Goal: Task Accomplishment & Management: Manage account settings

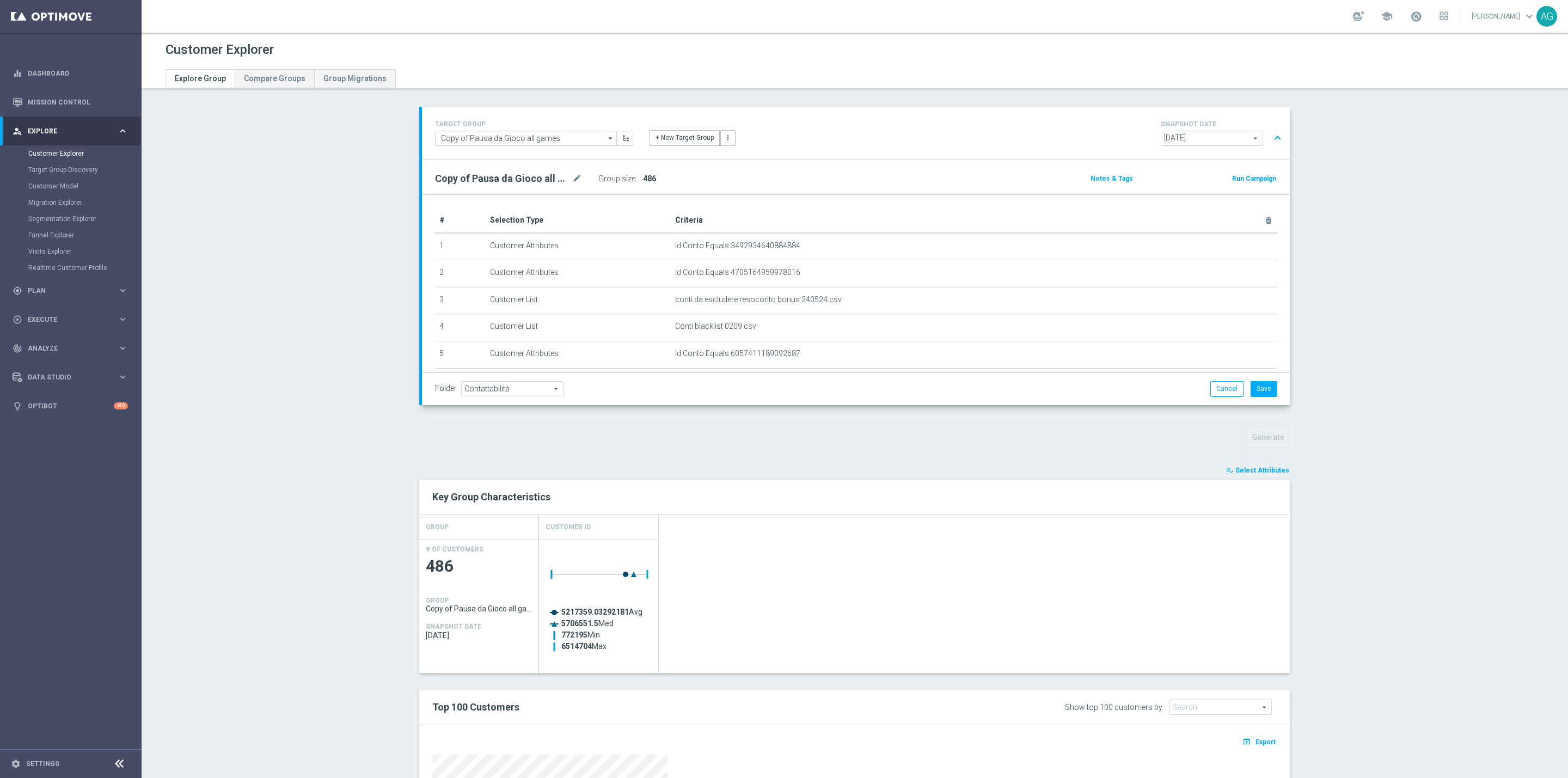
scroll to position [130, 0]
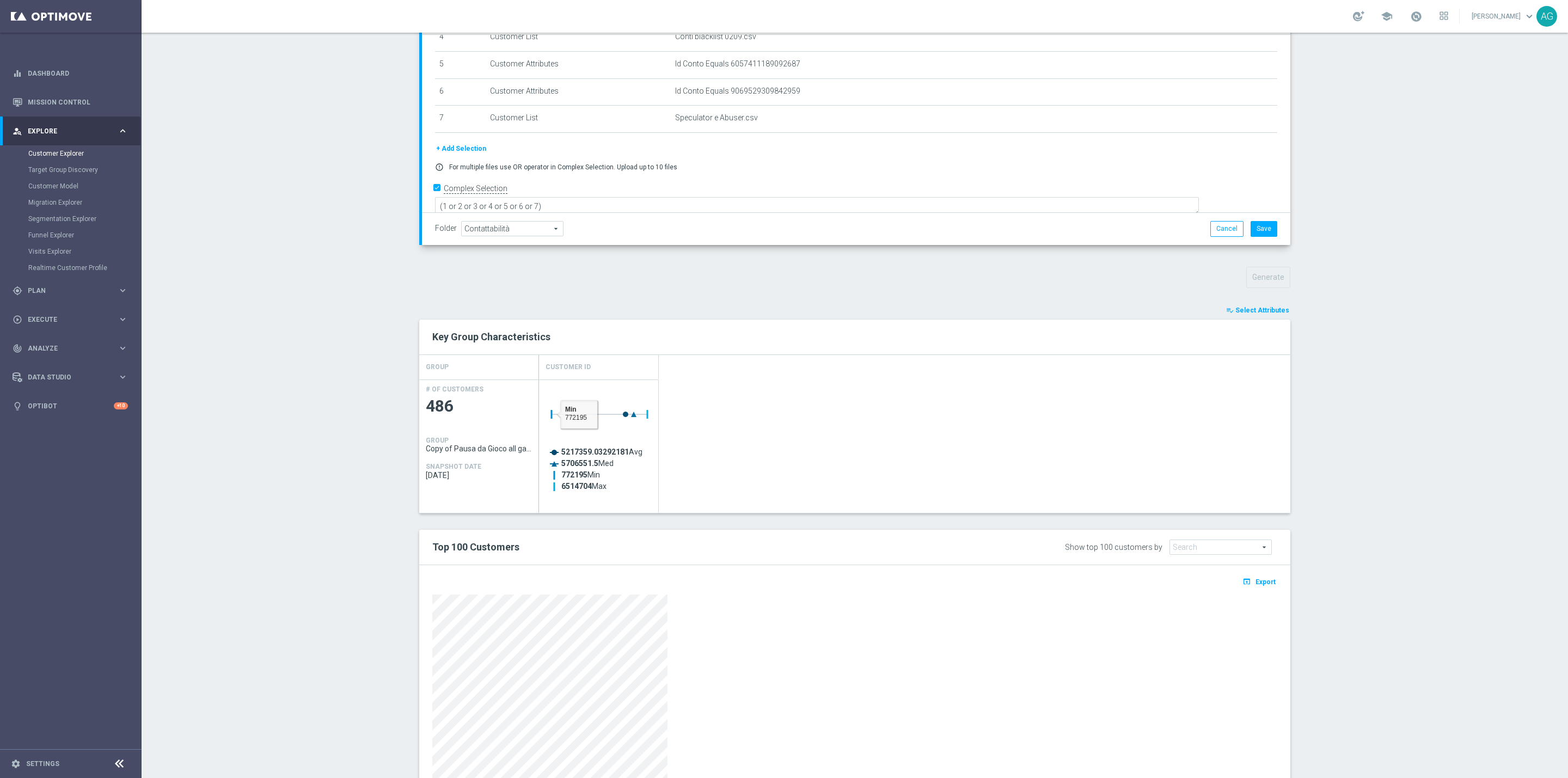
click at [1323, 378] on section "TARGET GROUP Copy of Pausa da Gioco all games Copy of Pausa da Gioco all games …" at bounding box center [854, 397] width 1426 height 900
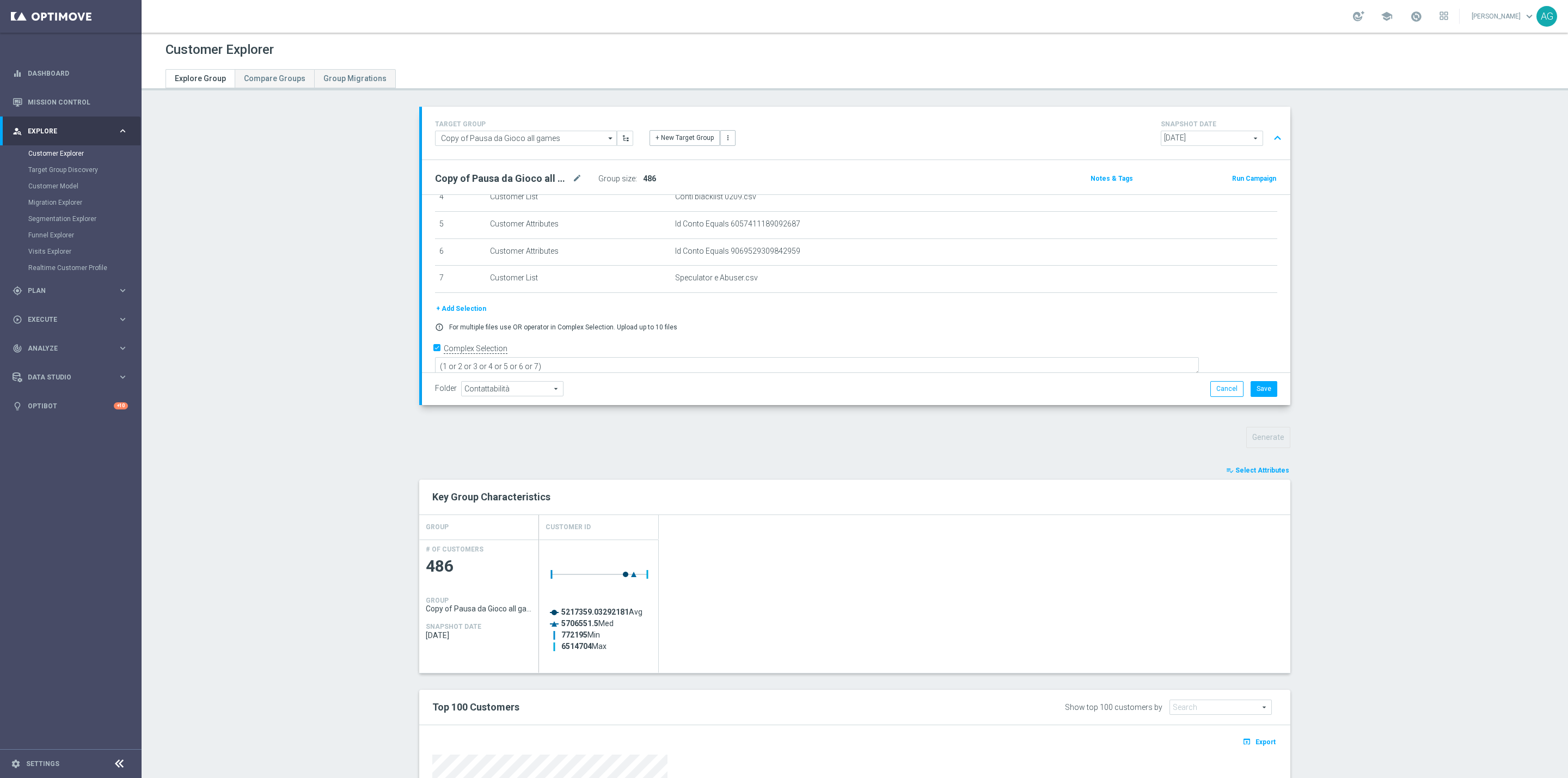
drag, startPoint x: 636, startPoint y: 178, endPoint x: 649, endPoint y: 179, distance: 13.0
click at [649, 179] on h3 "486" at bounding box center [649, 179] width 16 height 13
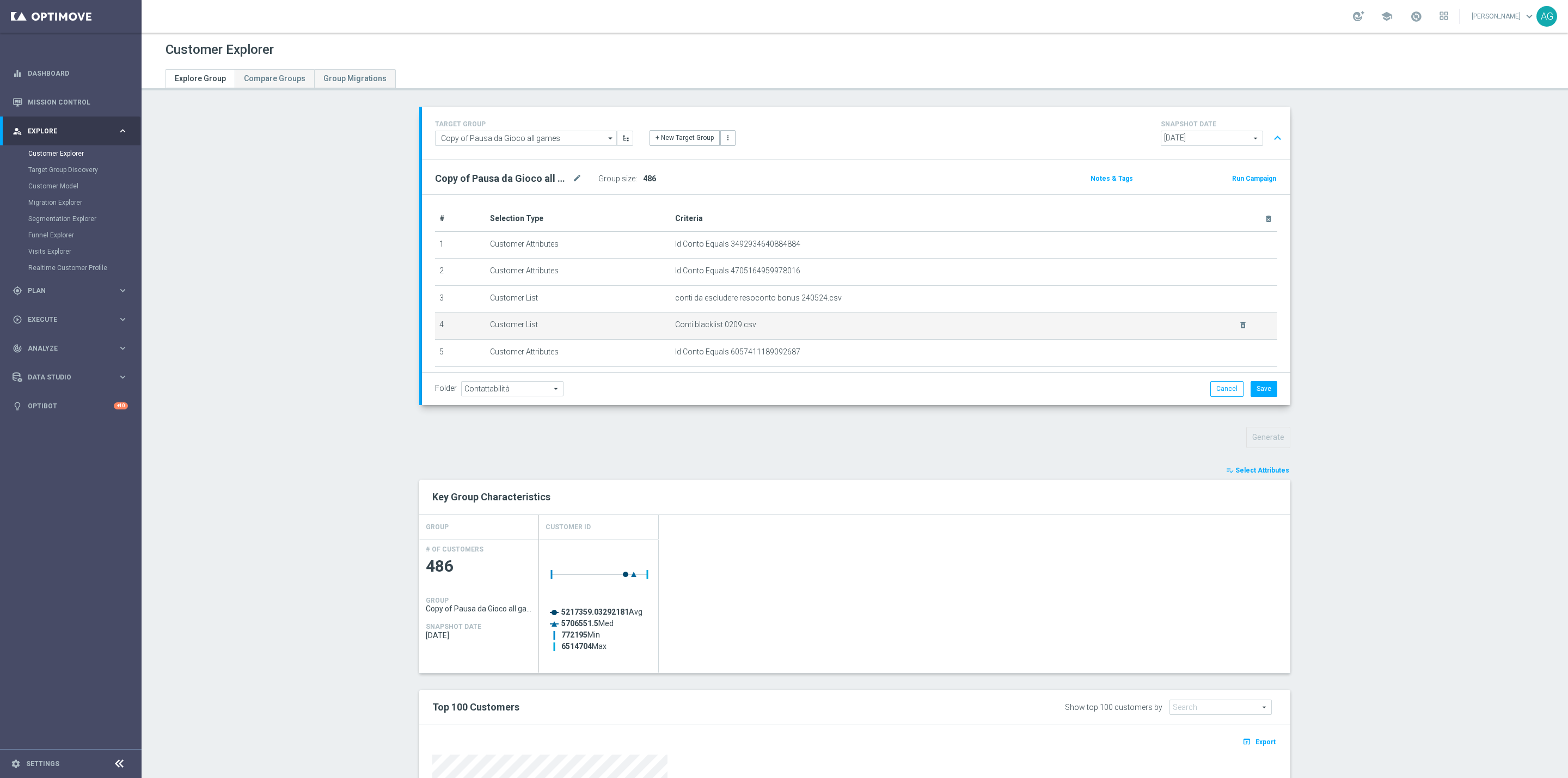
scroll to position [0, 0]
click at [1211, 385] on button "Cancel" at bounding box center [1227, 388] width 34 height 15
type textarea "(1 or 2 or 3 or 4 or 5 or 6 or 7 or 8 or 9 or 10 or 11 or 12 or 13 or 14 or 15 …"
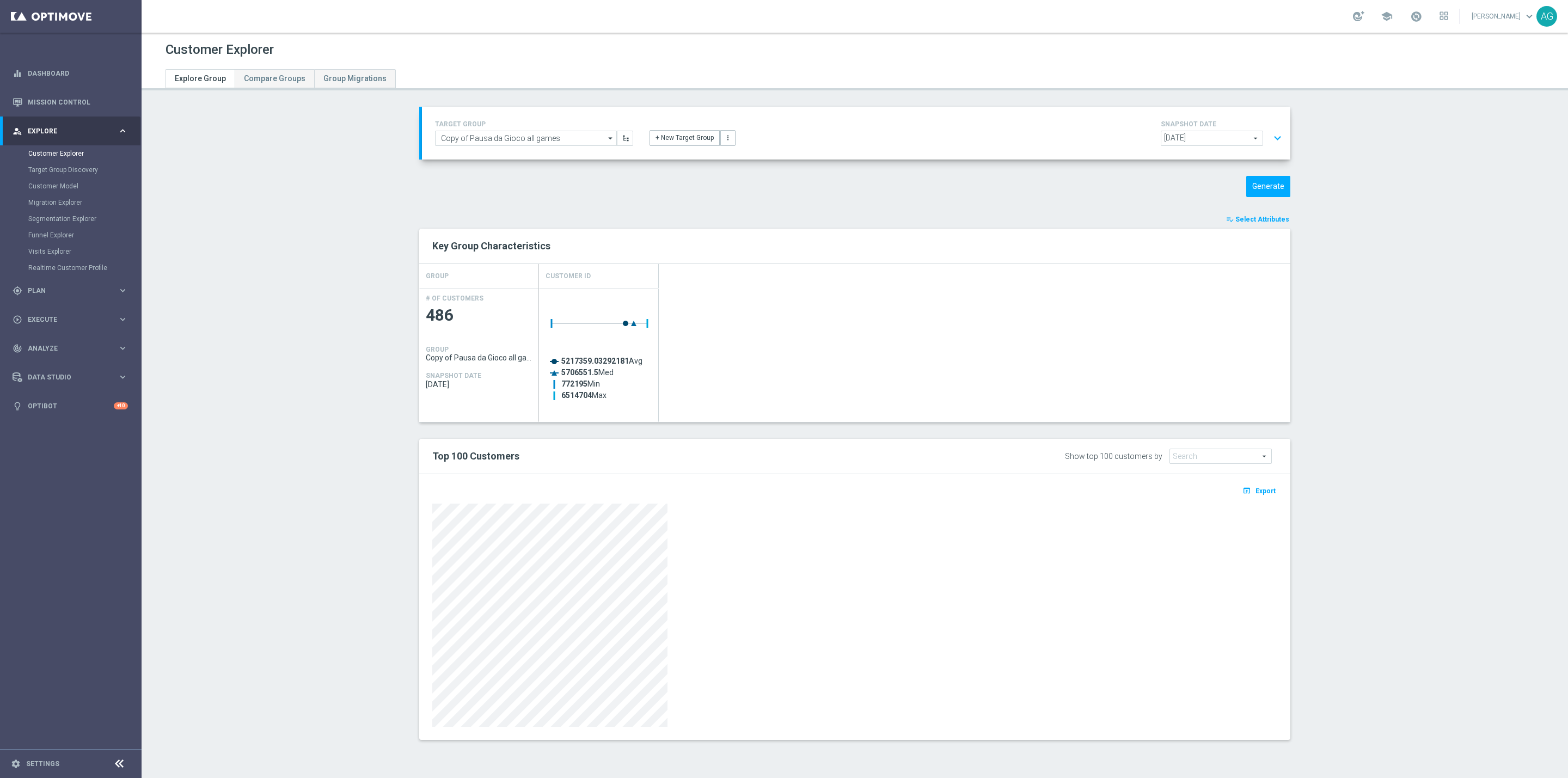
click at [1271, 141] on button "expand_more" at bounding box center [1277, 138] width 16 height 20
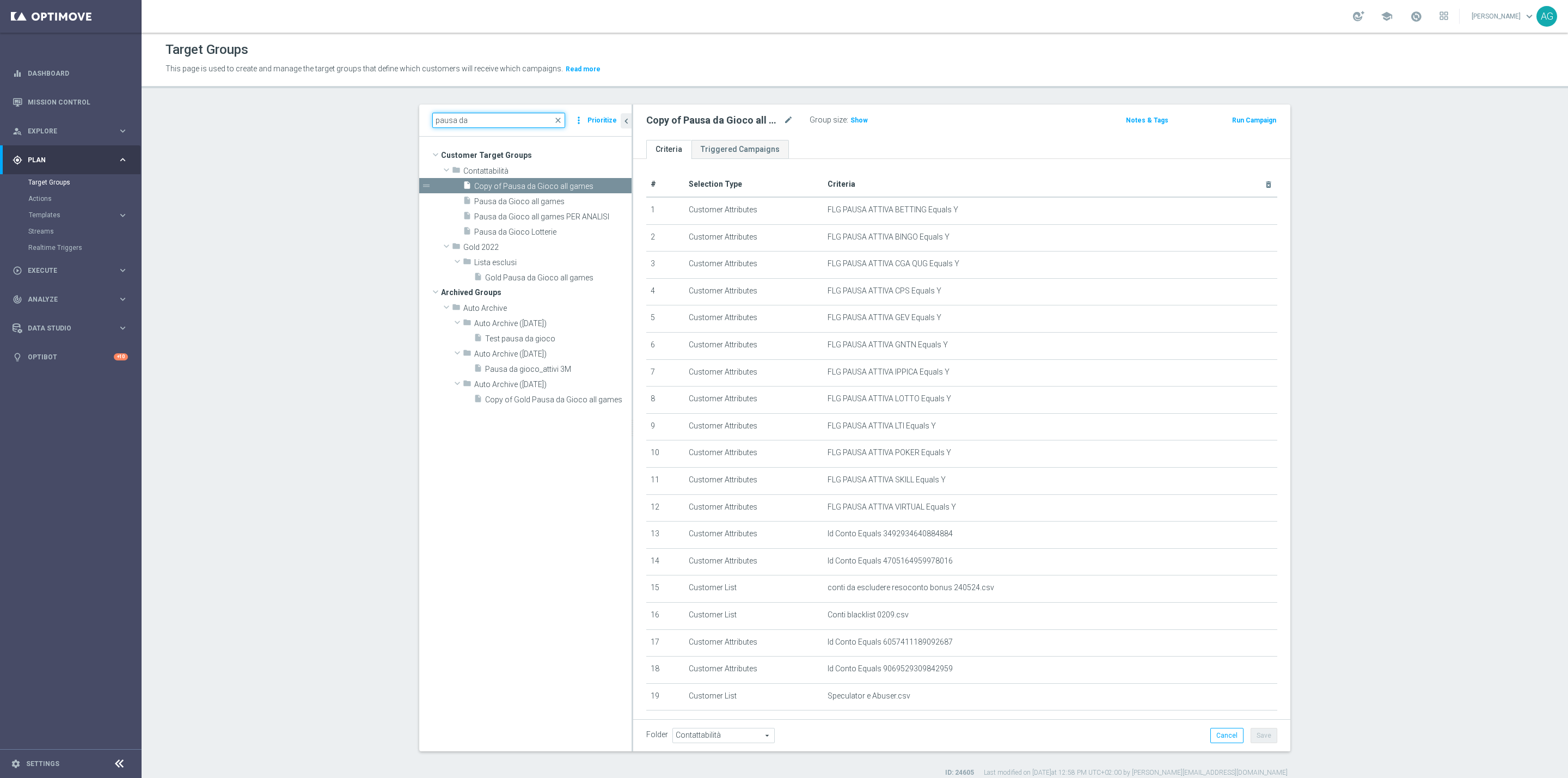
click at [507, 121] on input "pausa da" at bounding box center [499, 119] width 133 height 15
drag, startPoint x: 507, startPoint y: 121, endPoint x: 420, endPoint y: 115, distance: 87.2
click at [420, 115] on div "pausa da close more_vert Prioritize" at bounding box center [525, 120] width 212 height 32
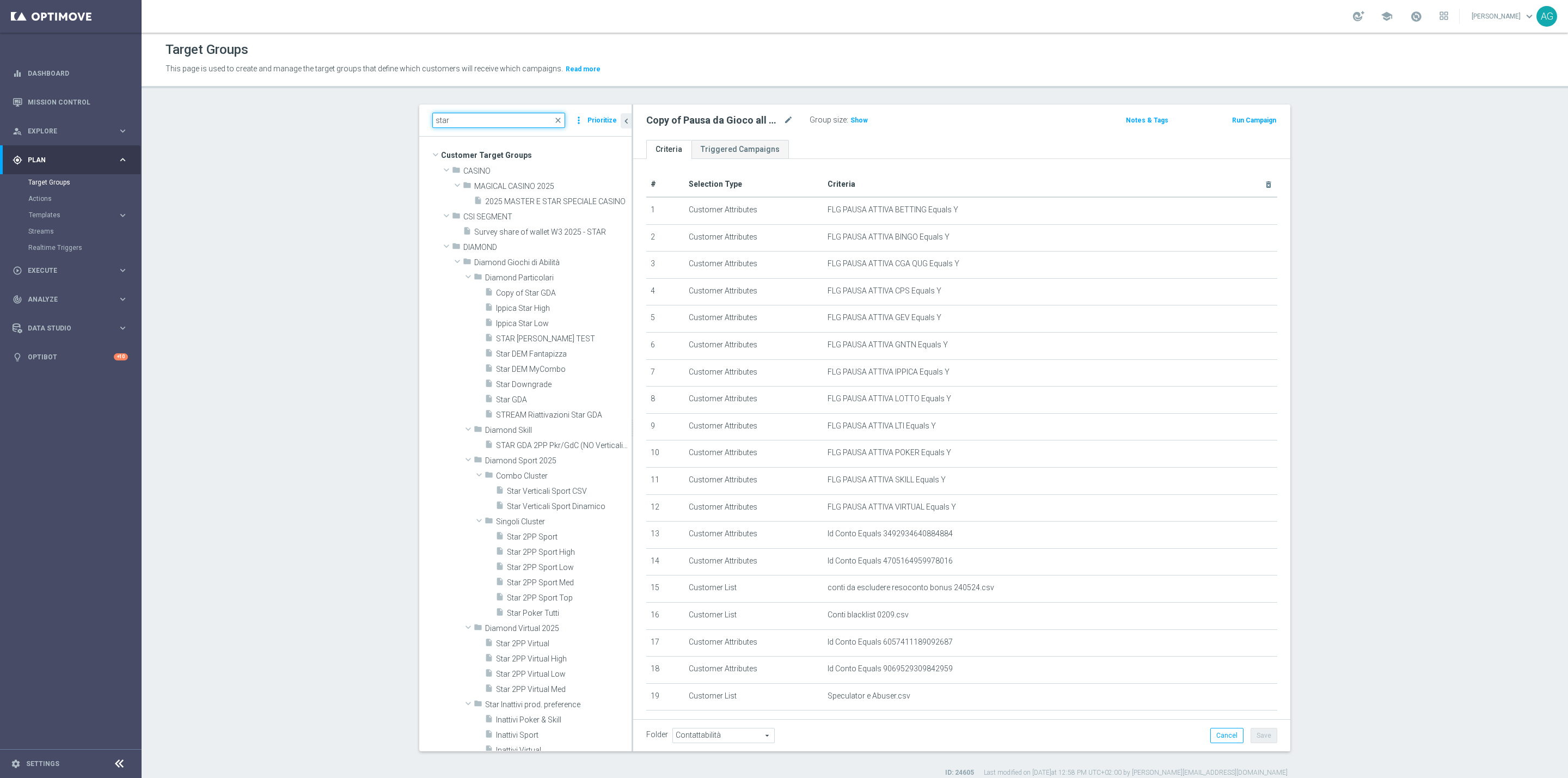
click at [503, 123] on input "star" at bounding box center [499, 119] width 133 height 15
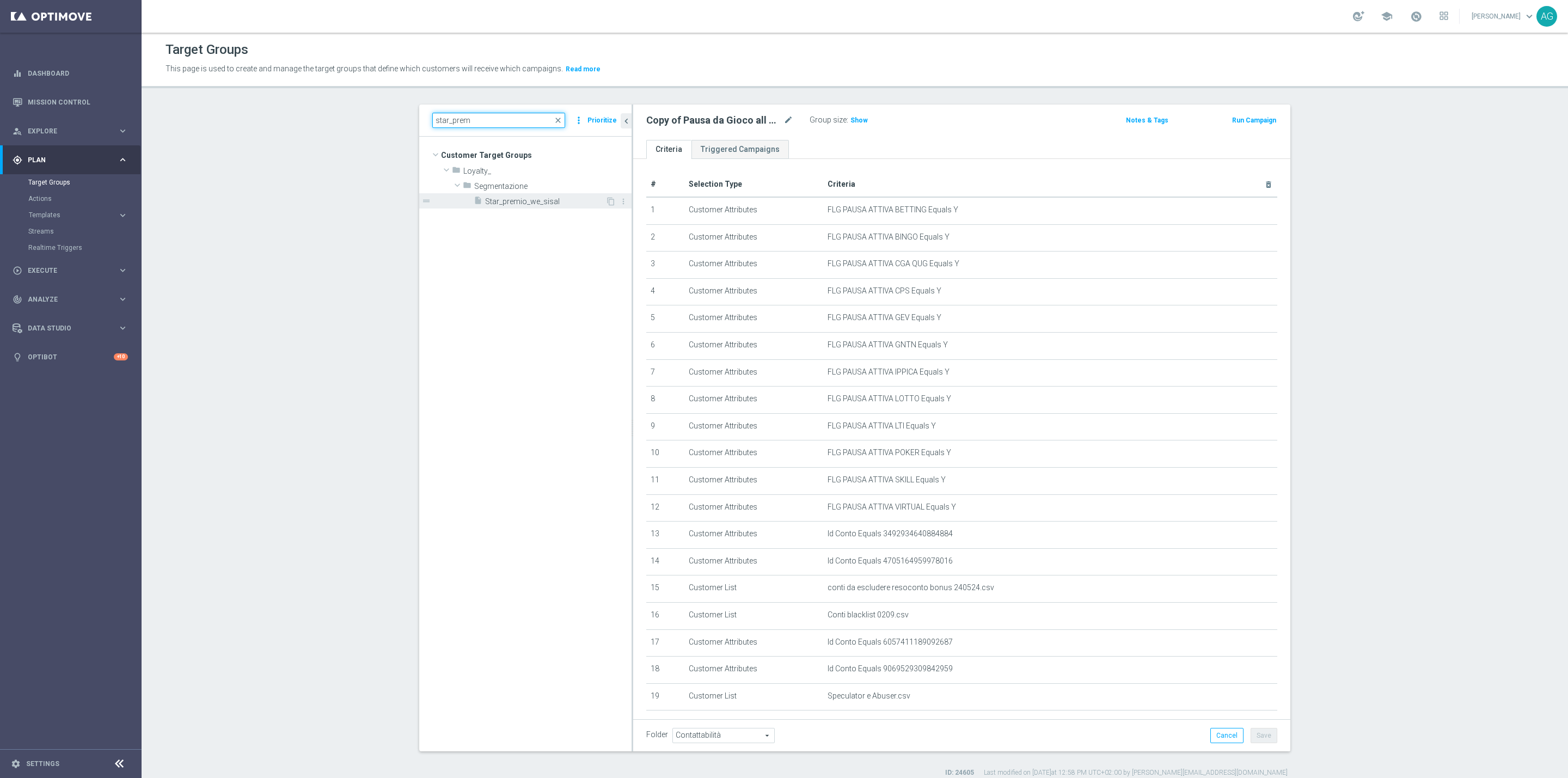
type input "star_prem"
click at [507, 194] on div "insert_drive_file Star_premio_we_sisal" at bounding box center [539, 201] width 132 height 15
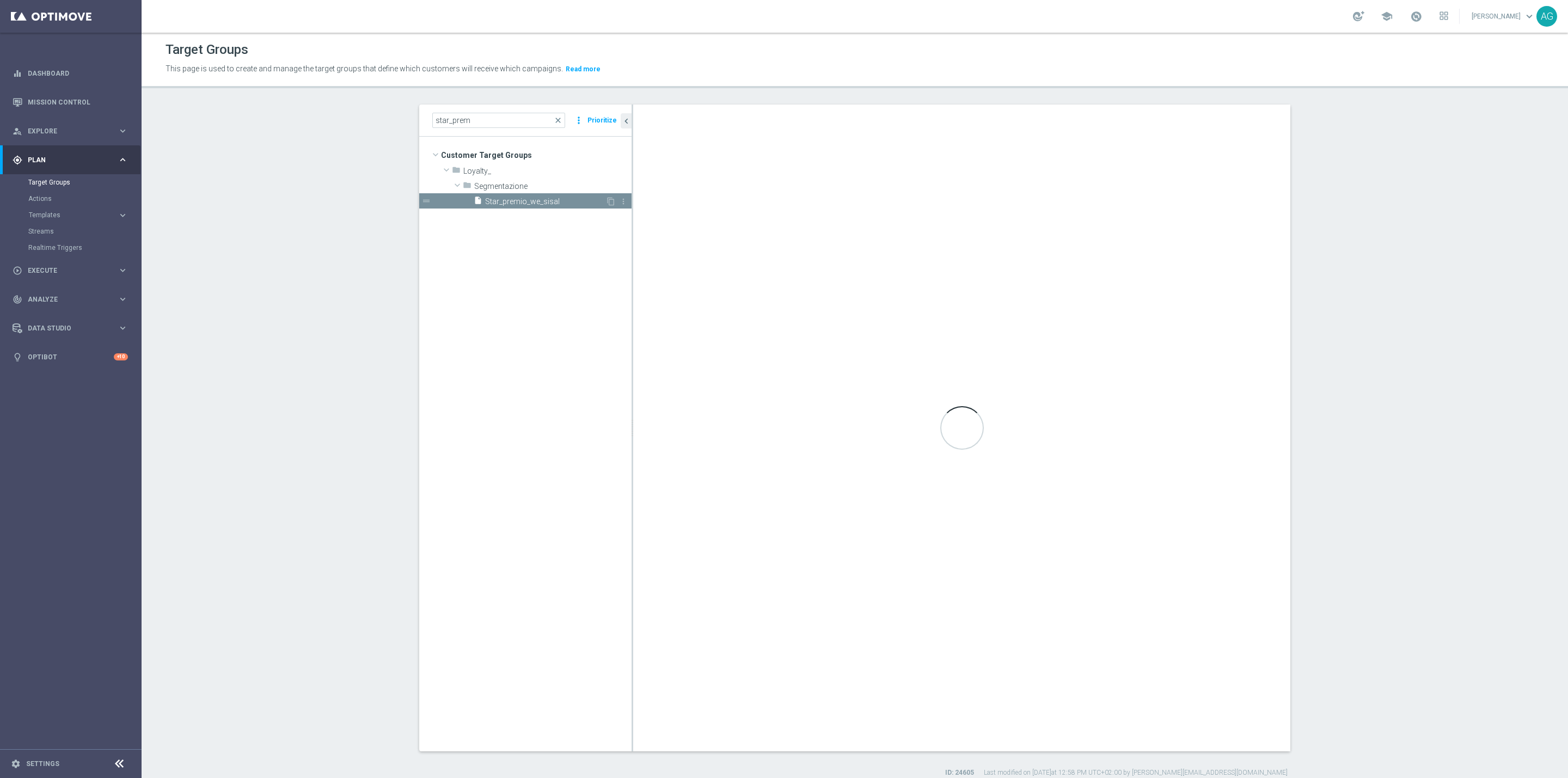
type textarea "(1 and 2 and 3 and 4 and 5 and 6) or (7)"
type input "Segmentazione"
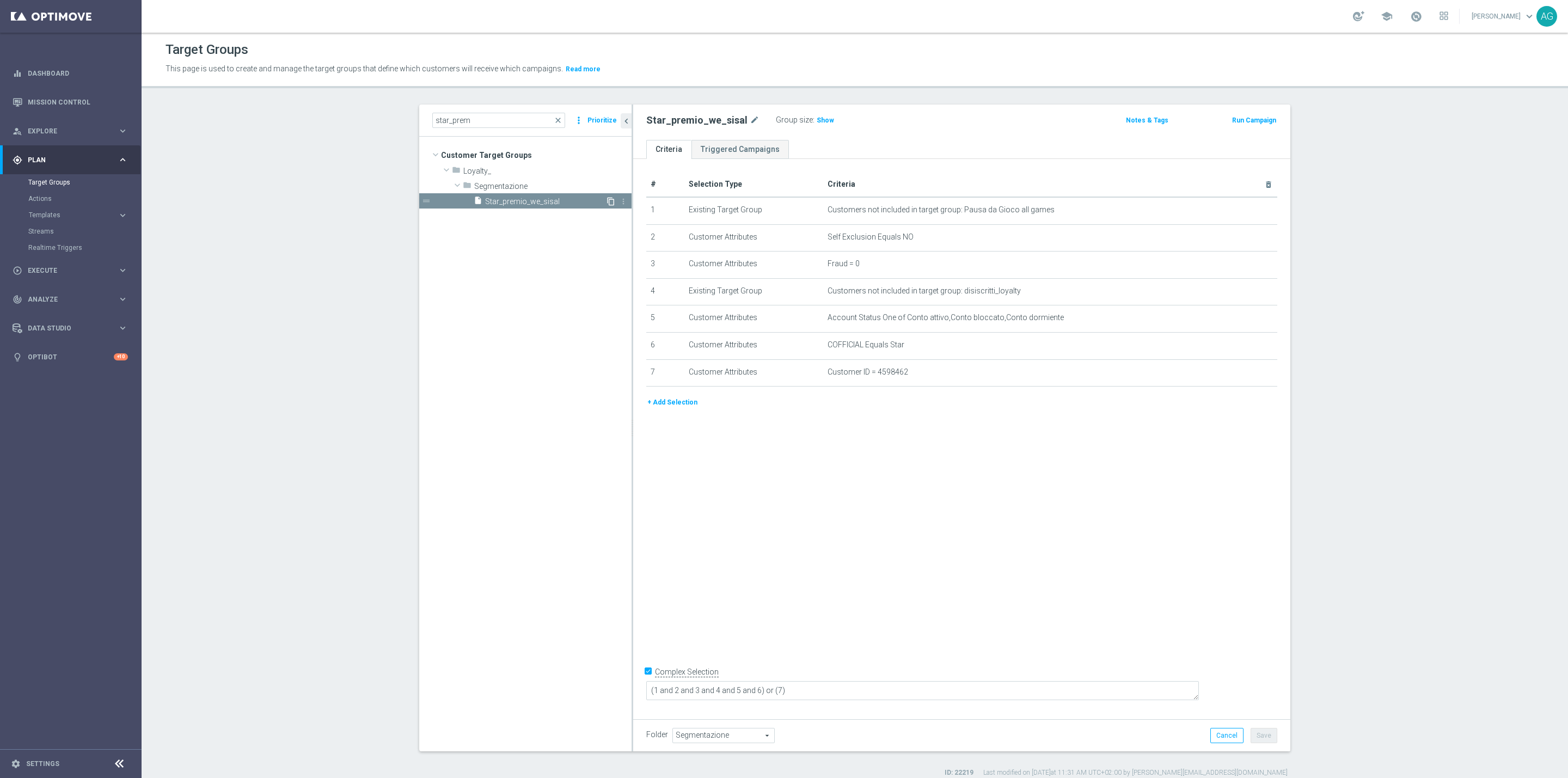
click at [607, 203] on icon "content_copy" at bounding box center [611, 202] width 9 height 9
drag, startPoint x: 870, startPoint y: 289, endPoint x: 1021, endPoint y: 298, distance: 151.3
click at [1019, 298] on td "Customers not included in target group: disiscritti_loyalty mode_edit delete_fo…" at bounding box center [1051, 292] width 455 height 27
click at [985, 324] on td "Account Status One of Conto attivo,Conto bloccato,Conto dormiente mode_edit del…" at bounding box center [1051, 318] width 455 height 27
drag, startPoint x: 915, startPoint y: 316, endPoint x: 1043, endPoint y: 336, distance: 129.6
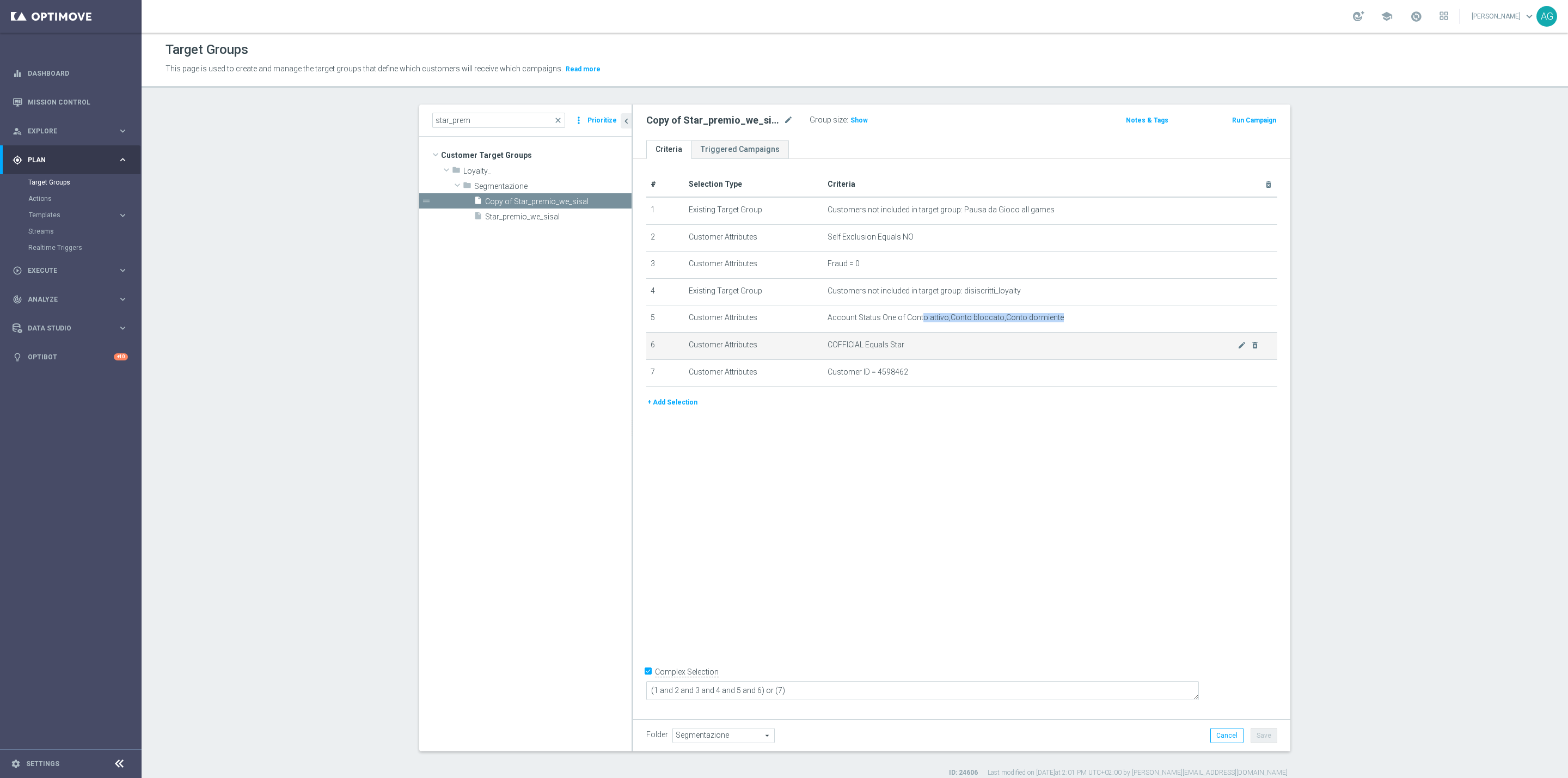
click at [1071, 324] on td "Account Status One of Conto attivo,Conto bloccato,Conto dormiente mode_edit del…" at bounding box center [1051, 318] width 455 height 27
click at [1003, 355] on td "COFFICIAL Equals Star mode_edit delete_forever" at bounding box center [1051, 345] width 455 height 27
drag, startPoint x: 860, startPoint y: 347, endPoint x: 904, endPoint y: 348, distance: 44.0
click at [904, 348] on span "COFFICIAL Equals Star" at bounding box center [1033, 345] width 410 height 9
click at [904, 349] on td "COFFICIAL Equals Star mode_edit delete_forever" at bounding box center [1051, 345] width 455 height 27
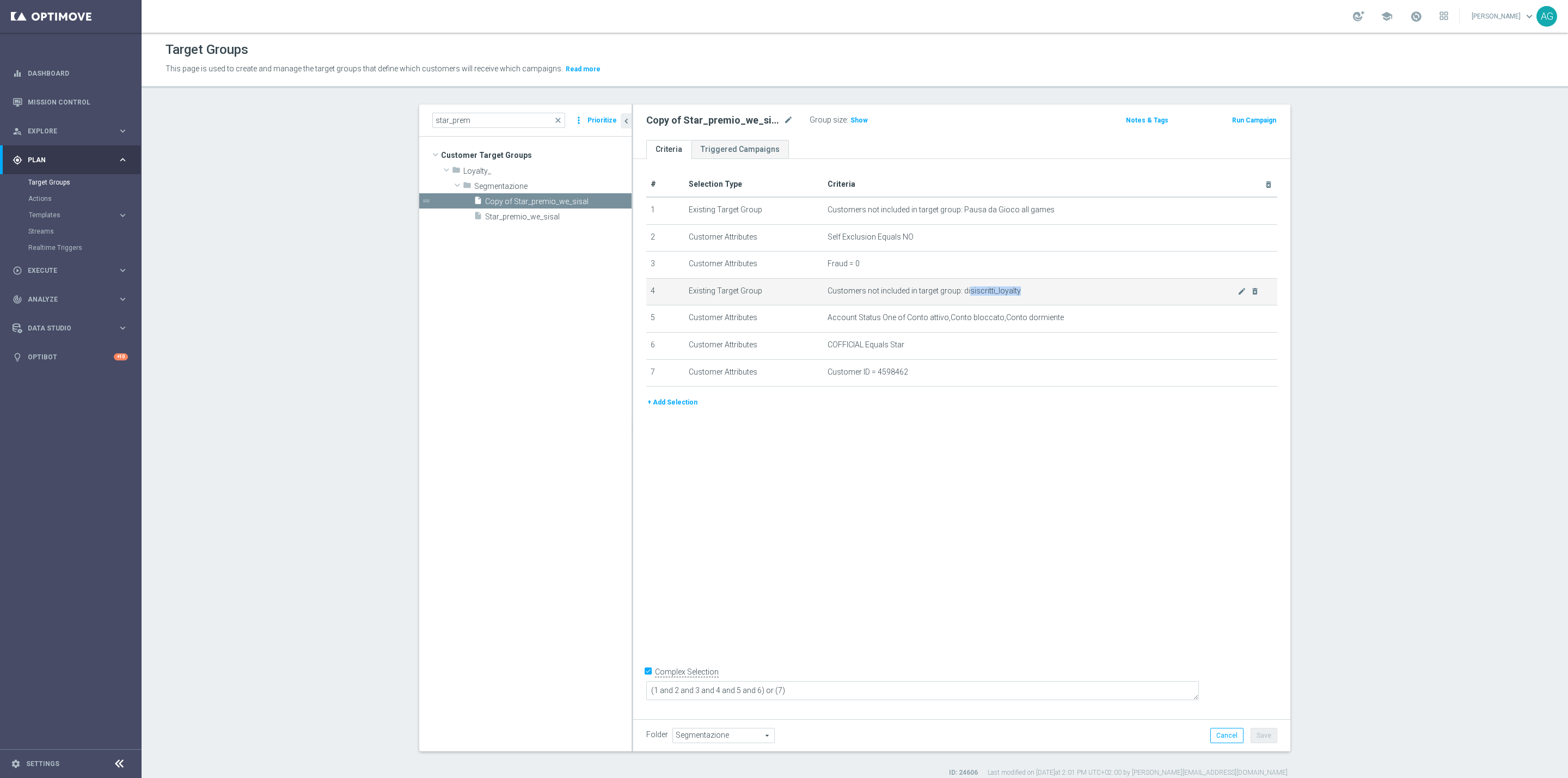
drag, startPoint x: 914, startPoint y: 294, endPoint x: 962, endPoint y: 291, distance: 48.1
click at [962, 291] on td "Customers not included in target group: disiscritti_loyalty mode_edit delete_fo…" at bounding box center [1051, 292] width 455 height 27
click at [962, 291] on span "Customers not included in target group: disiscritti_loyalty" at bounding box center [1033, 291] width 410 height 9
drag, startPoint x: 822, startPoint y: 293, endPoint x: 1023, endPoint y: 291, distance: 201.0
click at [1022, 291] on span "Customers not included in target group: disiscritti_loyalty" at bounding box center [1033, 291] width 410 height 9
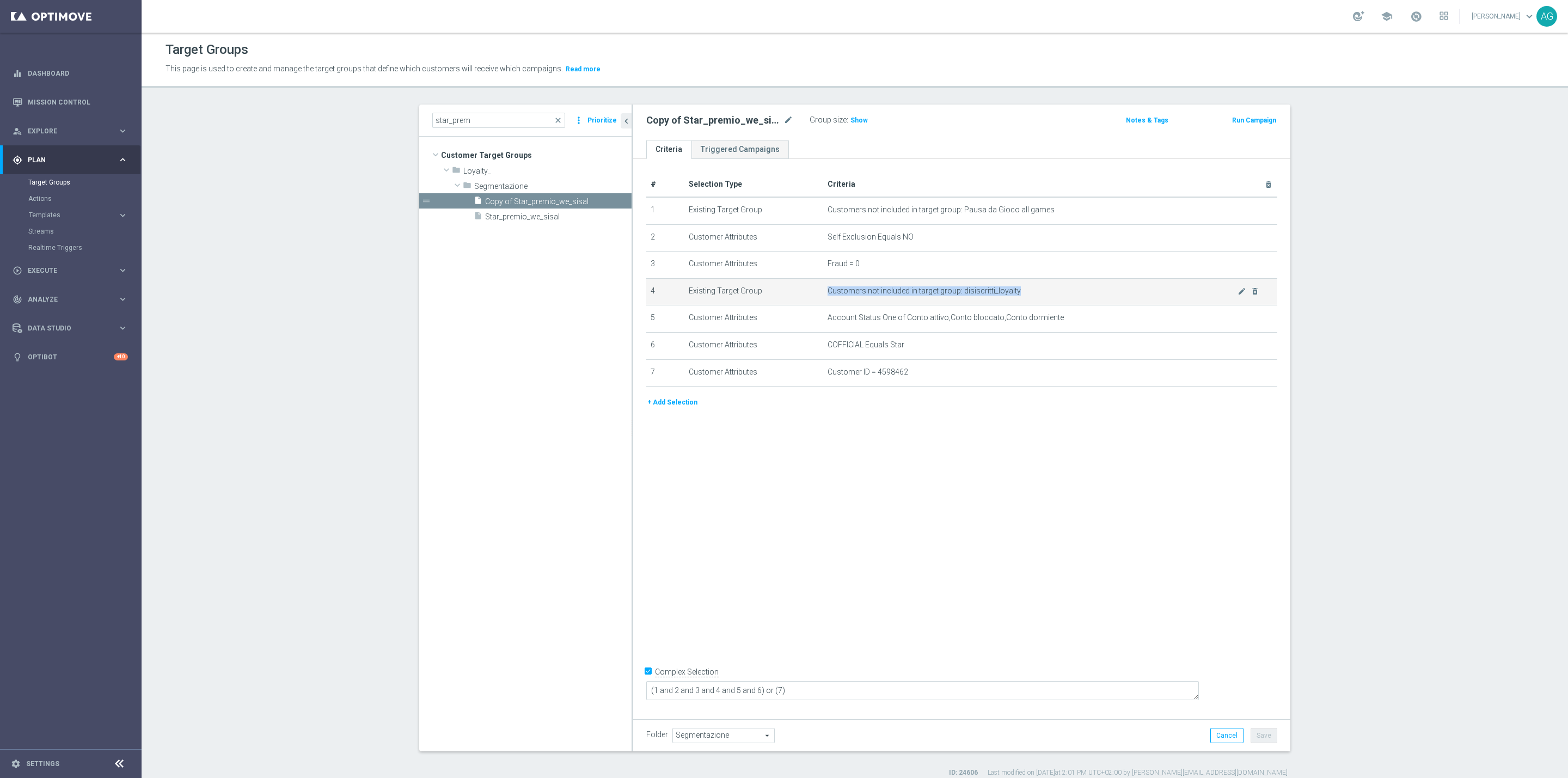
click at [1023, 291] on span "Customers not included in target group: disiscritti_loyalty" at bounding box center [1033, 291] width 410 height 9
drag, startPoint x: 839, startPoint y: 336, endPoint x: 912, endPoint y: 338, distance: 73.0
click at [912, 338] on td "COFFICIAL Equals Star mode_edit delete_forever" at bounding box center [1051, 345] width 455 height 27
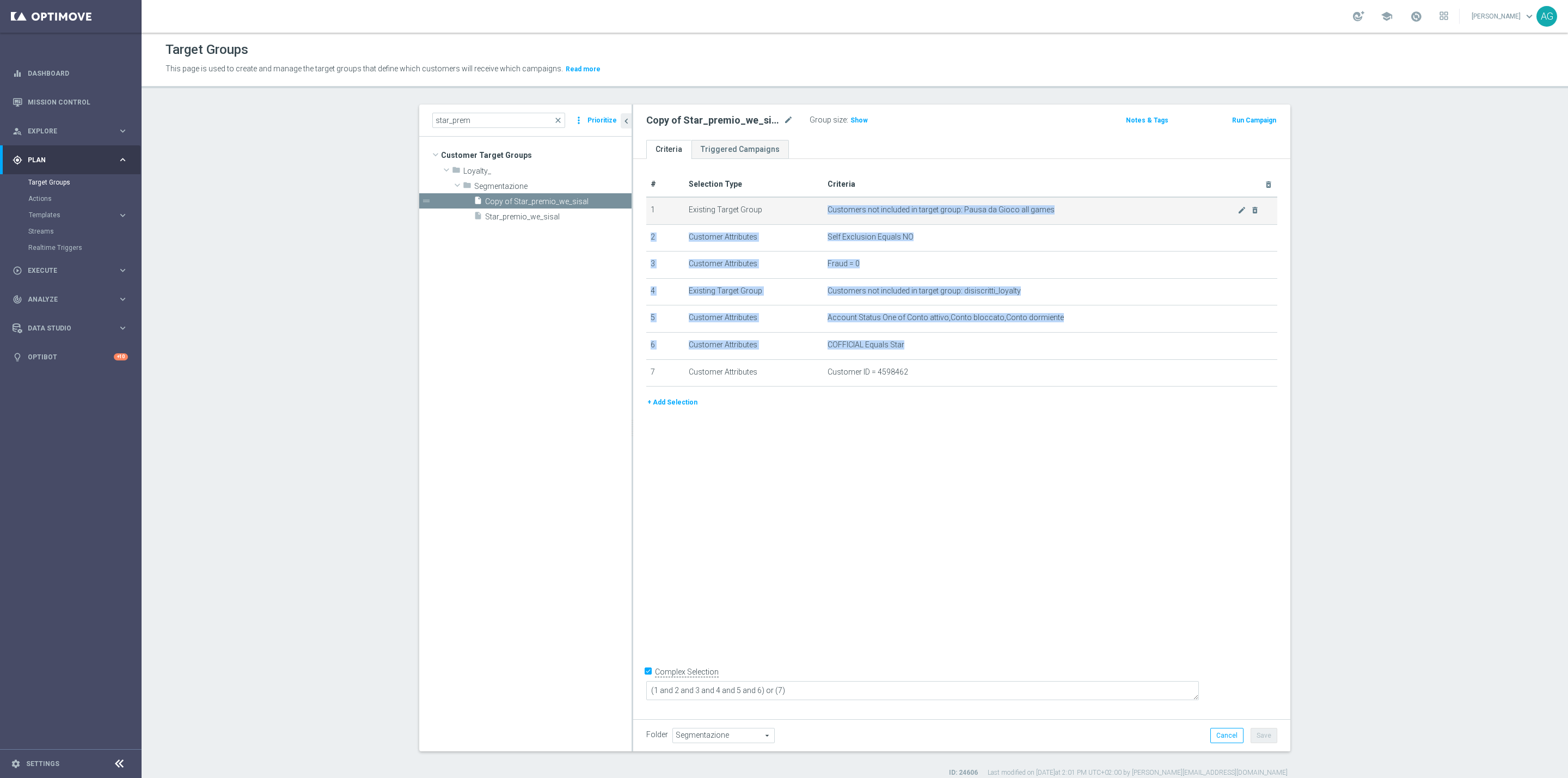
drag, startPoint x: 908, startPoint y: 340, endPoint x: 818, endPoint y: 209, distance: 158.9
click at [818, 209] on tbody "1 Existing Target Group Customers not included in target group: Pausa da Gioco …" at bounding box center [961, 292] width 631 height 189
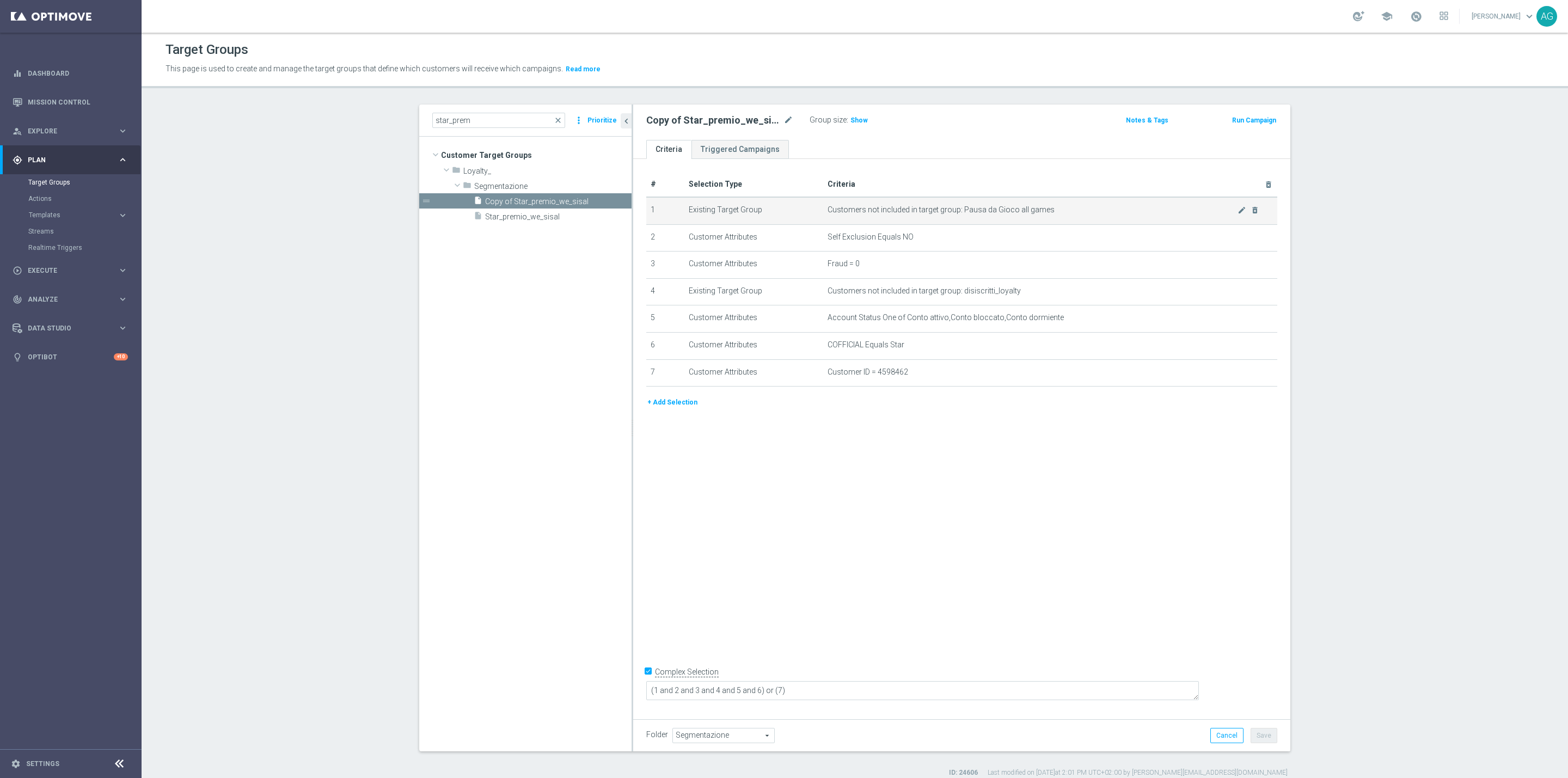
click at [868, 204] on td "Customers not included in target group: Pausa da Gioco all games mode_edit dele…" at bounding box center [1051, 210] width 455 height 27
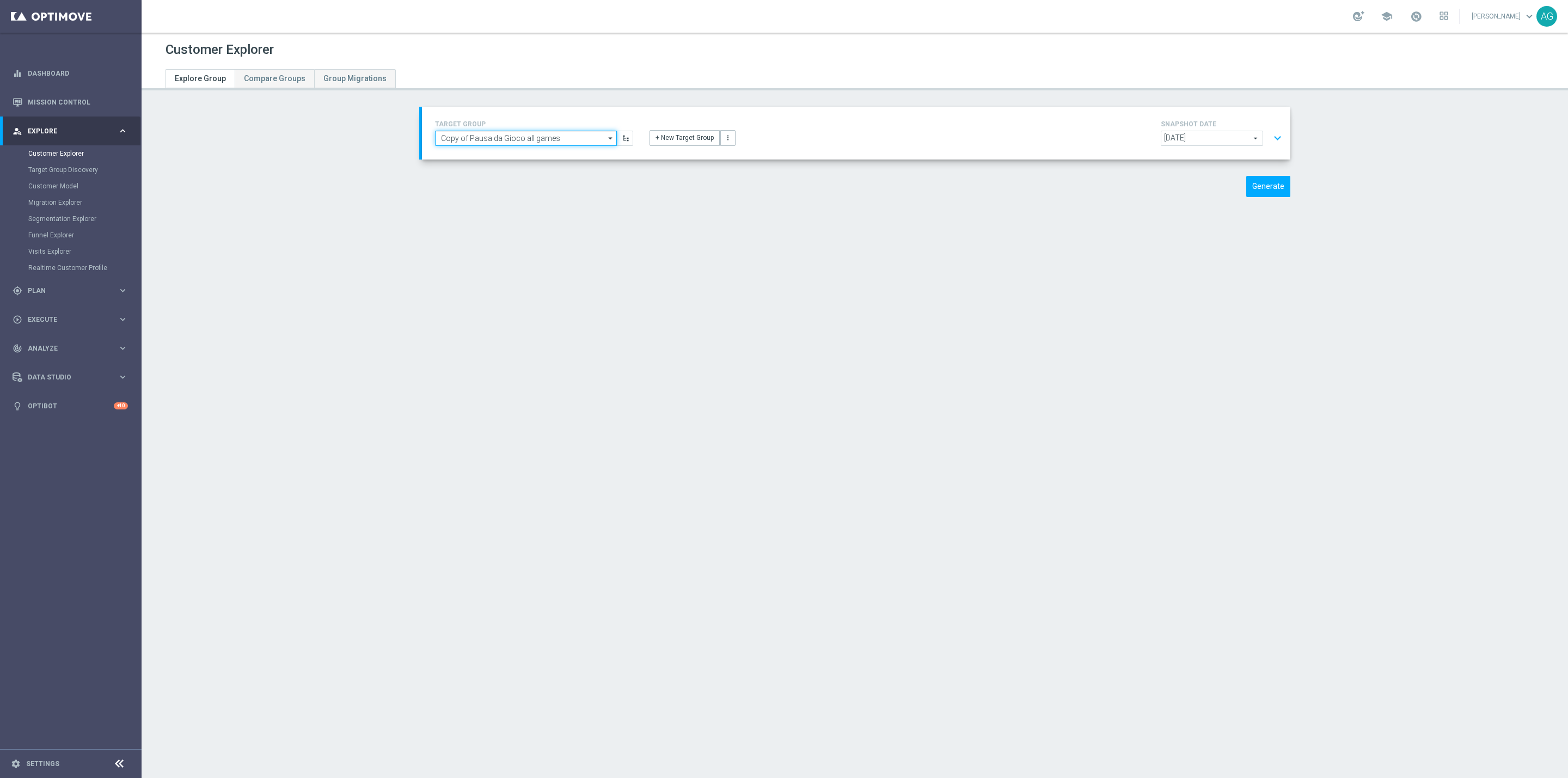
click at [503, 133] on input "Copy of Pausa da Gioco all games" at bounding box center [526, 138] width 182 height 15
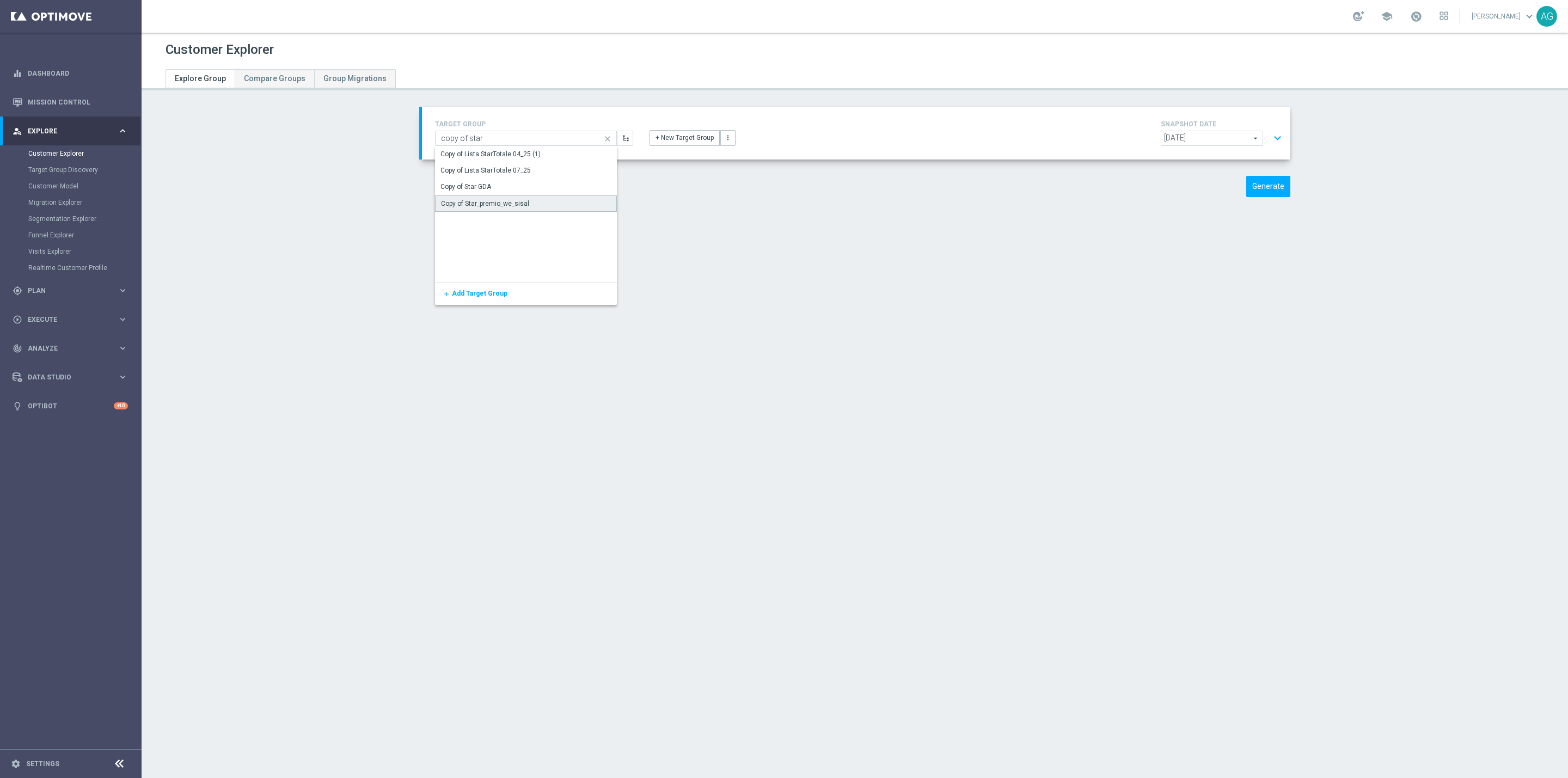
click at [501, 206] on div "Copy of Star_premio_we_sisal" at bounding box center [486, 203] width 88 height 10
type input "Copy of Star_premio_we_sisal"
type textarea "(1 and 2 and 3 and 4 and 5 and 6) or (7)"
type input "Segmentazione"
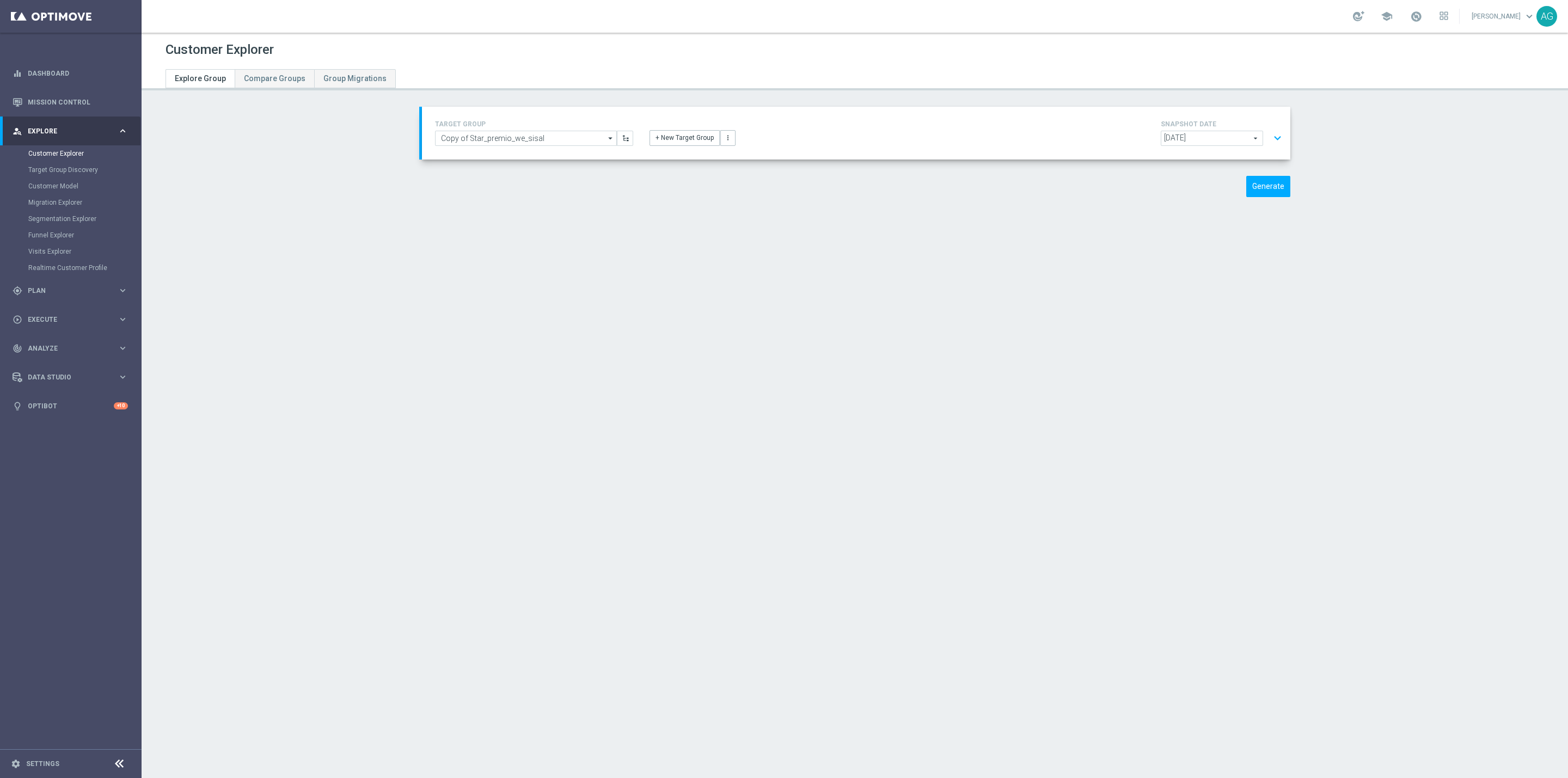
click at [1277, 130] on button "expand_more" at bounding box center [1277, 138] width 16 height 20
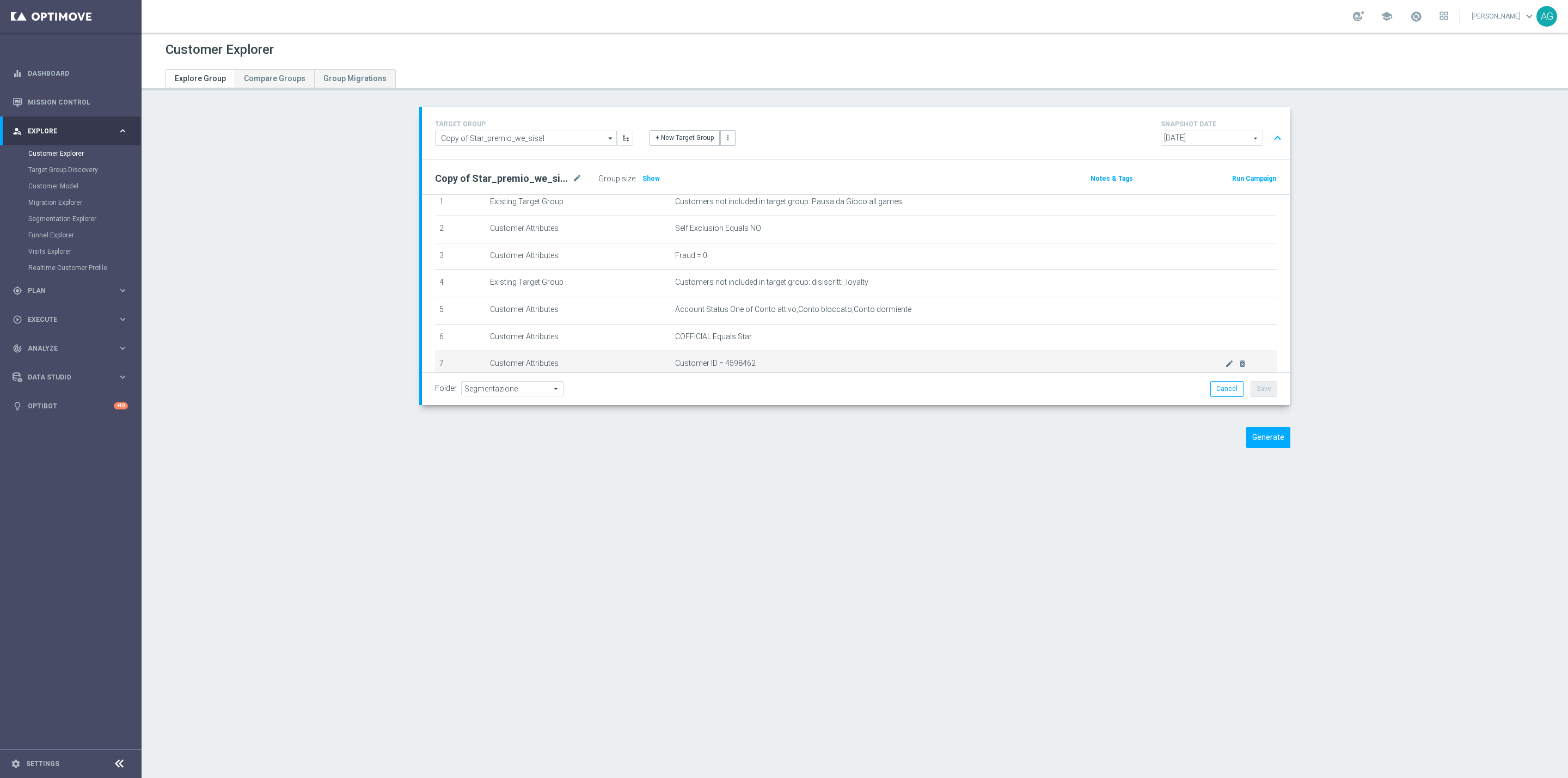
scroll to position [81, 0]
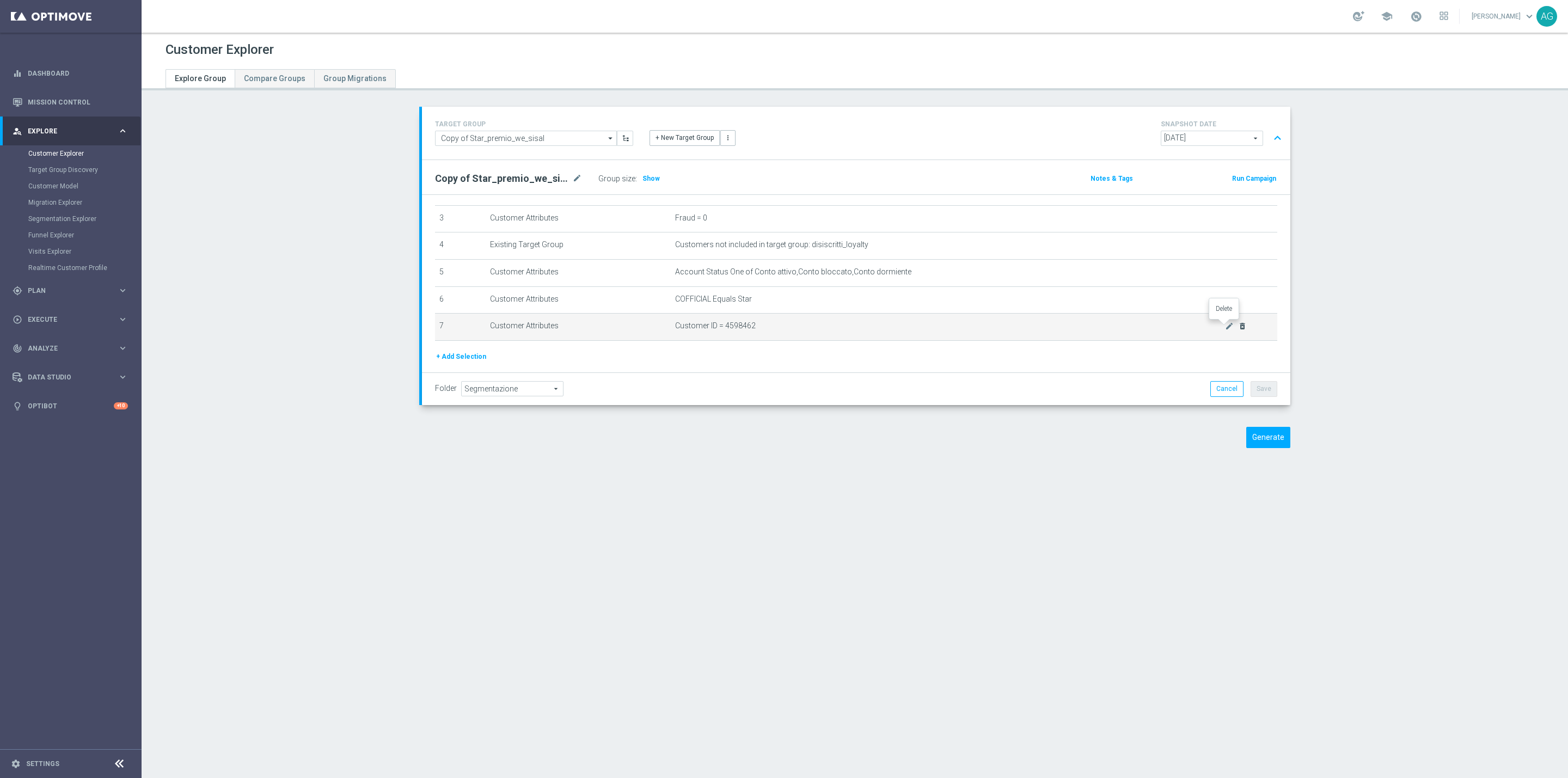
click at [1238, 326] on icon "delete_forever" at bounding box center [1243, 326] width 9 height 9
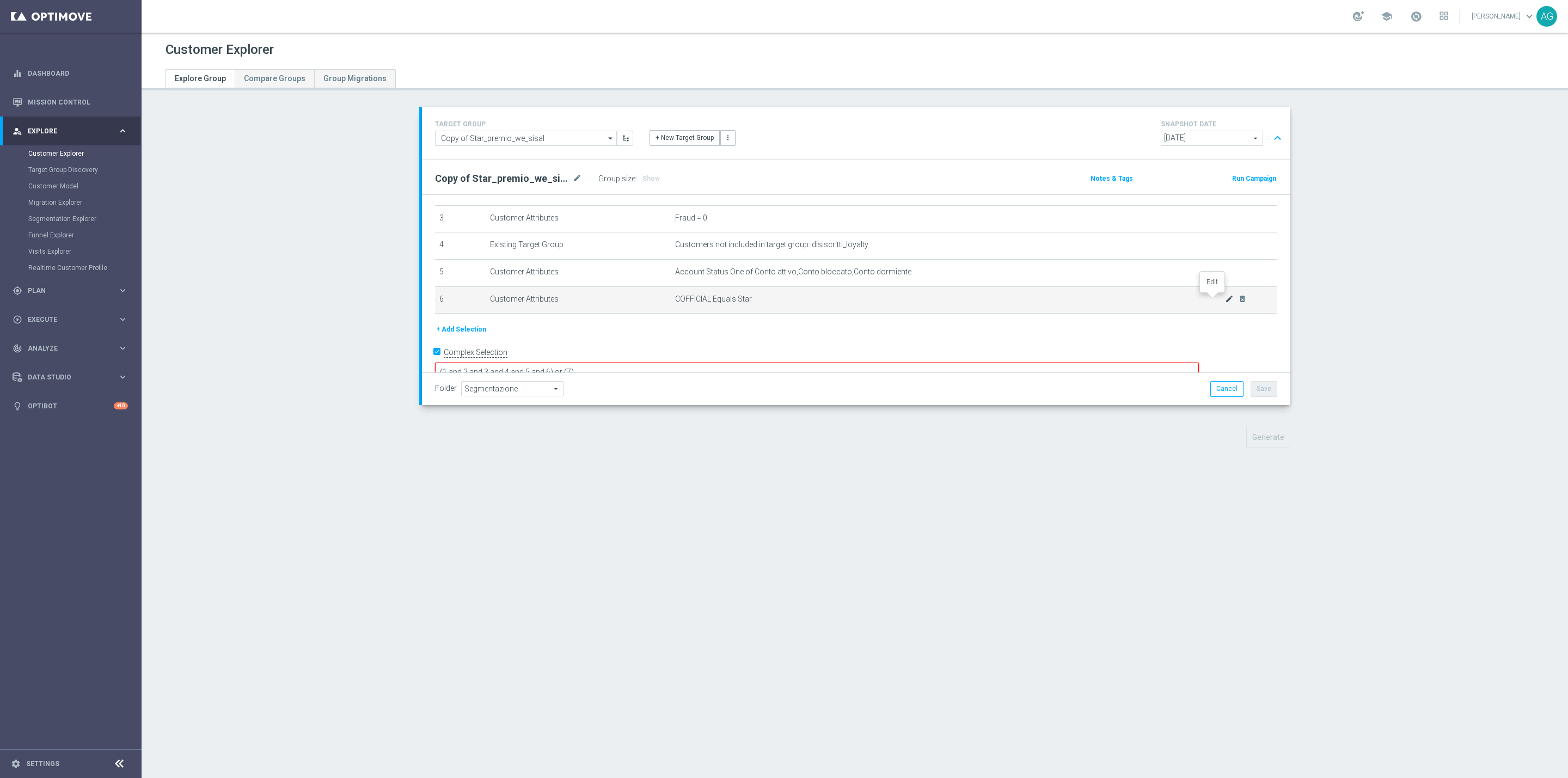
click at [1225, 302] on icon "mode_edit" at bounding box center [1229, 299] width 9 height 9
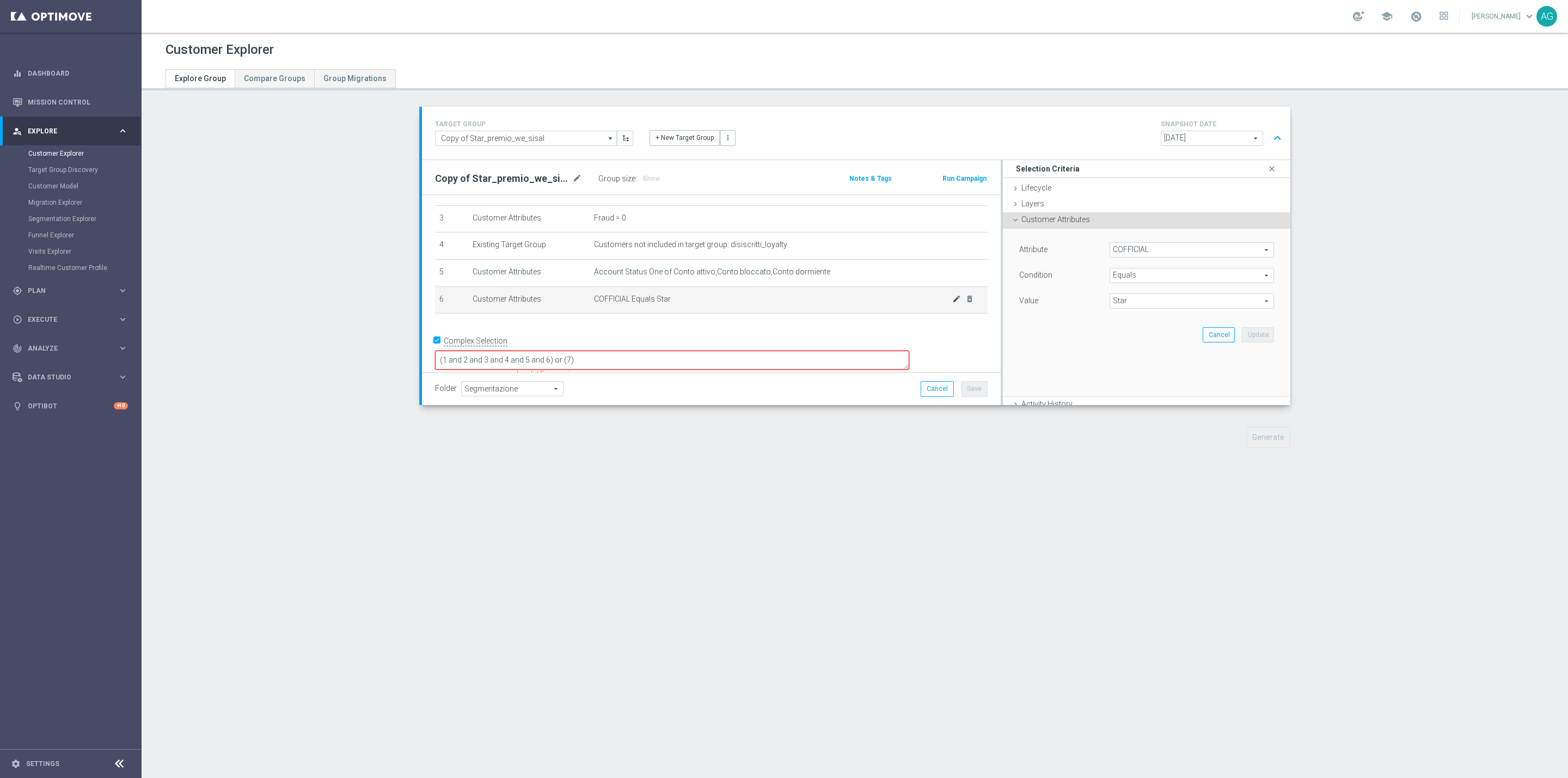
scroll to position [75, 0]
click at [1121, 278] on span "Equals" at bounding box center [1191, 275] width 164 height 14
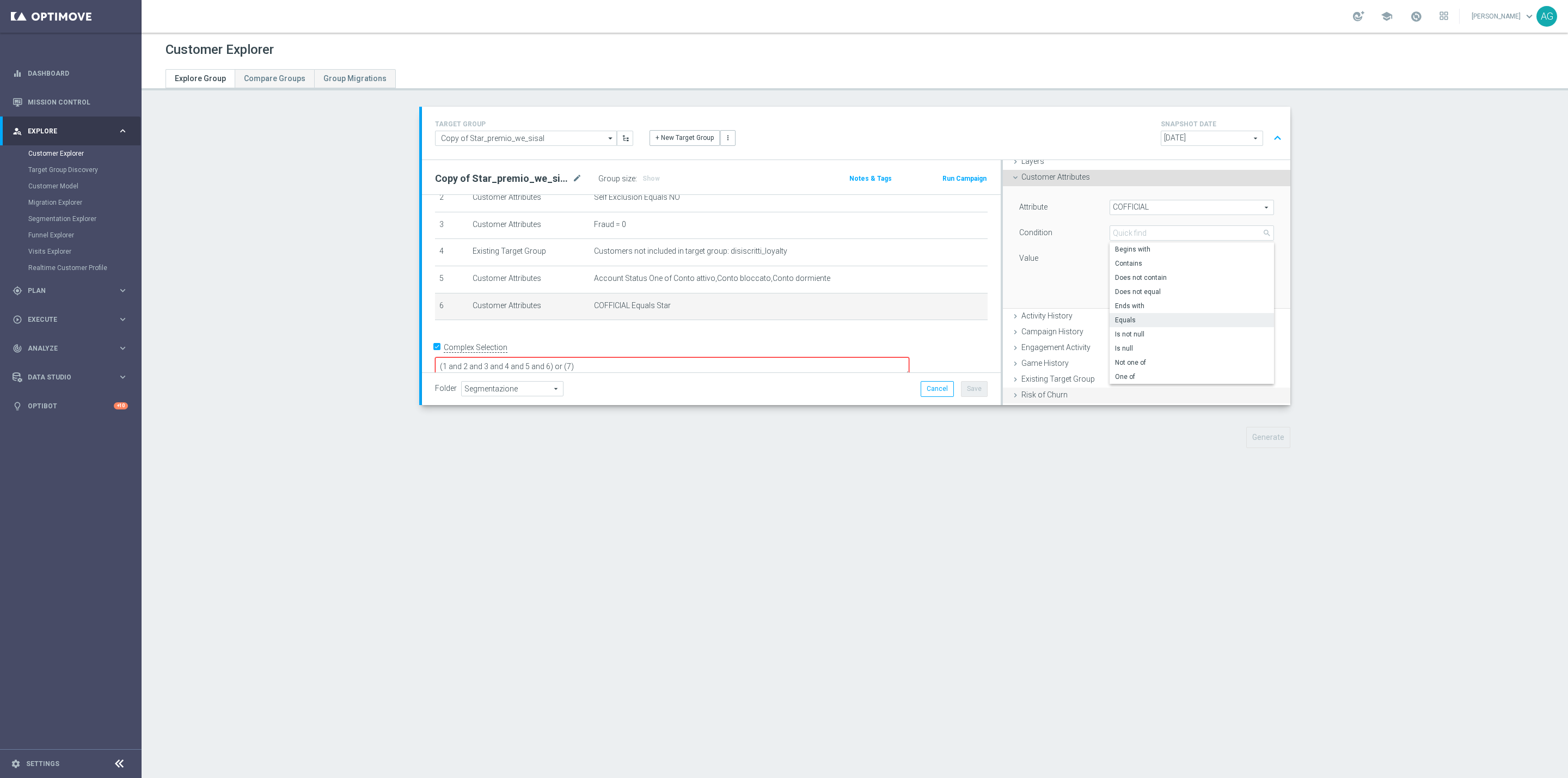
scroll to position [81, 0]
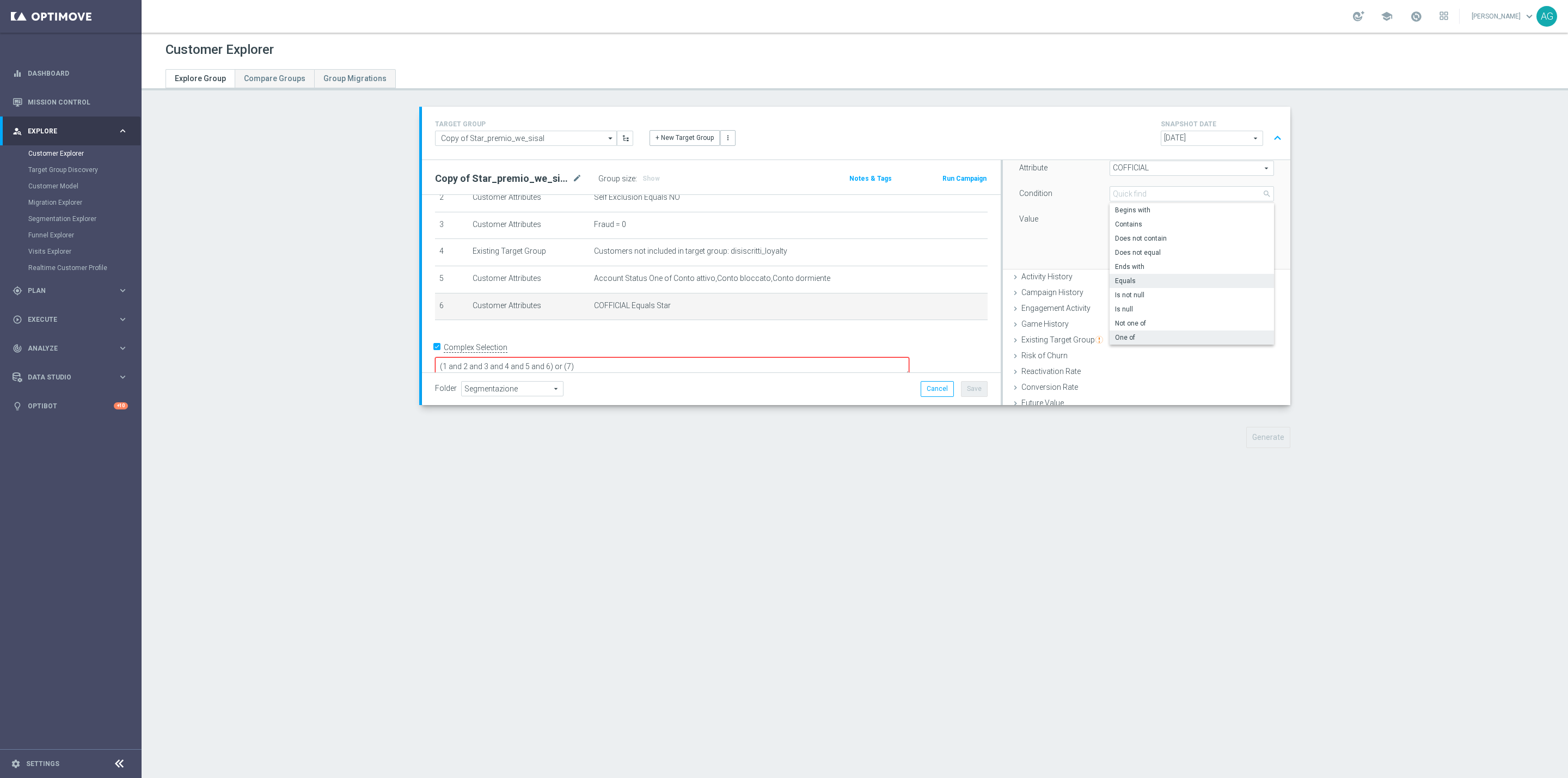
click at [1124, 335] on span "One of" at bounding box center [1192, 338] width 154 height 9
type input "One of"
click at [1121, 220] on span "Star" at bounding box center [1191, 219] width 164 height 14
click at [1118, 364] on input "Talent" at bounding box center [1121, 362] width 7 height 7
checkbox input "true"
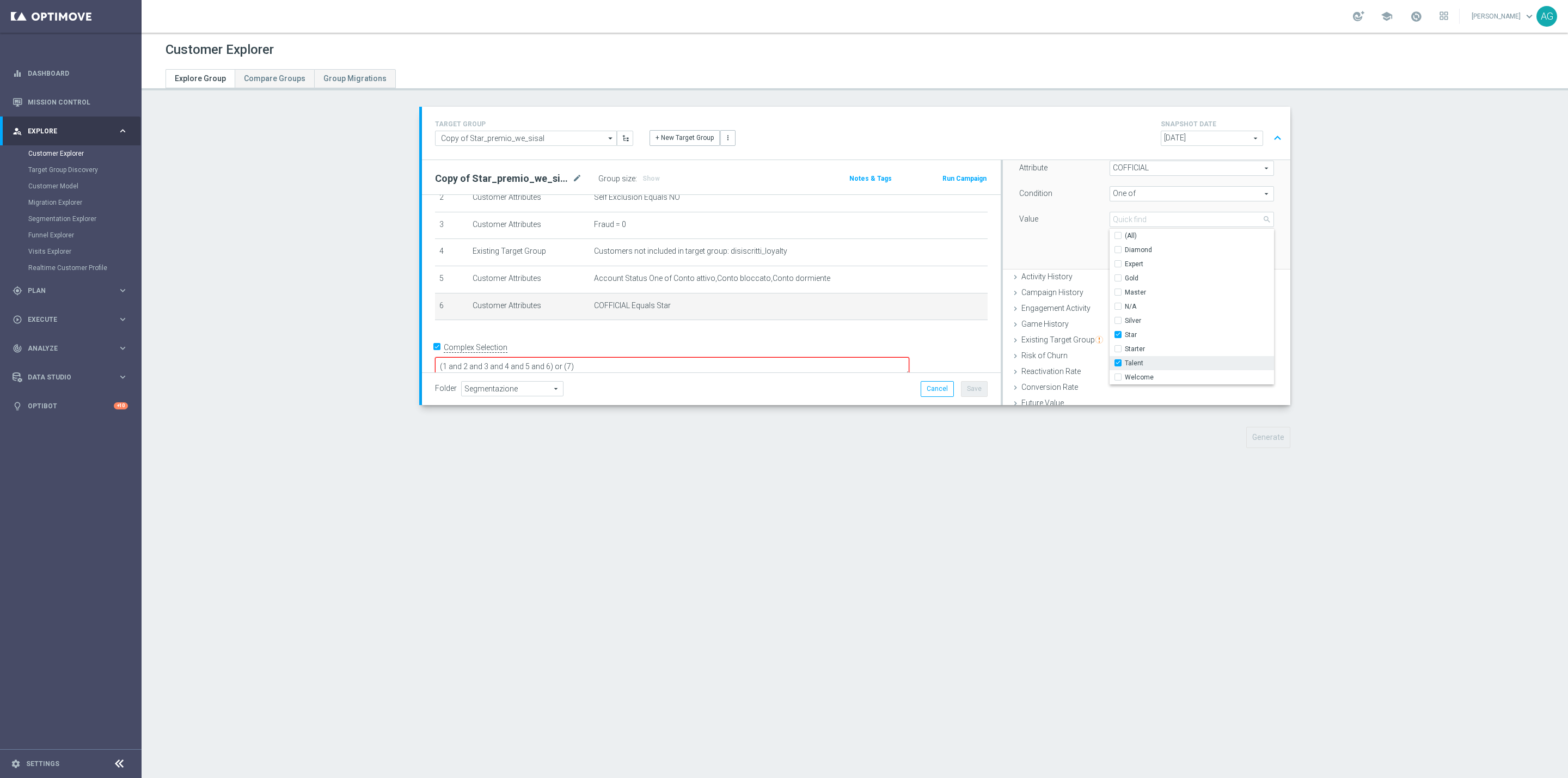
type input "Selected 2 of 10"
click at [1118, 294] on input "Master" at bounding box center [1121, 292] width 7 height 7
checkbox input "true"
type input "Selected 3 of 10"
click at [1078, 241] on div "Attribute COFFICIAL COFFICIAL arrow_drop_down search Condition One of One of ar…" at bounding box center [1146, 208] width 272 height 122
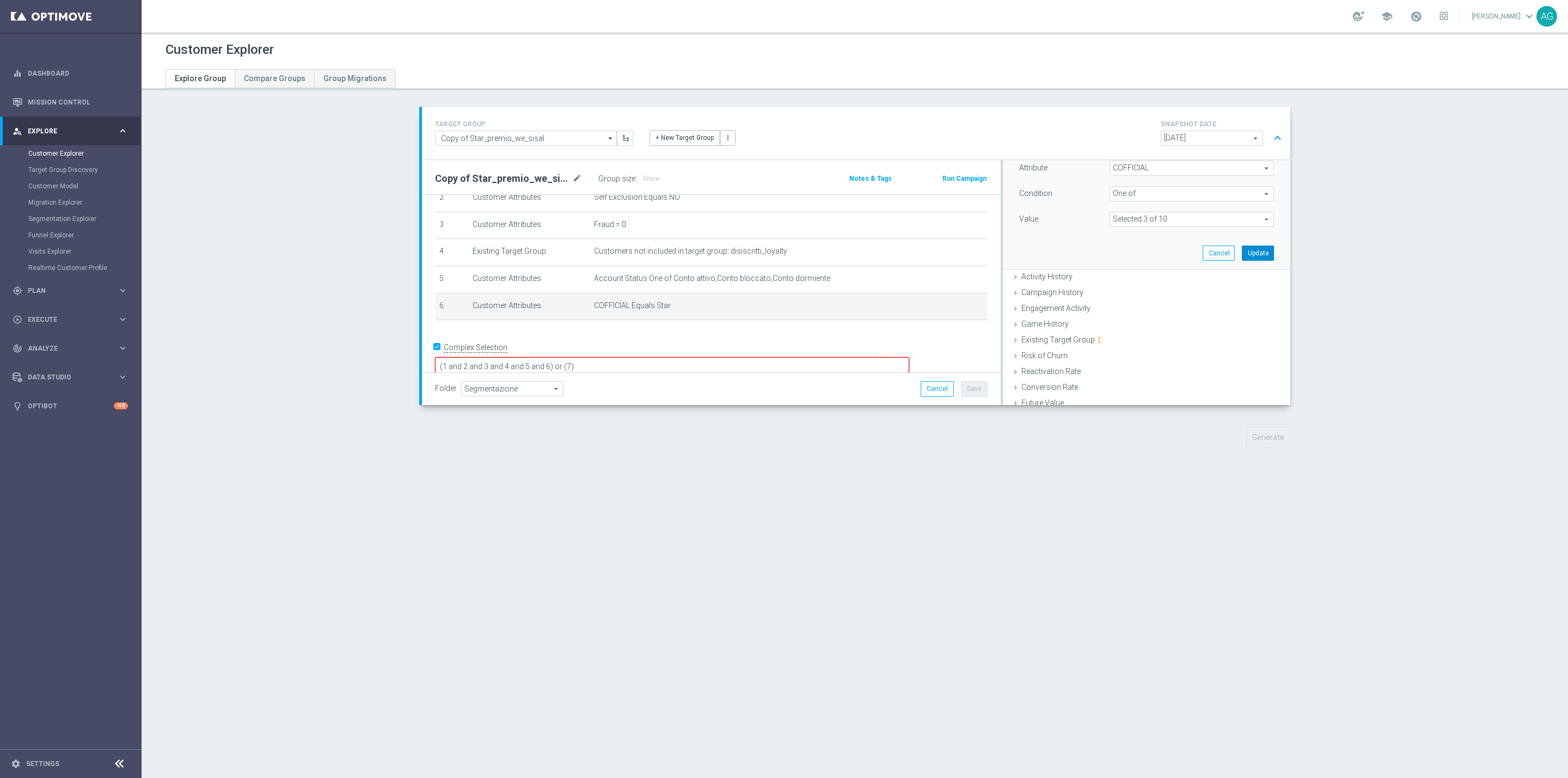
click at [1242, 253] on button "Update" at bounding box center [1258, 253] width 32 height 15
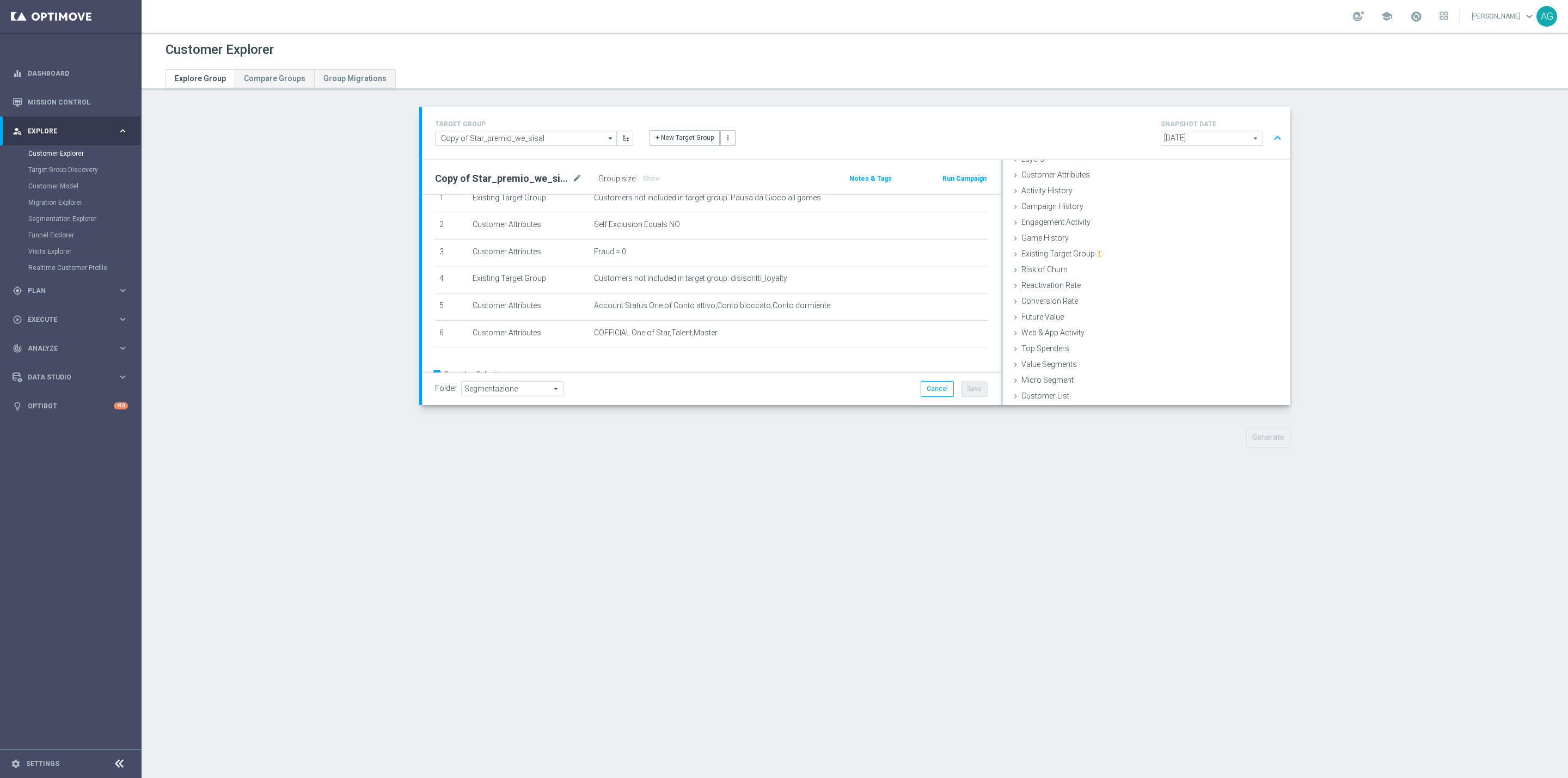
scroll to position [74, 0]
click at [669, 358] on textarea "(1 and 2 and 3 and 4 and 5 and 6) or (7)" at bounding box center [672, 368] width 474 height 19
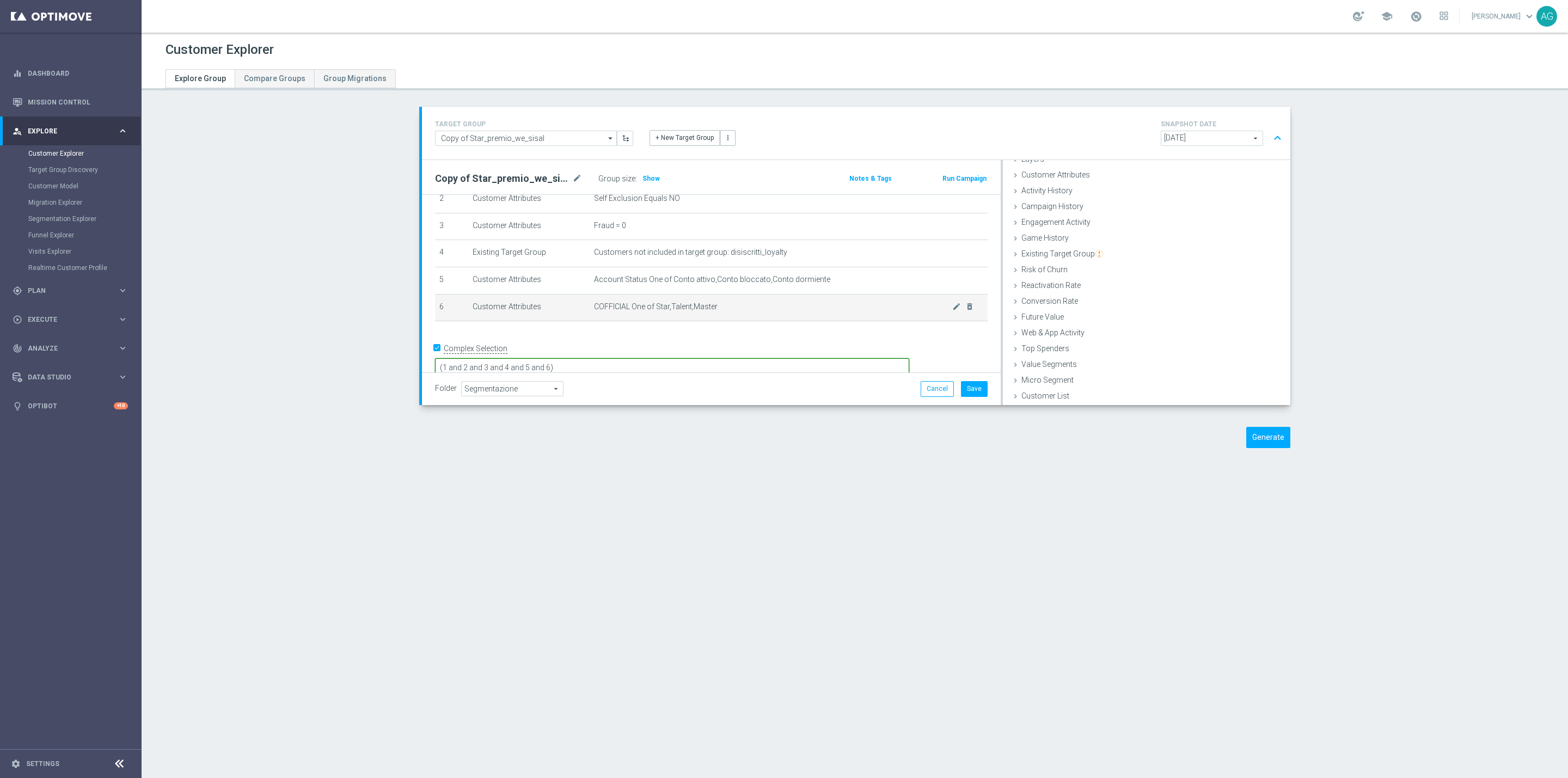
scroll to position [0, 0]
type textarea "(1 and 2 and 3 and 4 and 5 and 6)"
click at [1188, 482] on div "Customer Explorer Explore Group Compare Groups Group Migrations TARGET GROUP Co…" at bounding box center [854, 405] width 1426 height 745
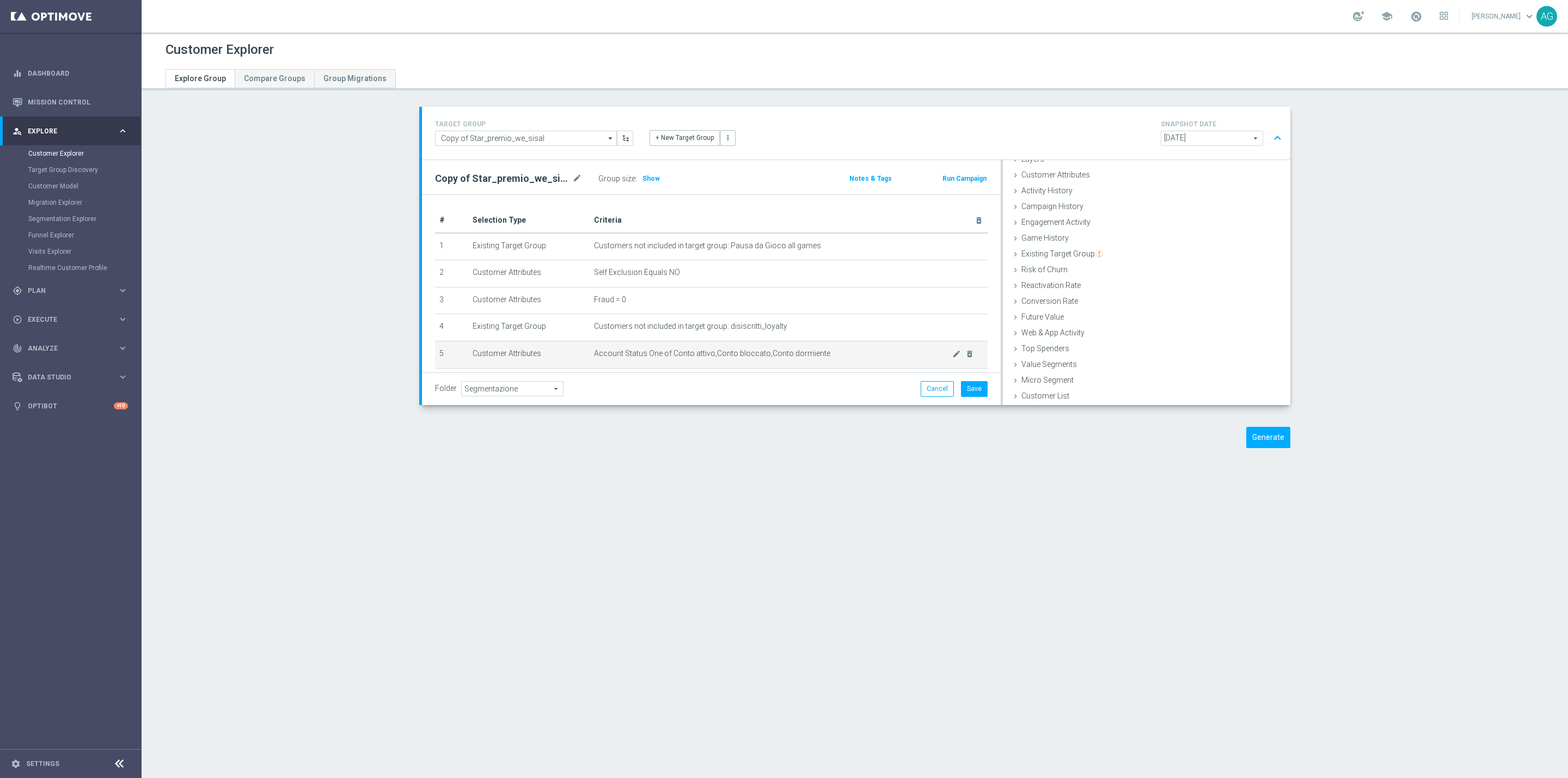
scroll to position [72, 0]
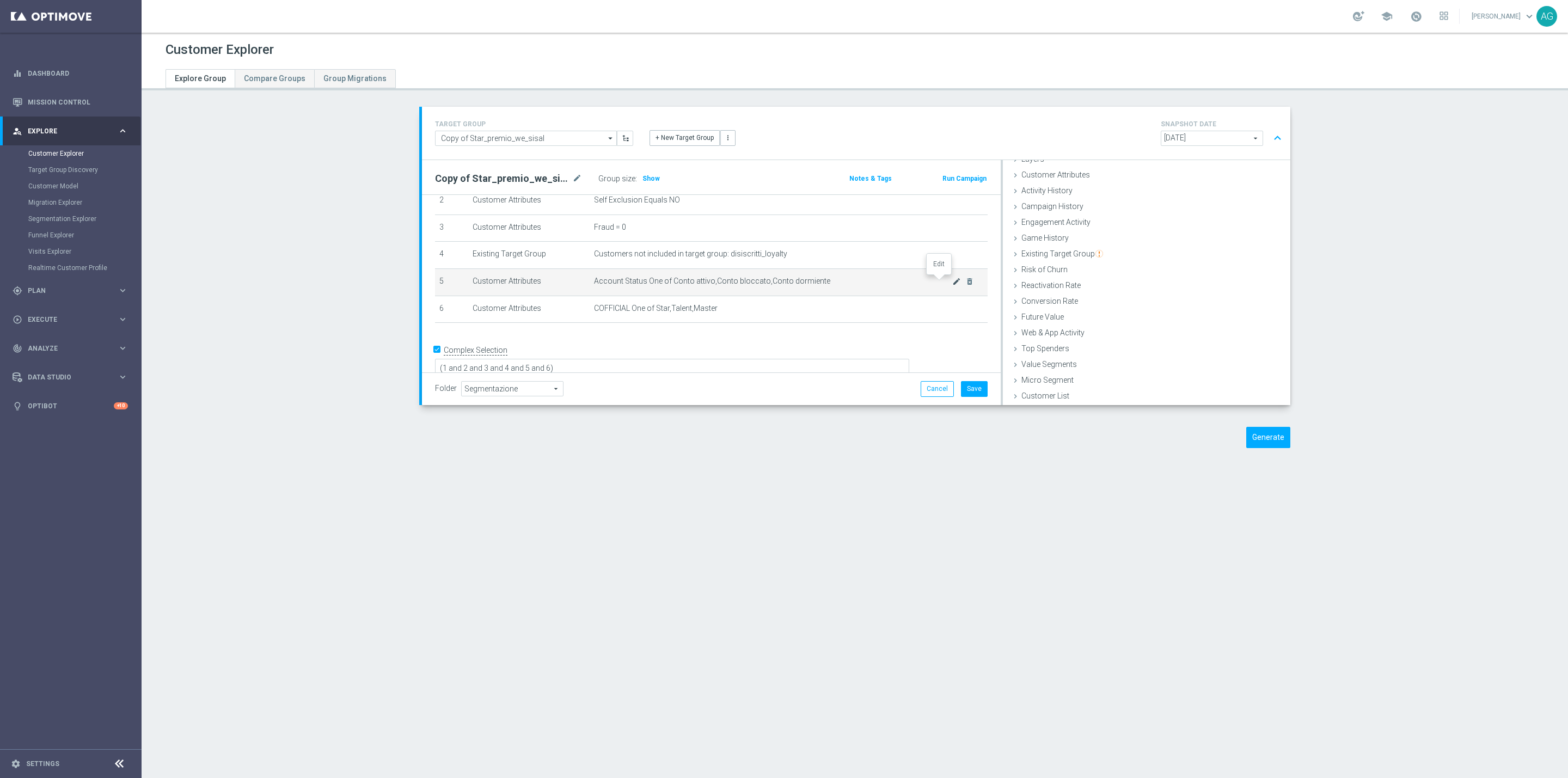
click at [952, 282] on icon "mode_edit" at bounding box center [957, 281] width 9 height 9
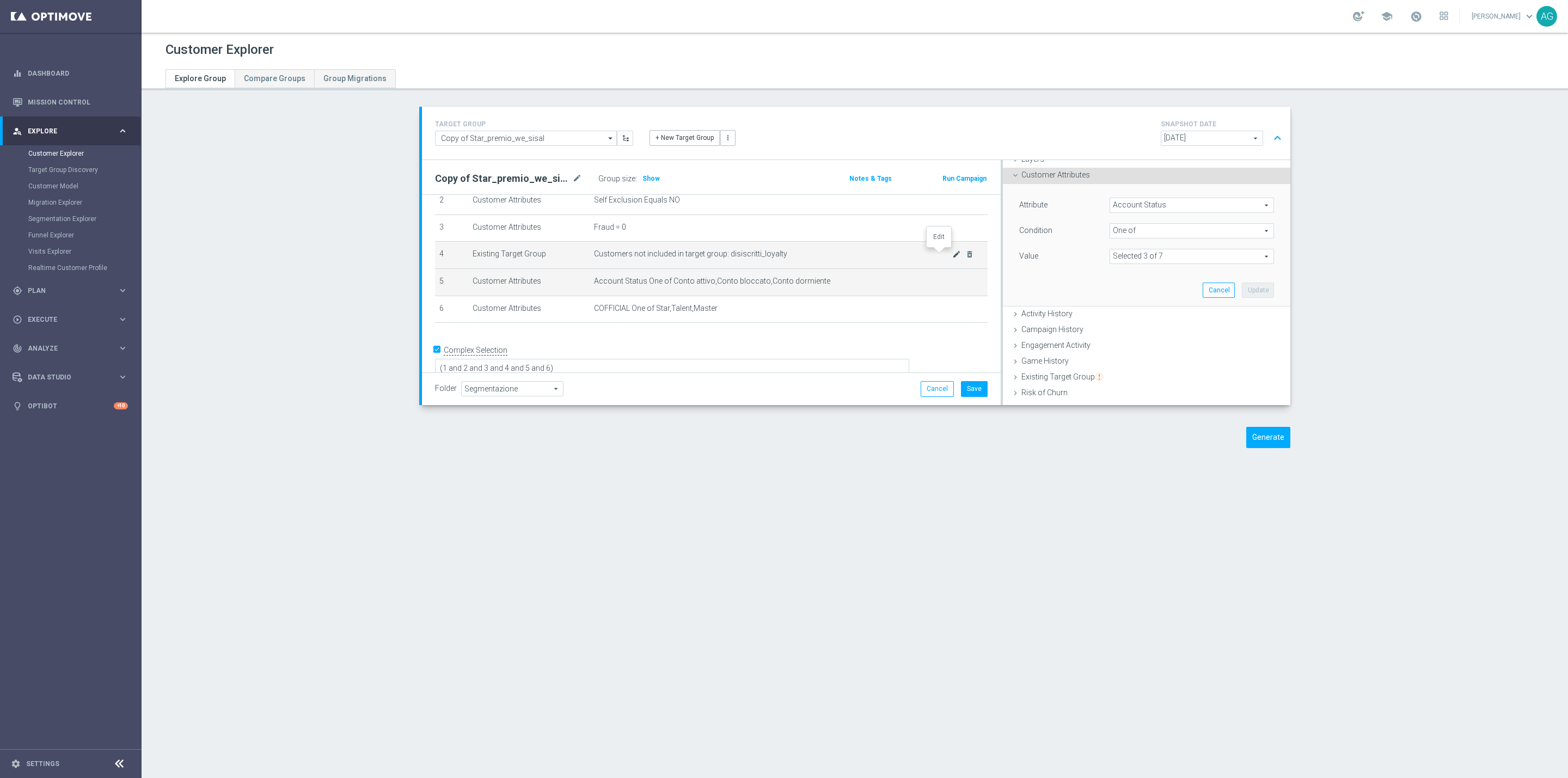
click at [952, 252] on icon "mode_edit" at bounding box center [957, 255] width 9 height 9
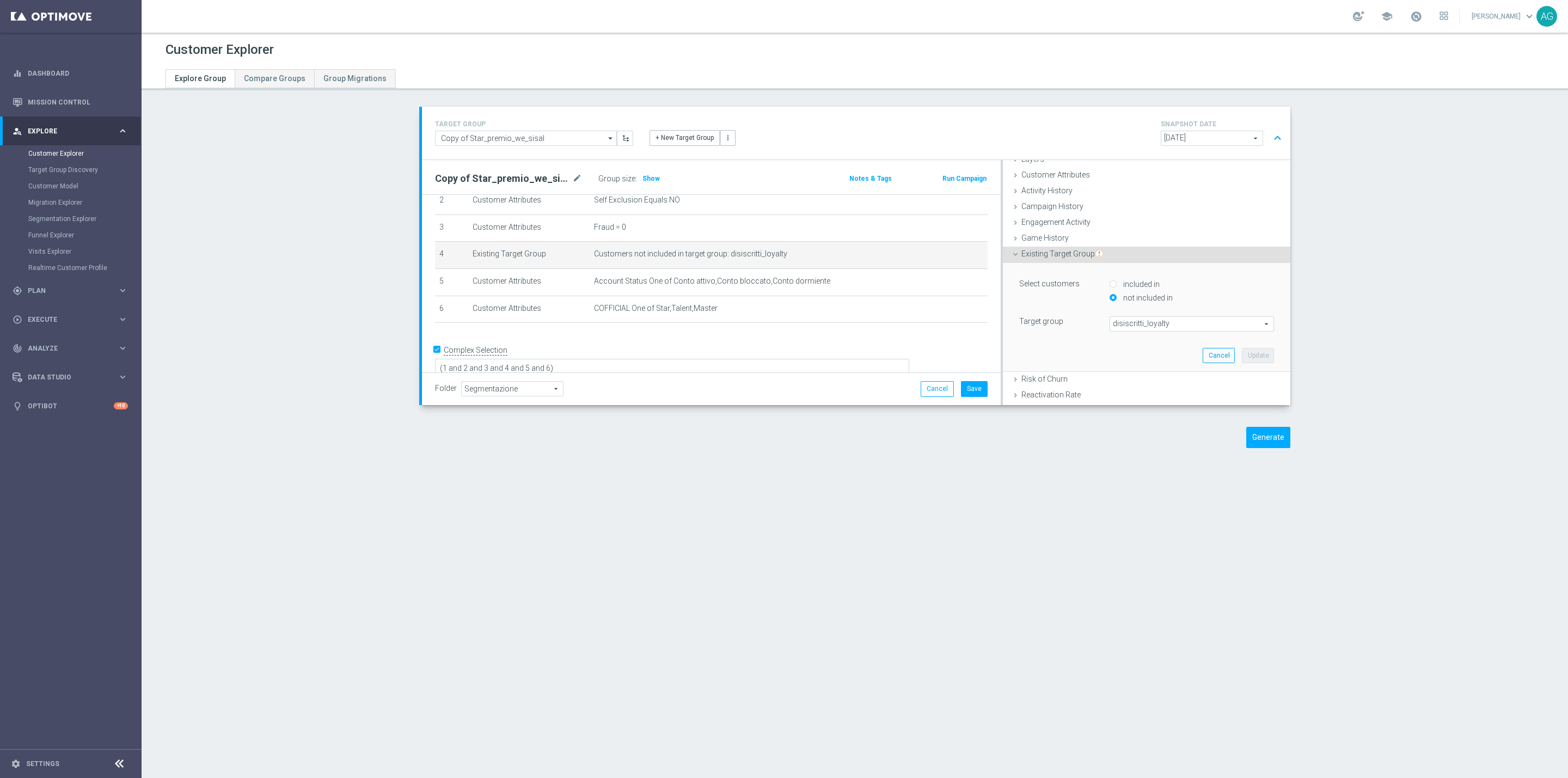
click at [1110, 282] on input "included in" at bounding box center [1113, 285] width 7 height 7
radio input "true"
click at [1250, 356] on button "Update" at bounding box center [1258, 355] width 32 height 15
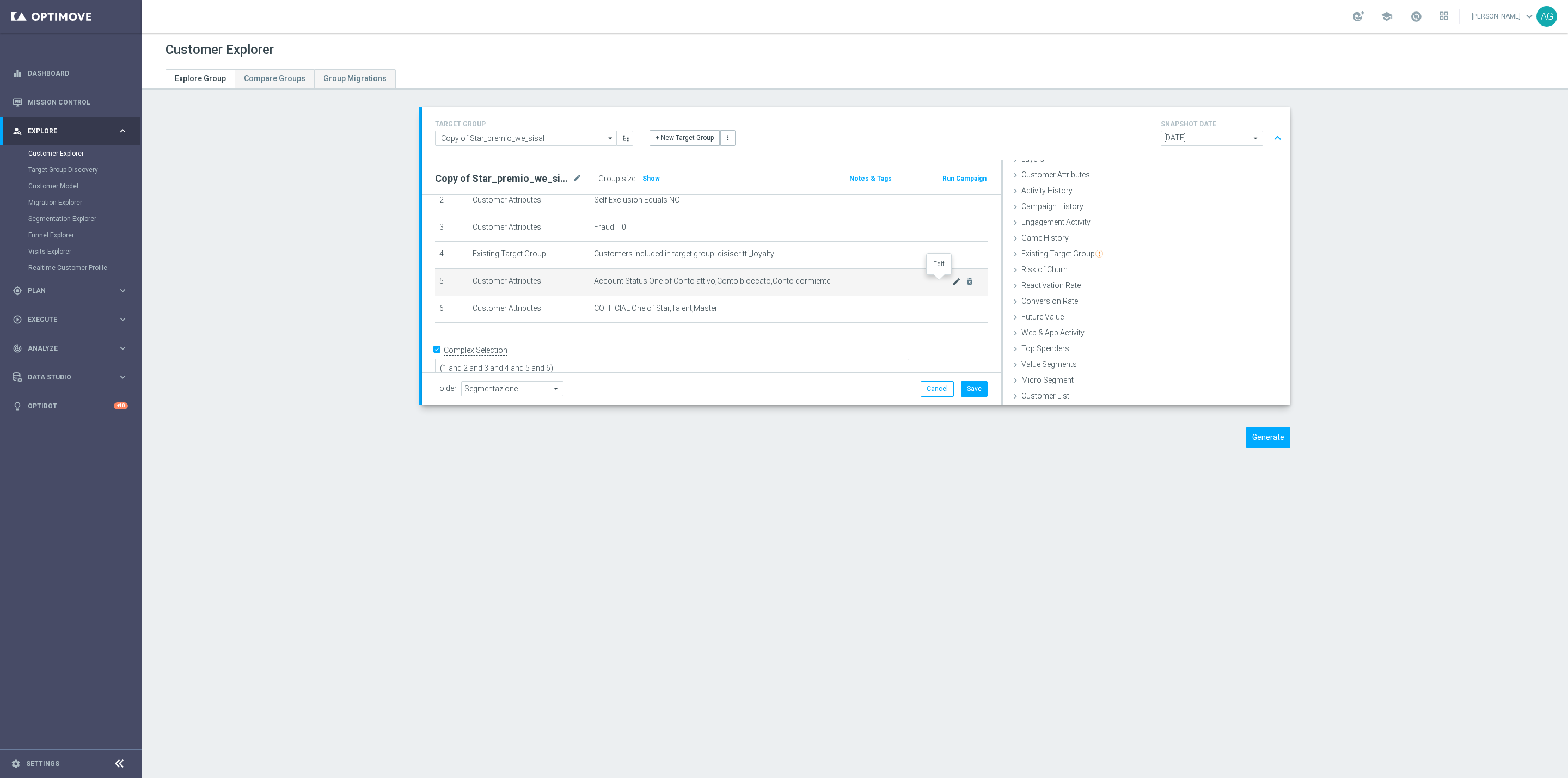
click at [952, 279] on icon "mode_edit" at bounding box center [957, 281] width 9 height 9
click at [1137, 257] on span at bounding box center [1191, 256] width 164 height 14
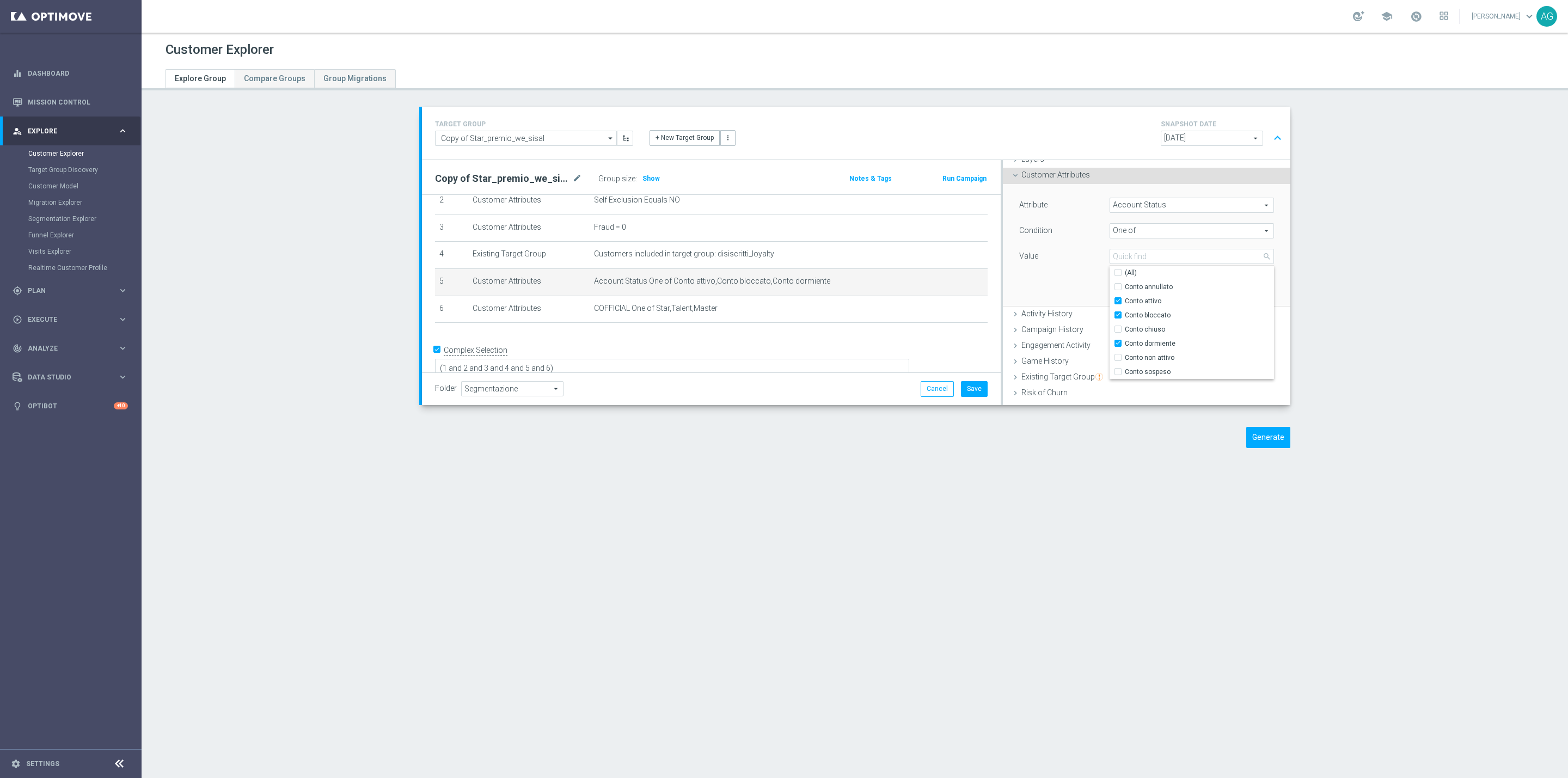
click at [1060, 218] on div "Attribute Account Status Account Status arrow_drop_down search Condition One of…" at bounding box center [1146, 232] width 255 height 69
click at [1113, 231] on span "One of" at bounding box center [1191, 231] width 164 height 14
click at [1129, 355] on label "Not one of" at bounding box center [1192, 360] width 164 height 14
type input "Not one of"
click at [1243, 289] on button "Update" at bounding box center [1258, 289] width 32 height 15
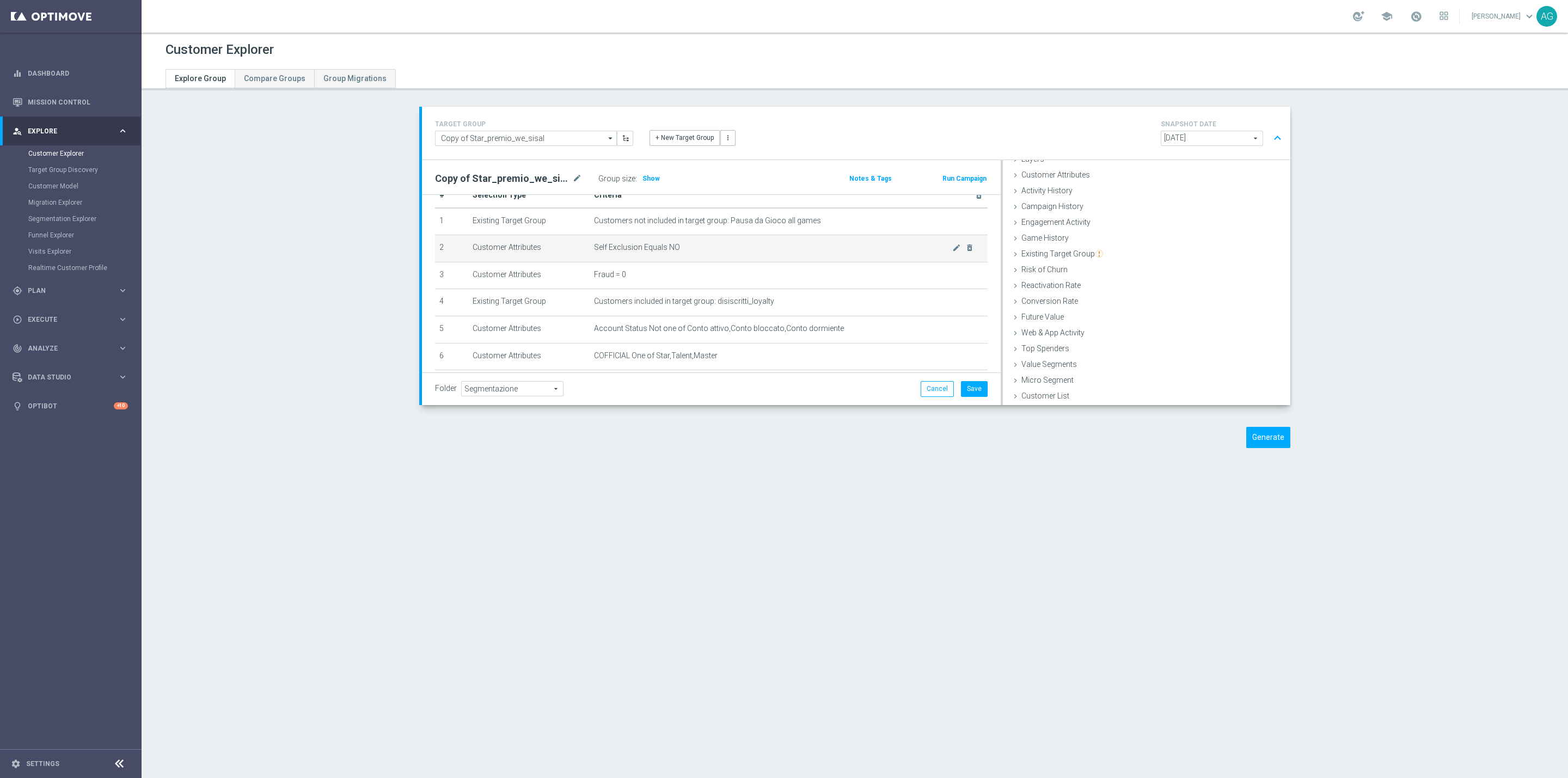
scroll to position [0, 0]
click at [952, 301] on icon "mode_edit" at bounding box center [957, 300] width 9 height 9
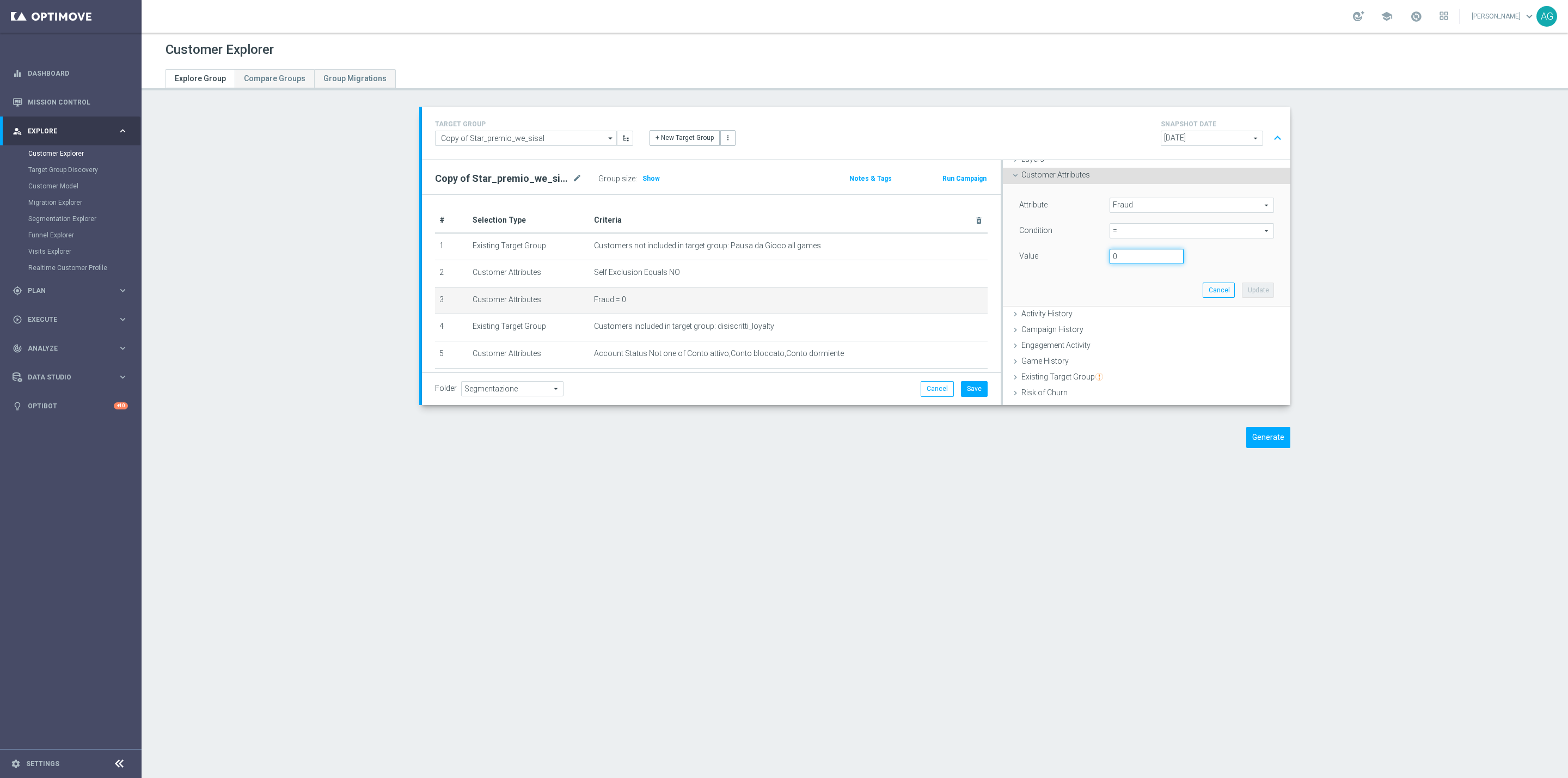
click at [1124, 251] on input "0" at bounding box center [1147, 256] width 74 height 15
type input "1"
click at [1242, 293] on button "Update" at bounding box center [1258, 289] width 32 height 15
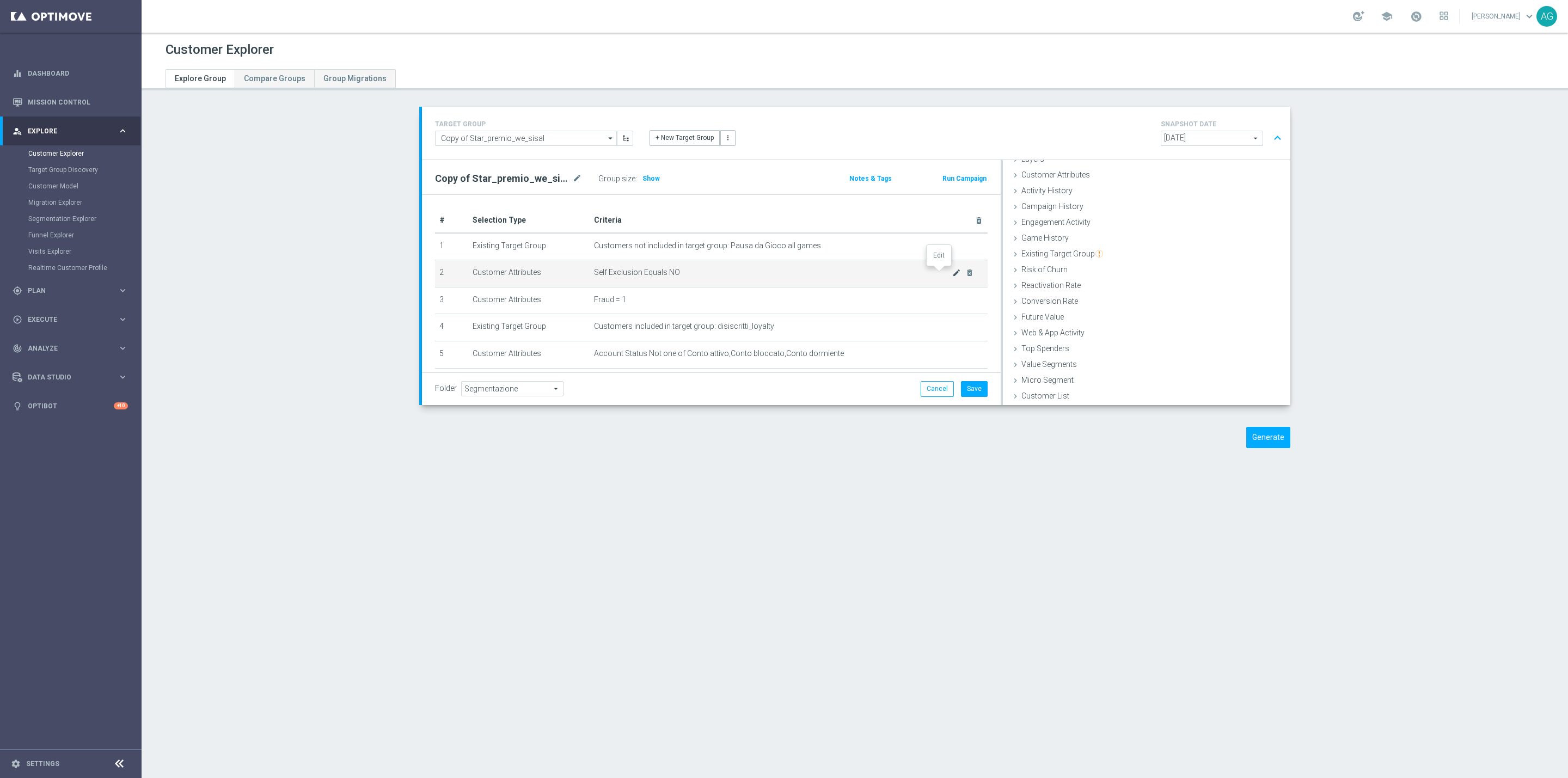
click at [952, 275] on icon "mode_edit" at bounding box center [957, 272] width 9 height 9
click at [1110, 255] on span "NO" at bounding box center [1191, 256] width 164 height 14
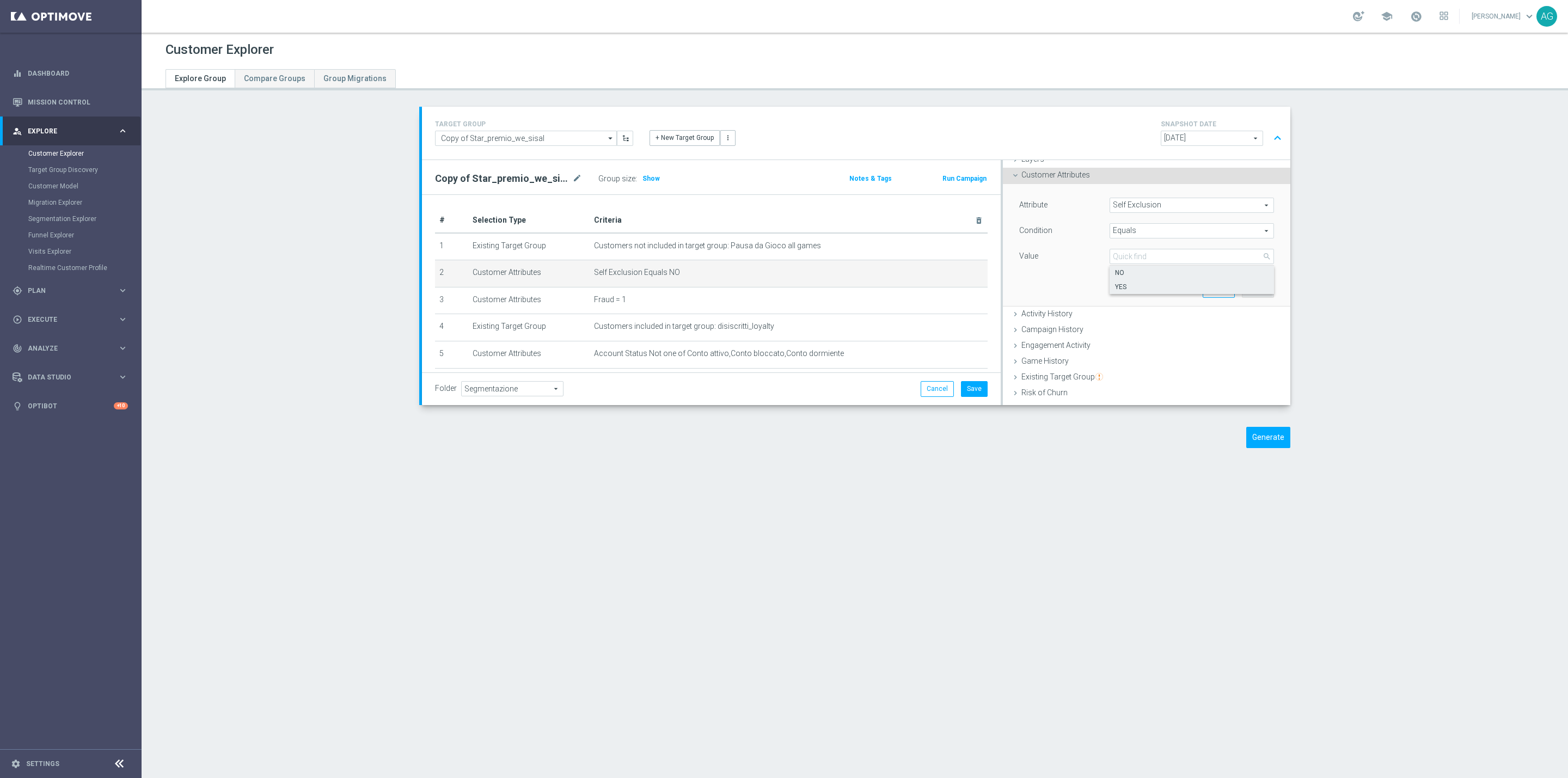
click at [1113, 279] on label "YES" at bounding box center [1192, 286] width 164 height 14
type input "YES"
click at [1242, 287] on button "Update" at bounding box center [1258, 289] width 32 height 15
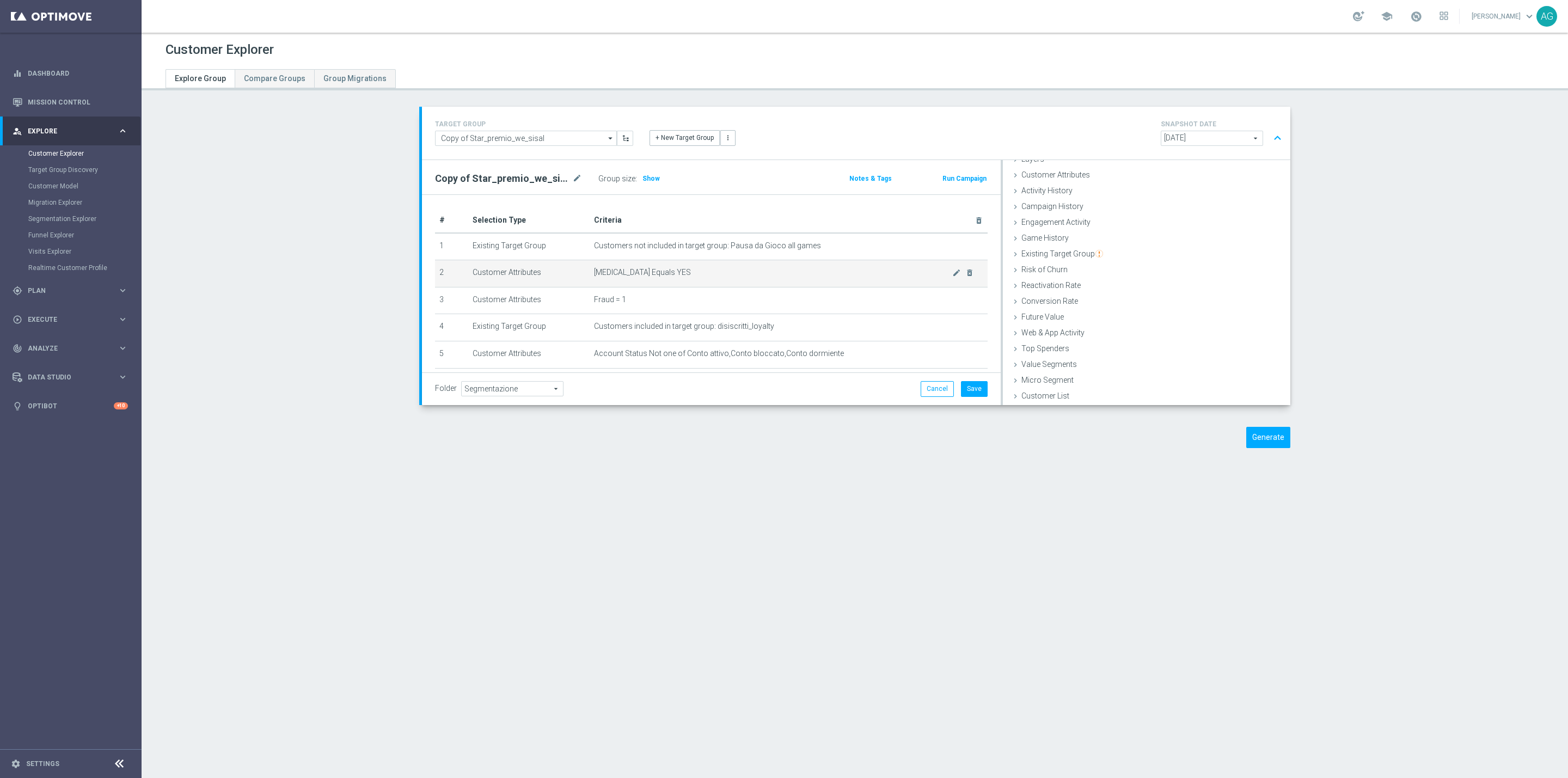
scroll to position [72, 0]
click at [965, 281] on icon "delete_forever" at bounding box center [969, 281] width 9 height 9
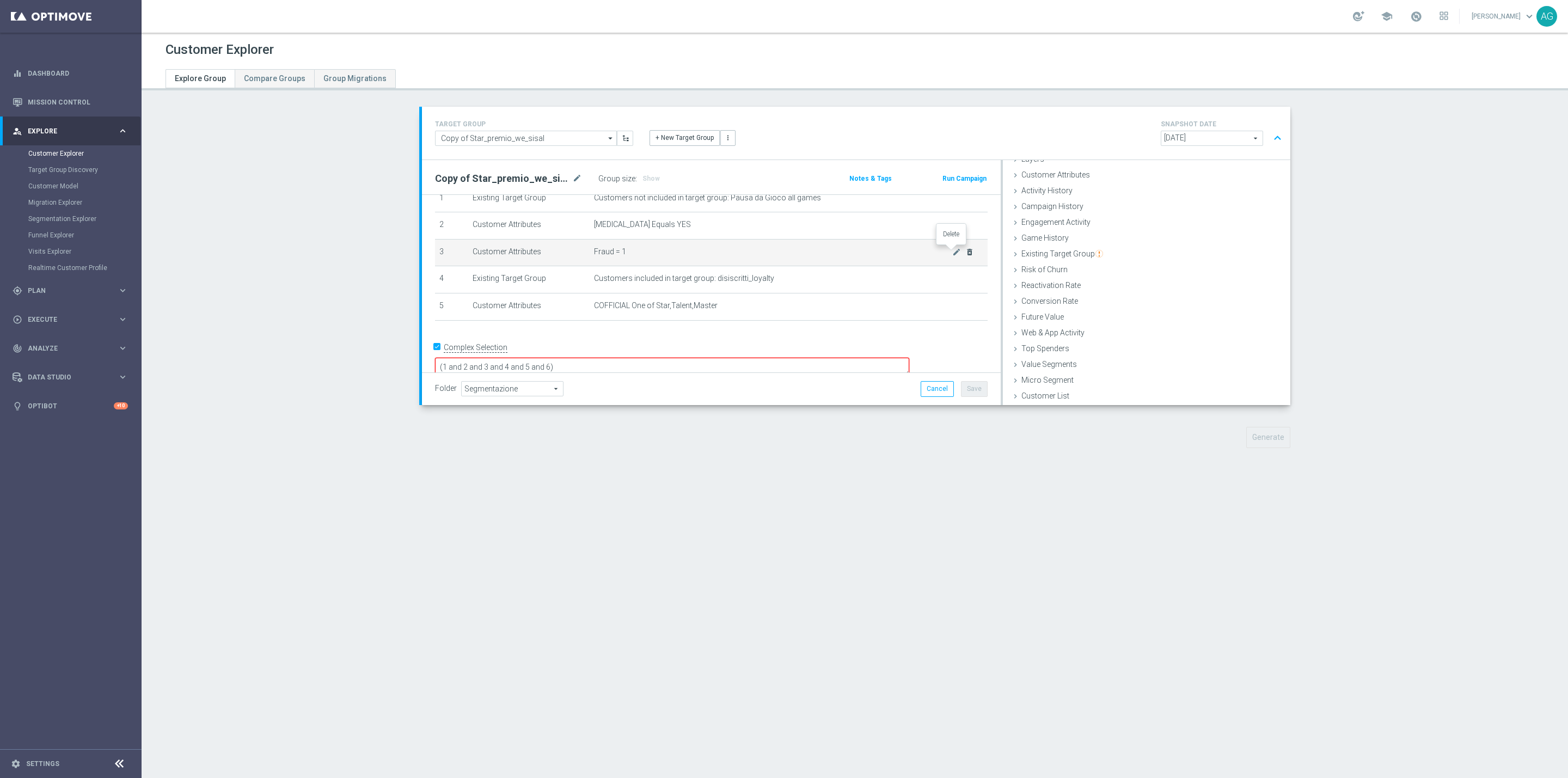
click at [965, 256] on icon "delete_forever" at bounding box center [969, 252] width 9 height 9
click at [965, 224] on icon "delete_forever" at bounding box center [969, 225] width 9 height 9
click at [965, 245] on icon "delete_forever" at bounding box center [969, 246] width 9 height 9
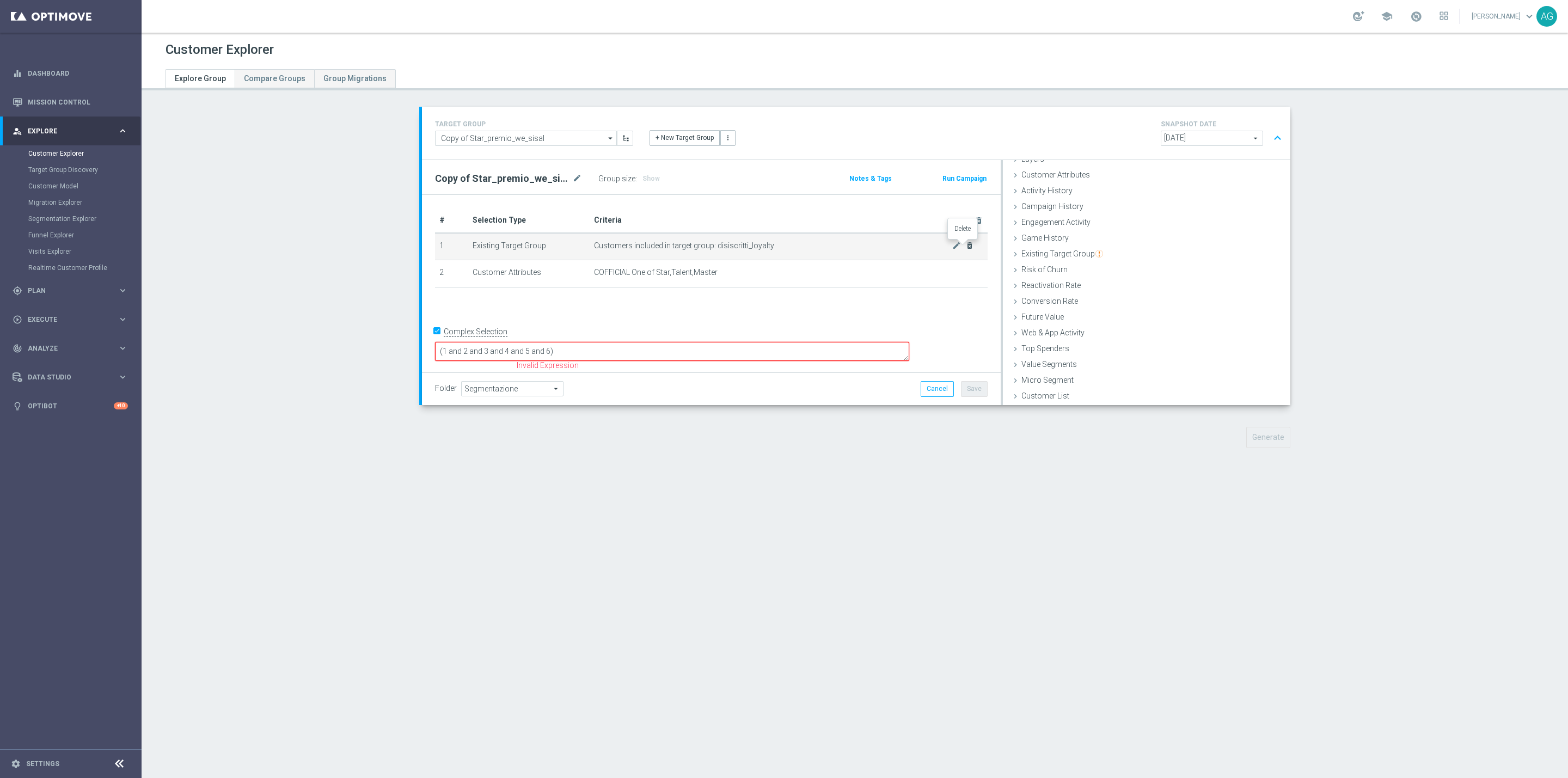
click at [965, 243] on icon "delete_forever" at bounding box center [969, 246] width 9 height 9
checkbox input "false"
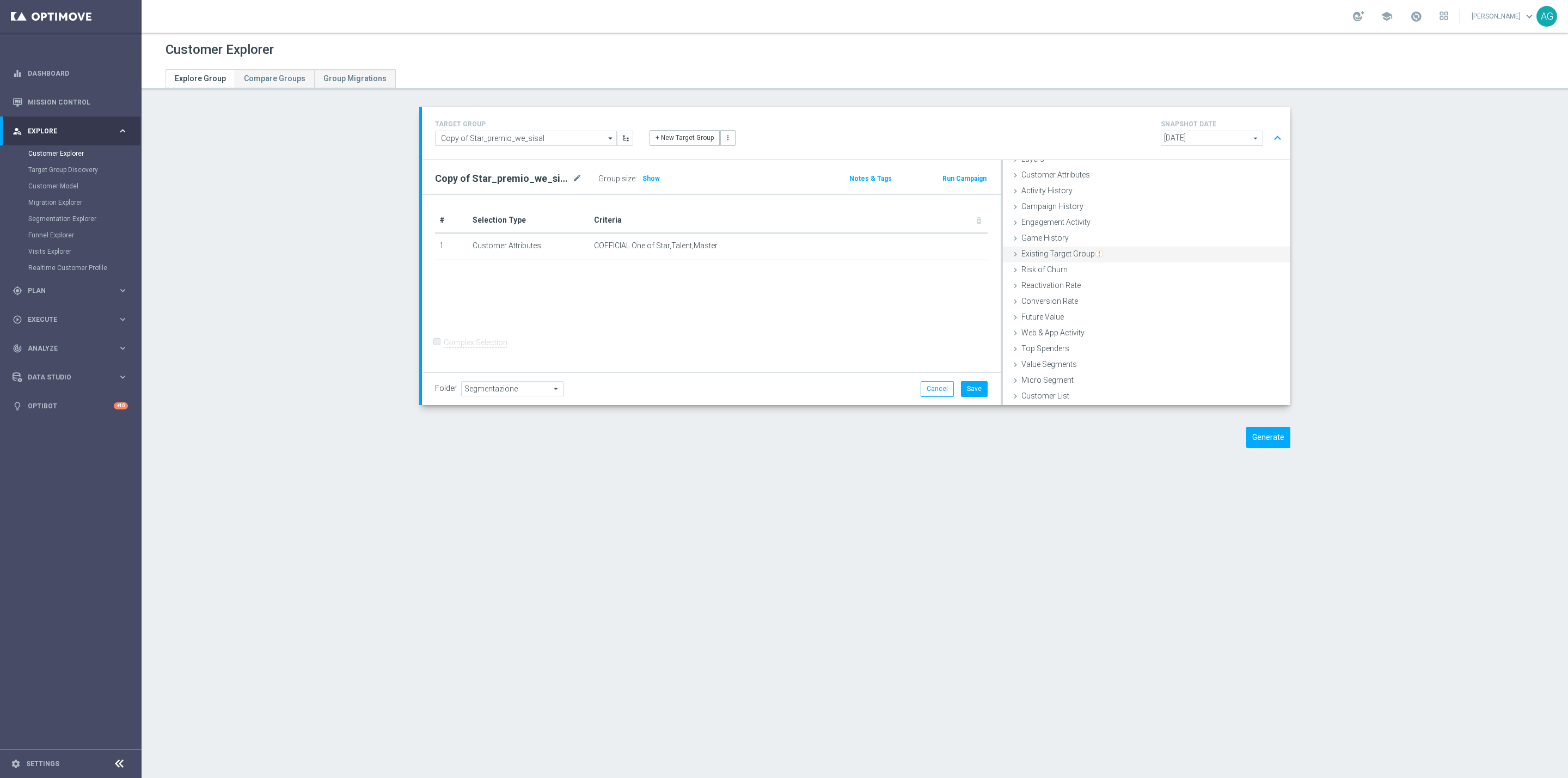
click at [1060, 247] on div "Existing Target Group done selection updated" at bounding box center [1146, 255] width 287 height 16
click at [1110, 295] on input "not included in" at bounding box center [1113, 298] width 7 height 7
radio input "true"
click at [1118, 324] on span at bounding box center [1191, 324] width 164 height 14
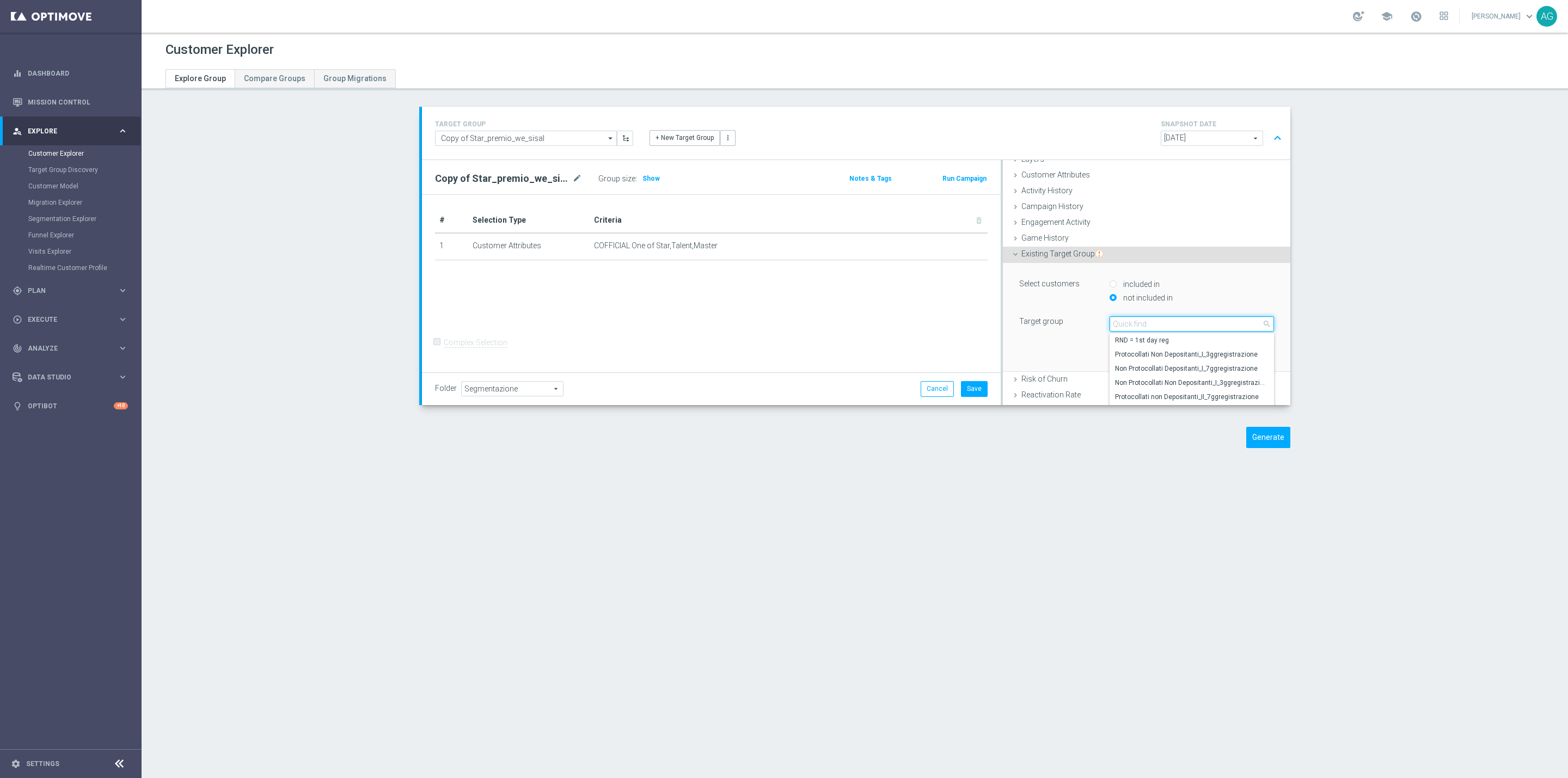
click at [1116, 324] on input "search" at bounding box center [1192, 324] width 164 height 15
click at [1139, 327] on input "star_pre" at bounding box center [1192, 324] width 164 height 15
type input "star_pre"
click at [1142, 335] on label "Star_premio_we_sisal" at bounding box center [1192, 340] width 164 height 14
type input "Star_premio_we_sisal"
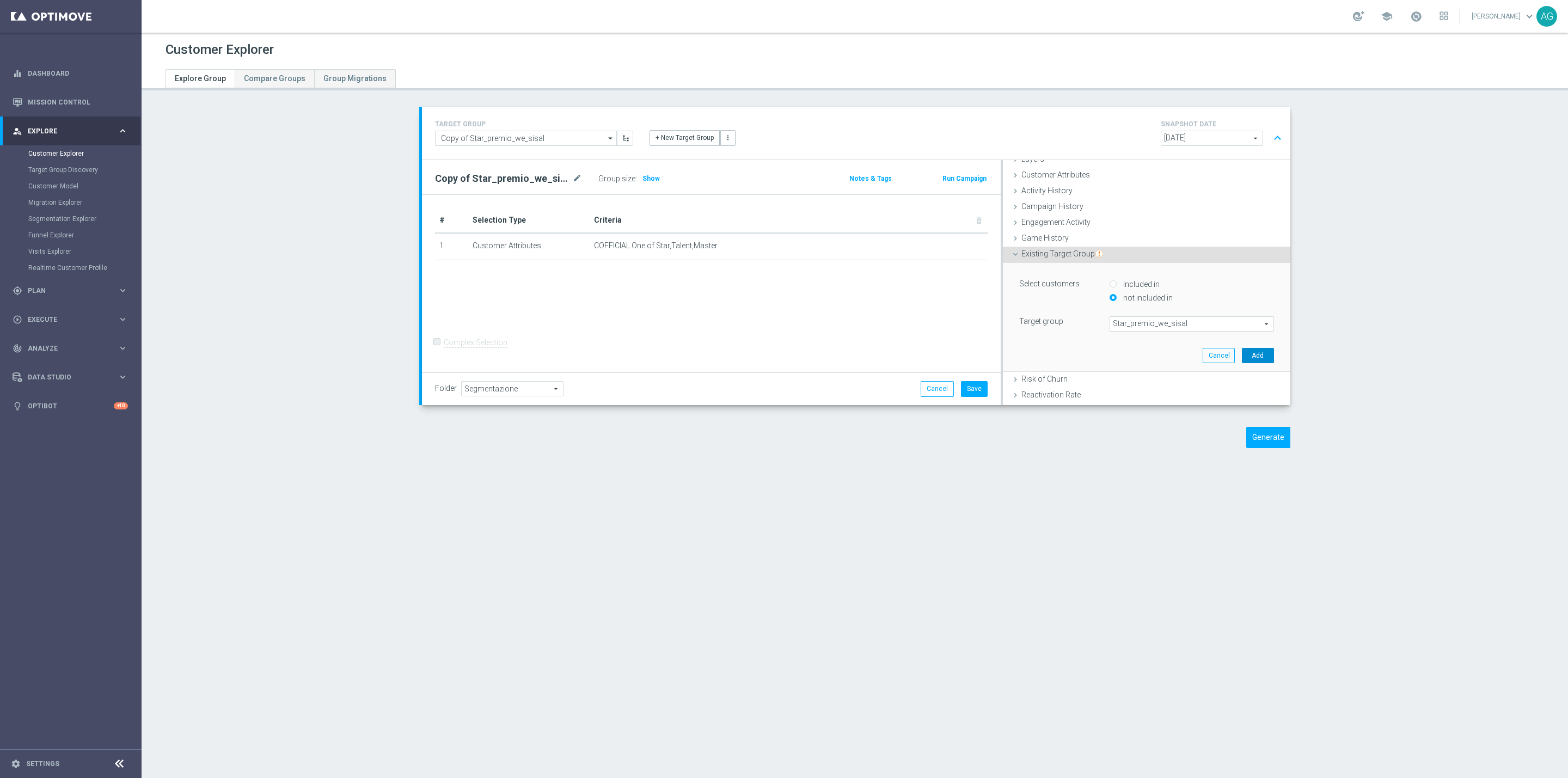
click at [1243, 356] on button "Add" at bounding box center [1258, 355] width 32 height 15
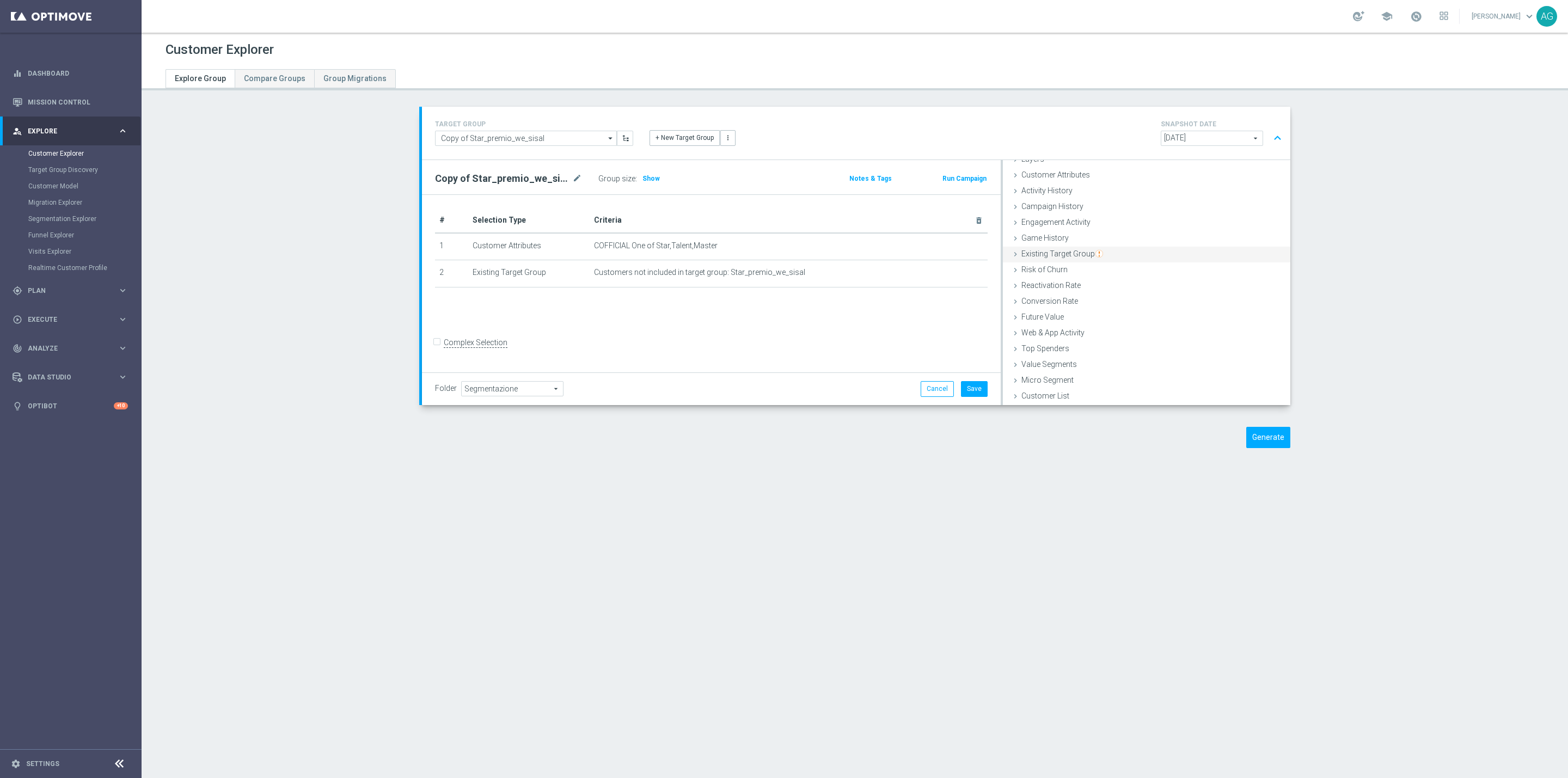
click at [1068, 253] on span "Existing Target Group" at bounding box center [1062, 254] width 81 height 9
click at [1110, 293] on div "not included in" at bounding box center [1192, 299] width 164 height 13
click at [1110, 298] on input "not included in" at bounding box center [1113, 298] width 7 height 7
radio input "true"
click at [1113, 328] on span at bounding box center [1191, 324] width 164 height 14
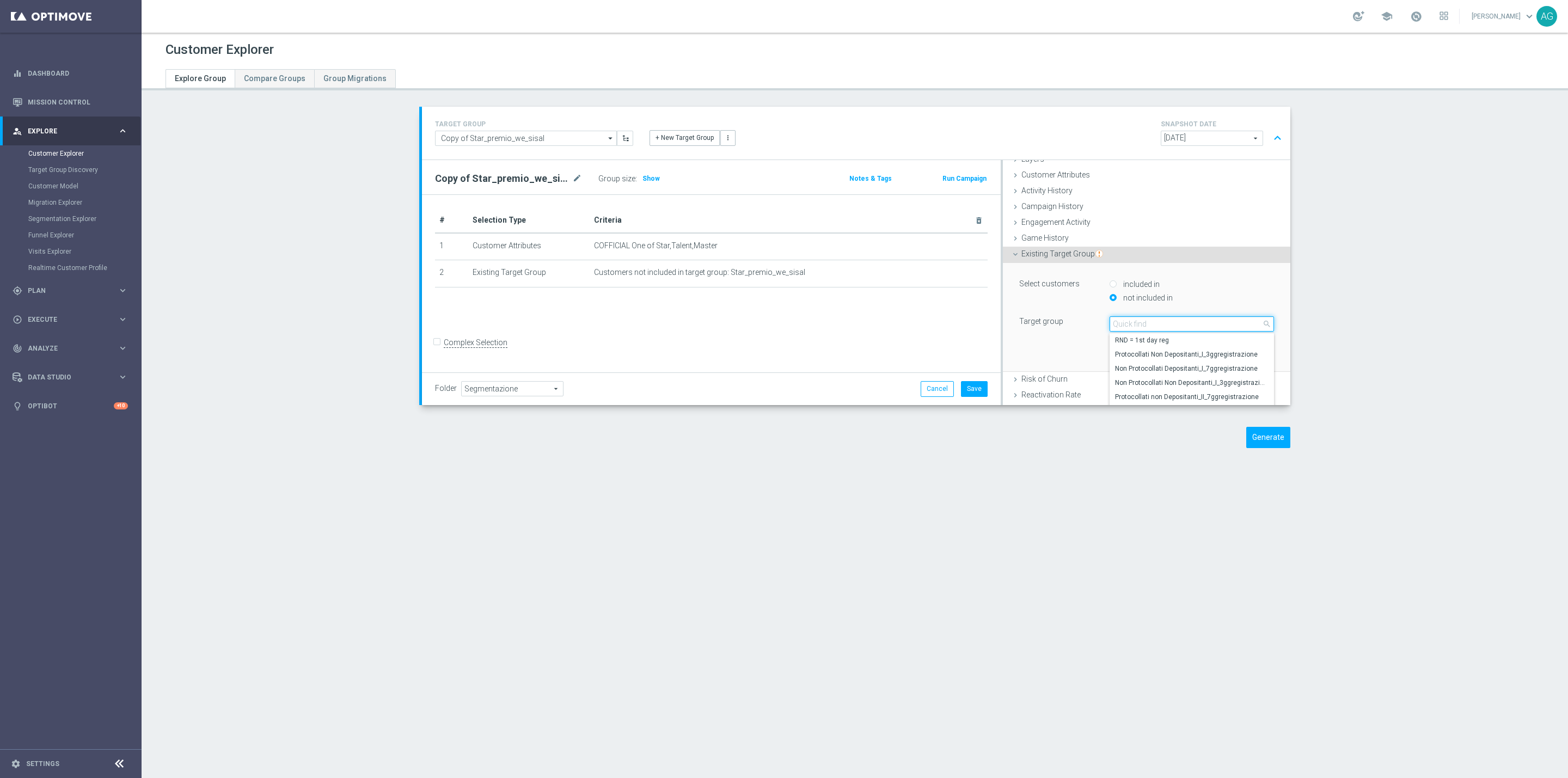
click at [1113, 326] on input "search" at bounding box center [1192, 324] width 164 height 15
type input "premio"
click at [1121, 356] on span "Master_premio_we_sisal" at bounding box center [1192, 355] width 154 height 9
type input "Master_premio_we_sisal"
click at [1242, 356] on button "Add" at bounding box center [1258, 355] width 32 height 15
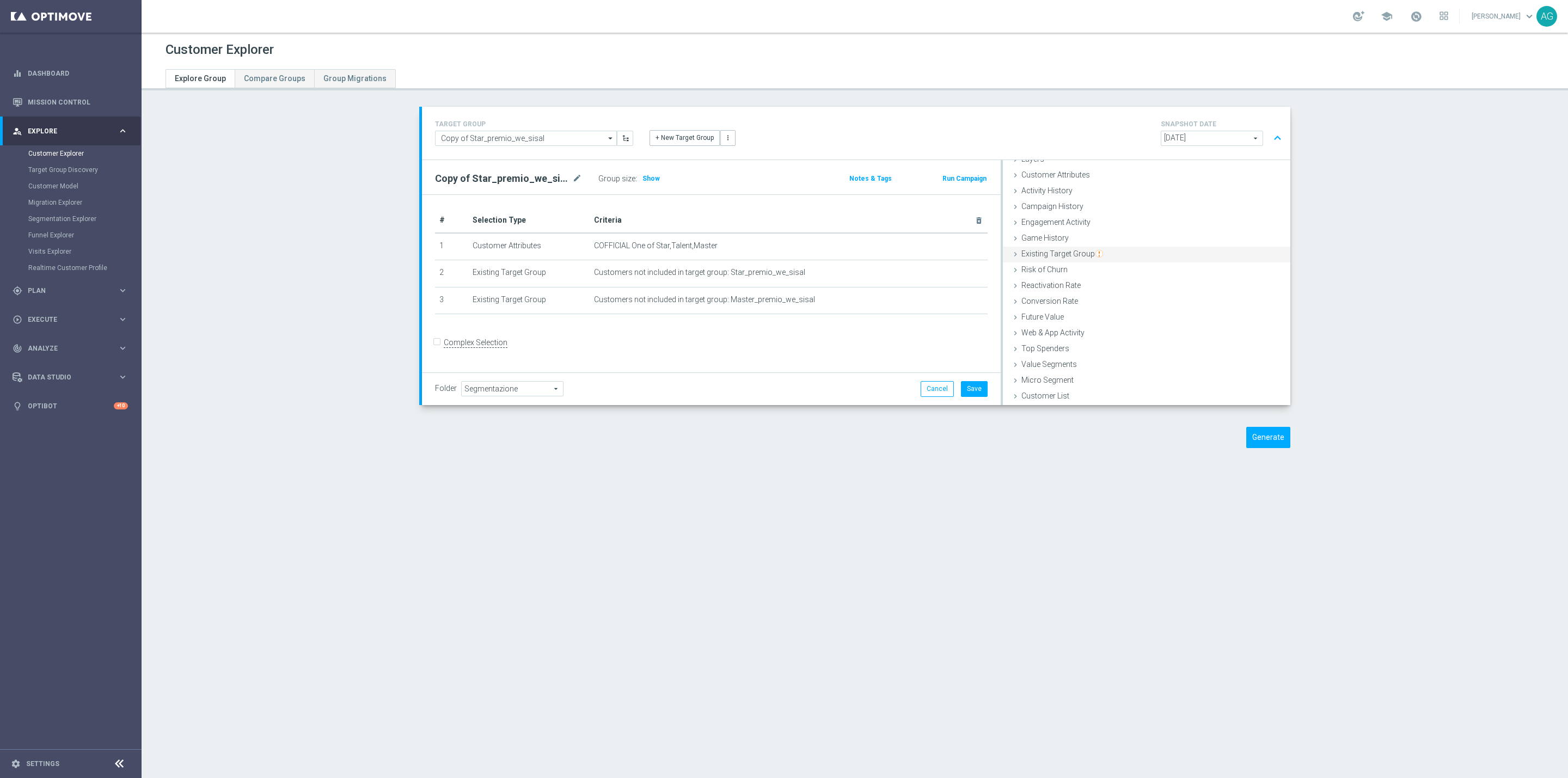
click at [1037, 251] on span "Existing Target Group" at bounding box center [1062, 254] width 81 height 9
click at [1110, 299] on input "not included in" at bounding box center [1113, 298] width 7 height 7
radio input "true"
click at [1124, 325] on span at bounding box center [1191, 324] width 164 height 14
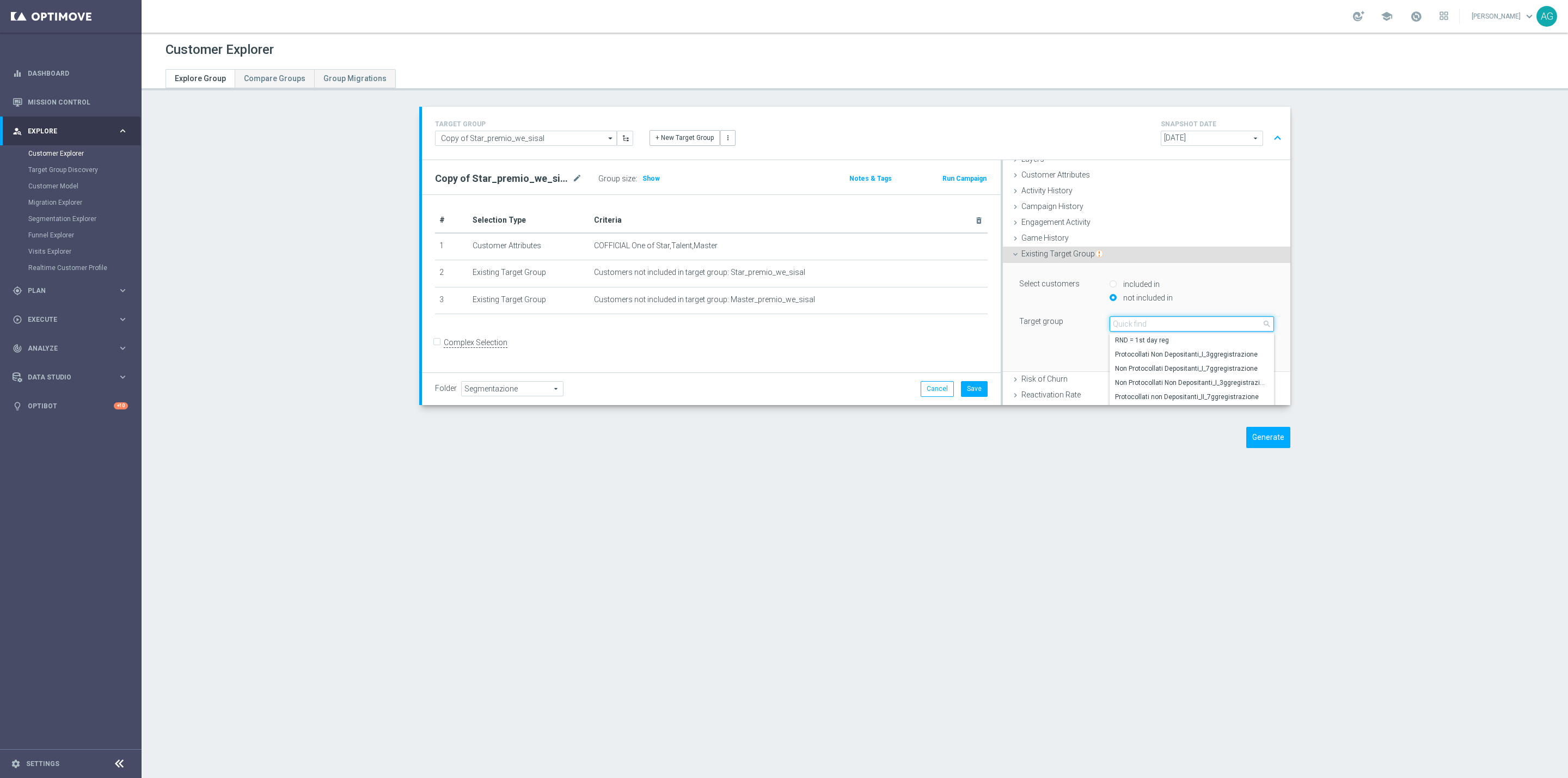
click at [1124, 326] on input "search" at bounding box center [1192, 324] width 164 height 15
type input "premio"
click at [1139, 343] on span "Talent_premio_we_sisal" at bounding box center [1192, 340] width 154 height 9
type input "Talent_premio_we_sisal"
click at [1242, 358] on button "Add" at bounding box center [1258, 355] width 32 height 15
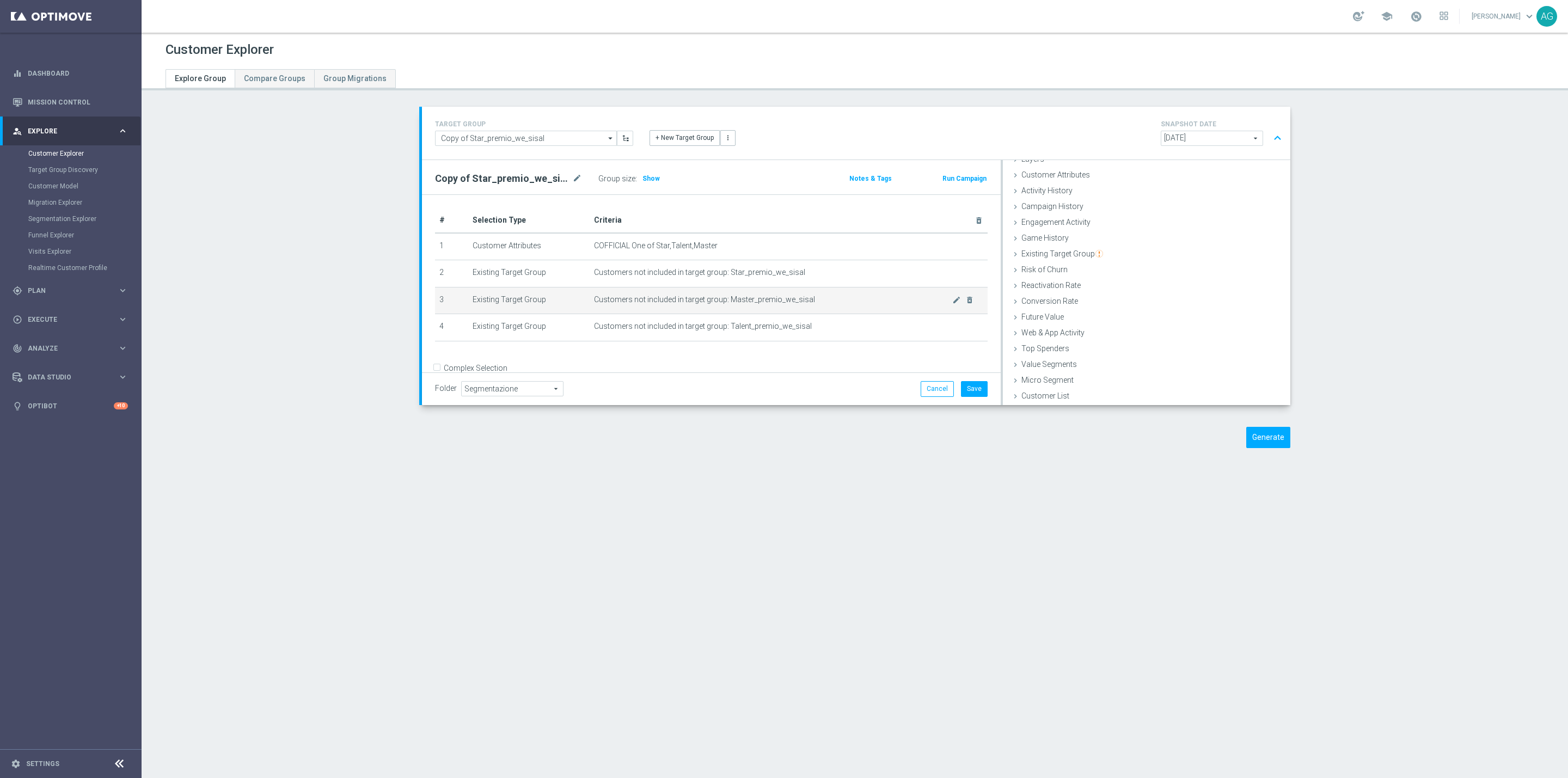
scroll to position [17, 0]
click at [427, 346] on div "# Selection Type Criteria delete_forever 1 Customer Attributes COFFICIAL One of…" at bounding box center [711, 279] width 578 height 203
click at [435, 347] on input "Complex Selection" at bounding box center [439, 352] width 7 height 15
checkbox input "true"
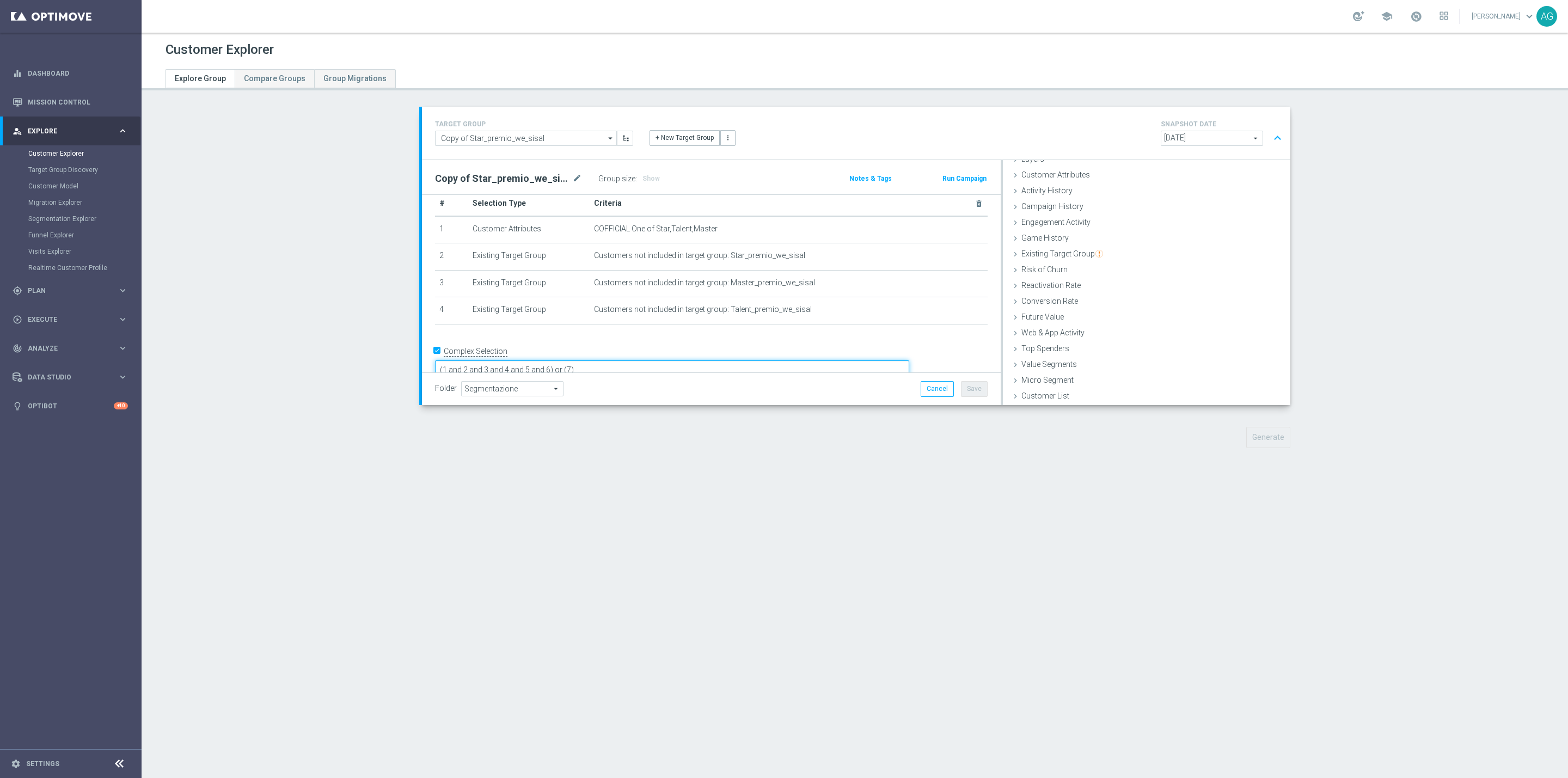
click at [663, 361] on textarea "(1 and 2 and 3 and 4 and 5 and 6) or (7)" at bounding box center [672, 370] width 474 height 19
drag, startPoint x: 673, startPoint y: 353, endPoint x: 587, endPoint y: 349, distance: 86.1
click at [587, 361] on textarea "(1 and 2 and 3 and 4 and 5 and 6) or (7)" at bounding box center [672, 370] width 474 height 19
click at [765, 428] on div "Generate" at bounding box center [854, 438] width 887 height 21
click at [642, 178] on span "Show" at bounding box center [651, 179] width 18 height 8
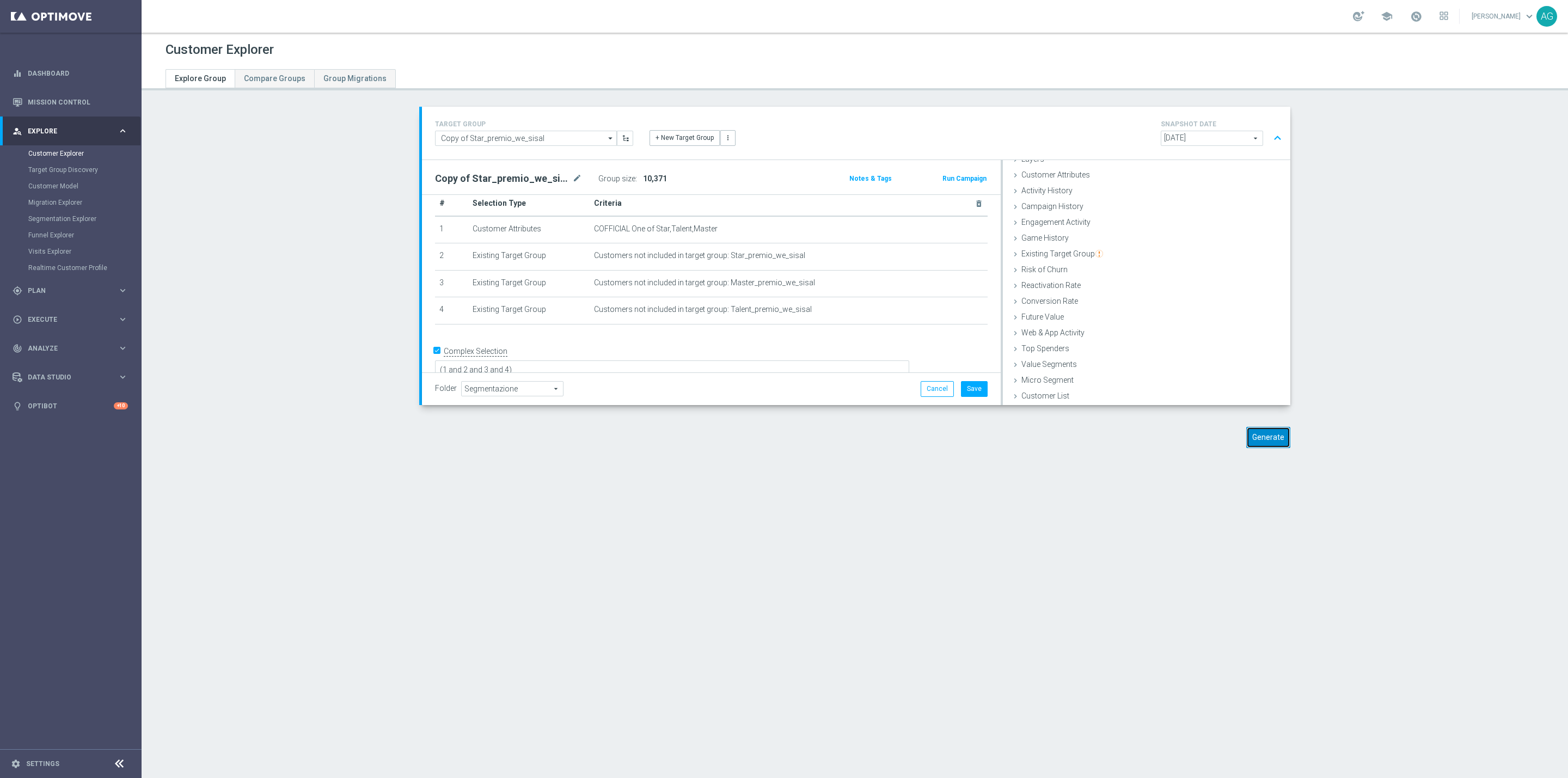
click at [1271, 439] on button "Generate" at bounding box center [1268, 438] width 44 height 21
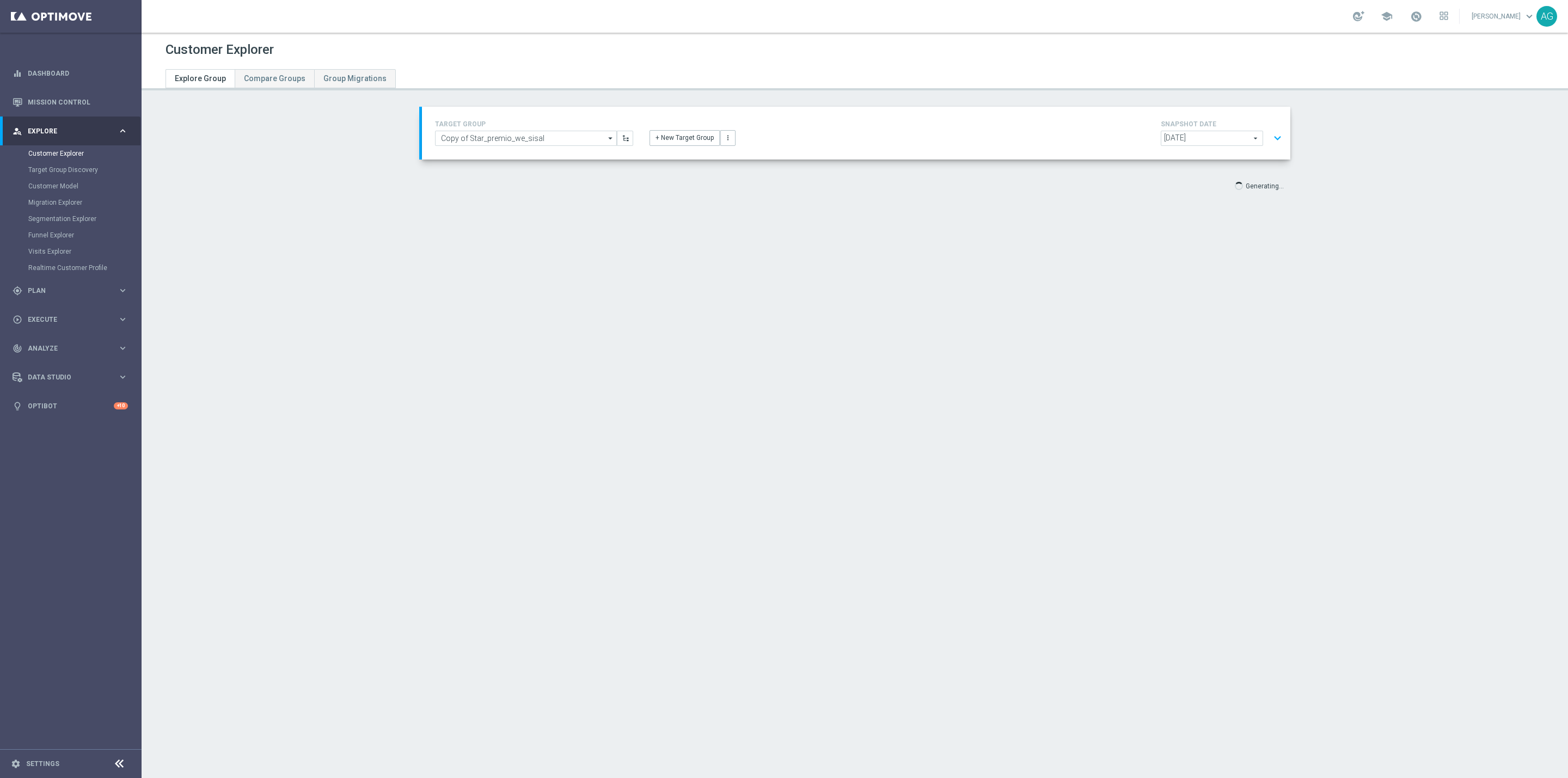
click at [1274, 133] on button "expand_more" at bounding box center [1277, 138] width 16 height 20
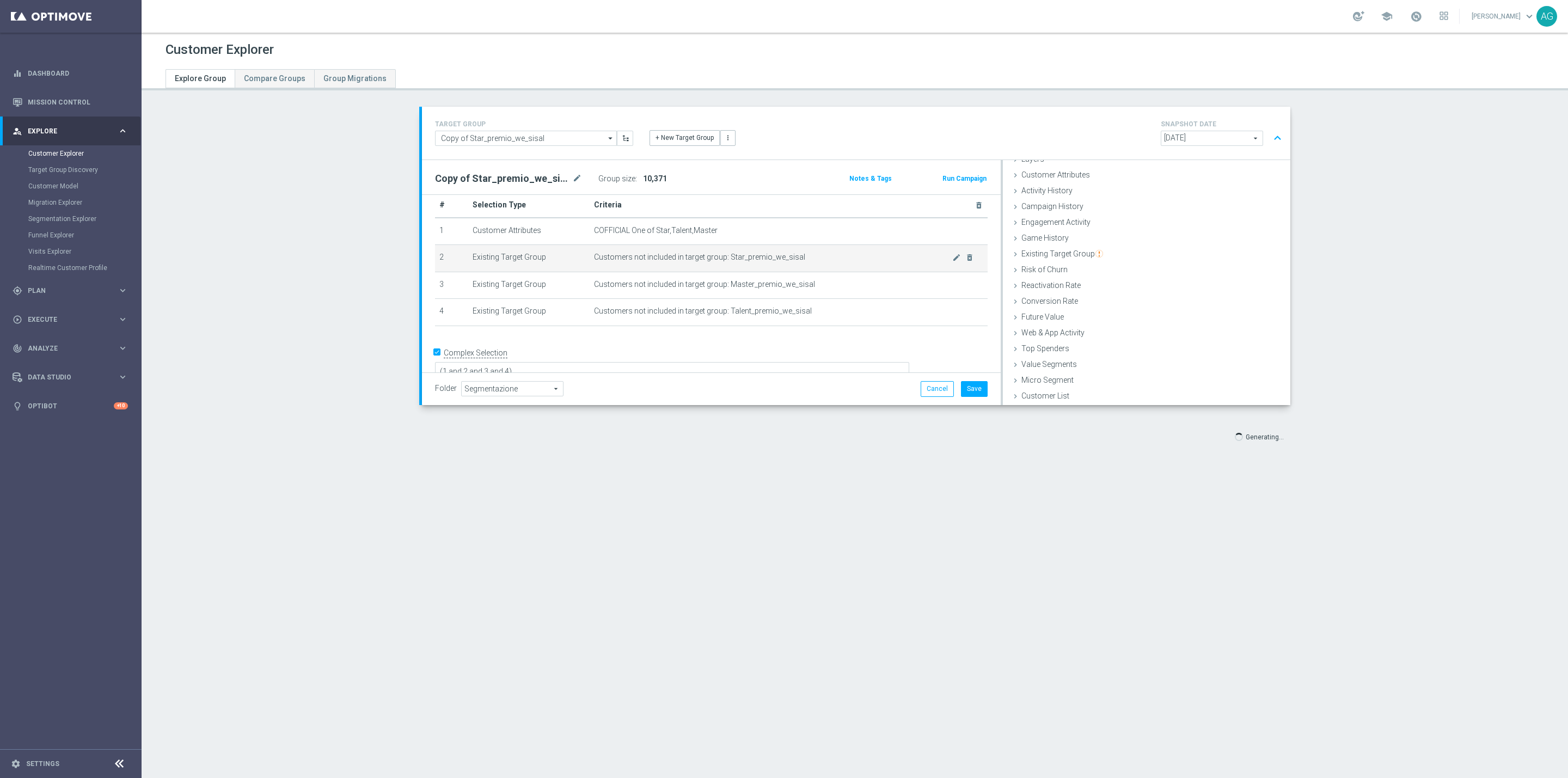
scroll to position [19, 0]
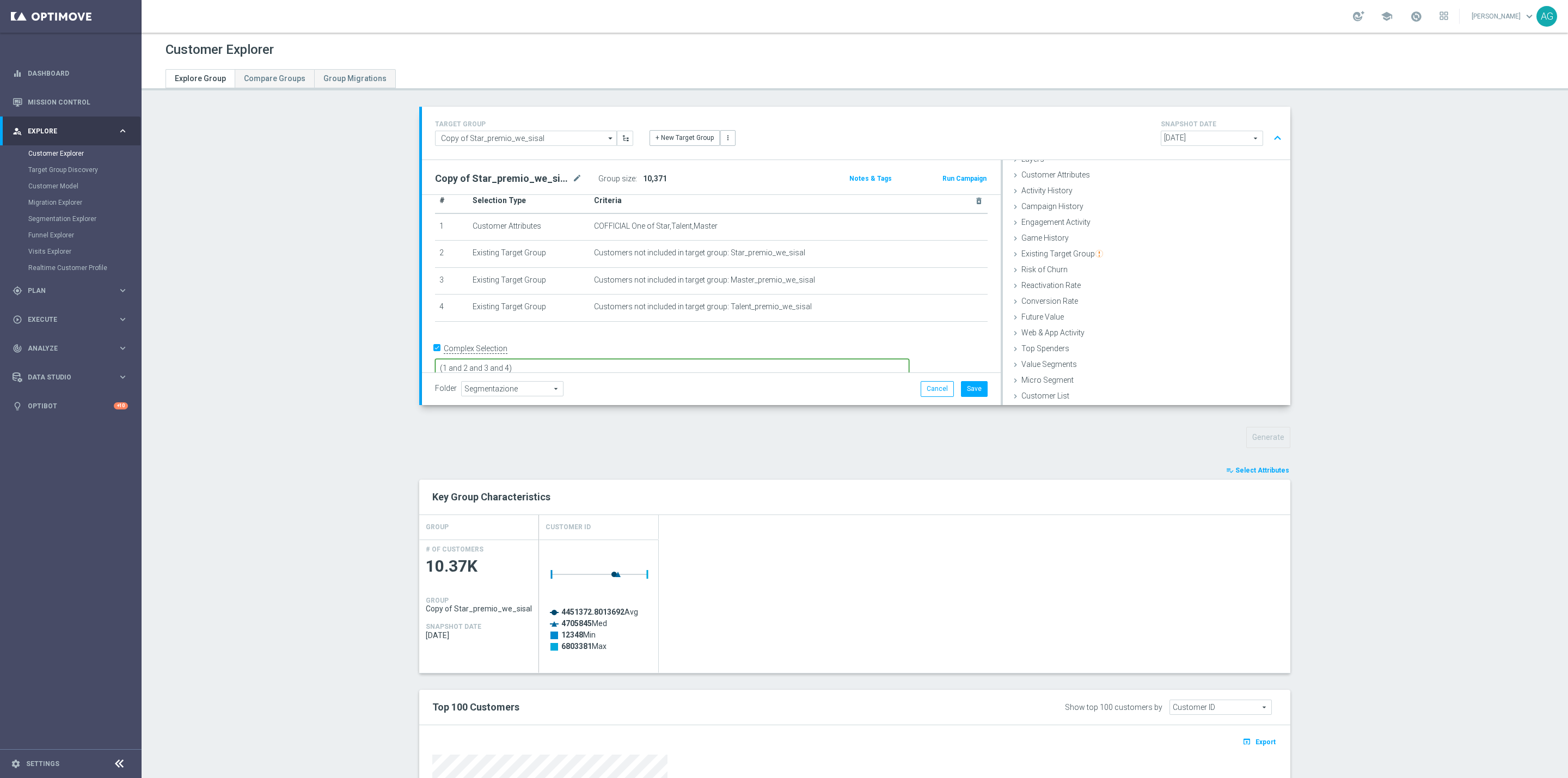
click at [639, 359] on textarea "(1 and 2 and 3 and 4)" at bounding box center [672, 369] width 474 height 19
type textarea "("
click at [645, 333] on div "+ Add Selection" at bounding box center [711, 336] width 569 height 9
click at [435, 341] on div "Complex Selection" at bounding box center [471, 349] width 73 height 18
click at [435, 343] on input "Complex Selection" at bounding box center [439, 349] width 7 height 15
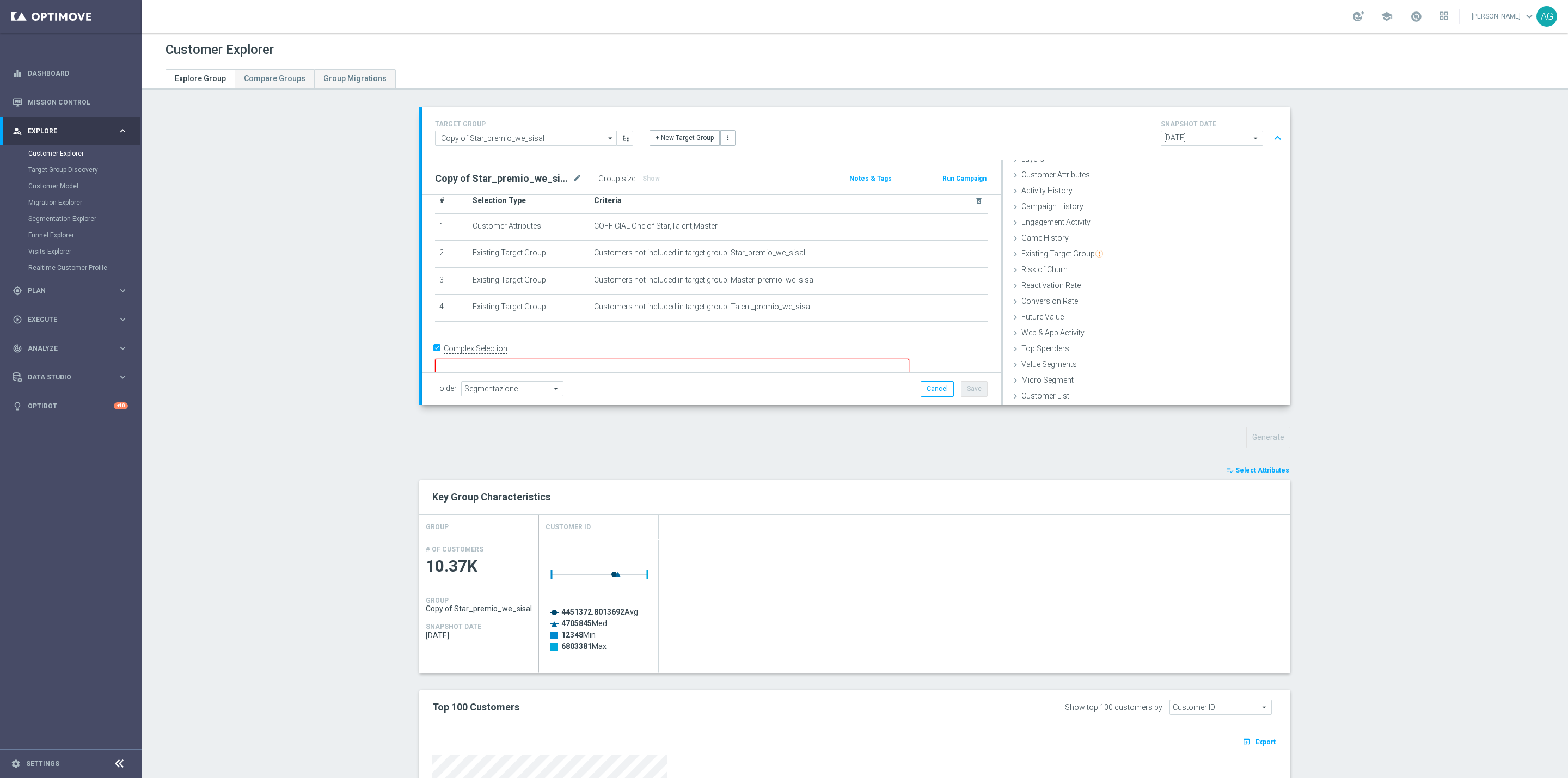
checkbox input "false"
click at [642, 178] on span "Show" at bounding box center [651, 179] width 18 height 8
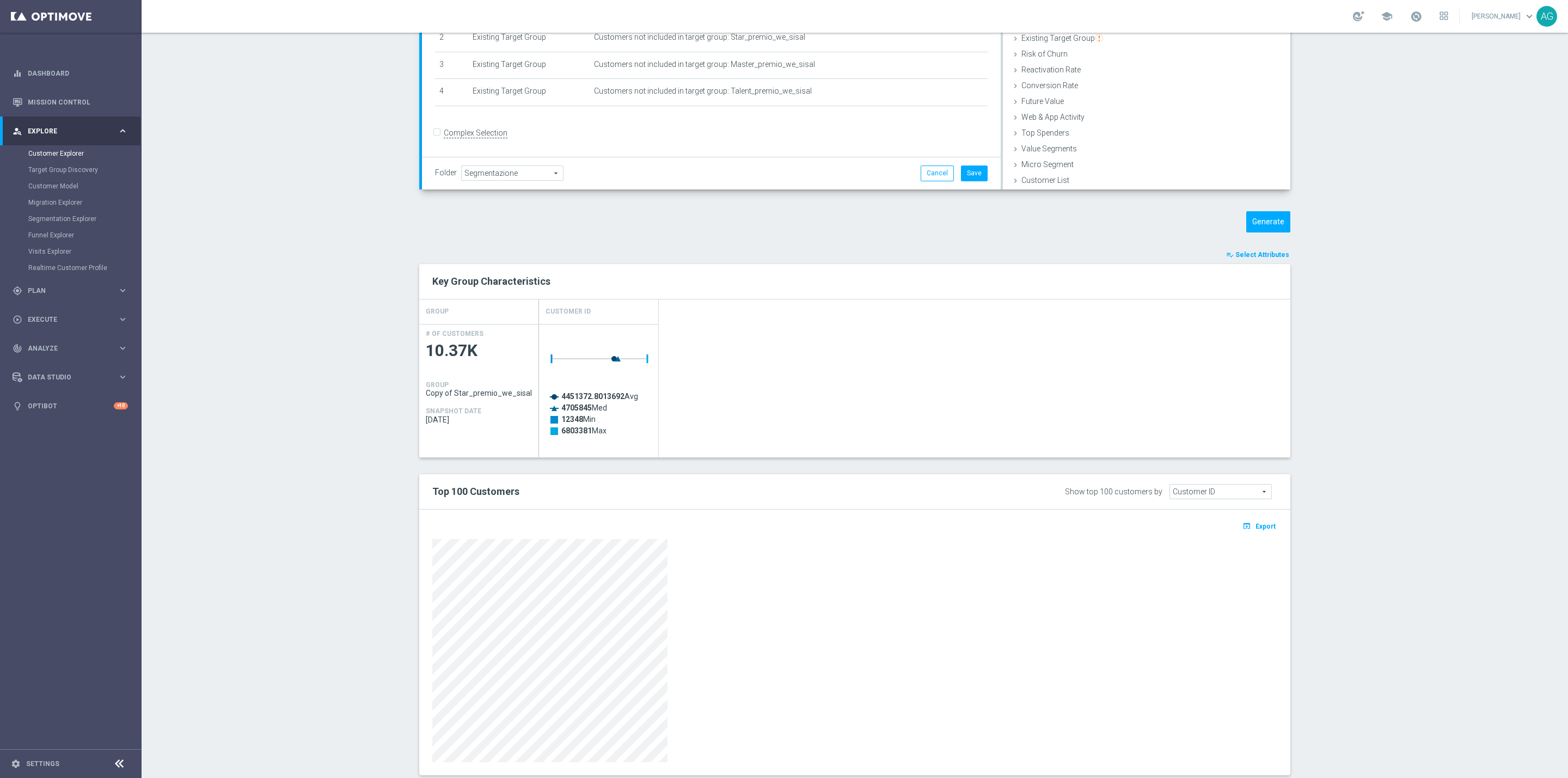
scroll to position [241, 0]
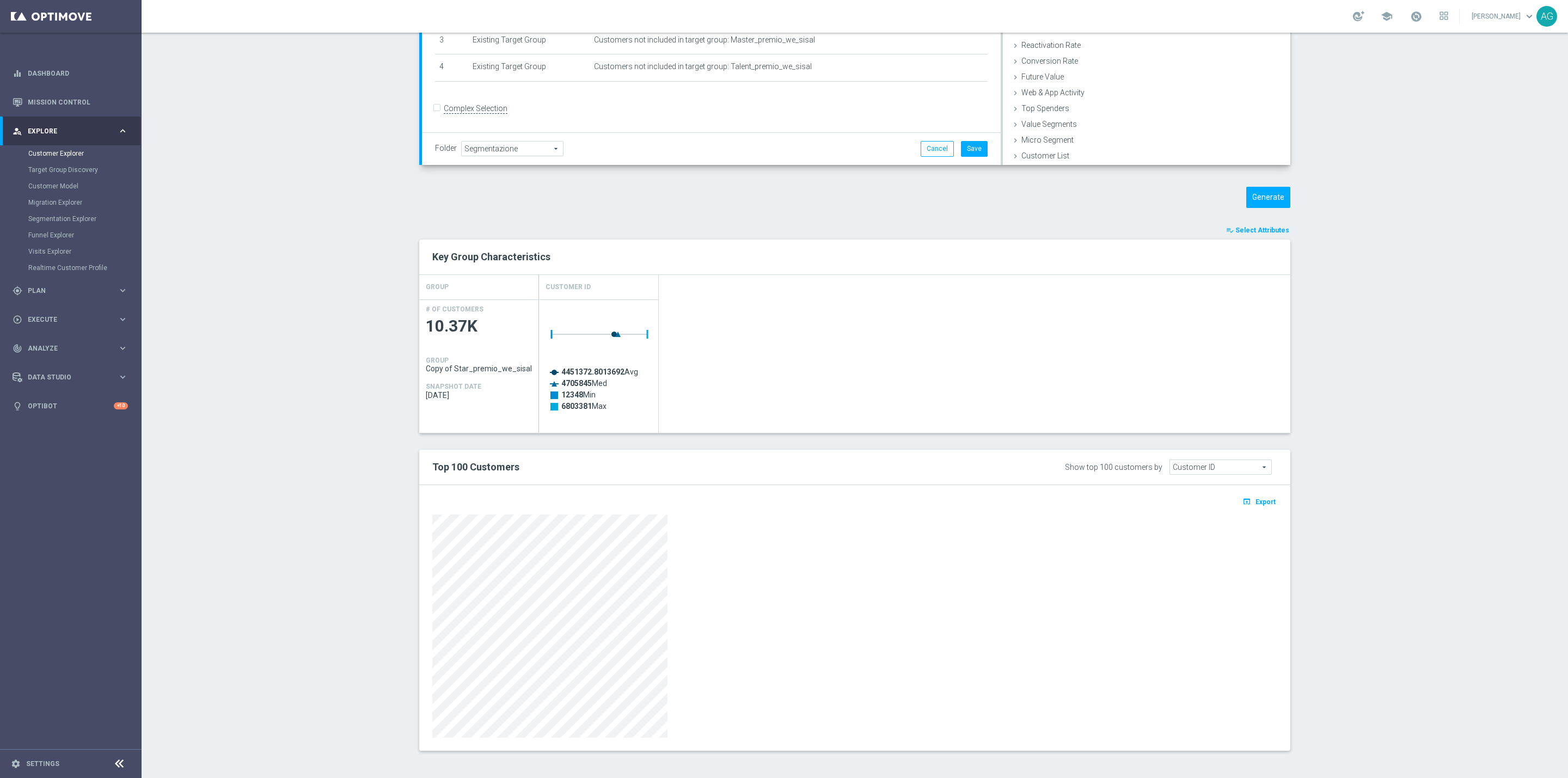
click at [1262, 226] on span "Select Attributes" at bounding box center [1262, 230] width 54 height 8
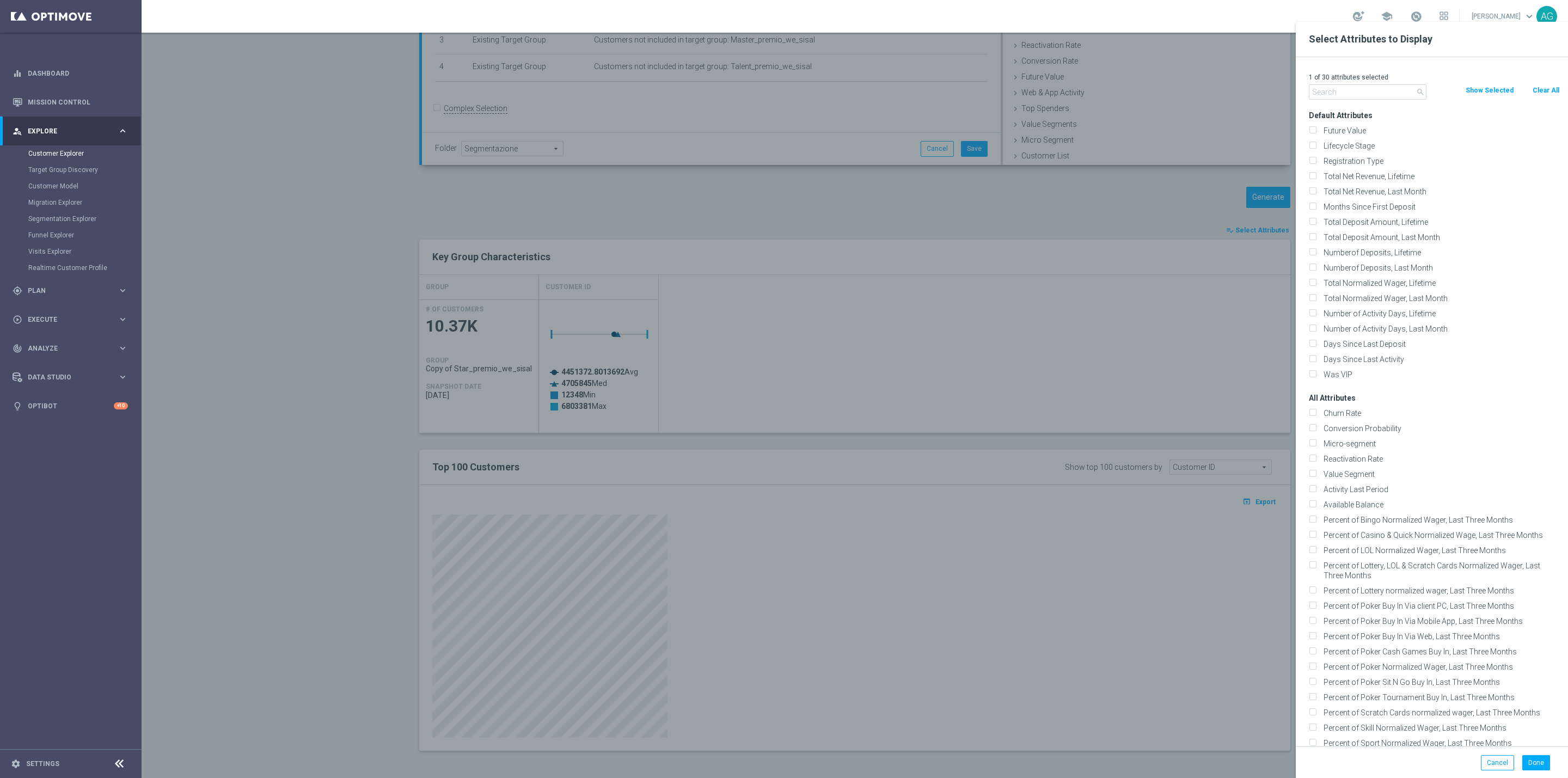
click at [1535, 90] on button "Clear All" at bounding box center [1546, 90] width 29 height 12
checkbox input "false"
click at [1188, 218] on div at bounding box center [925, 411] width 1568 height 778
click at [1495, 765] on button "Cancel" at bounding box center [1497, 762] width 34 height 15
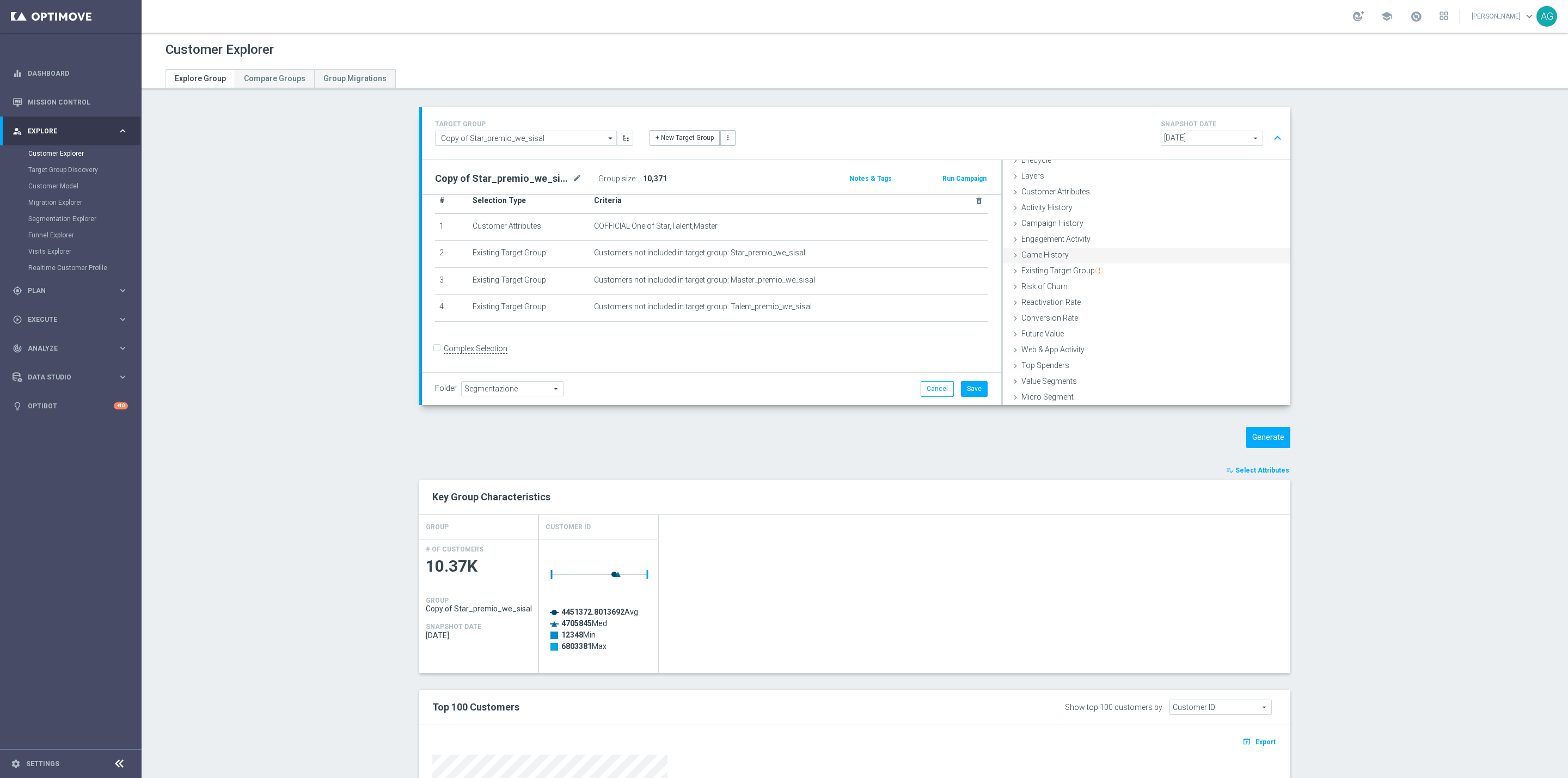
scroll to position [0, 0]
click at [1065, 297] on span "Existing Target Group" at bounding box center [1062, 298] width 81 height 9
click at [1111, 281] on span at bounding box center [1191, 286] width 164 height 14
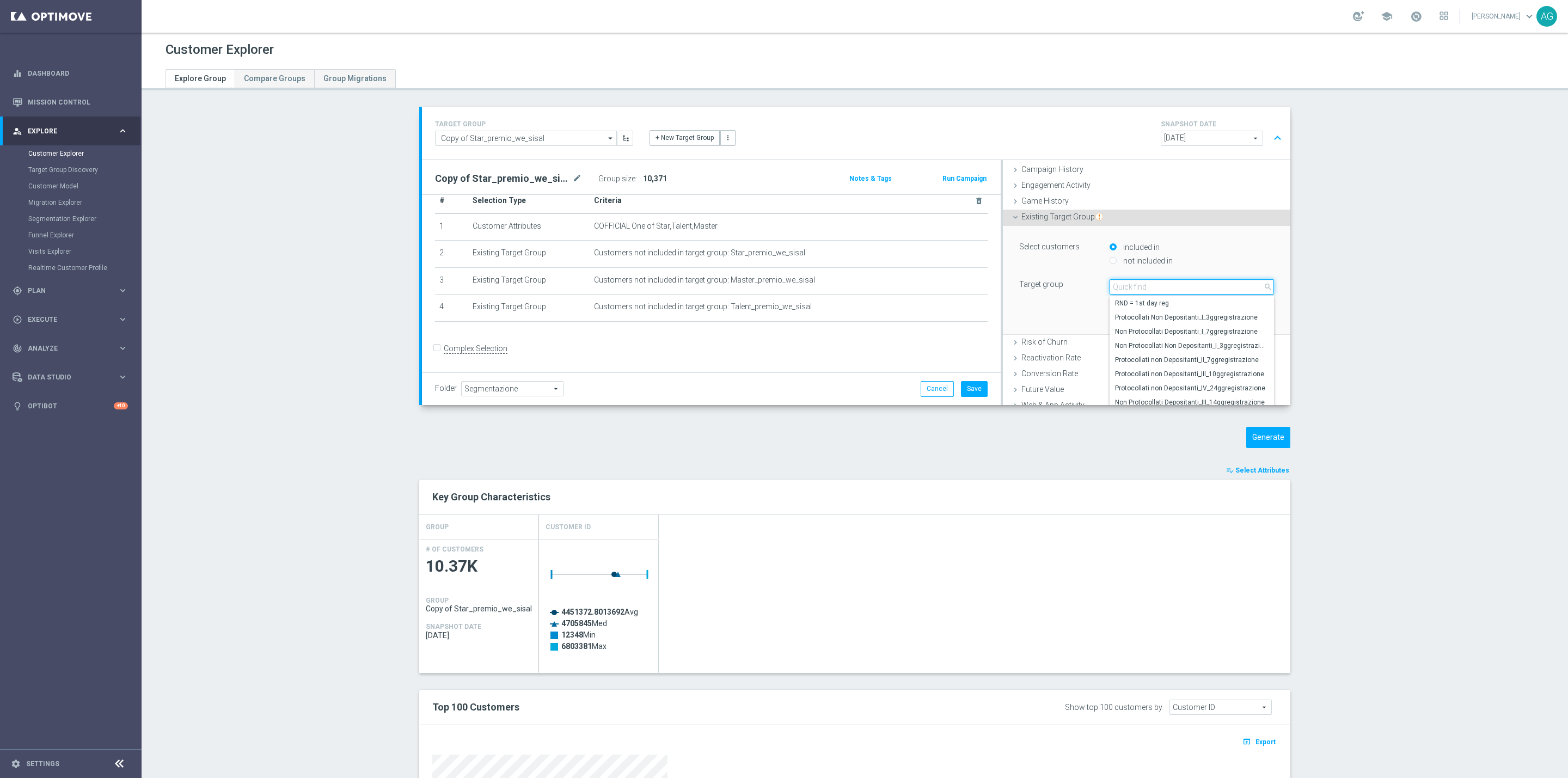
click at [1113, 286] on input "search" at bounding box center [1192, 286] width 164 height 15
type input "pausa da"
click at [1120, 307] on span "Pausa da Gioco all games" at bounding box center [1192, 303] width 154 height 9
type input "Pausa da Gioco all games"
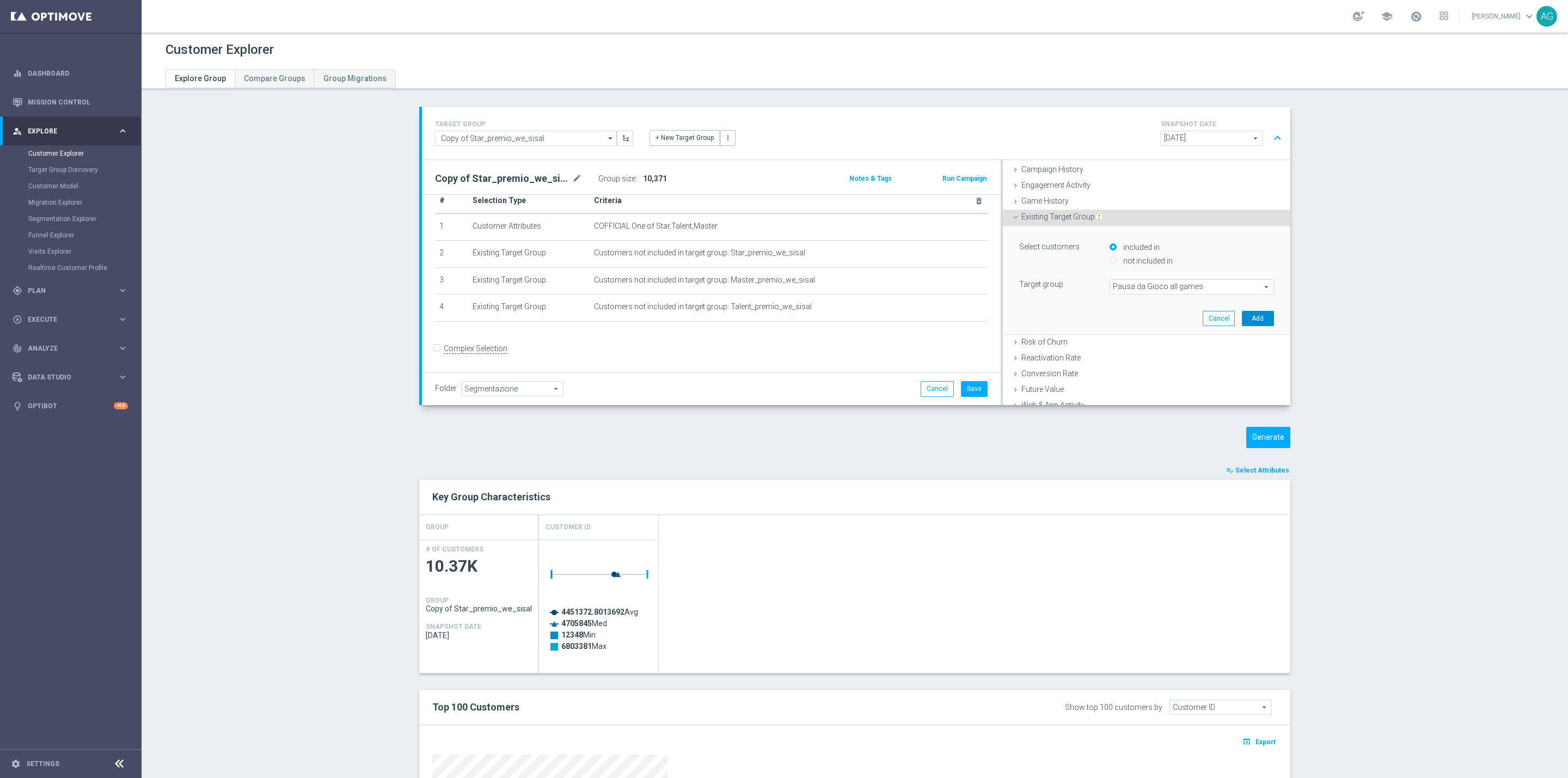
click at [1242, 318] on button "Add" at bounding box center [1258, 317] width 32 height 15
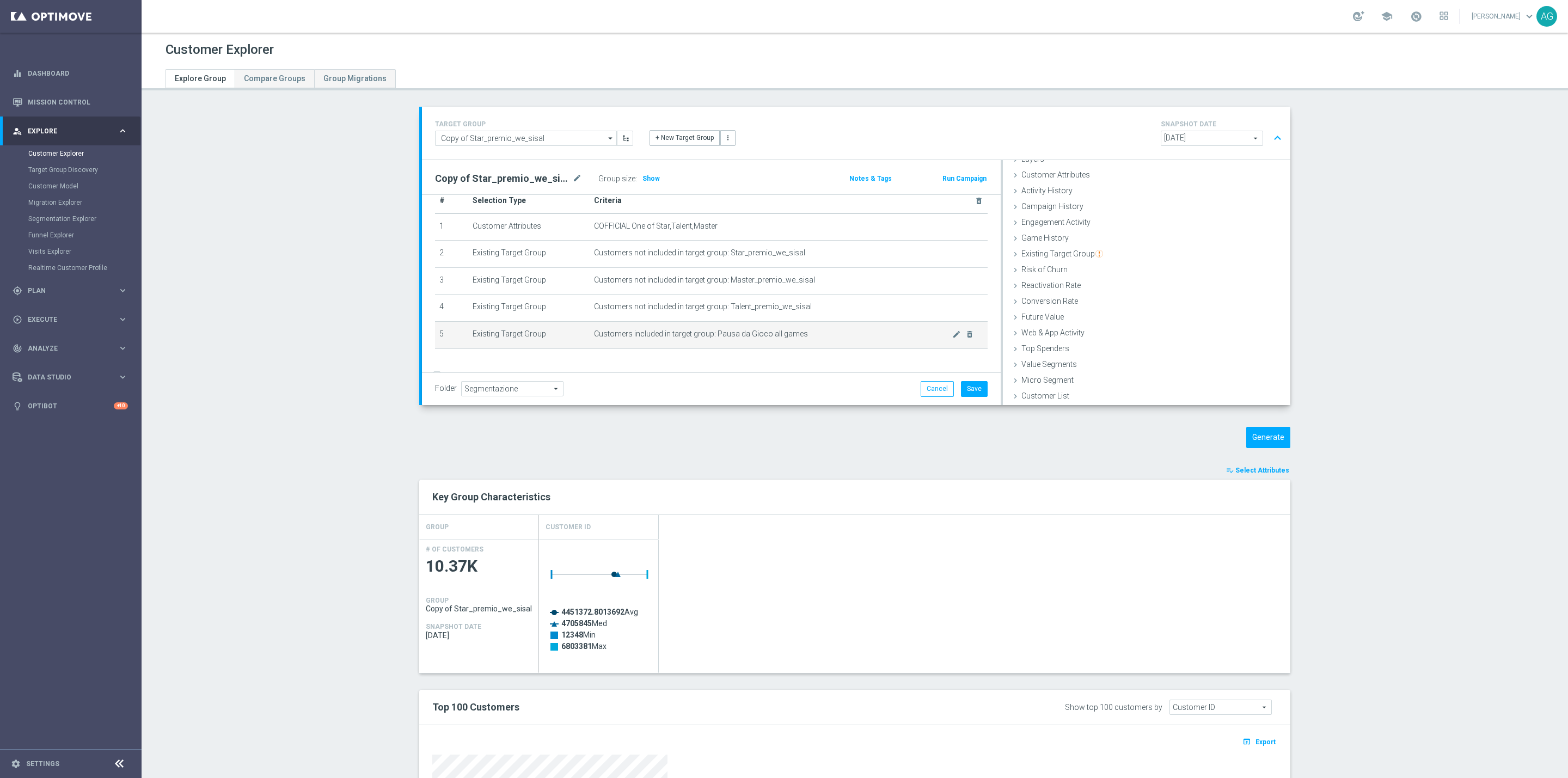
scroll to position [44, 0]
click at [642, 175] on span "Show" at bounding box center [651, 179] width 18 height 8
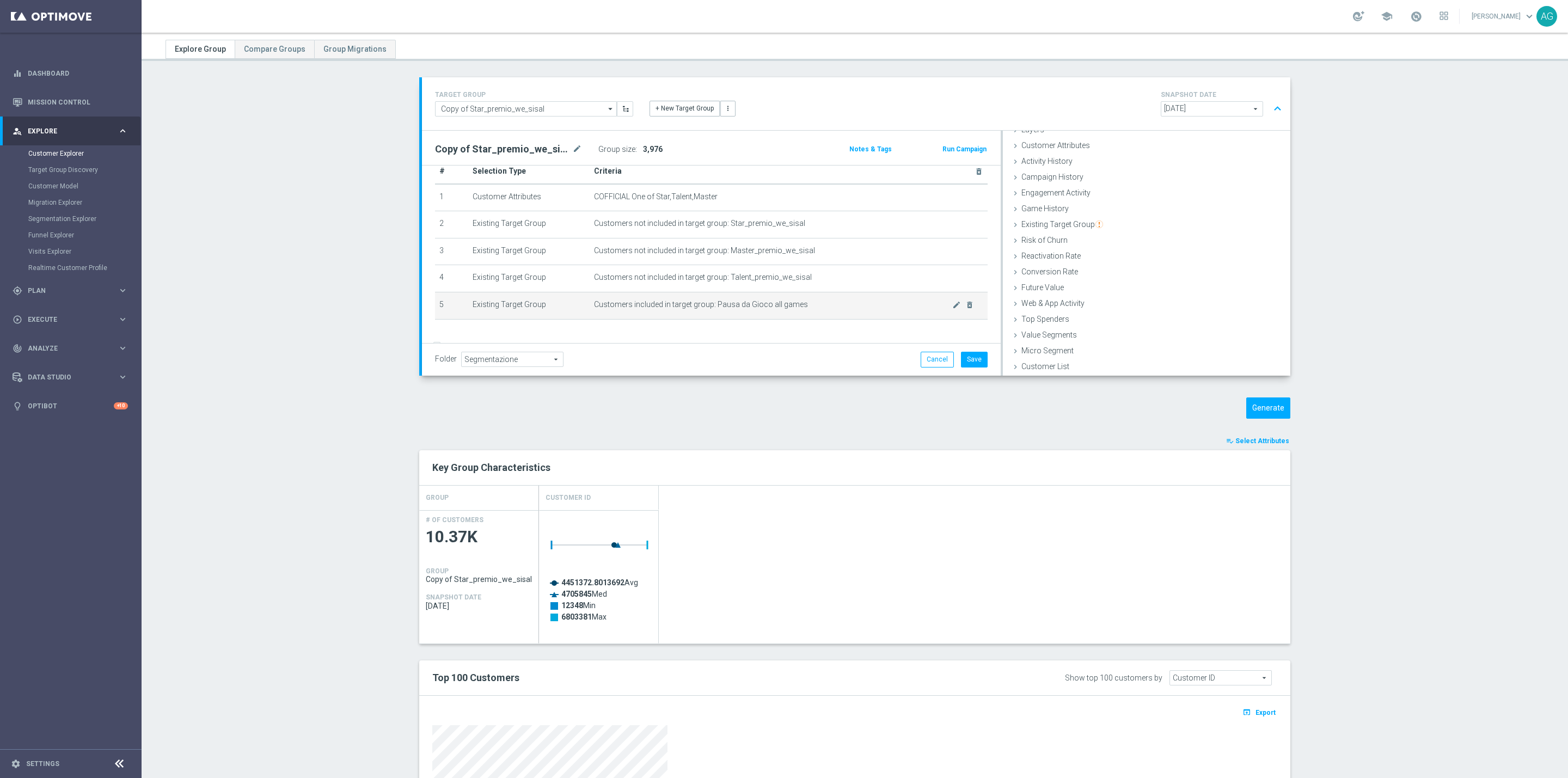
scroll to position [0, 0]
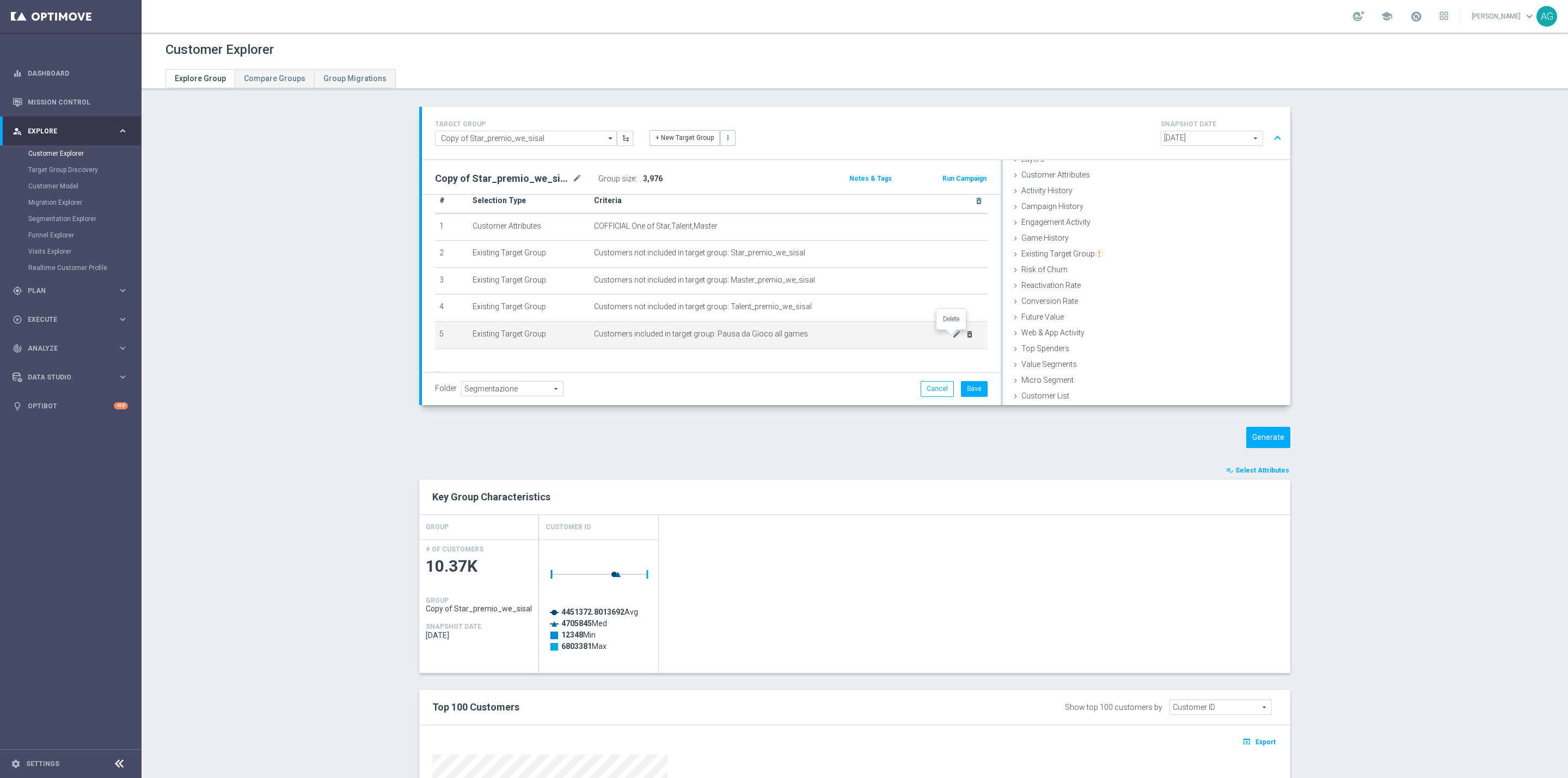
click at [965, 339] on icon "delete_forever" at bounding box center [969, 334] width 9 height 9
click at [642, 179] on span "Show" at bounding box center [651, 179] width 18 height 8
click at [435, 350] on input "Complex Selection" at bounding box center [439, 352] width 7 height 15
checkbox input "true"
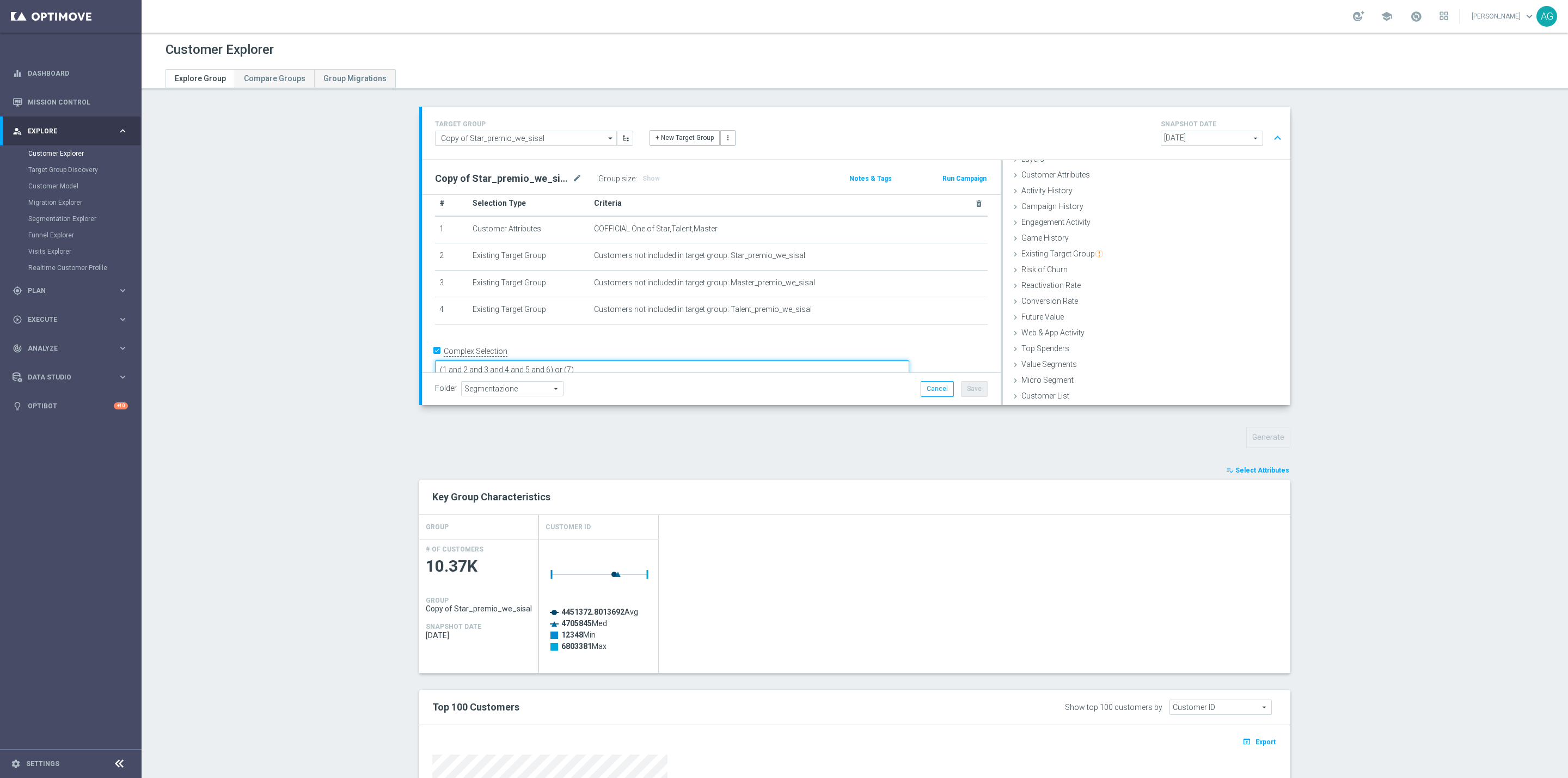
drag, startPoint x: 648, startPoint y: 353, endPoint x: 580, endPoint y: 349, distance: 68.1
click at [580, 361] on textarea "(1 and 2 and 3 and 4 and 5 and 6) or (7)" at bounding box center [672, 370] width 474 height 19
click at [642, 177] on span "Show" at bounding box center [651, 179] width 18 height 8
click at [578, 359] on textarea "(1 and 2 and 3 and 4)" at bounding box center [672, 369] width 474 height 19
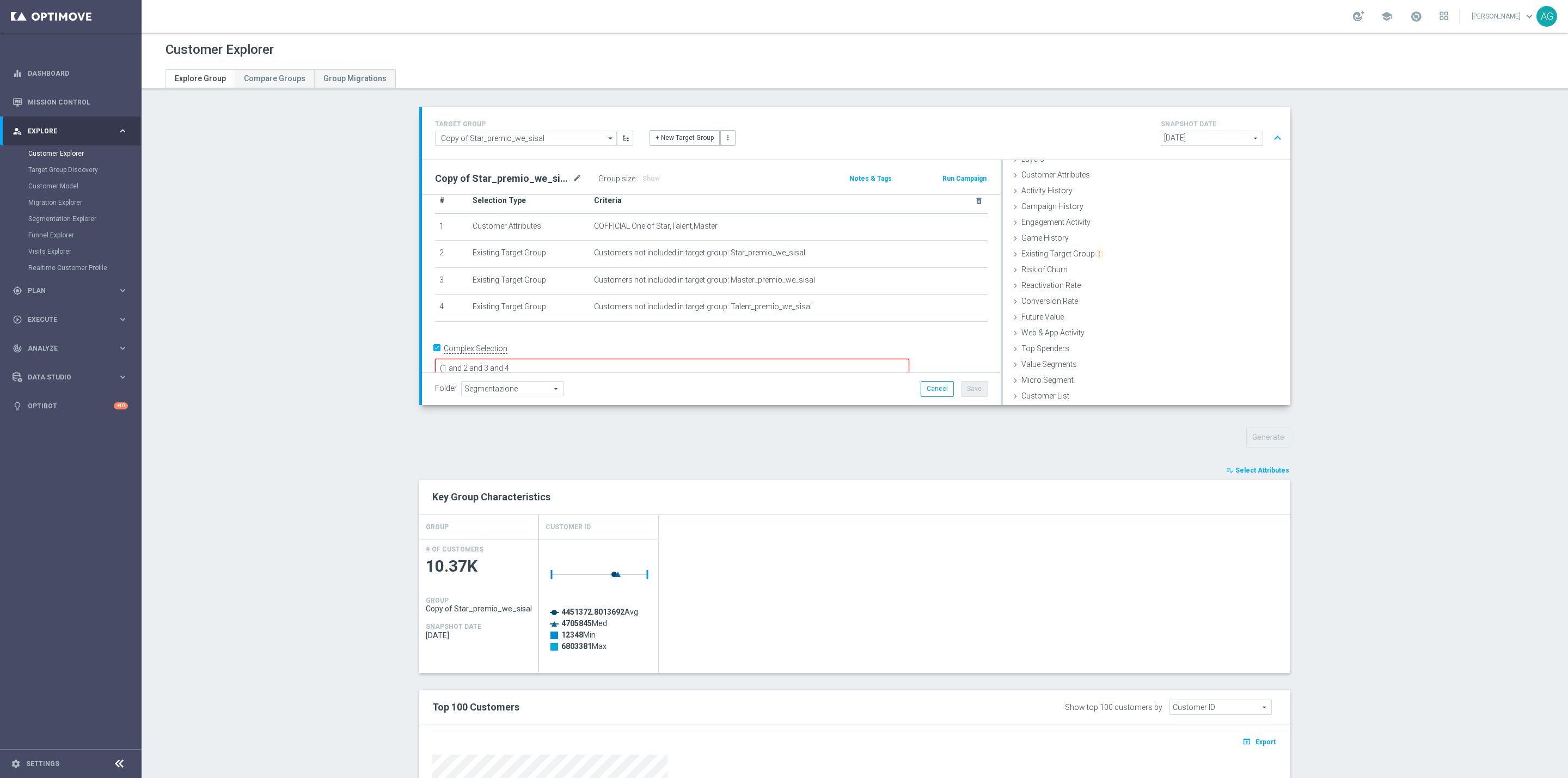
type textarea "(1 and 2 and 3 and 4)"
click at [1080, 258] on div "Existing Target Group done selection saved" at bounding box center [1146, 255] width 287 height 16
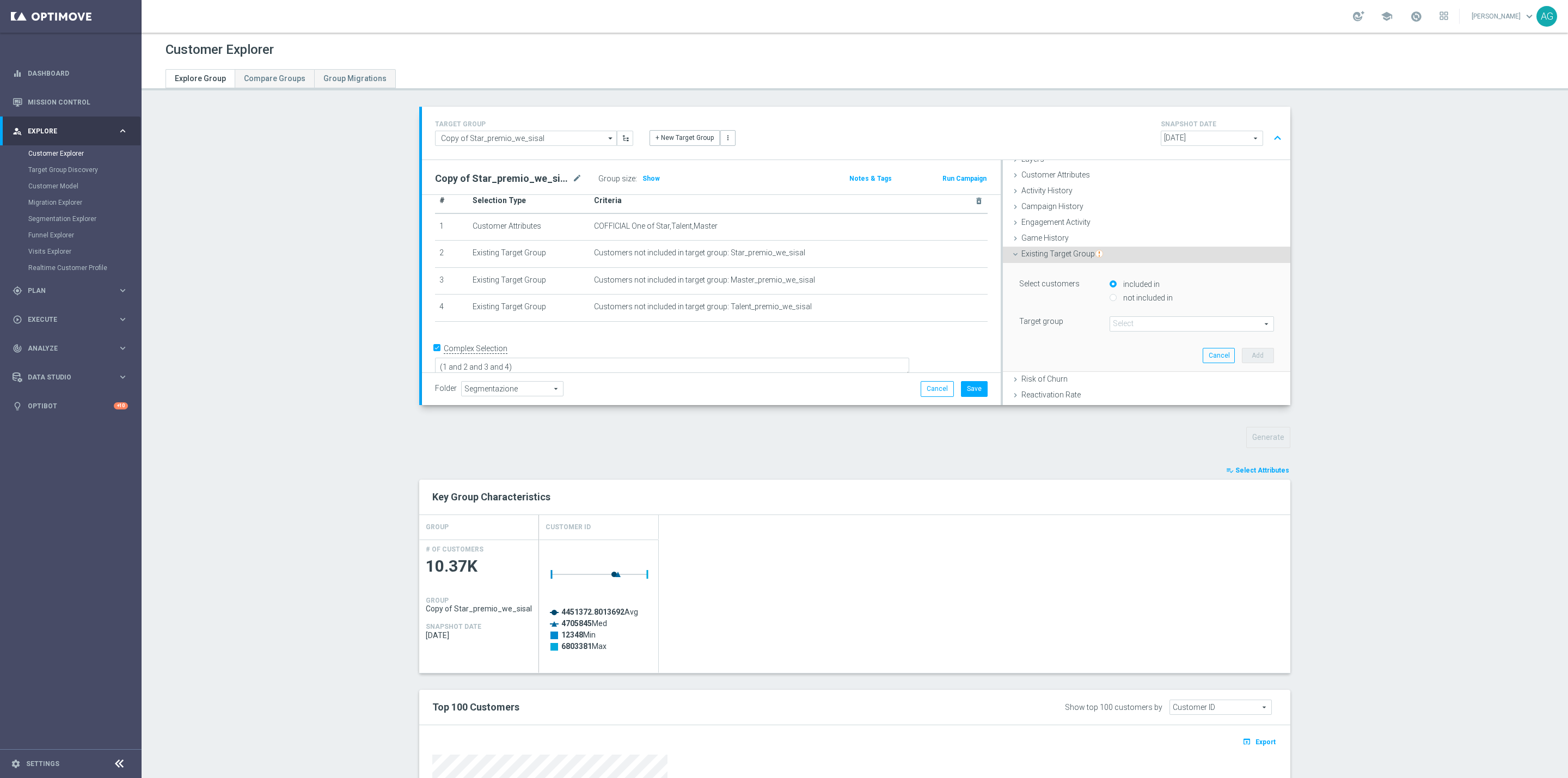
click at [1110, 301] on input "not included in" at bounding box center [1113, 298] width 7 height 7
radio input "true"
click at [1111, 328] on span at bounding box center [1191, 324] width 164 height 14
click at [1113, 327] on input "search" at bounding box center [1192, 324] width 164 height 15
type input "pausa"
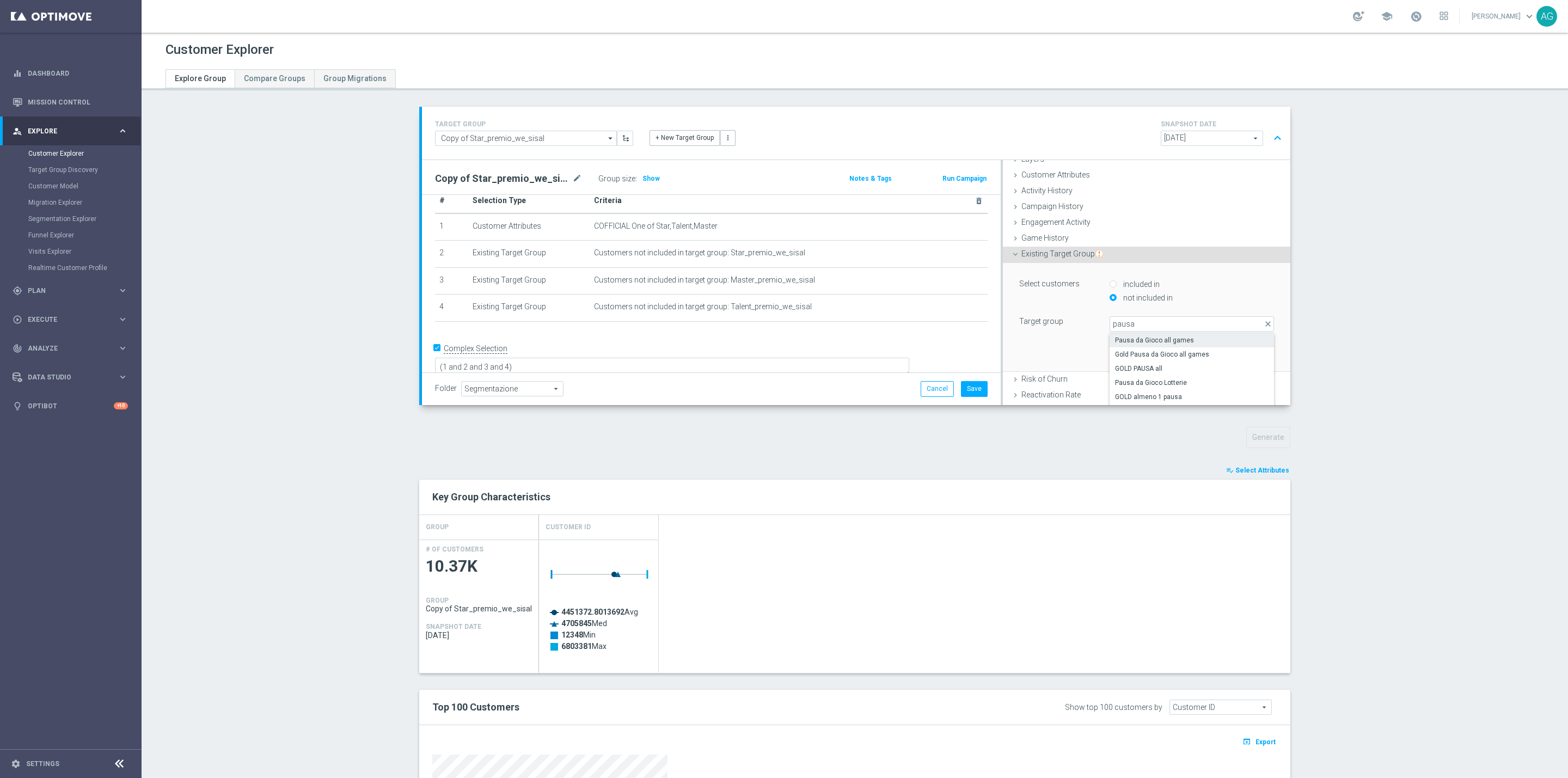
click at [1132, 339] on span "Pausa da Gioco all games" at bounding box center [1192, 340] width 154 height 9
type input "Pausa da Gioco all games"
click at [1242, 359] on button "Add" at bounding box center [1258, 355] width 32 height 15
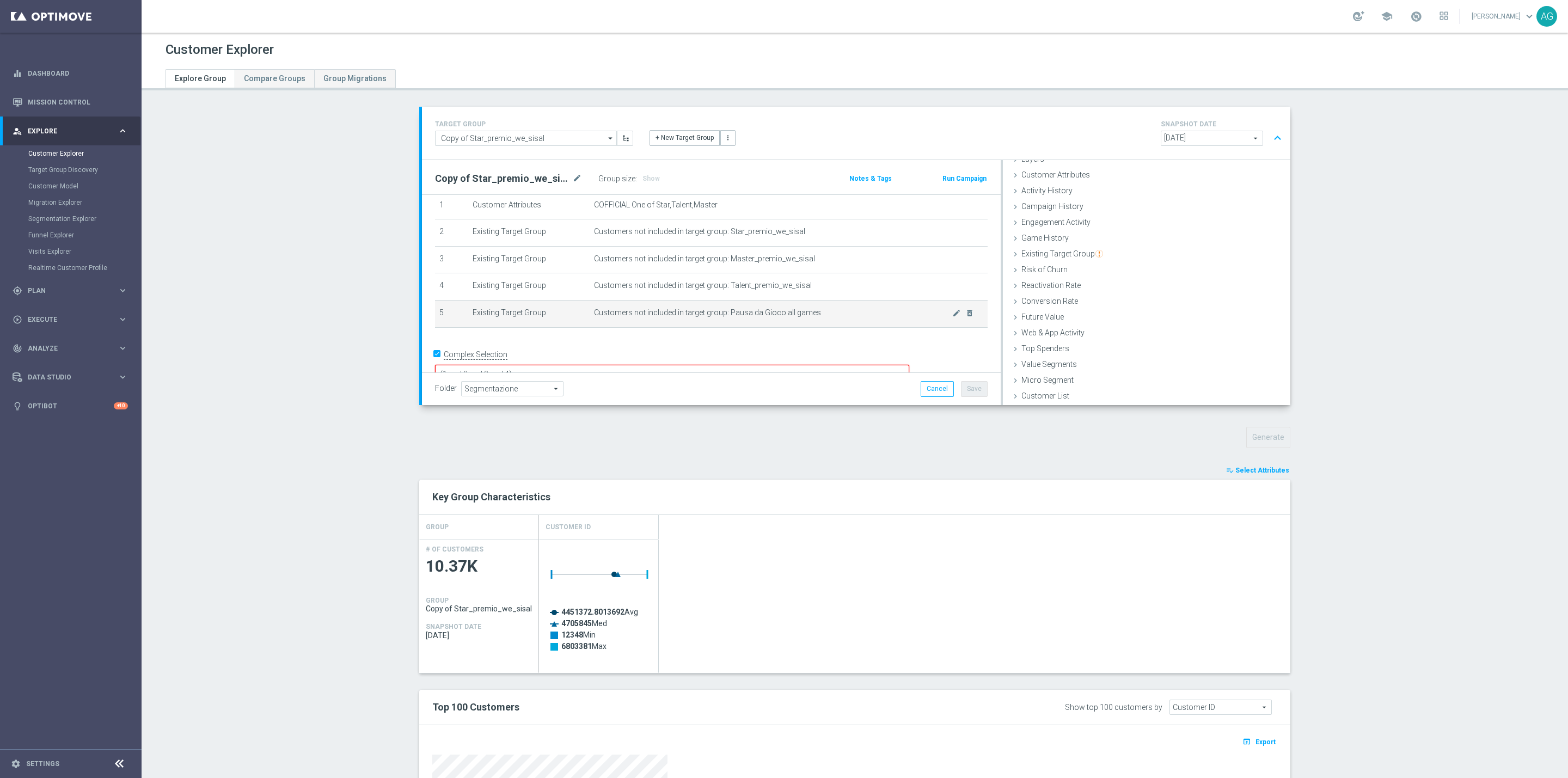
scroll to position [48, 0]
click at [665, 358] on textarea "(1 and 2 and 3 and 4)" at bounding box center [672, 368] width 474 height 19
type textarea "(1 and 2 and 3 and 4 and 5)"
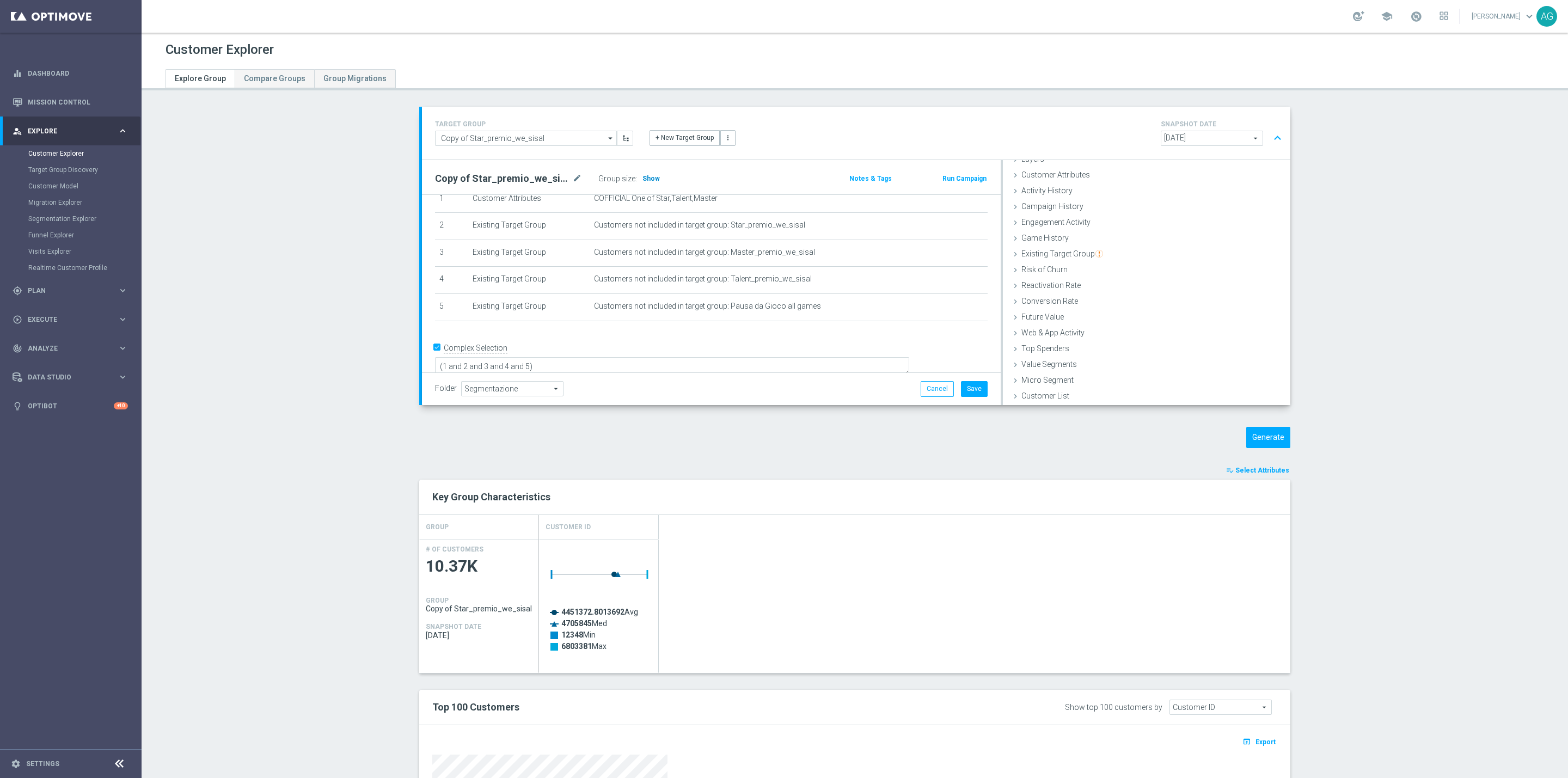
scroll to position [46, 0]
click at [642, 176] on span "Show" at bounding box center [651, 179] width 18 height 8
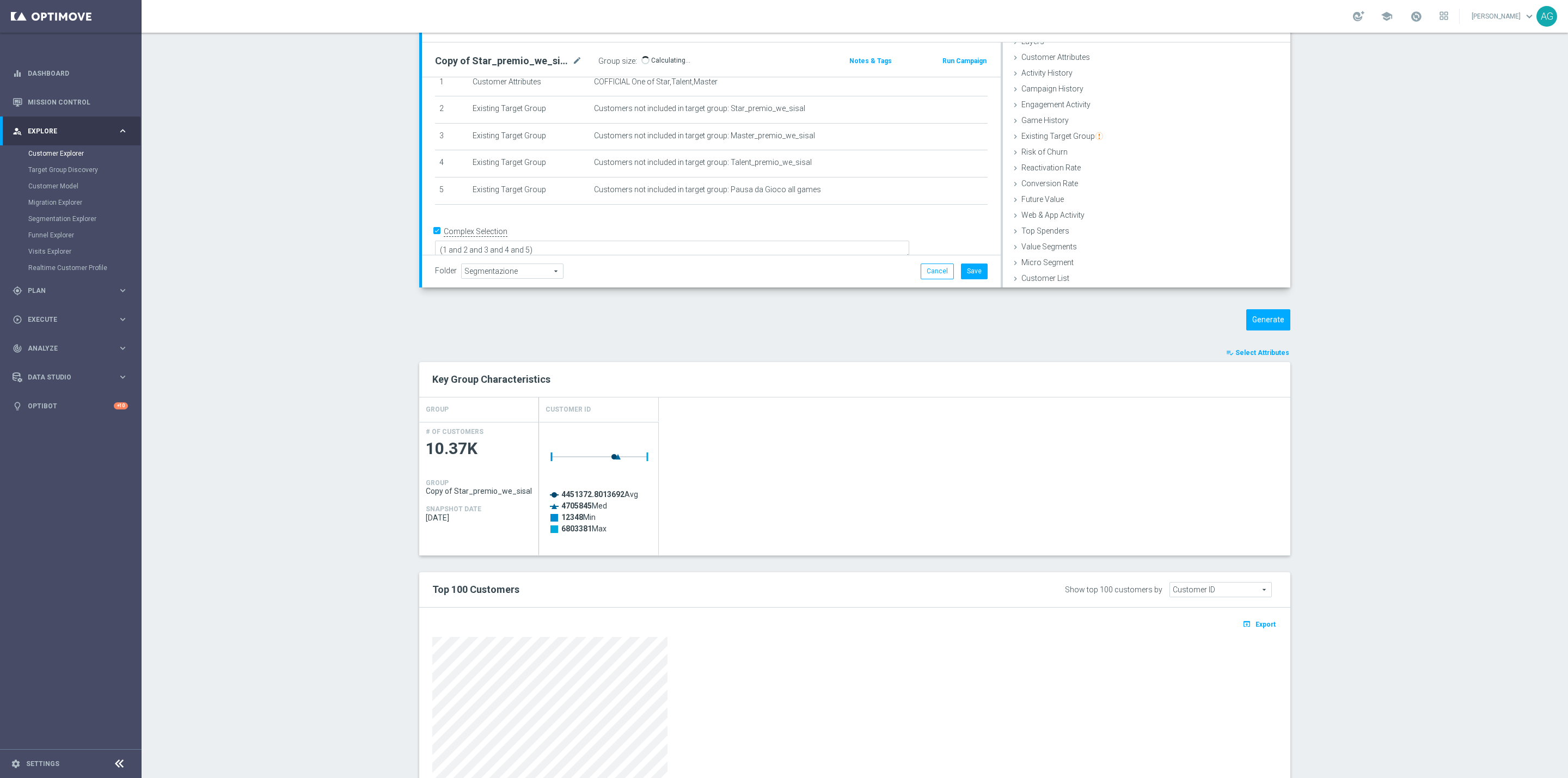
scroll to position [0, 0]
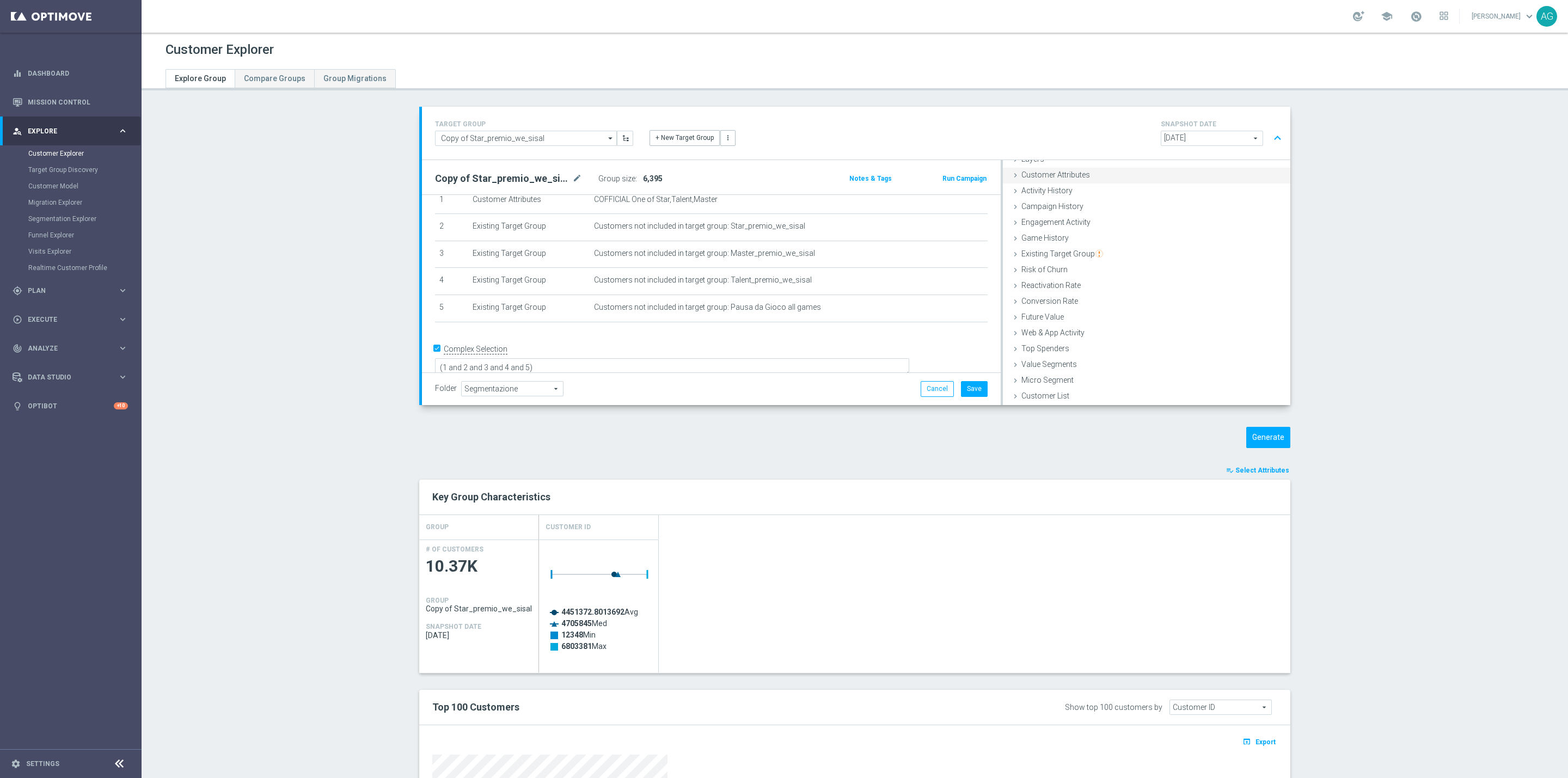
click at [1062, 180] on div "Customer Attributes done selection updated" at bounding box center [1146, 176] width 287 height 16
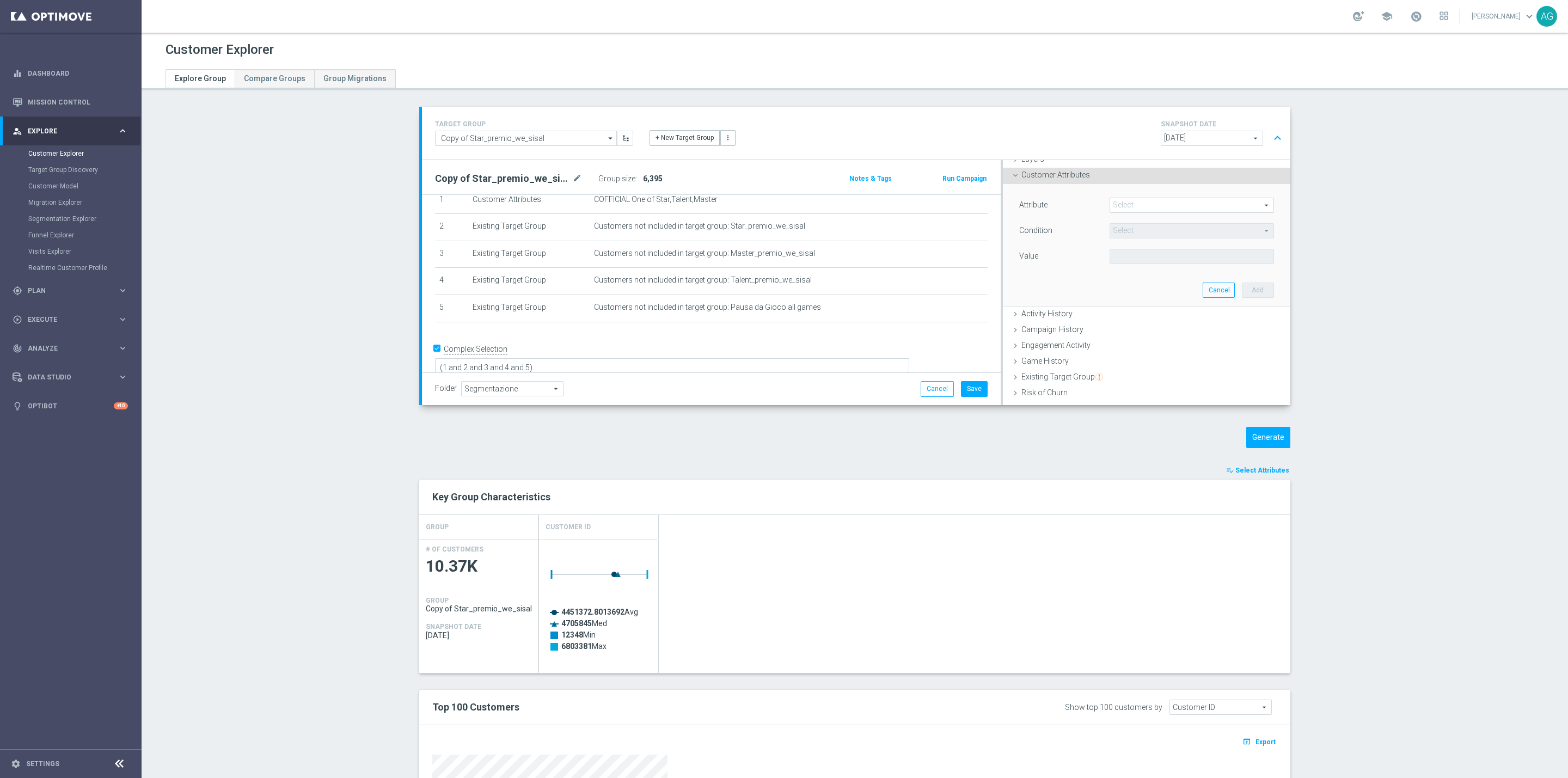
click at [1124, 208] on span at bounding box center [1191, 205] width 164 height 14
click at [1116, 208] on input "search" at bounding box center [1192, 204] width 164 height 15
click at [1049, 274] on div "Attribute Select arrow_drop_down search Account Status Account Type account_sta…" at bounding box center [1146, 245] width 272 height 122
click at [1155, 206] on span at bounding box center [1191, 205] width 164 height 14
click at [1168, 202] on input "search" at bounding box center [1192, 204] width 164 height 15
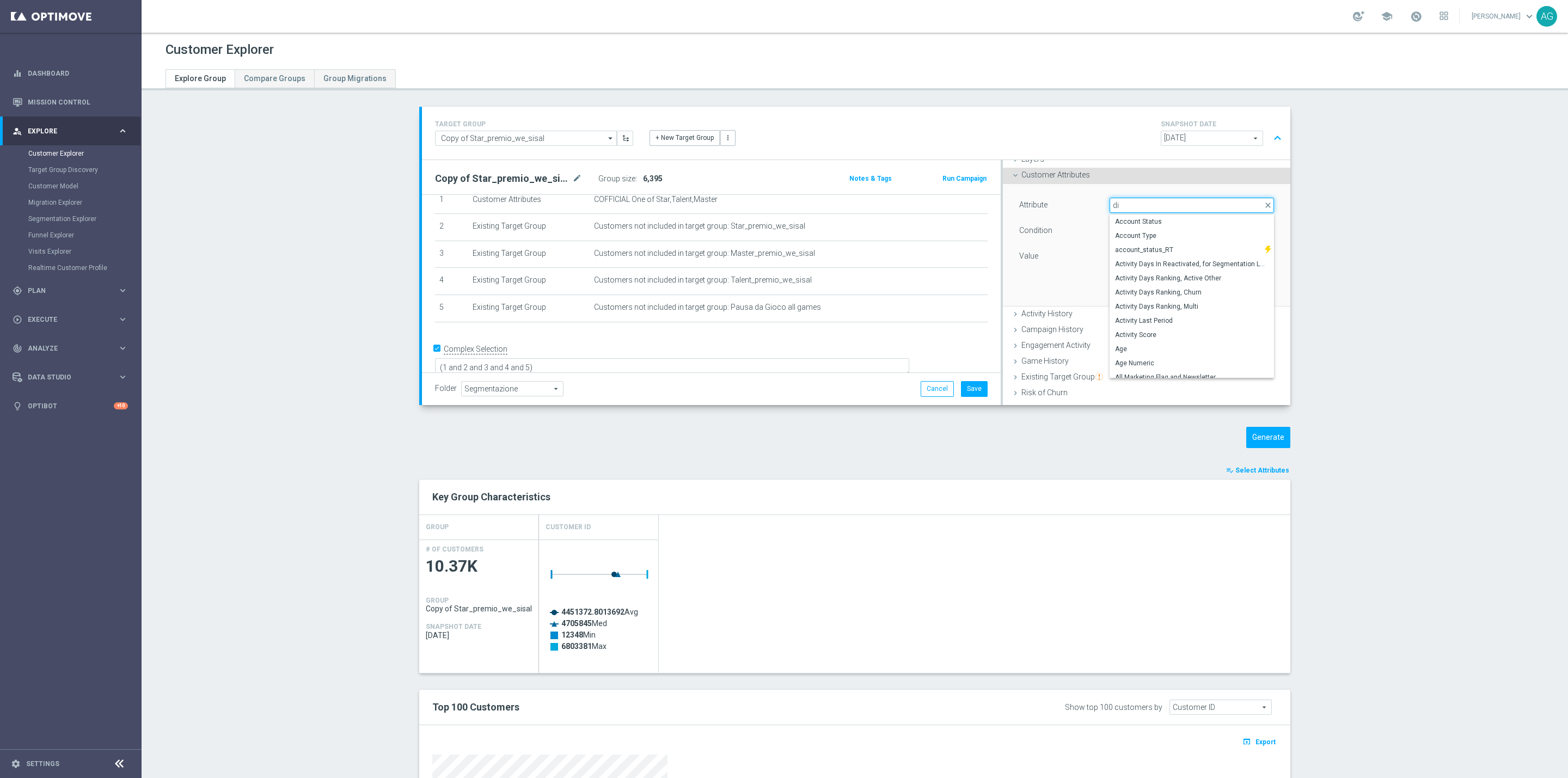
type input "d"
type input "optima"
click at [1146, 250] on span "OptiMail Unsubscribed" at bounding box center [1192, 250] width 154 height 9
type input "OptiMail Unsubscribed"
click at [1120, 231] on span "Equals" at bounding box center [1191, 231] width 164 height 14
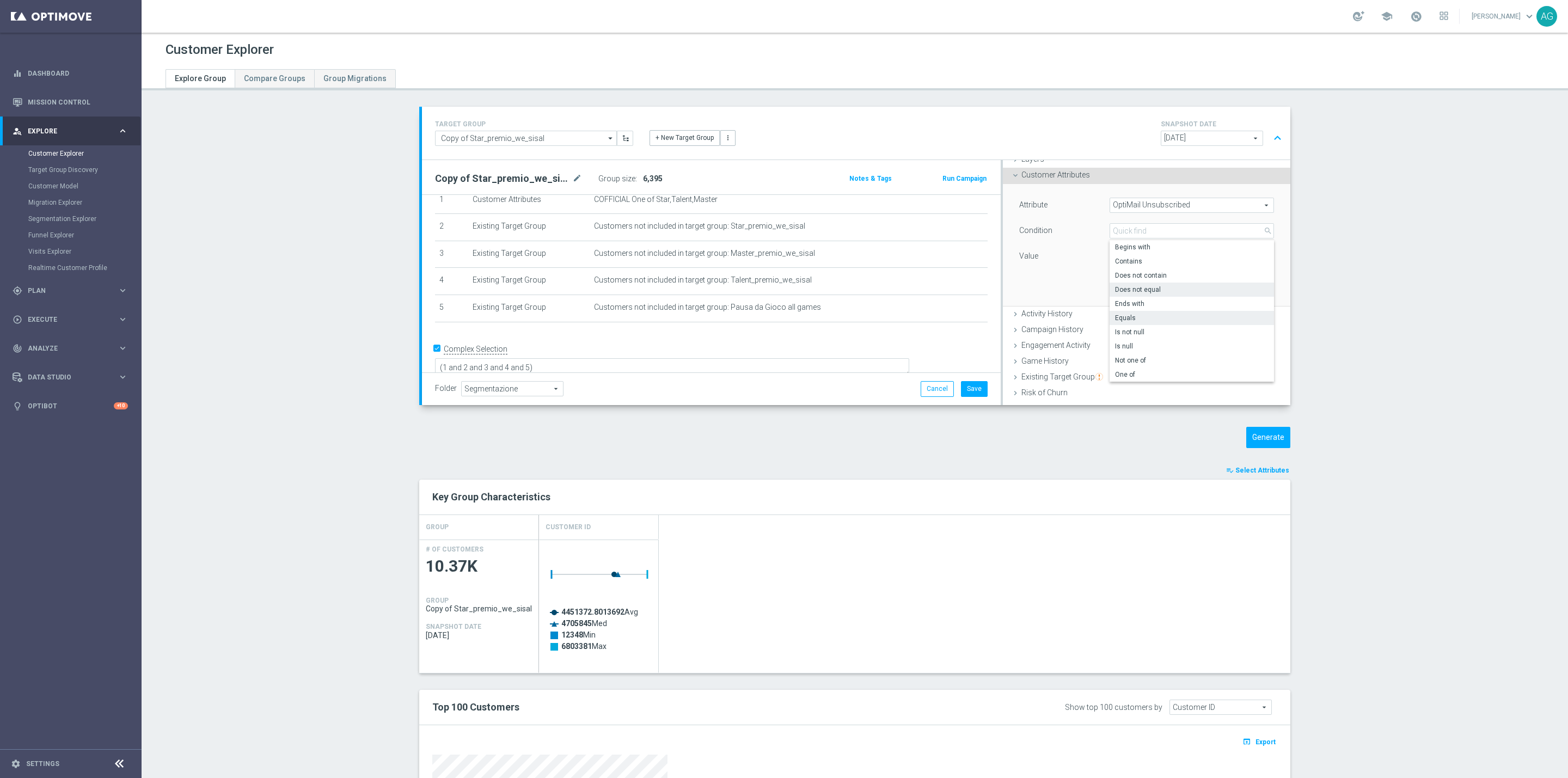
click at [1138, 284] on label "Does not equal" at bounding box center [1192, 289] width 164 height 14
type input "Does not equal"
click at [1157, 262] on span at bounding box center [1191, 256] width 164 height 14
click at [1146, 286] on span "Sisal Marketing" at bounding box center [1192, 286] width 154 height 9
type input "Sisal Marketing"
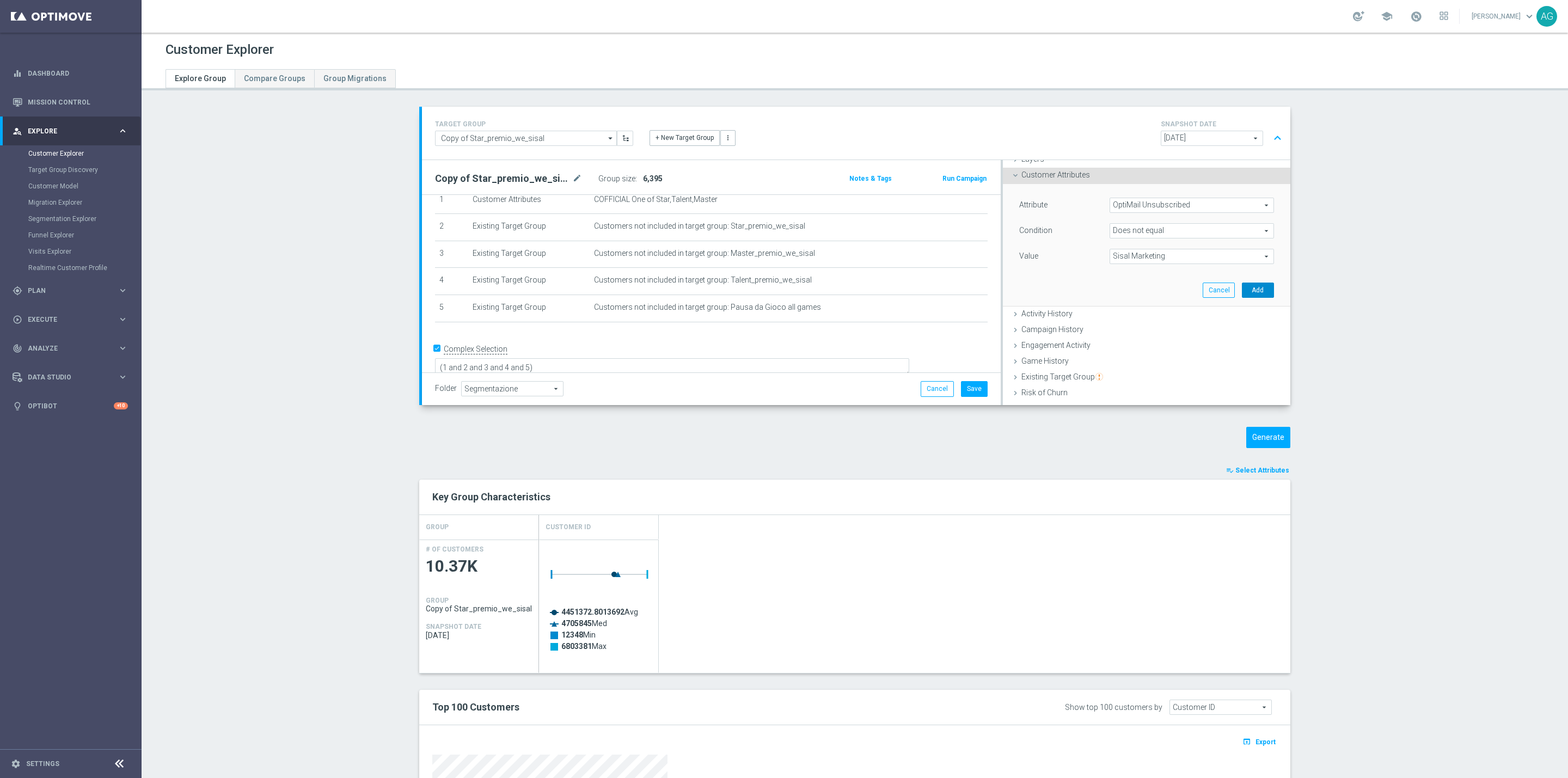
click at [1243, 293] on button "Add" at bounding box center [1258, 289] width 32 height 15
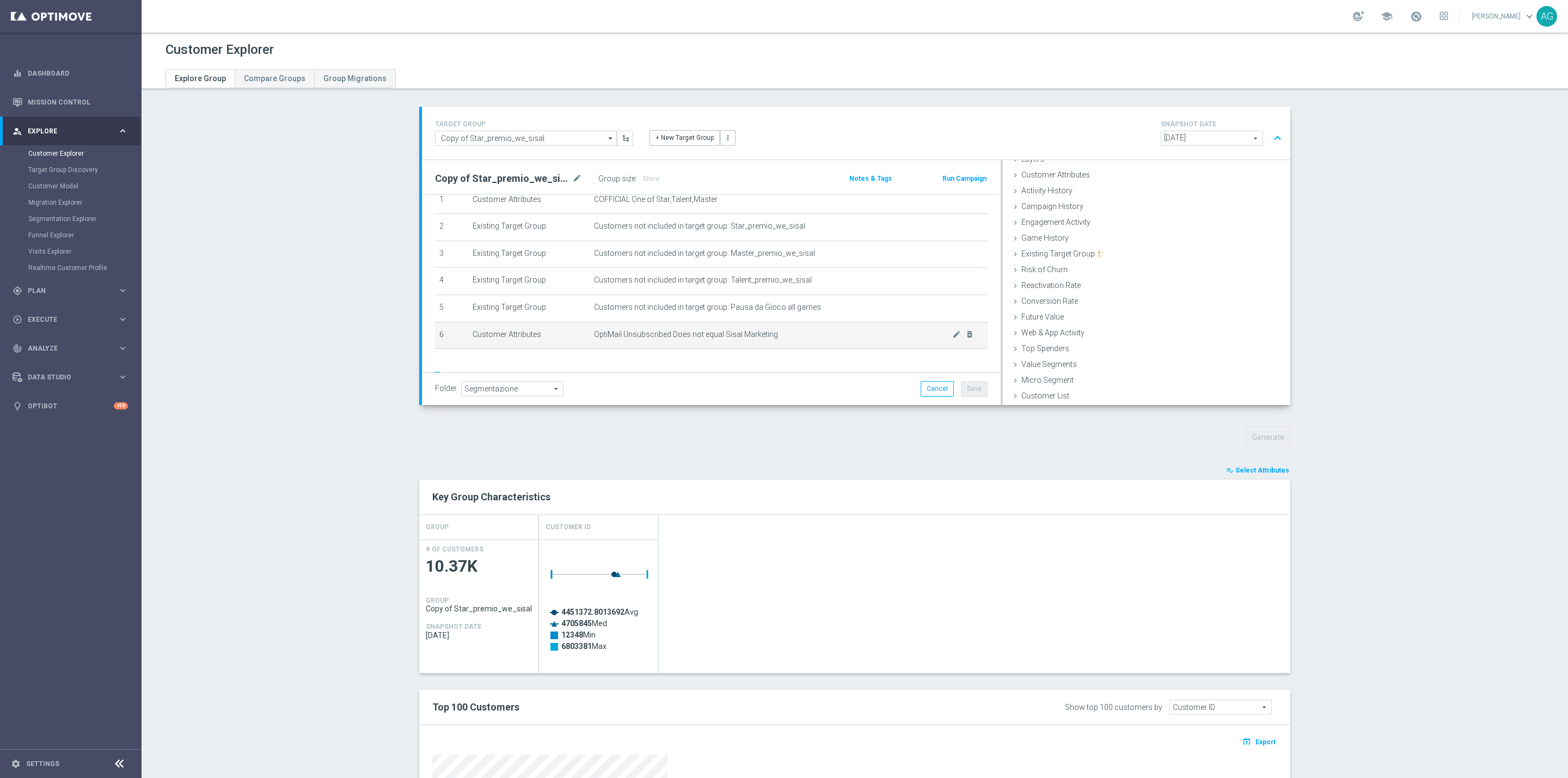
scroll to position [74, 0]
click at [594, 358] on textarea "(1 and 2 and 3 and 4 and 5)" at bounding box center [672, 368] width 474 height 19
click at [600, 358] on textarea "(1 and 2 and 3 and 4 and 5)" at bounding box center [672, 368] width 474 height 19
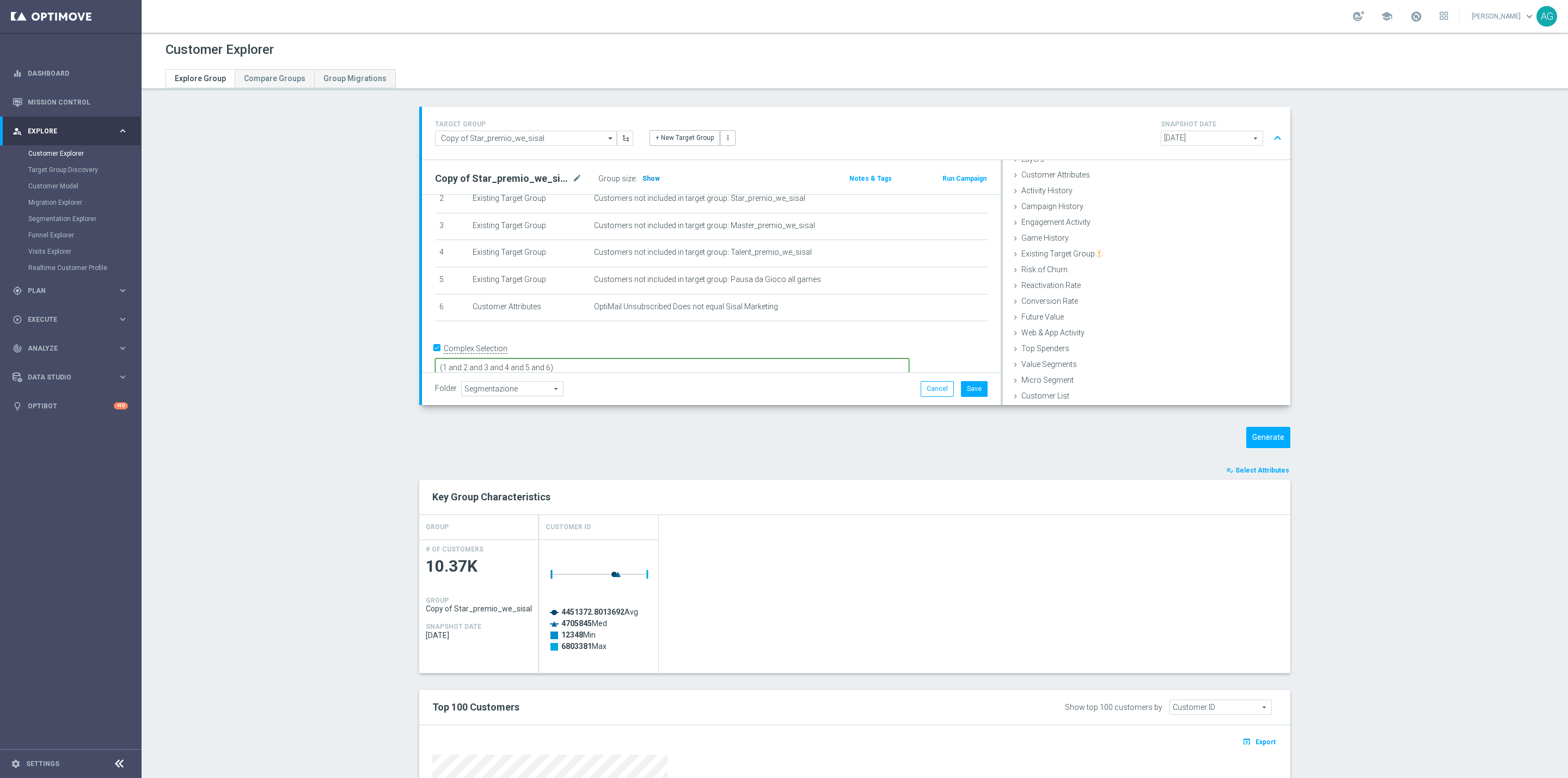
type textarea "(1 and 2 and 3 and 4 and 5 and 6)"
click at [648, 180] on h3 "Show" at bounding box center [651, 179] width 19 height 12
click at [965, 306] on icon "delete_forever" at bounding box center [969, 307] width 9 height 9
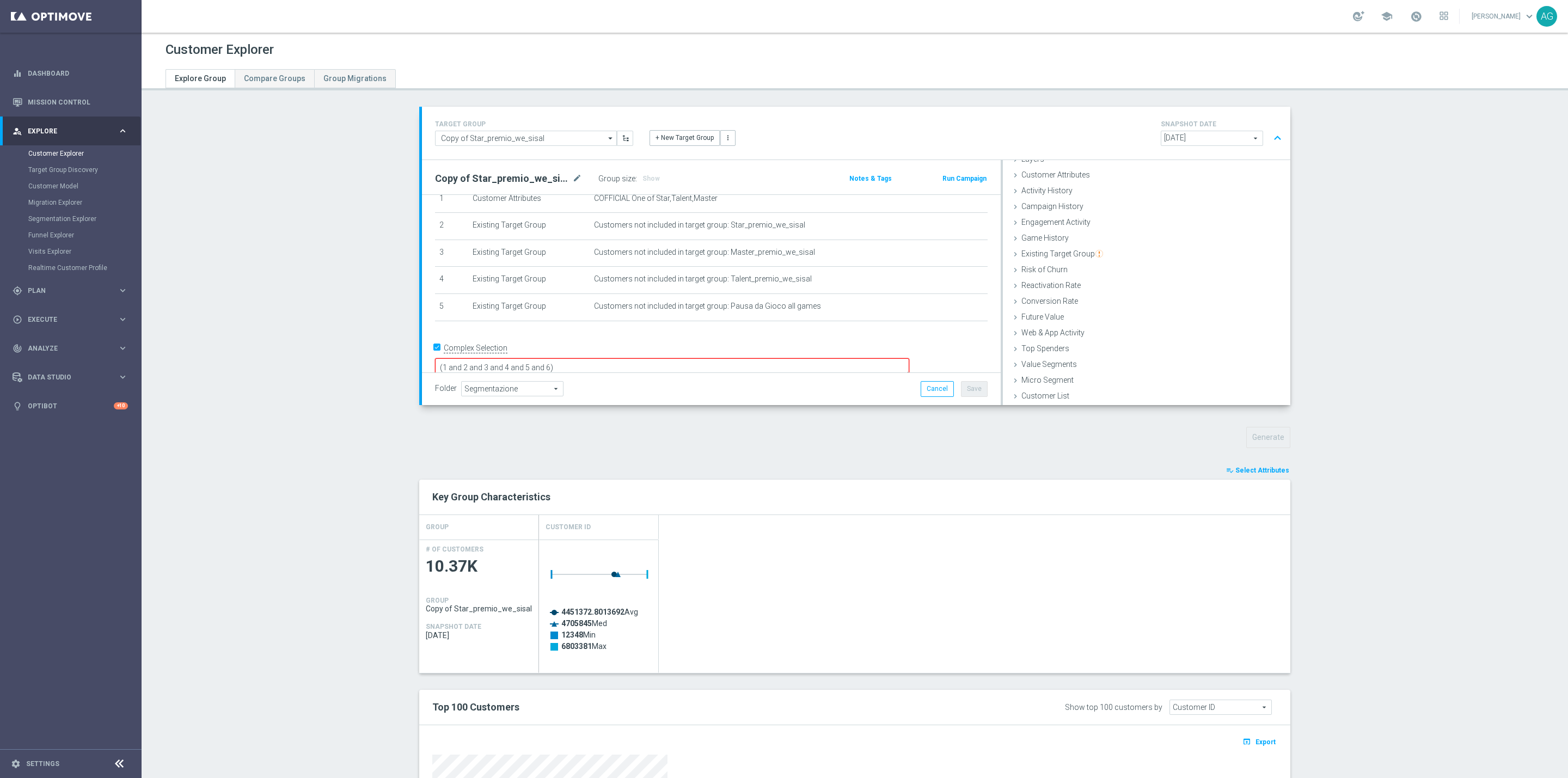
click at [659, 328] on div "# Selection Type Criteria delete_forever 1 Customer Attributes COFFICIAL One of…" at bounding box center [711, 246] width 569 height 171
click at [1078, 260] on div "Existing Target Group done selection saved" at bounding box center [1146, 255] width 287 height 16
click at [1049, 221] on span "Customer Attributes" at bounding box center [1056, 219] width 69 height 9
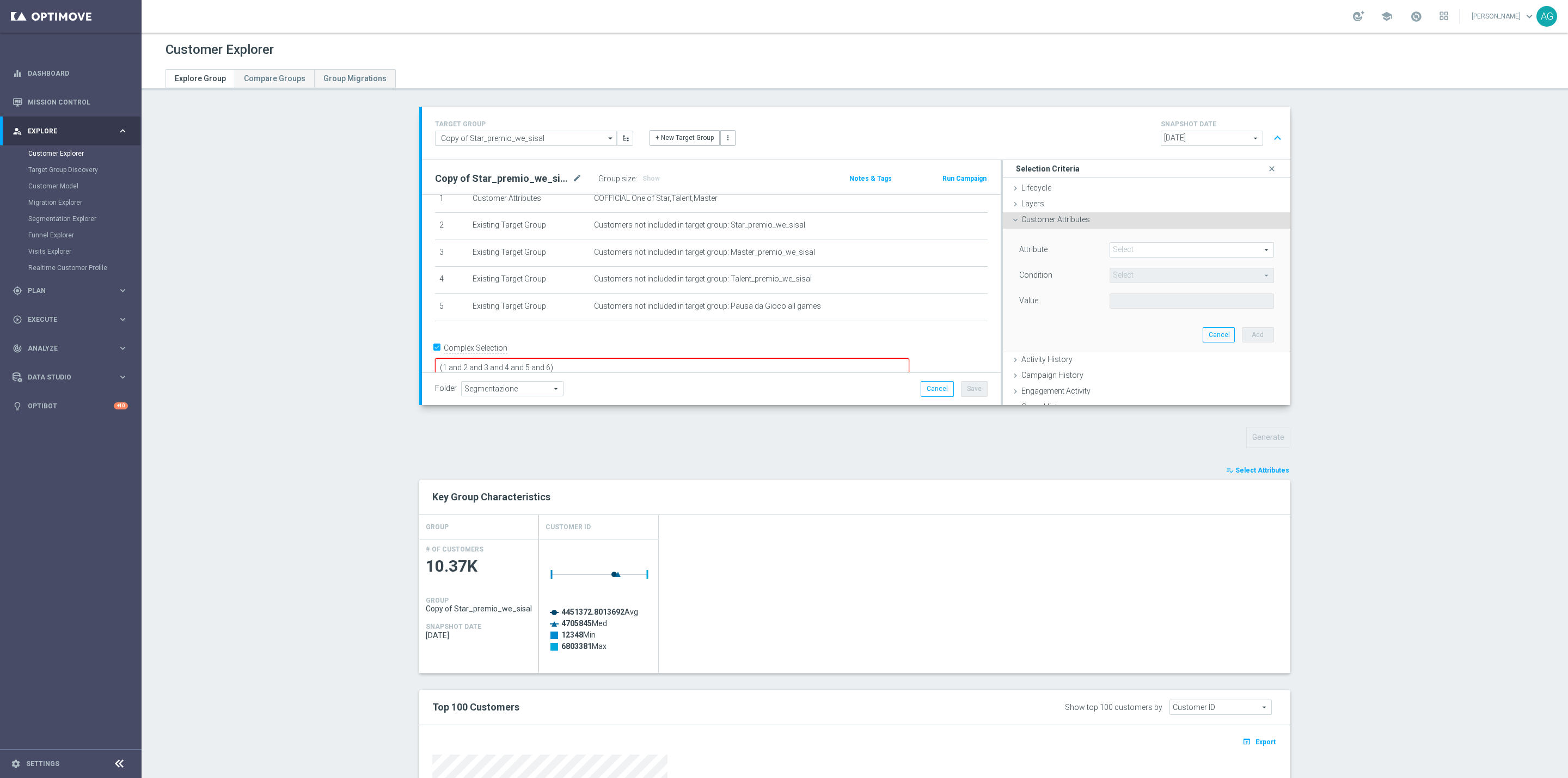
click at [1128, 246] on span at bounding box center [1191, 250] width 164 height 14
click at [1128, 246] on input "search" at bounding box center [1192, 249] width 164 height 15
type input "cluster name"
click at [1128, 260] on label "Cluster Name" at bounding box center [1192, 266] width 164 height 14
type input "Cluster Name"
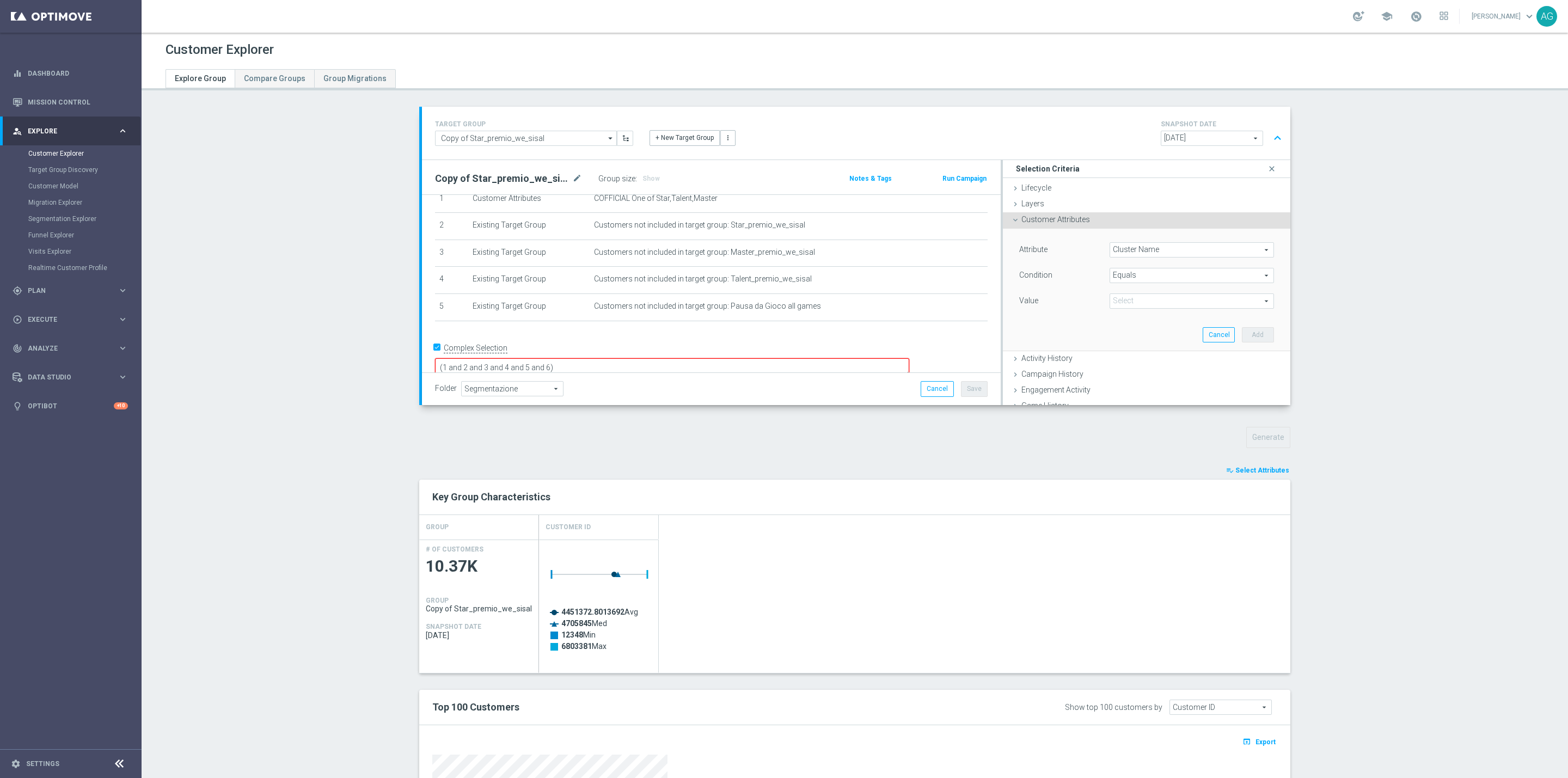
click at [1125, 279] on span "Equals" at bounding box center [1191, 275] width 164 height 14
click at [1128, 242] on span "Not one of" at bounding box center [1192, 241] width 154 height 9
type input "Not one of"
click at [1132, 223] on span at bounding box center [1191, 219] width 164 height 14
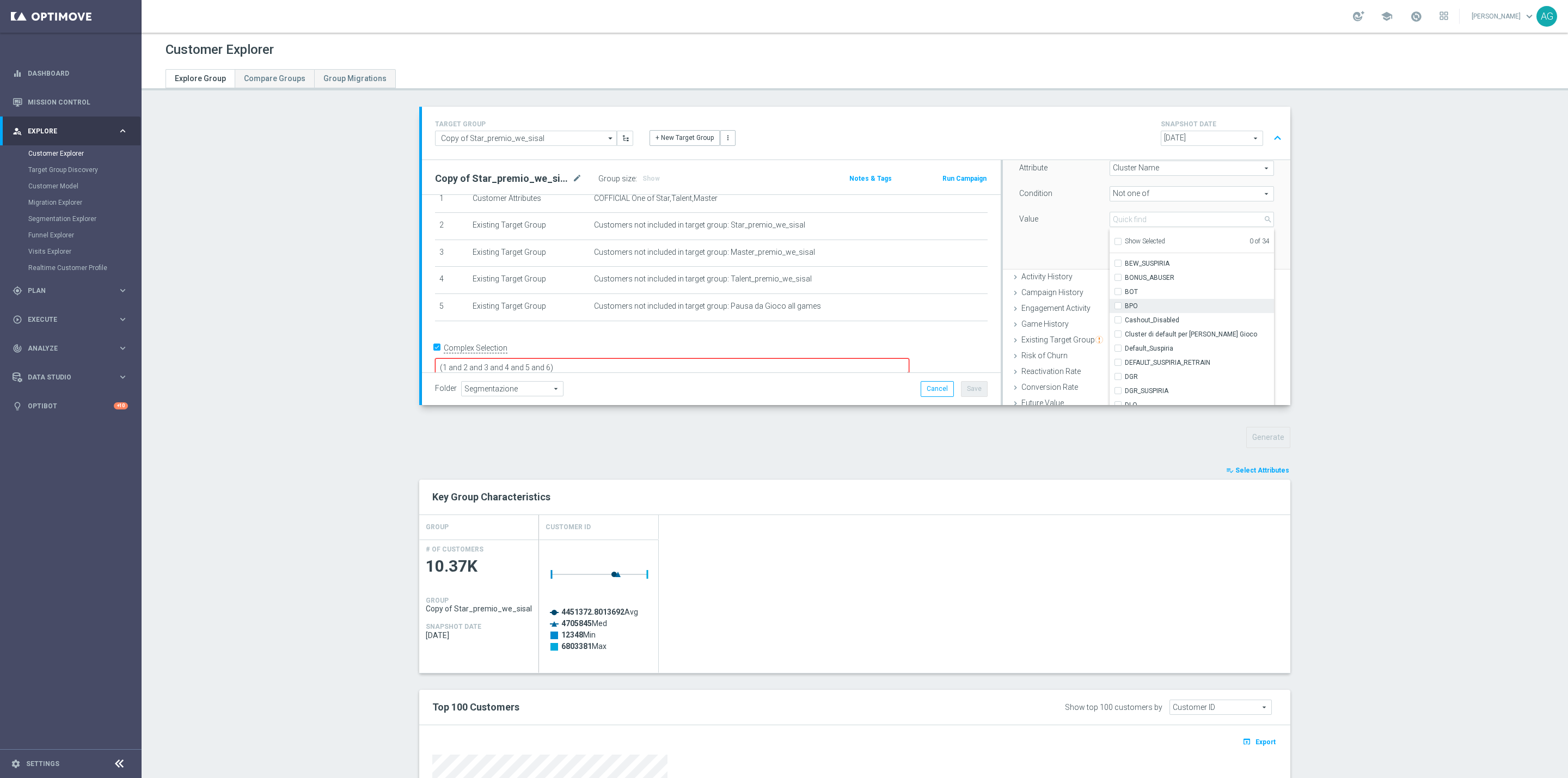
scroll to position [164, 0]
click at [1125, 296] on label "DGR" at bounding box center [1199, 295] width 149 height 14
click at [1118, 296] on input "DGR" at bounding box center [1121, 294] width 7 height 7
checkbox input "true"
type input "DGR"
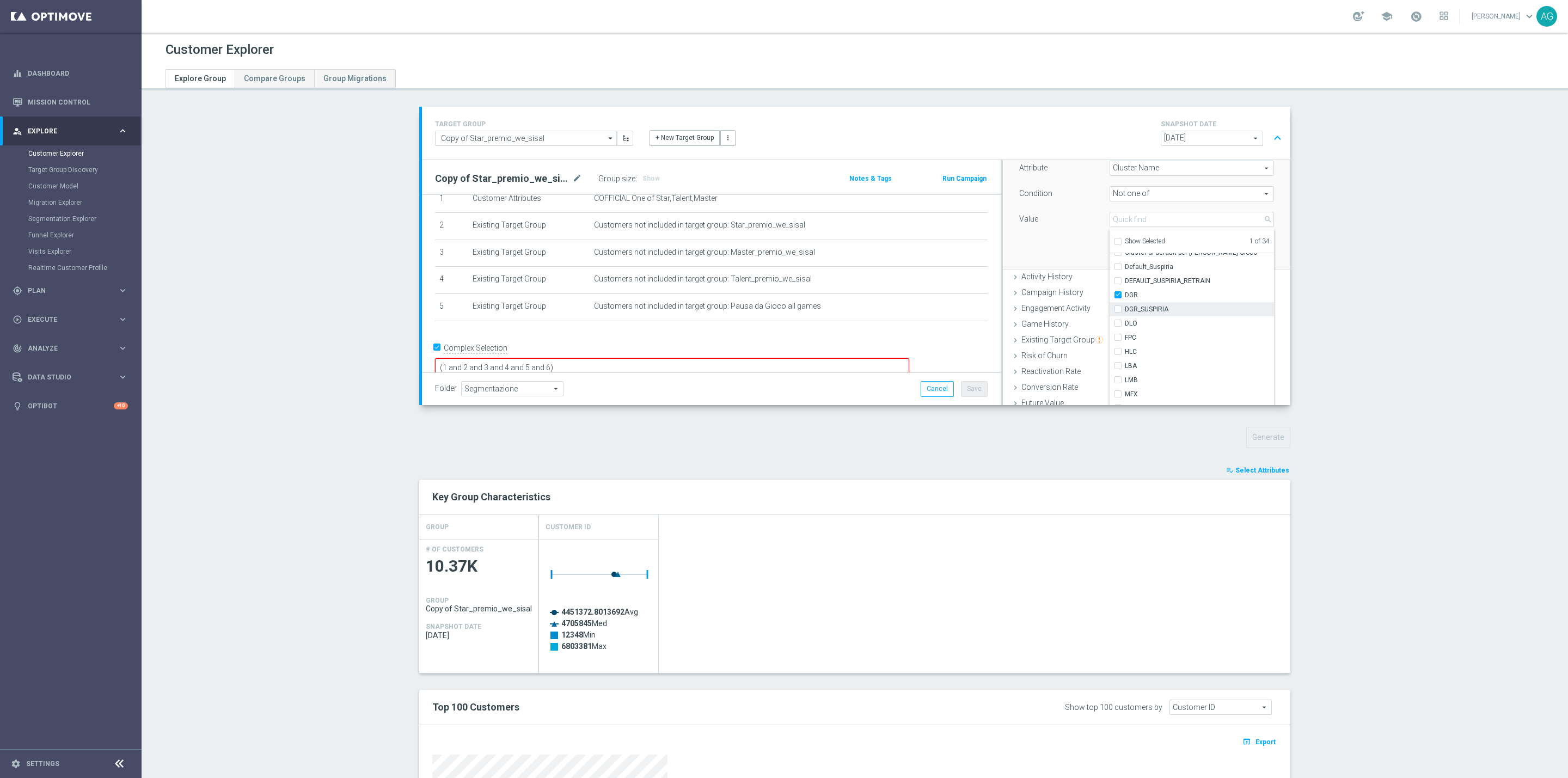
click at [1118, 309] on input "DGR_SUSPIRIA" at bounding box center [1121, 309] width 7 height 7
checkbox input "true"
type input "Selected 2 of 34"
click at [1118, 366] on input "LBA" at bounding box center [1121, 365] width 7 height 7
checkbox input "true"
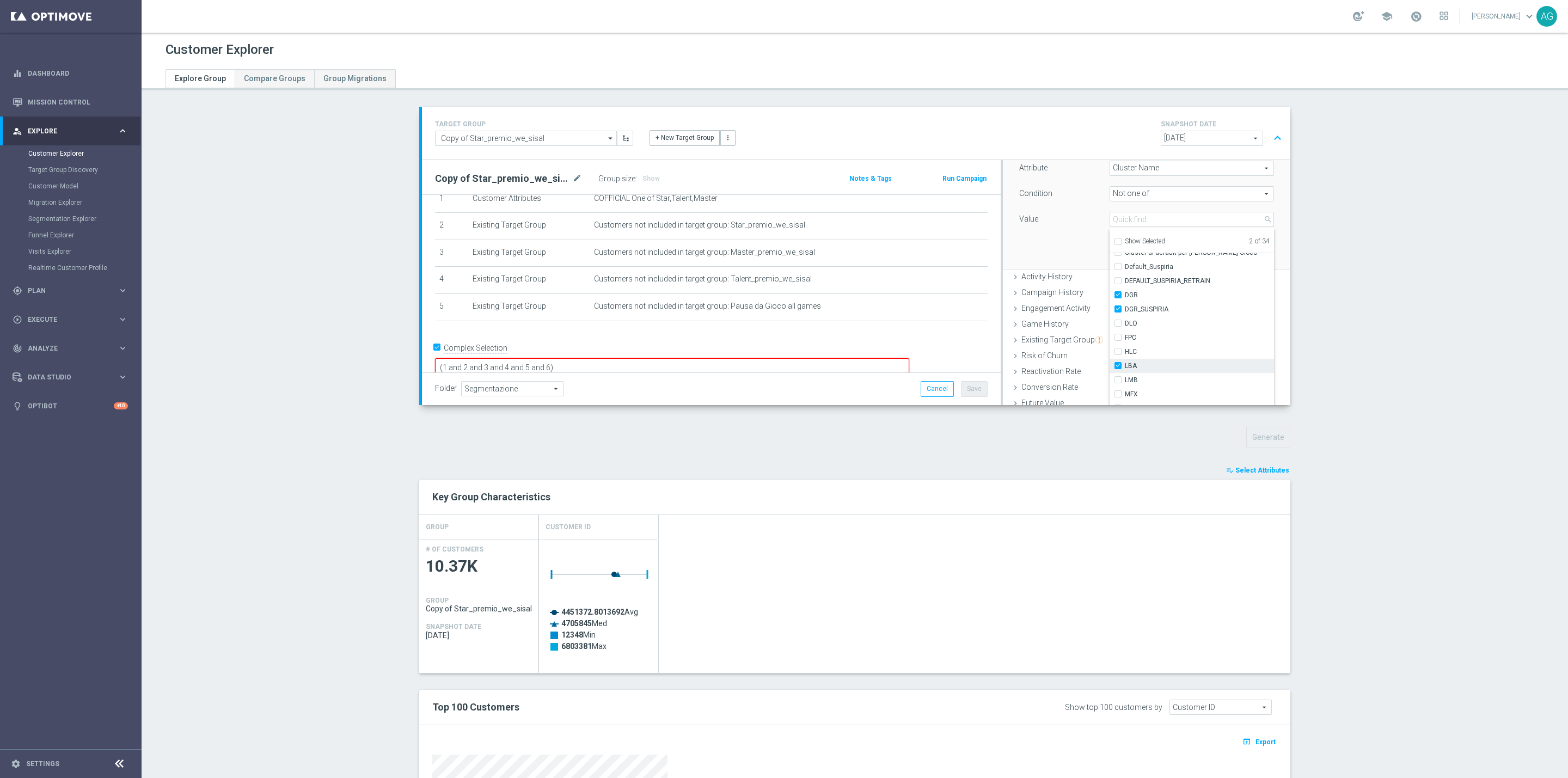
type input "Selected 3 of 34"
click at [1118, 314] on input "MFX" at bounding box center [1121, 312] width 7 height 7
checkbox input "true"
type input "Selected 4 of 34"
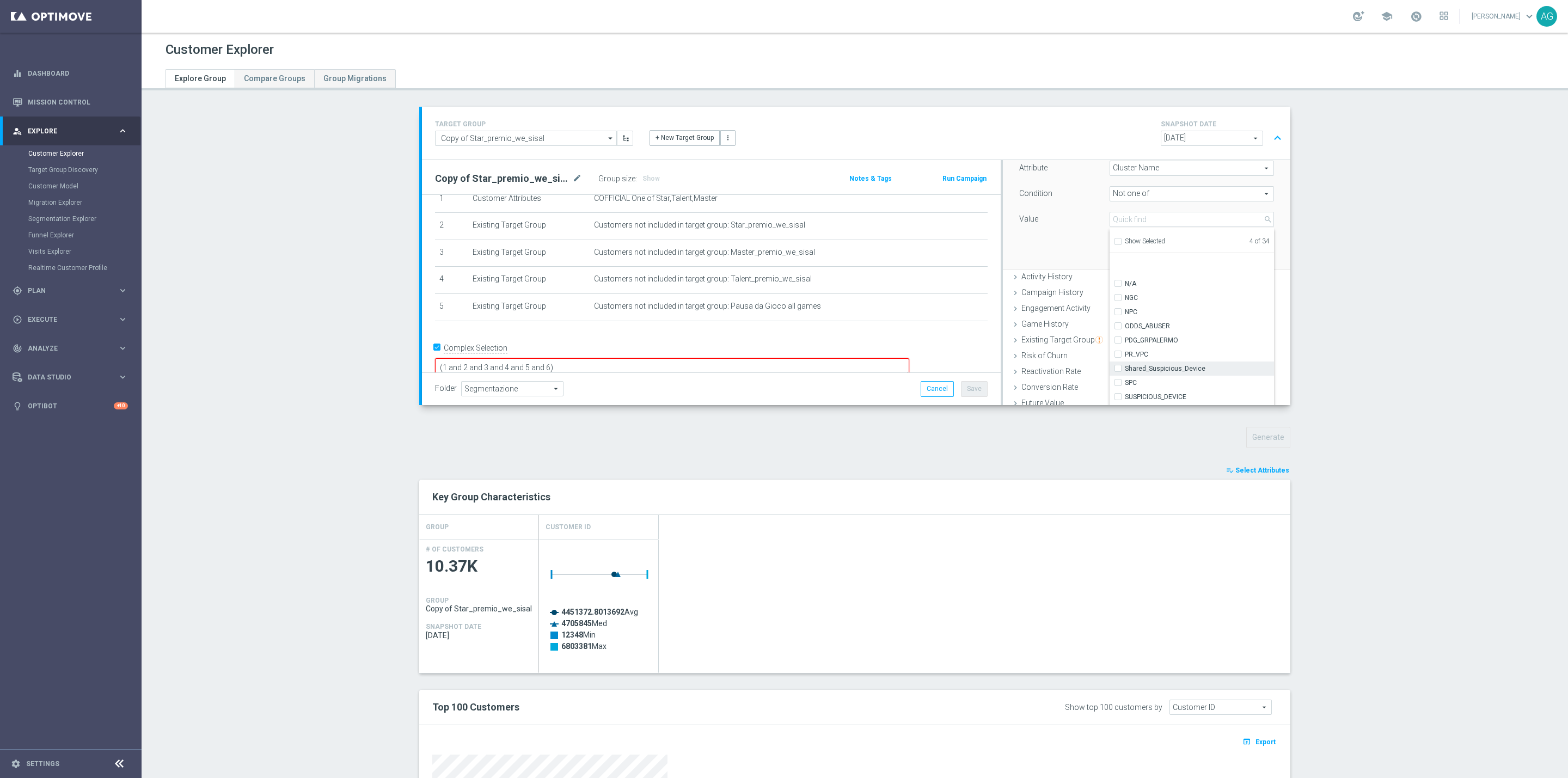
scroll to position [326, 0]
click at [1118, 260] on input "NGC" at bounding box center [1121, 259] width 7 height 7
checkbox input "true"
type input "Selected 5 of 34"
click at [1118, 328] on input "Shared_Suspicious_Device" at bounding box center [1121, 330] width 7 height 7
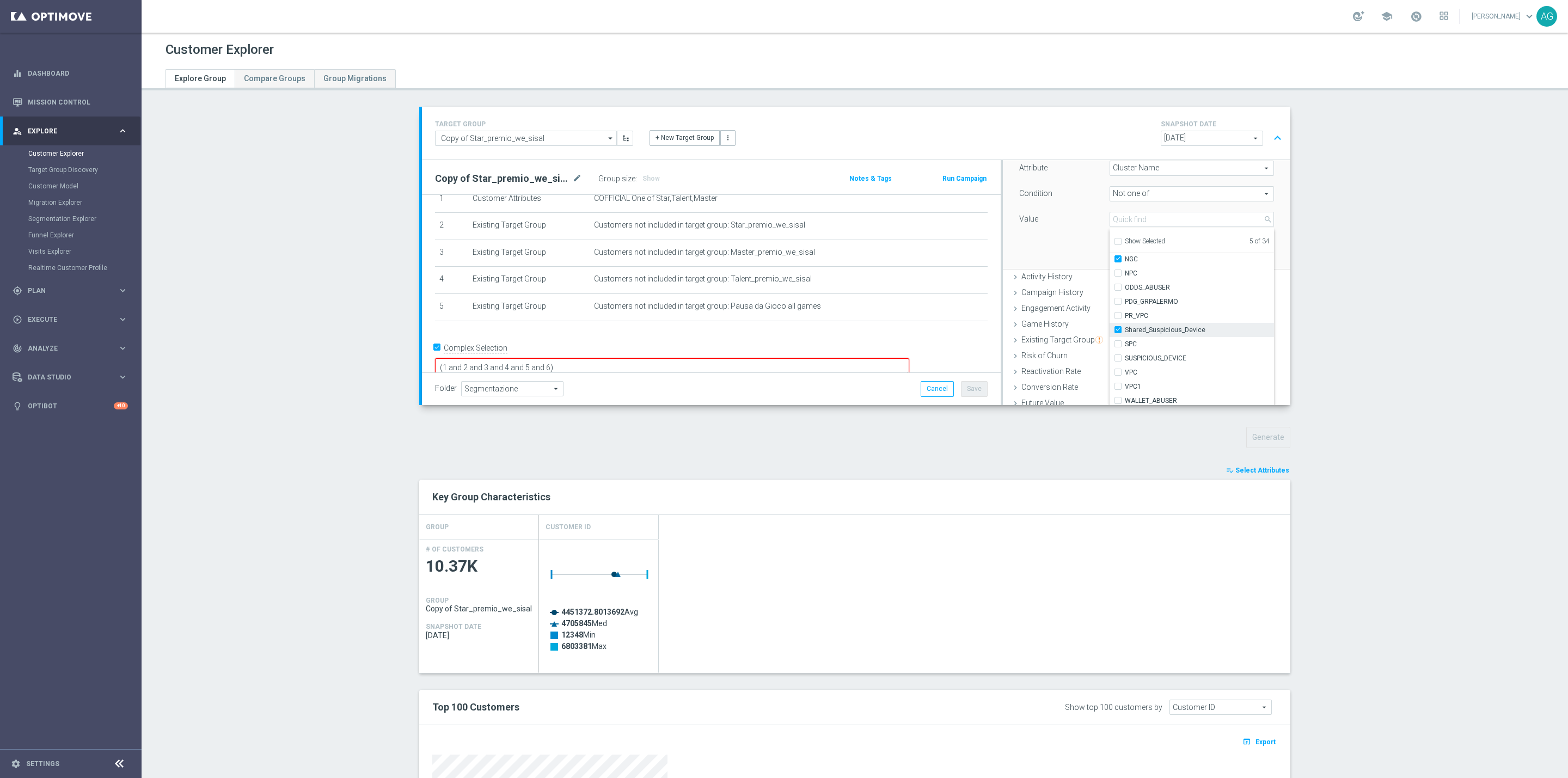
checkbox input "true"
type input "Selected 6 of 34"
click at [1118, 356] on input "SUSPICIOUS_DEVICE" at bounding box center [1121, 358] width 7 height 7
checkbox input "true"
type input "Selected 7 of 34"
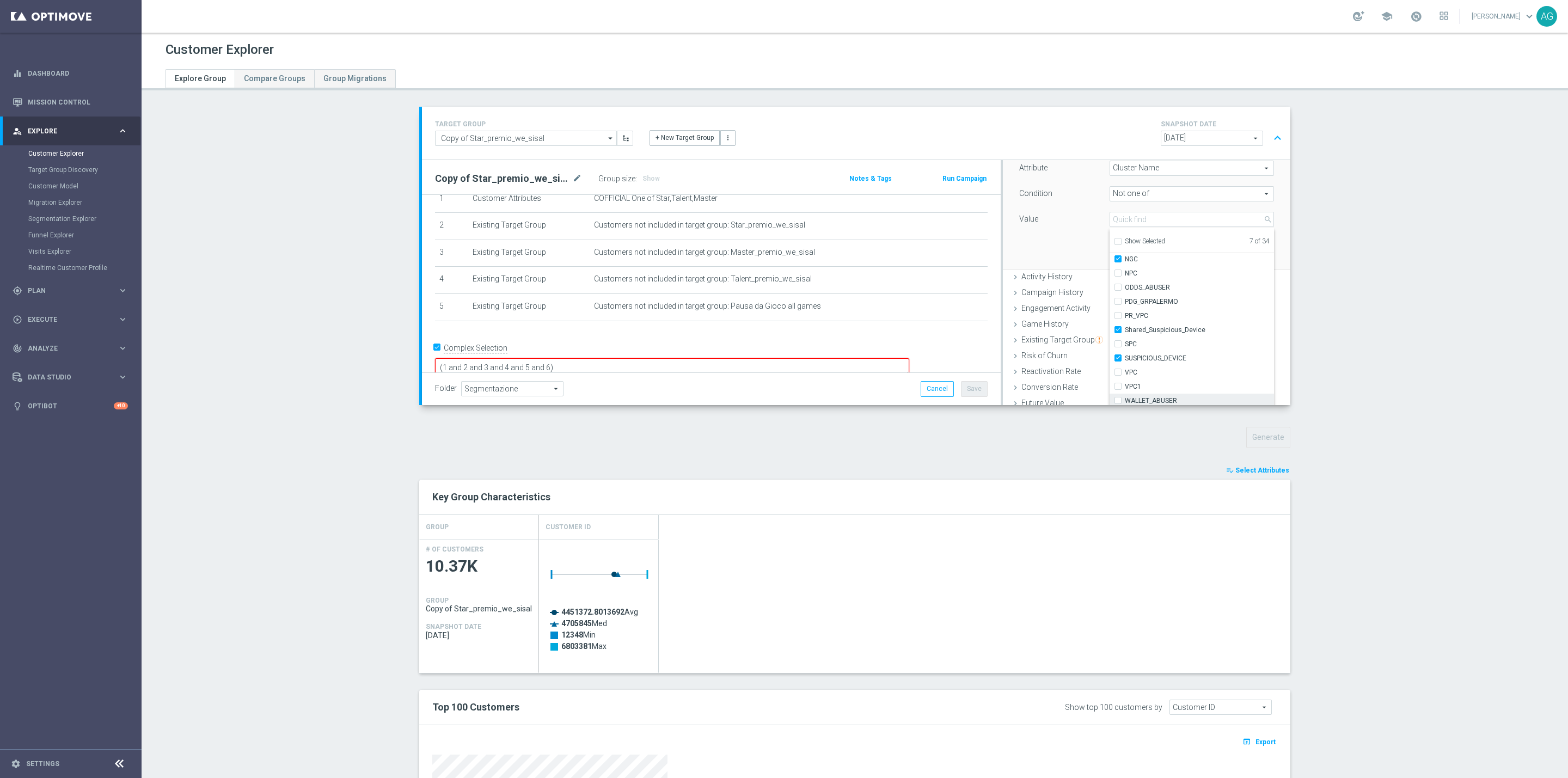
click at [1118, 397] on input "WALLET_ABUSER" at bounding box center [1121, 400] width 7 height 7
checkbox input "true"
type input "Selected 8 of 34"
click at [1346, 291] on section "TARGET GROUP Copy of Star_premio_we_sisal Copy of Star_premio_we_sisal arrow_dr…" at bounding box center [854, 557] width 1426 height 900
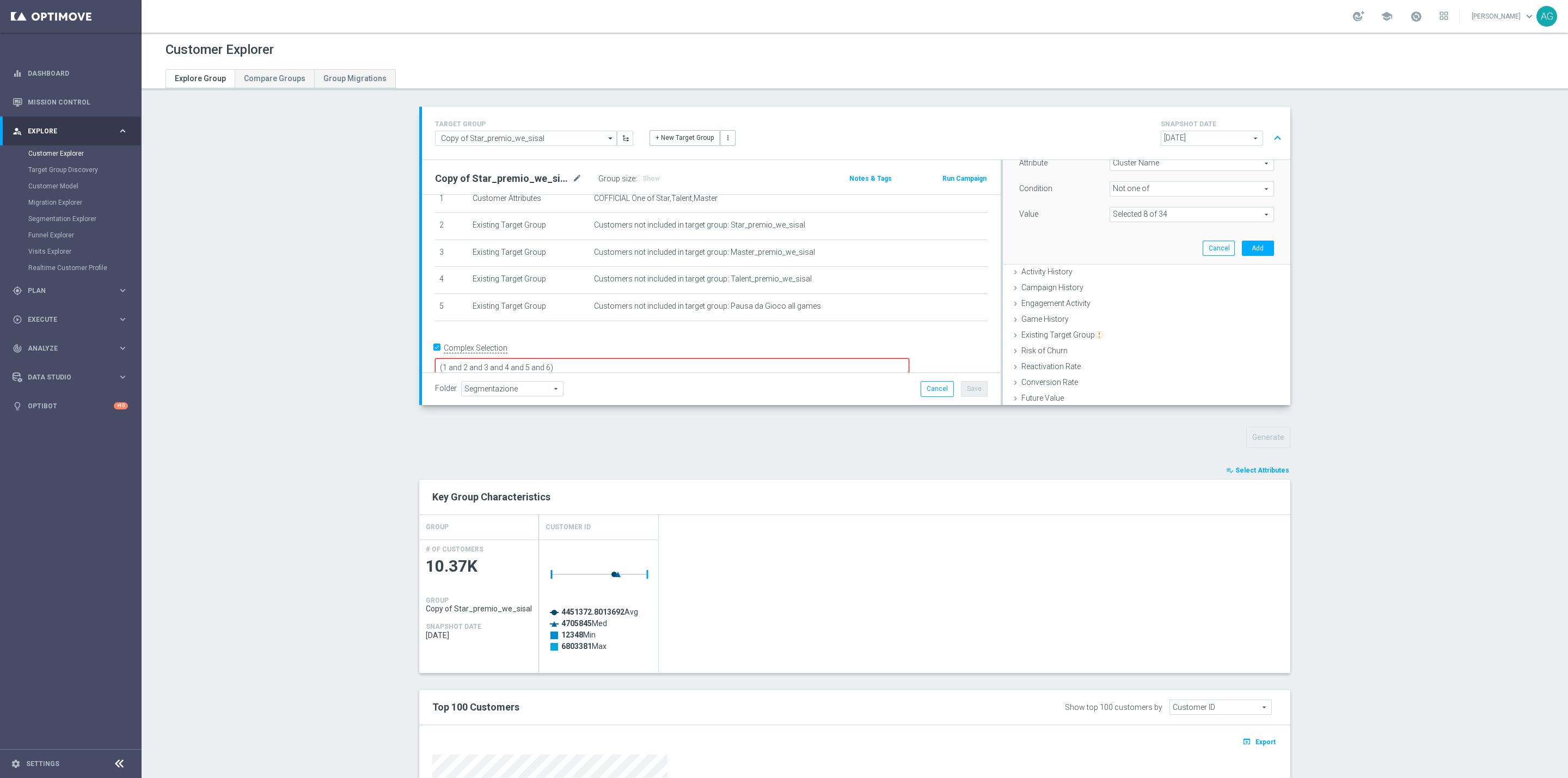
scroll to position [5, 0]
click at [1248, 330] on button "Add" at bounding box center [1258, 329] width 32 height 15
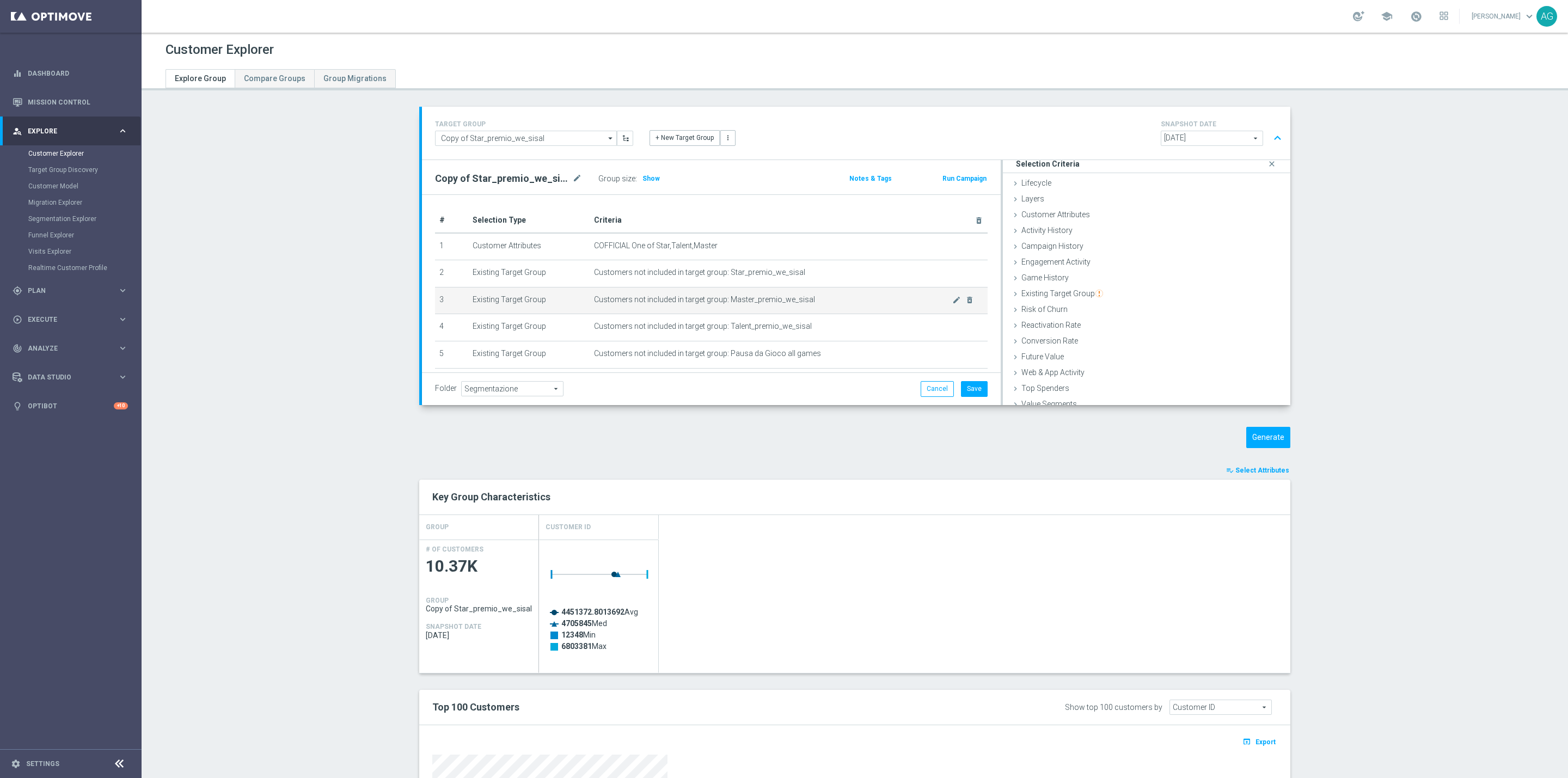
scroll to position [72, 0]
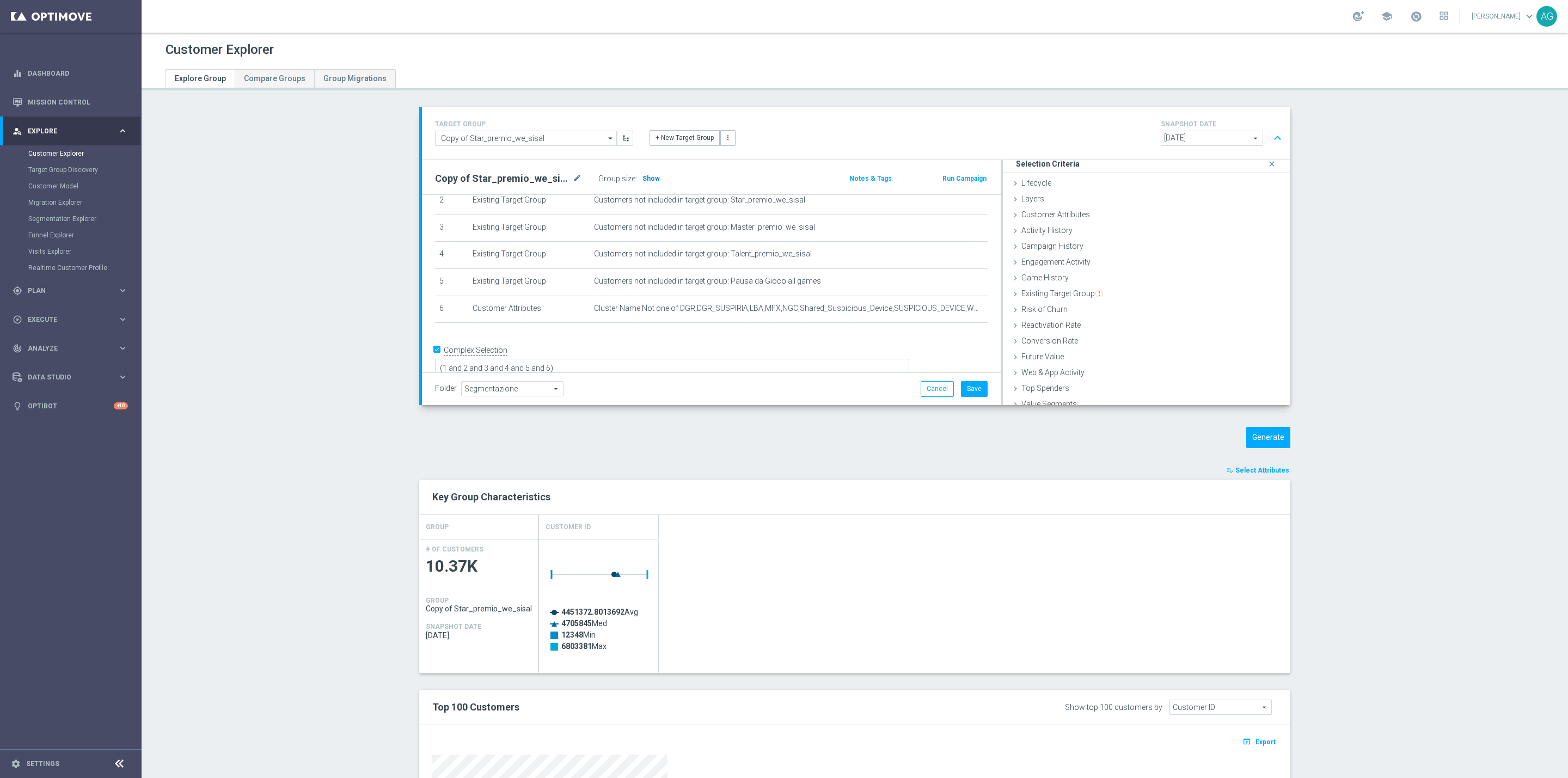
click at [644, 179] on span "Show" at bounding box center [651, 179] width 18 height 8
click at [965, 308] on icon "delete_forever" at bounding box center [969, 307] width 9 height 9
click at [719, 219] on th "Criteria delete_forever" at bounding box center [789, 220] width 398 height 25
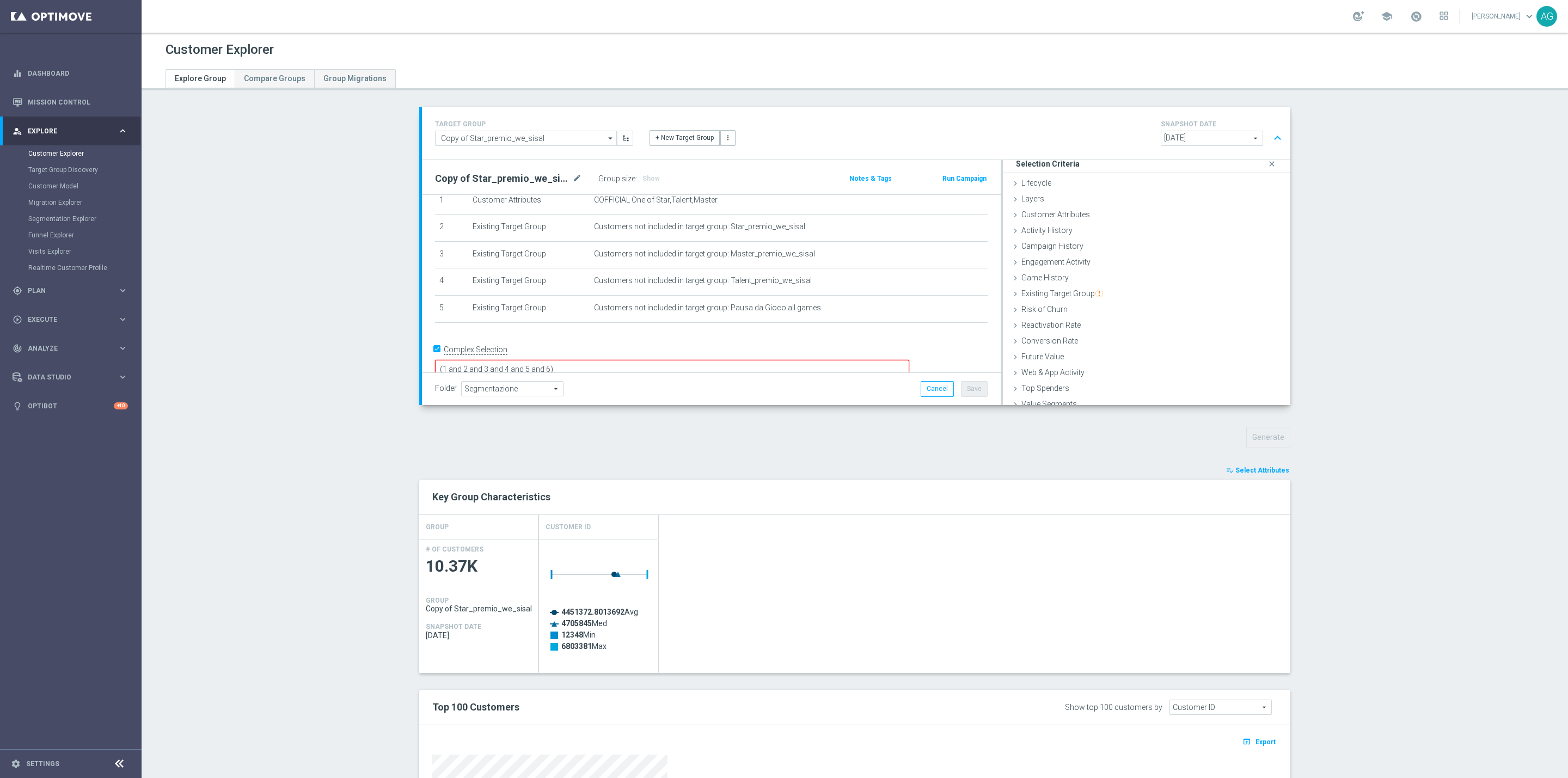
scroll to position [48, 0]
click at [719, 358] on textarea "(1 and 2 and 3 and 4 and 5 and 6)" at bounding box center [672, 368] width 474 height 19
click at [715, 328] on div "# Selection Type Criteria delete_forever 1 Customer Attributes COFFICIAL One of…" at bounding box center [711, 246] width 569 height 171
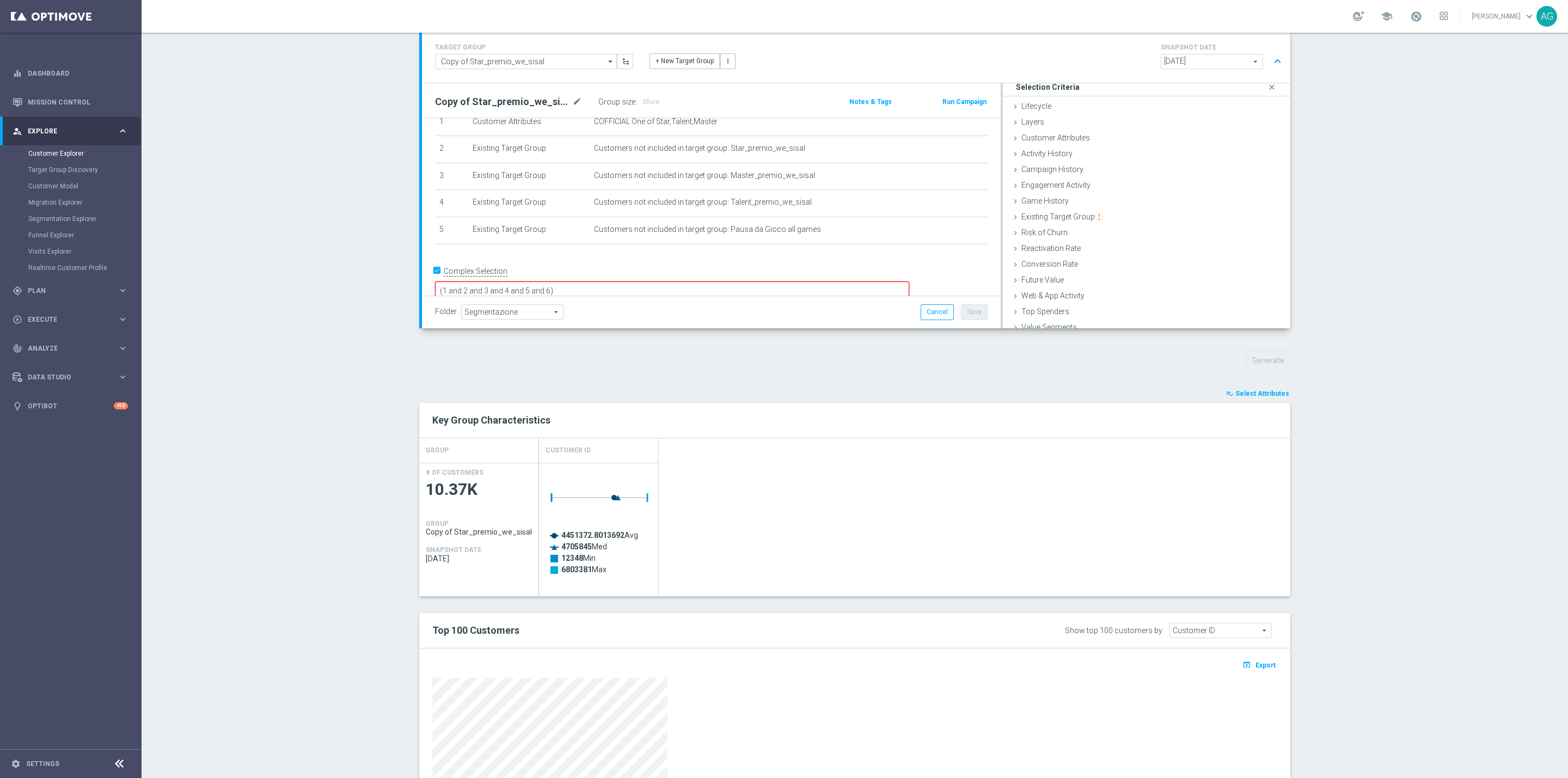
scroll to position [0, 0]
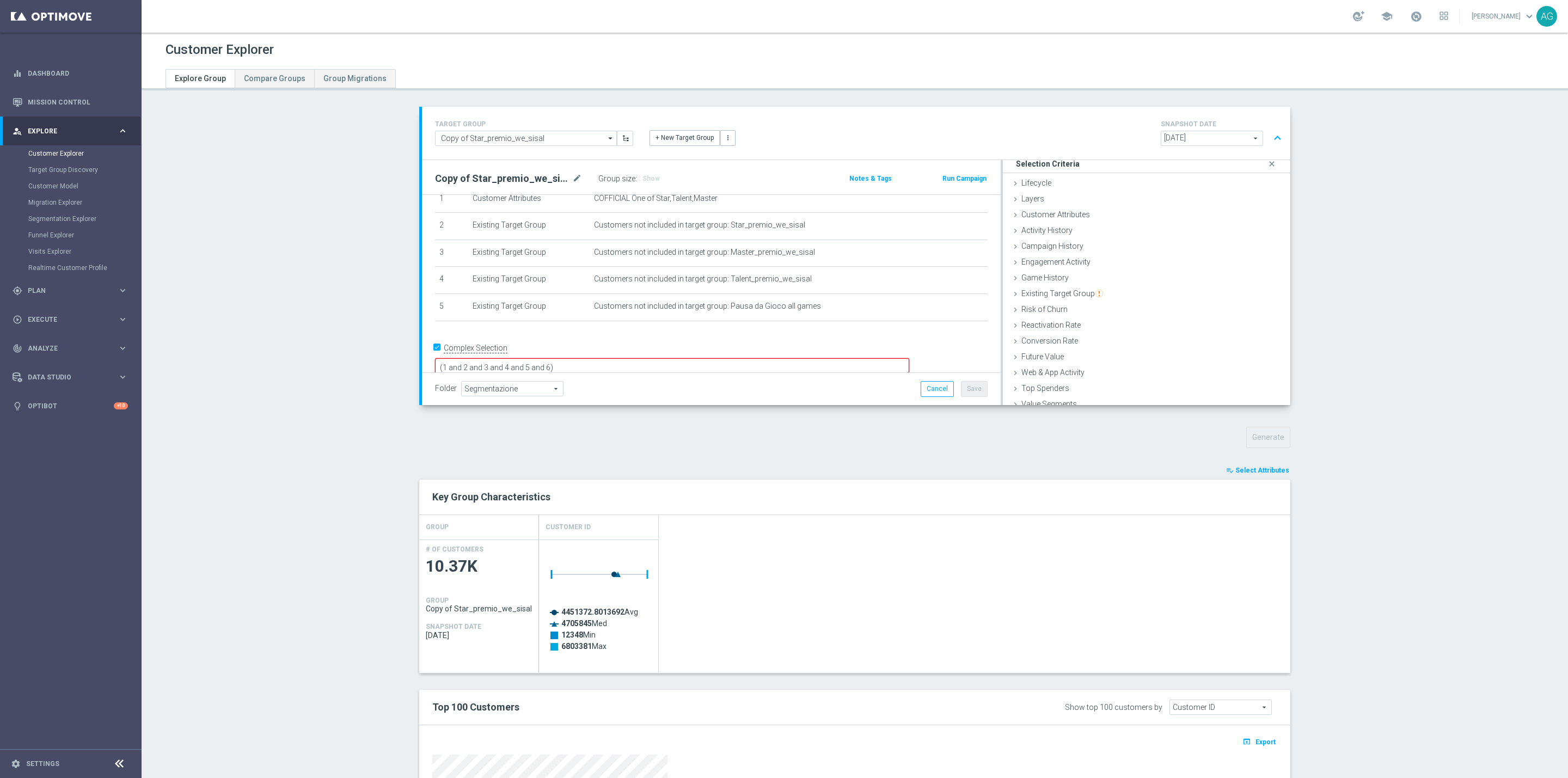
click at [644, 358] on textarea "(1 and 2 and 3 and 4 and 5 and 6)" at bounding box center [672, 368] width 474 height 19
type textarea "(1 and 2 and 3 and 4 and 5)"
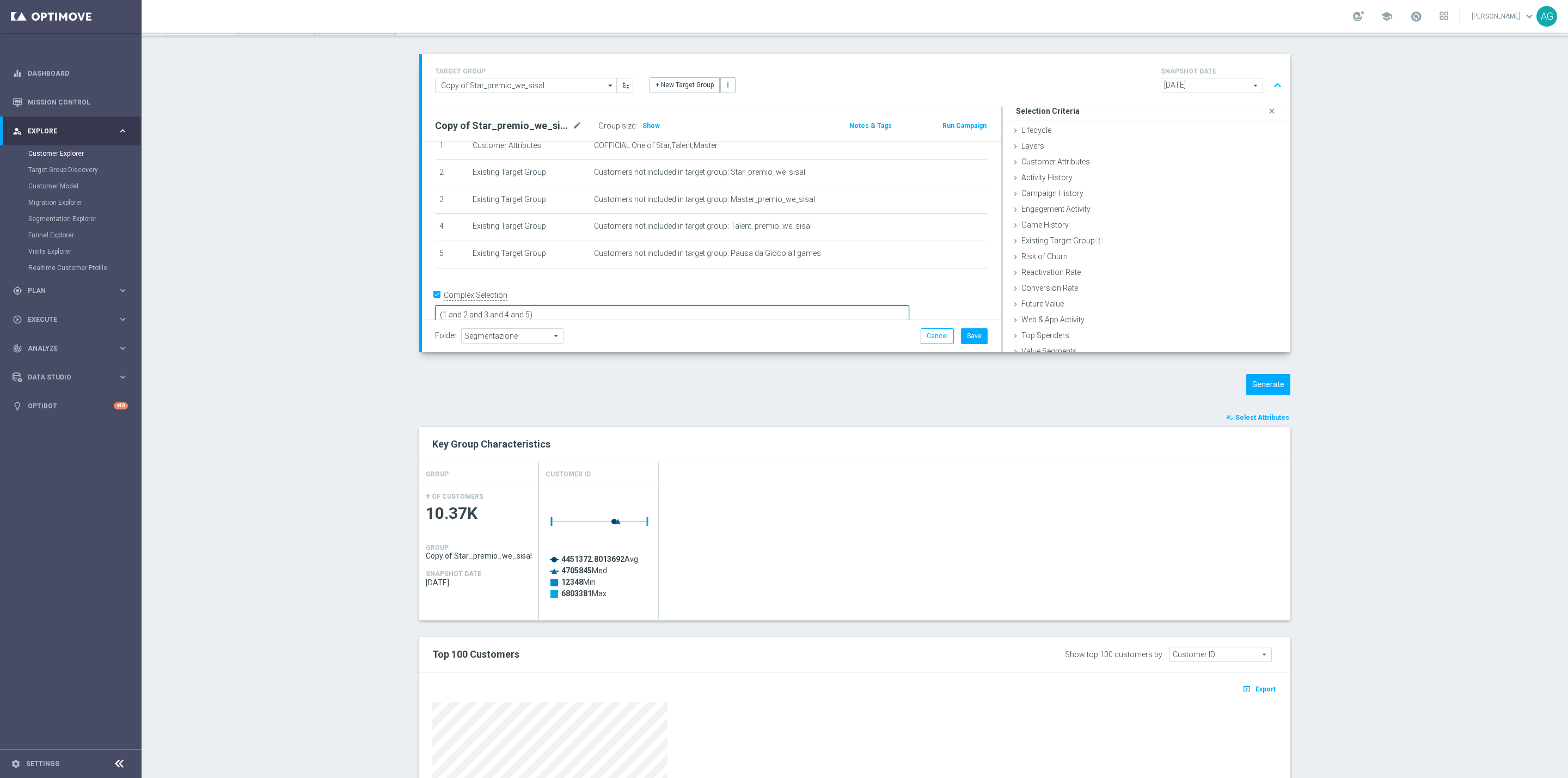
scroll to position [81, 0]
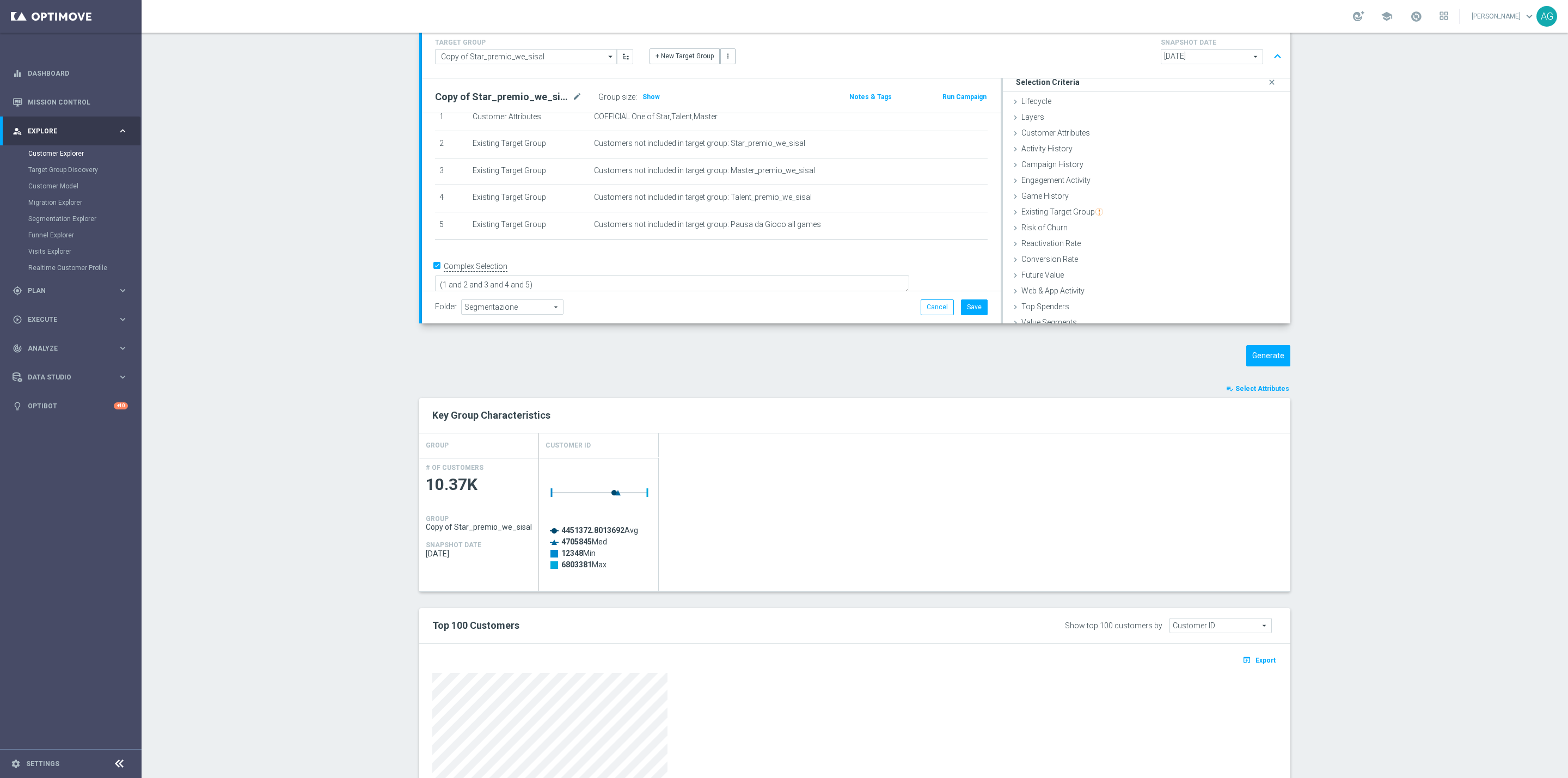
click at [735, 339] on div "TARGET GROUP Copy of Star_premio_we_sisal Copy of Star_premio_we_sisal arrow_dr…" at bounding box center [854, 475] width 914 height 900
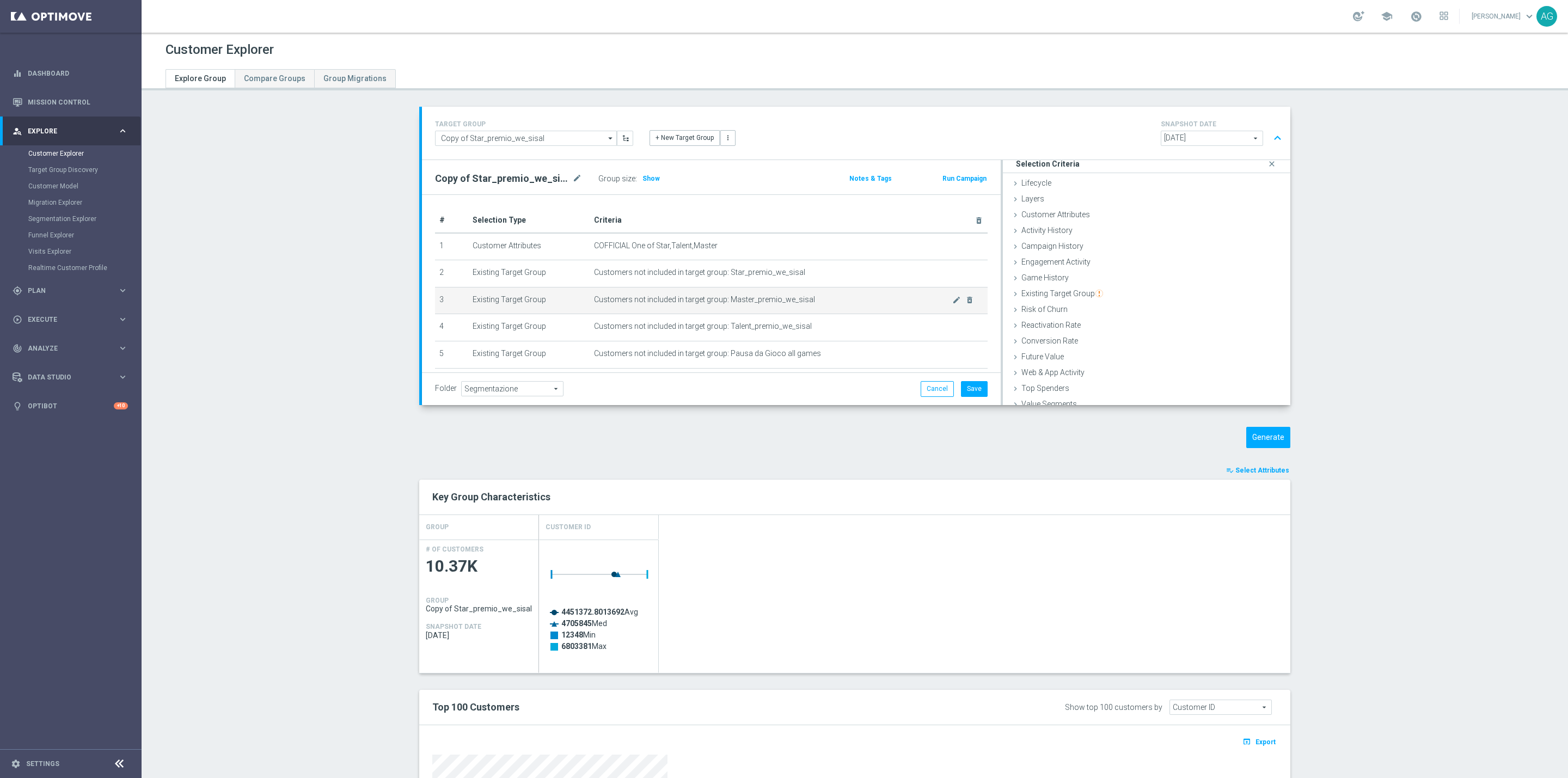
scroll to position [46, 0]
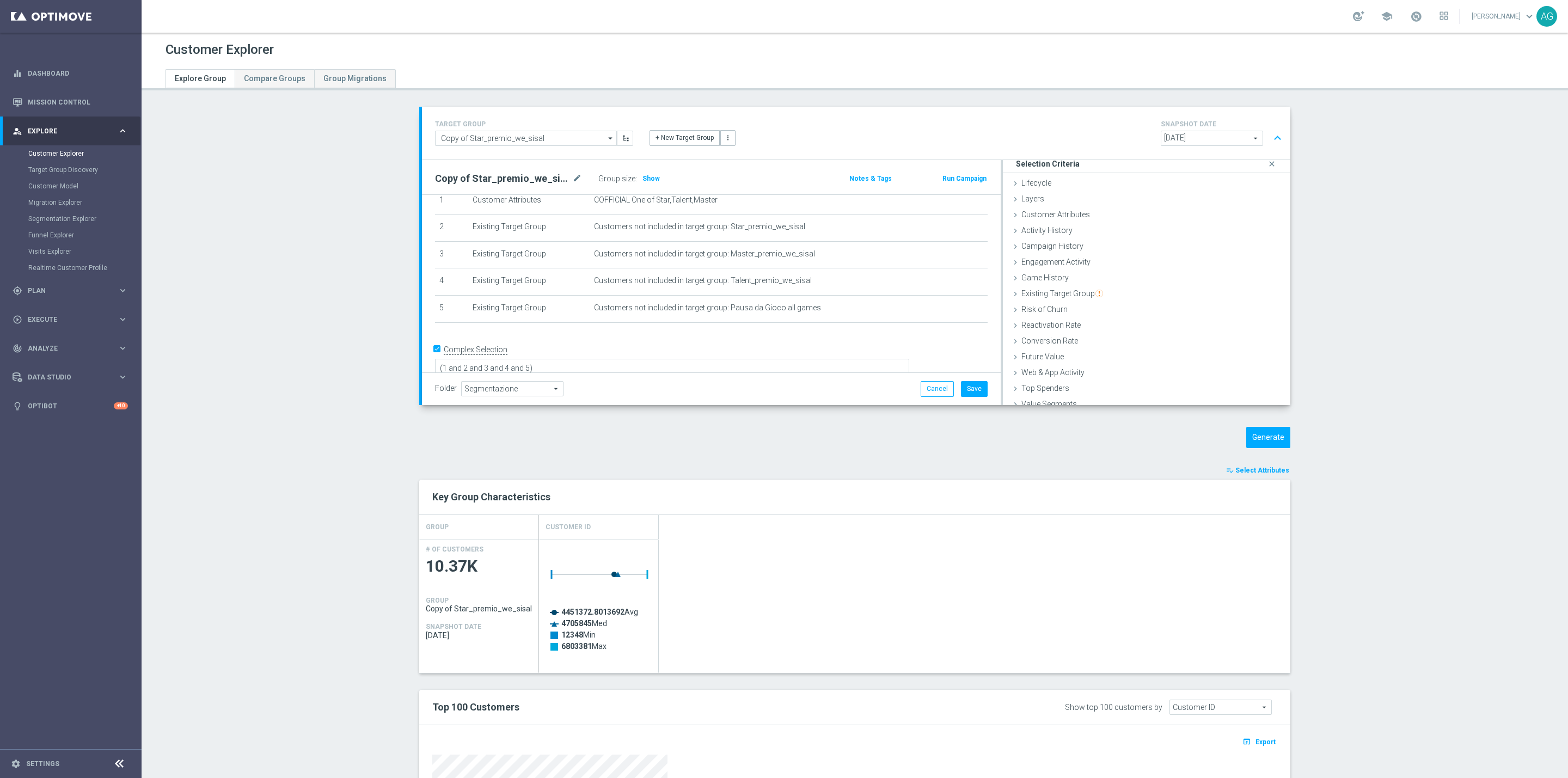
click at [734, 327] on div "# Selection Type Criteria delete_forever 1 Customer Attributes COFFICIAL One of…" at bounding box center [711, 247] width 569 height 171
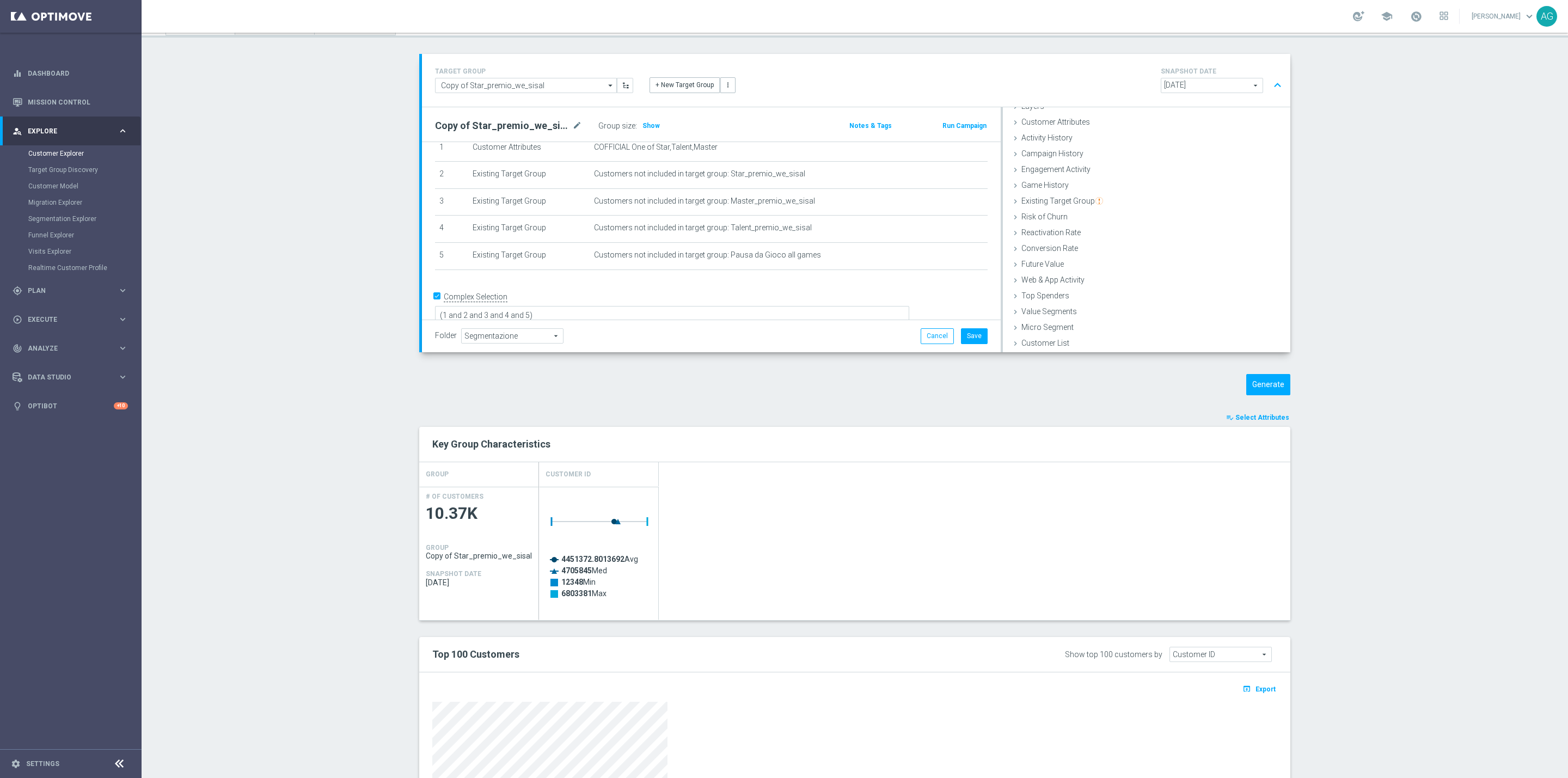
scroll to position [81, 0]
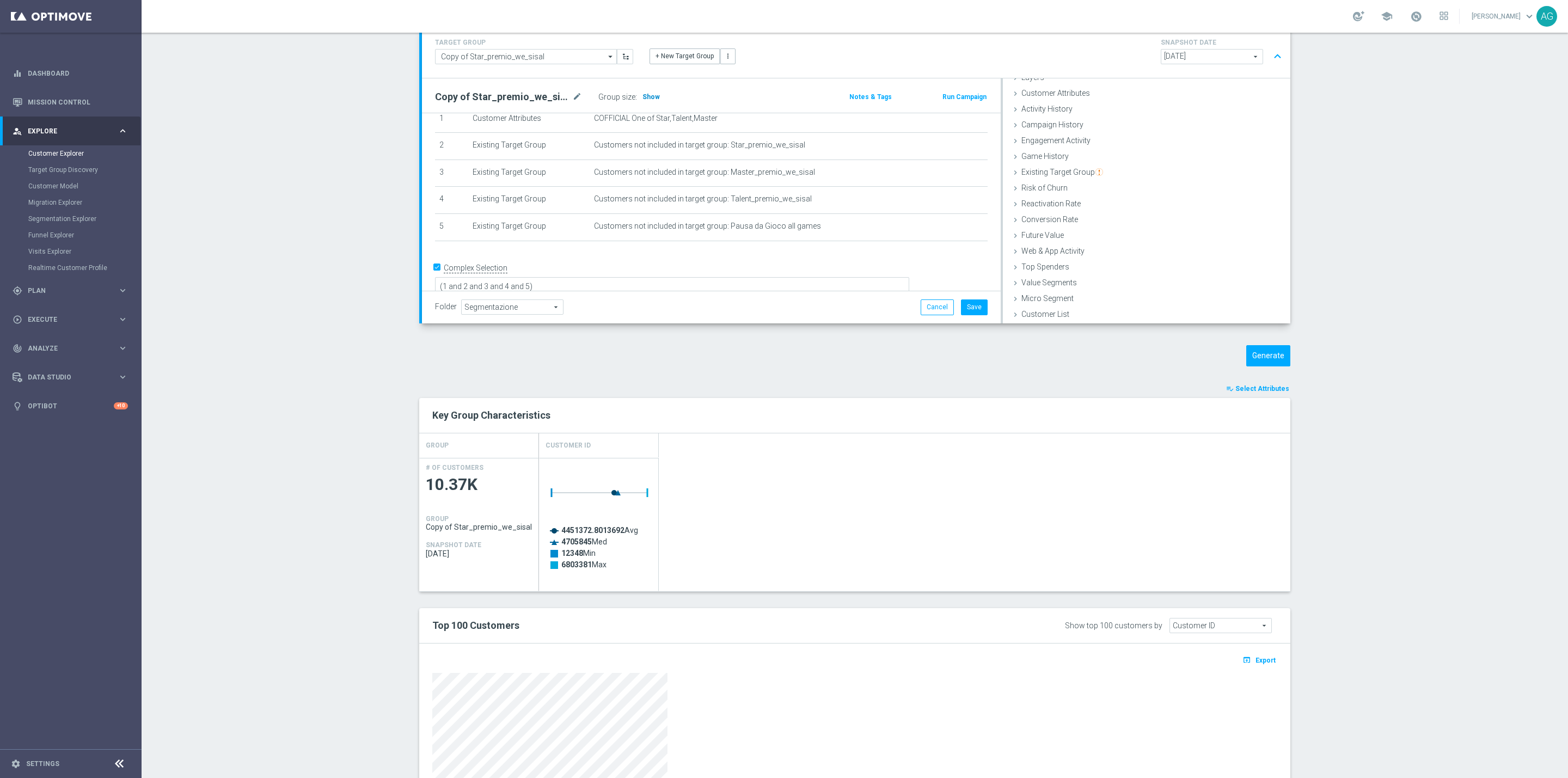
click at [642, 100] on span "Show" at bounding box center [651, 96] width 18 height 8
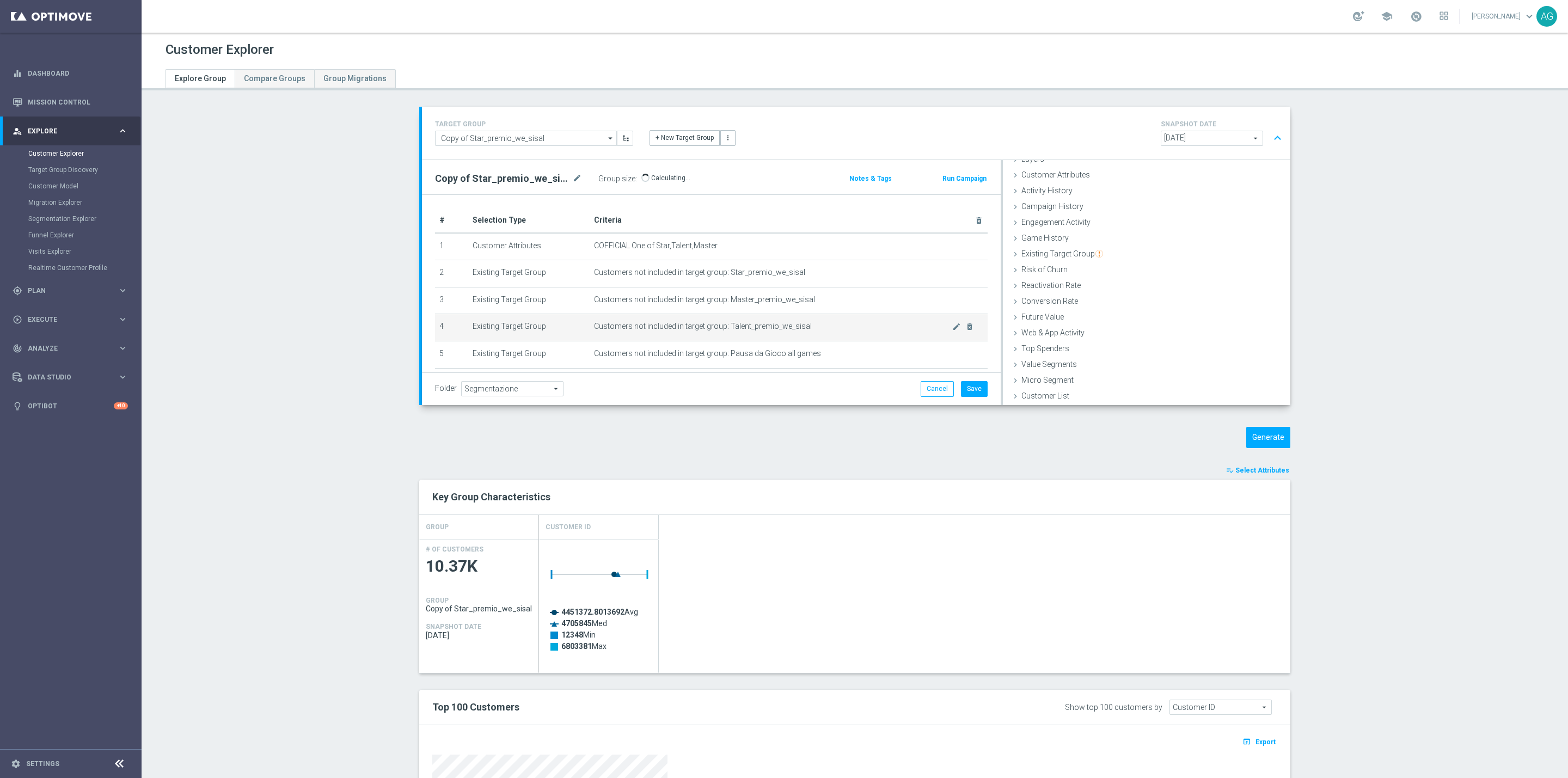
scroll to position [46, 0]
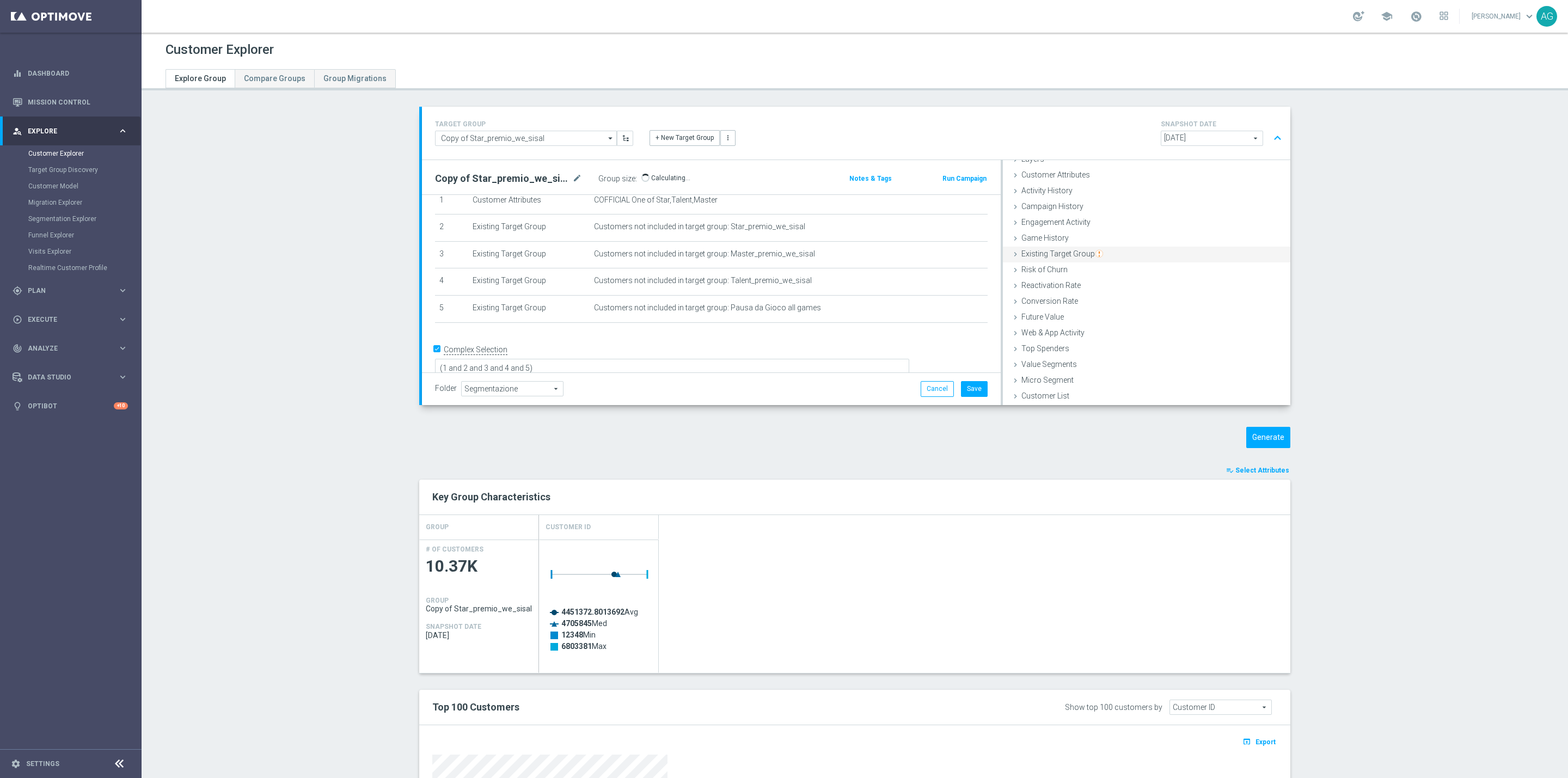
click at [1067, 250] on span "Existing Target Group" at bounding box center [1062, 254] width 81 height 9
click at [1110, 300] on input "not included in" at bounding box center [1113, 298] width 7 height 7
radio input "true"
click at [1110, 321] on span at bounding box center [1191, 324] width 164 height 14
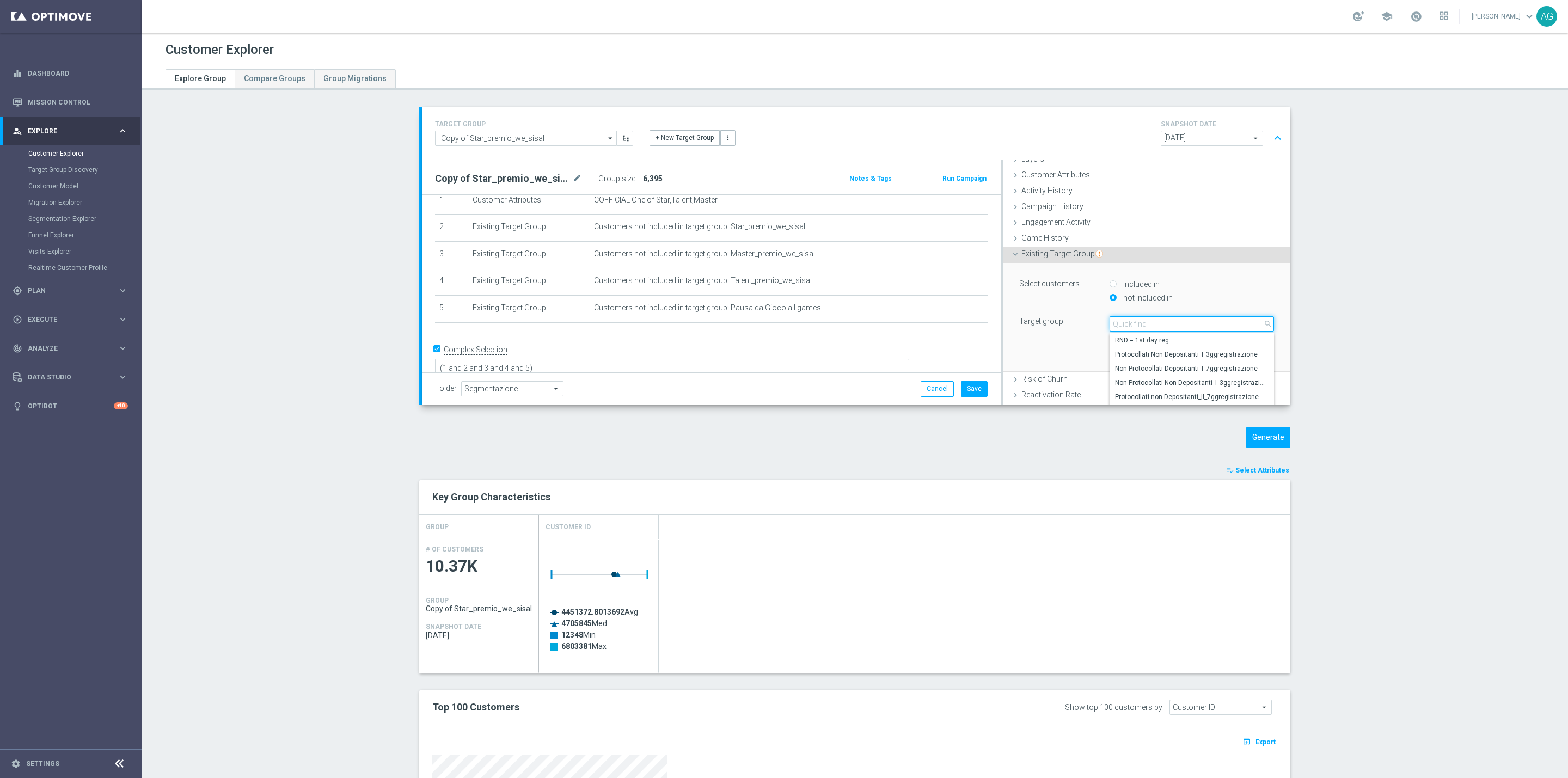
drag, startPoint x: 1109, startPoint y: 329, endPoint x: 1109, endPoint y: 335, distance: 6.0
click at [1110, 332] on div "Select arrow_drop_down search RND = 1st day reg Protocollati Non Depositanti_I_…" at bounding box center [1192, 324] width 164 height 15
click at [1110, 328] on span at bounding box center [1191, 324] width 164 height 14
click at [1111, 324] on input "search" at bounding box center [1192, 324] width 164 height 15
type input "disisc"
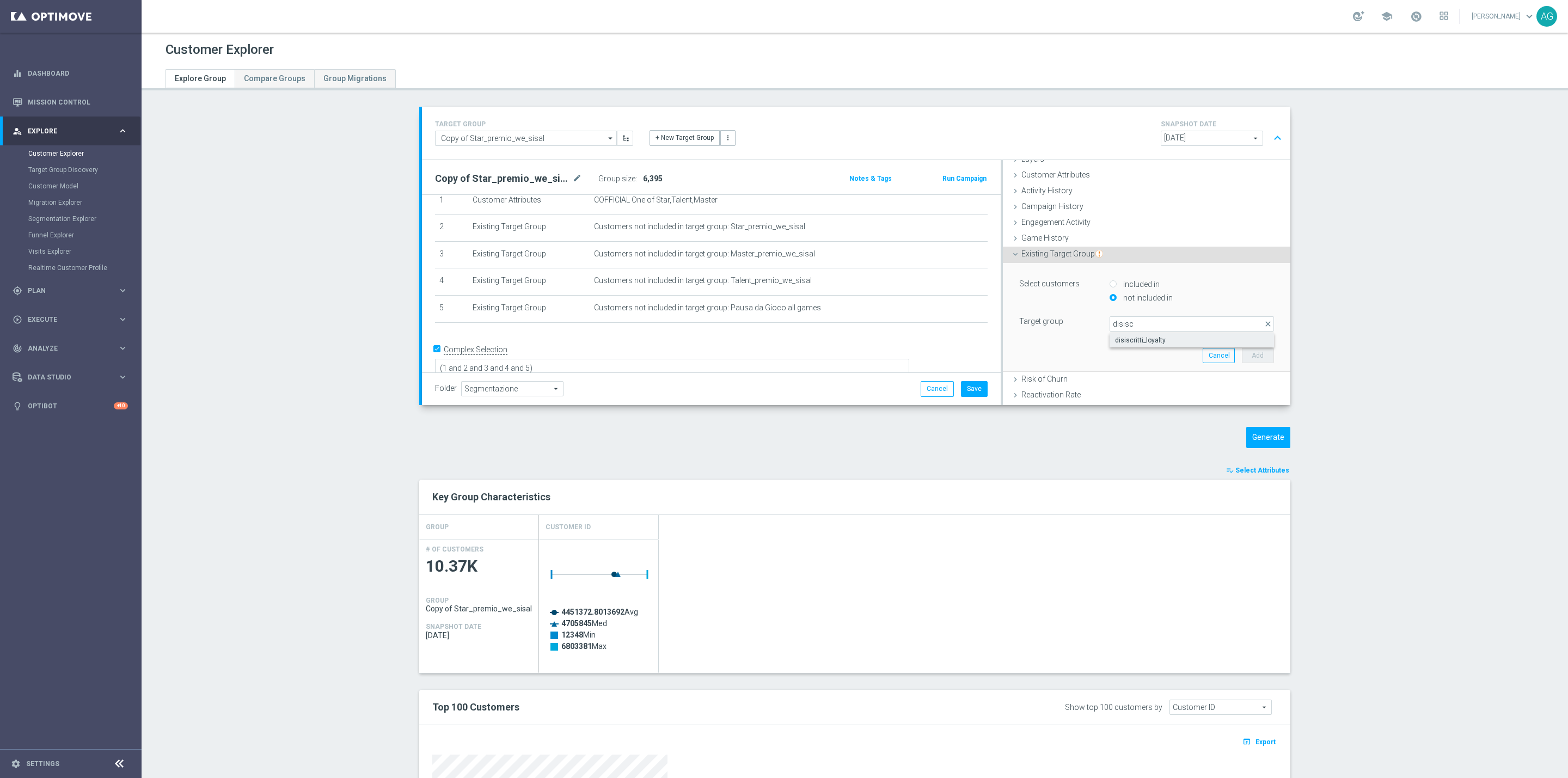
click at [1125, 340] on span "disiscritti_loyalty" at bounding box center [1192, 340] width 154 height 9
type input "disiscritti_loyalty"
click at [1242, 356] on button "Add" at bounding box center [1258, 355] width 32 height 15
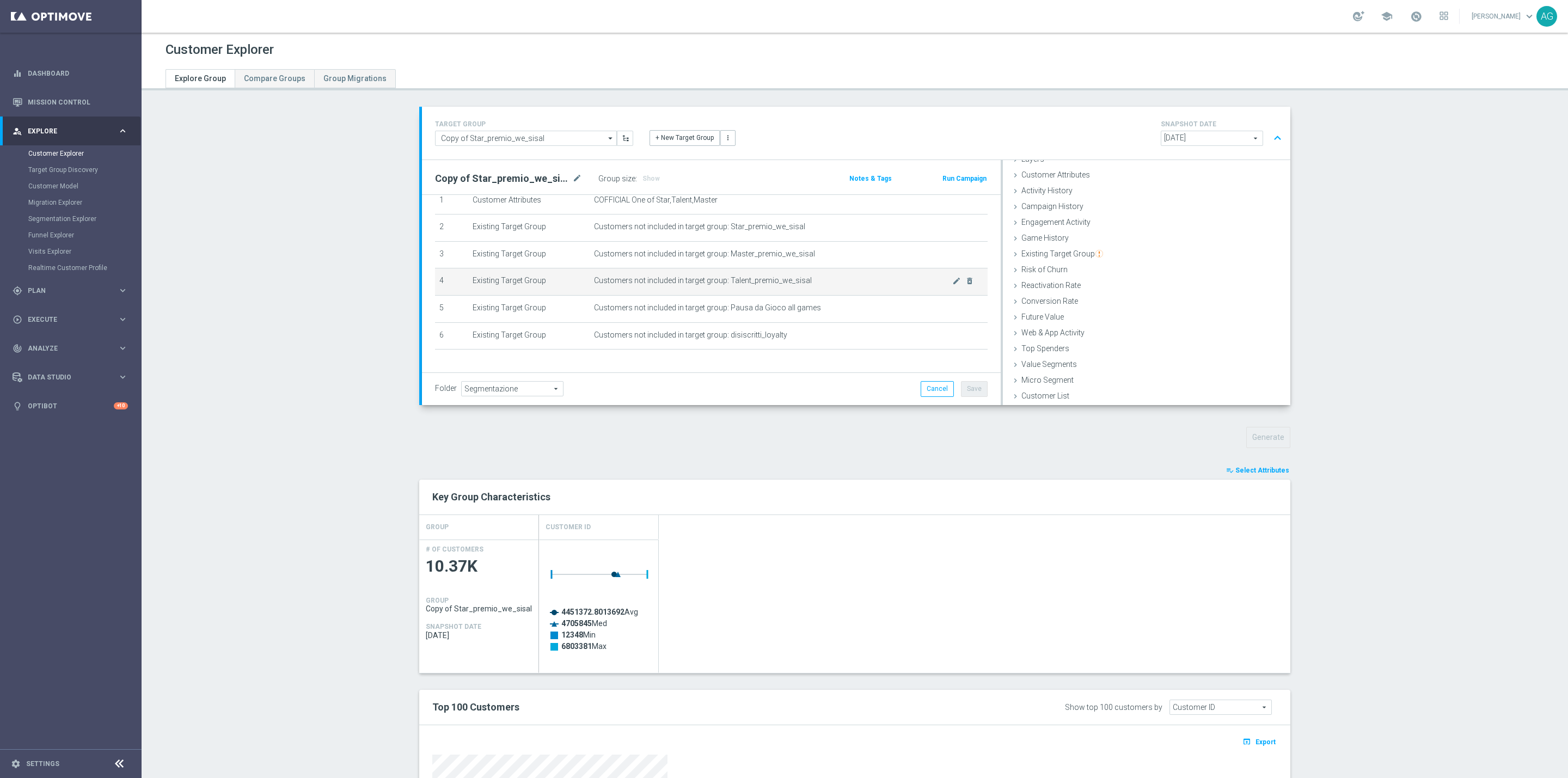
scroll to position [74, 0]
click at [1108, 251] on div "Existing Target Group done selection saved" at bounding box center [1146, 255] width 287 height 16
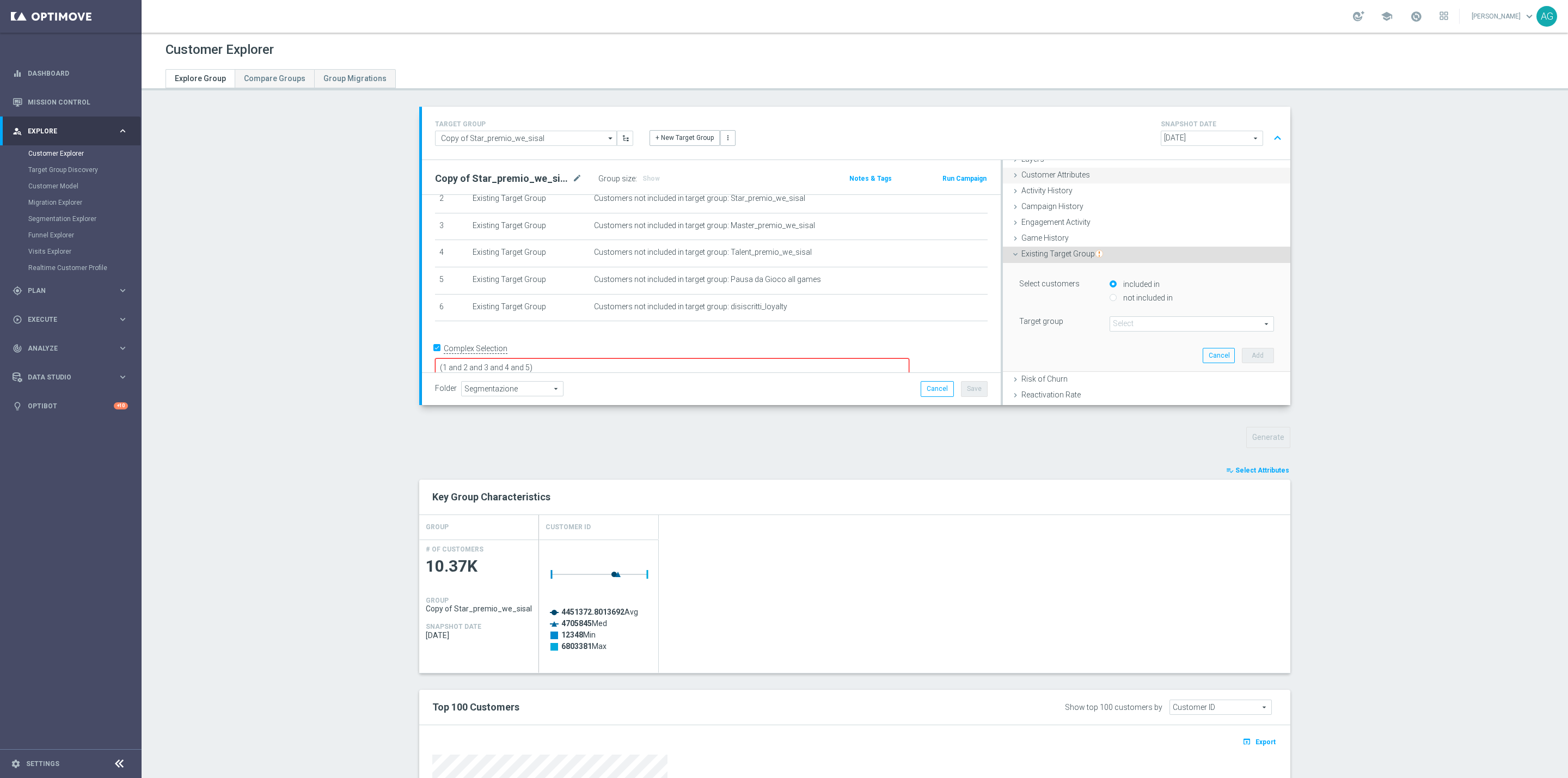
click at [1051, 172] on span "Customer Attributes" at bounding box center [1056, 175] width 69 height 9
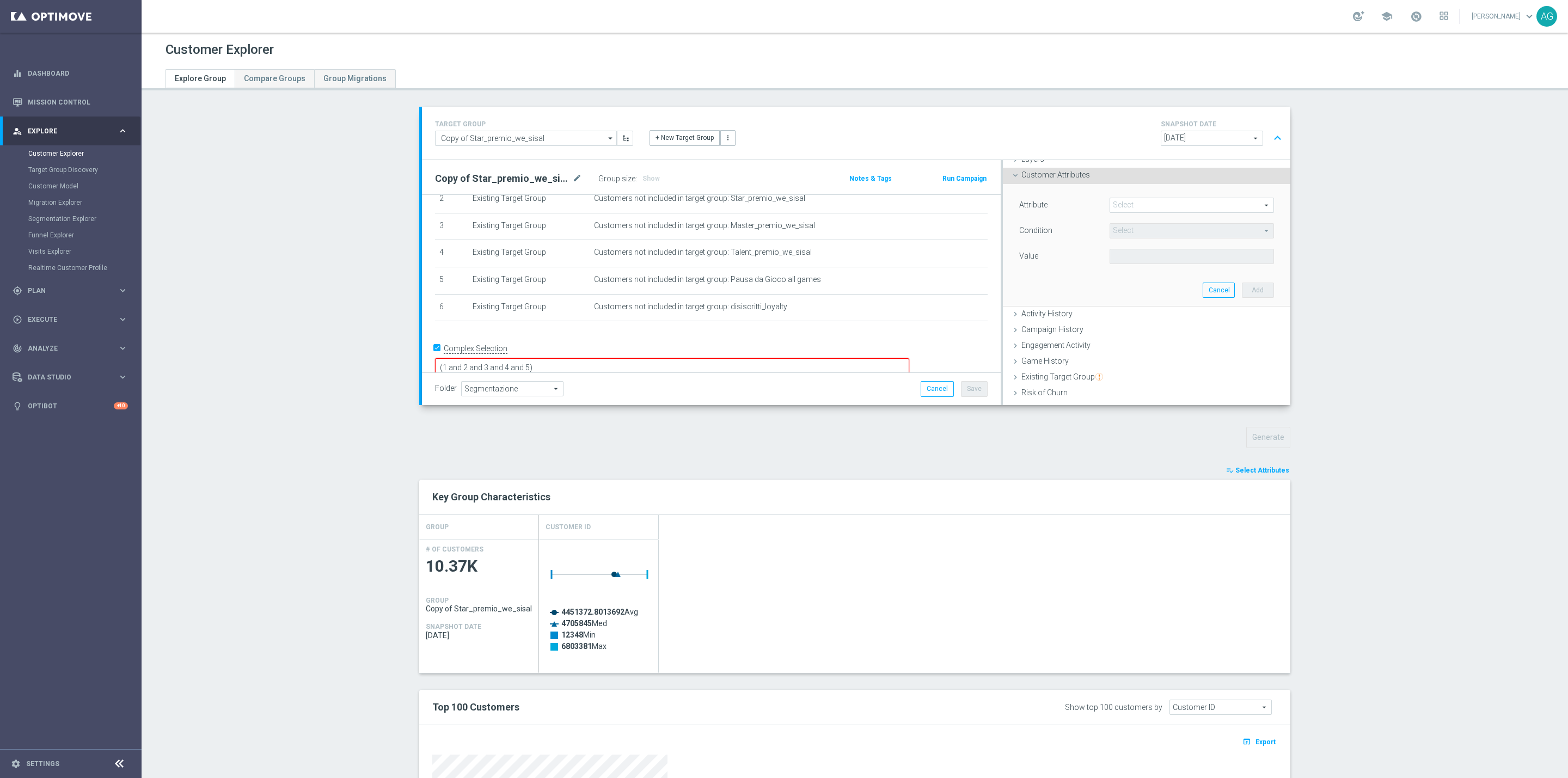
click at [1124, 208] on span at bounding box center [1191, 205] width 164 height 14
click at [1122, 204] on input "search" at bounding box center [1192, 204] width 164 height 15
type input "cluster"
click at [1128, 224] on span "Cluster Name" at bounding box center [1192, 222] width 154 height 9
type input "Cluster Name"
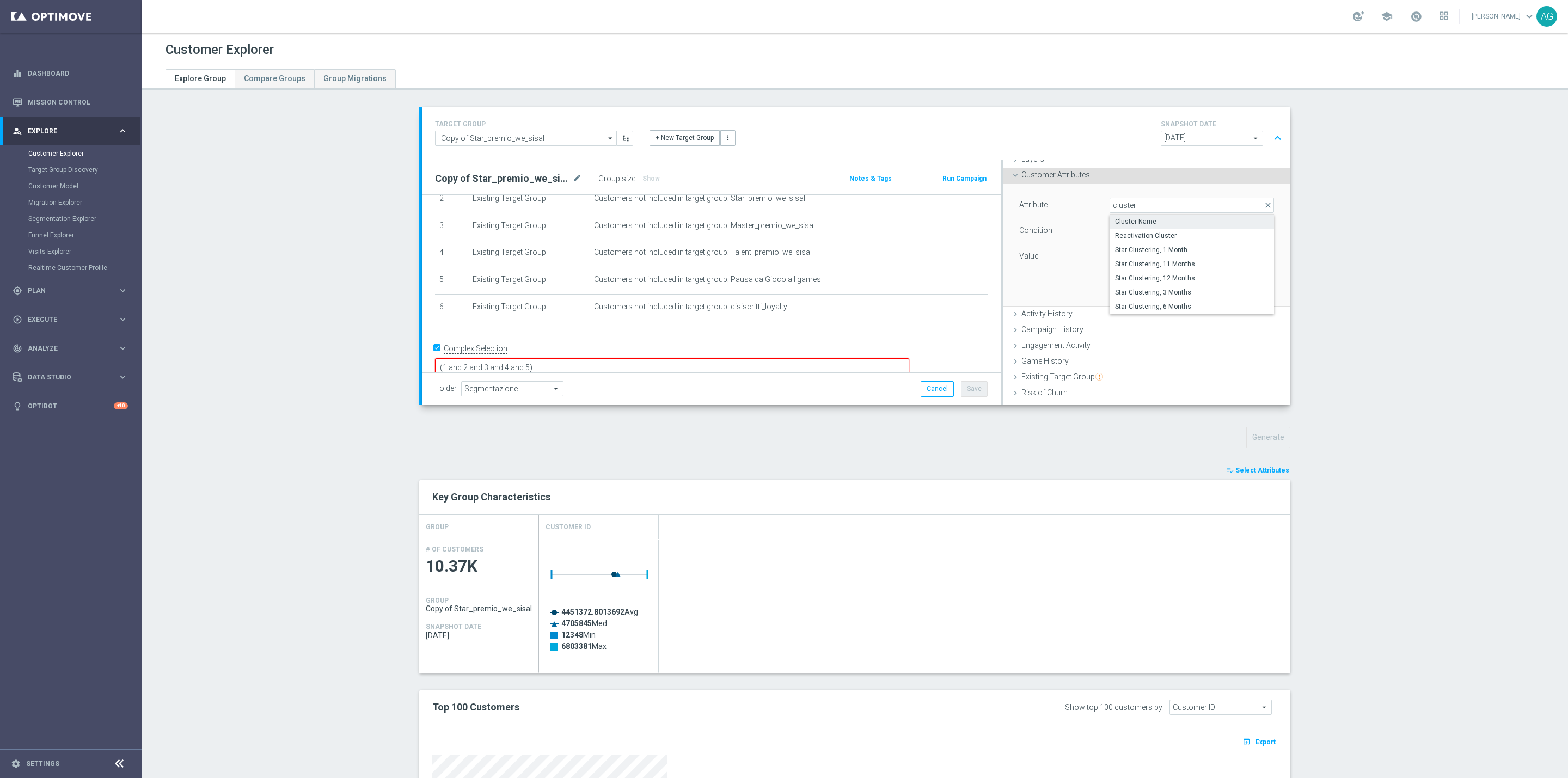
type input "Equals"
click at [1119, 210] on span "Cluster Name" at bounding box center [1191, 205] width 164 height 14
click at [1119, 200] on input "search" at bounding box center [1192, 204] width 164 height 15
type input "status"
click at [1128, 229] on label "account_status_RT" at bounding box center [1187, 236] width 155 height 14
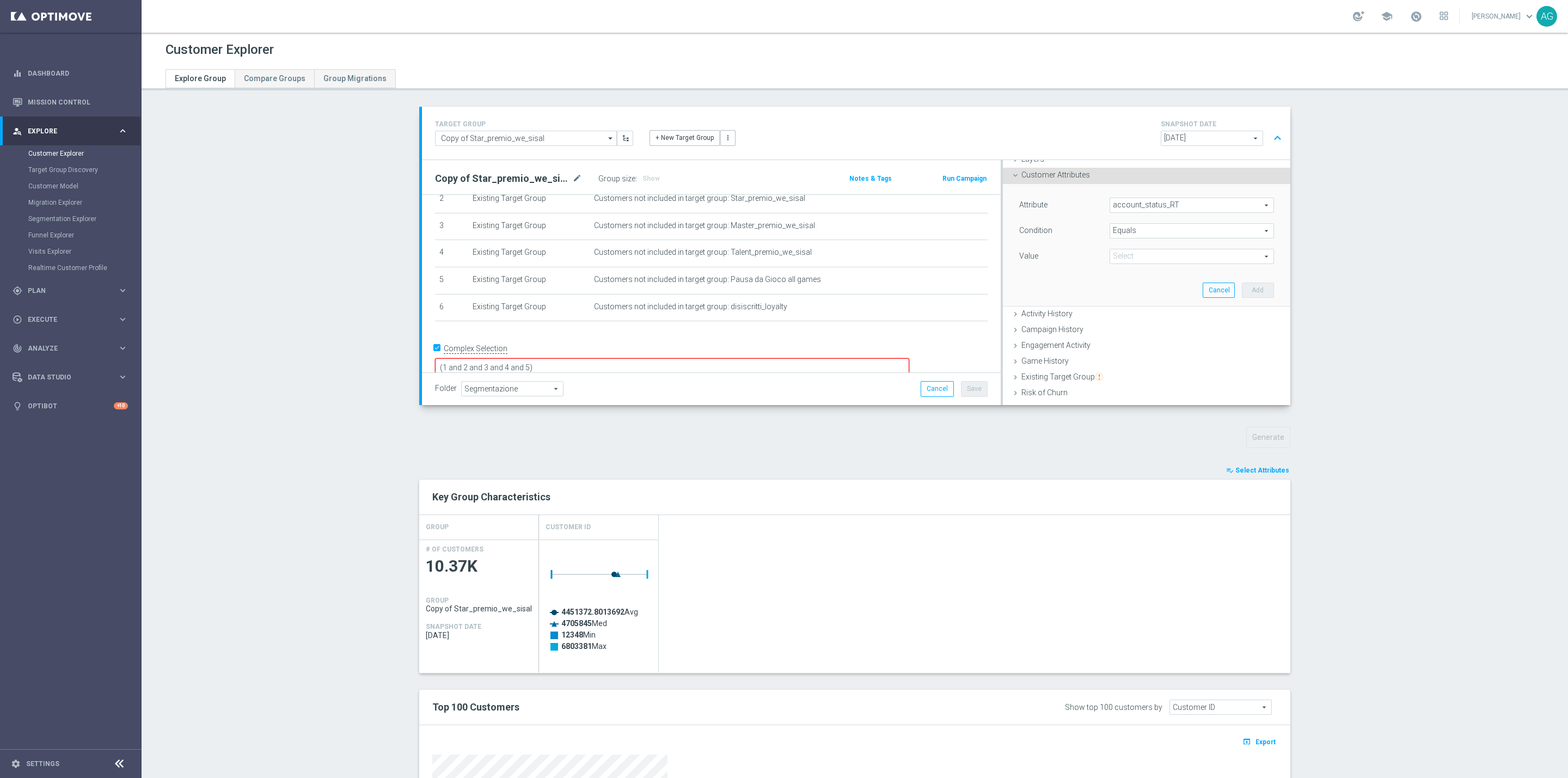
click at [1124, 208] on span "account_status_RT" at bounding box center [1191, 205] width 164 height 14
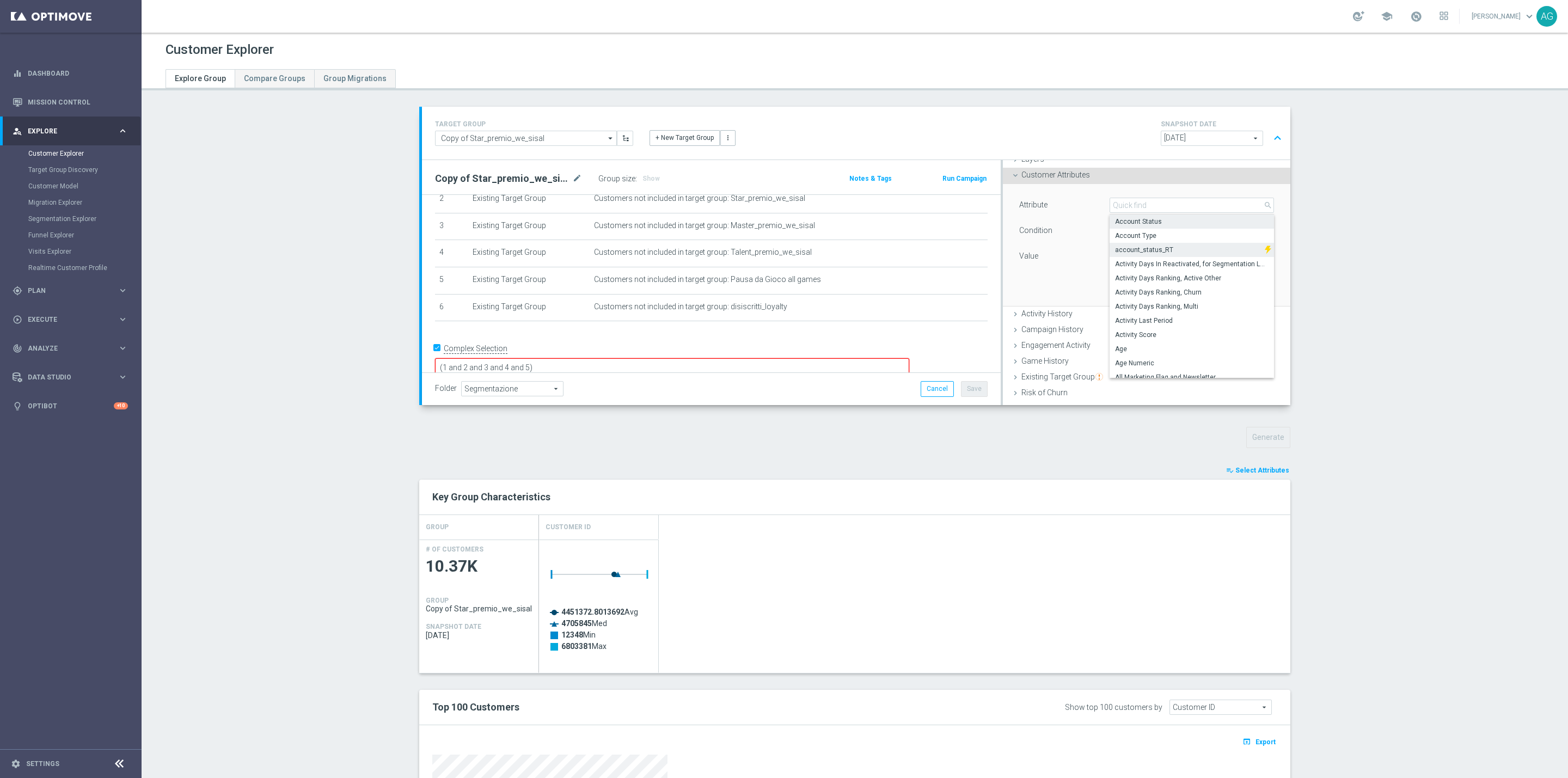
click at [1130, 217] on span "Account Status" at bounding box center [1192, 222] width 154 height 9
type input "Account Status"
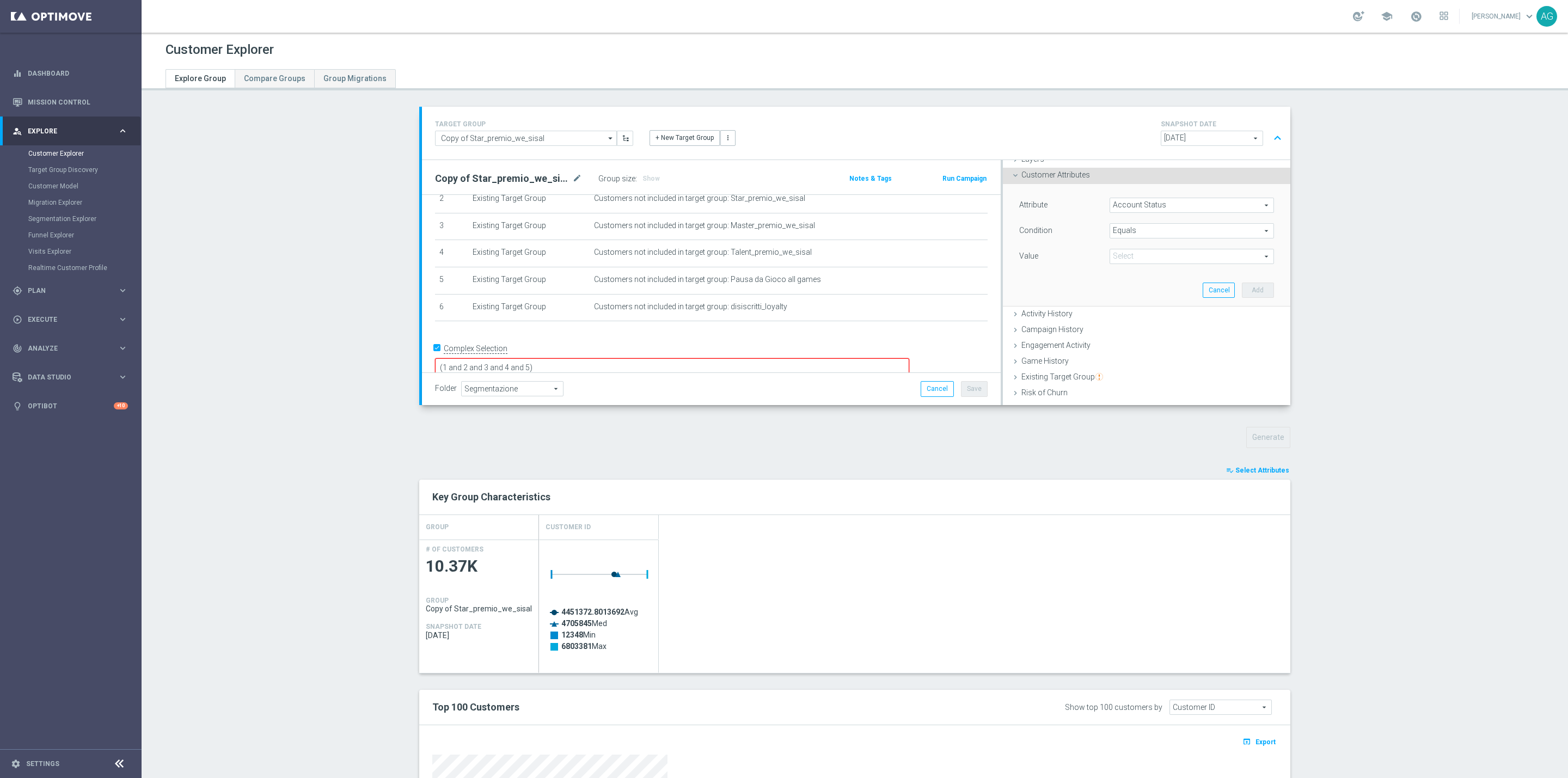
click at [1136, 233] on span "Equals" at bounding box center [1191, 231] width 164 height 14
click at [1145, 360] on span "Not one of" at bounding box center [1192, 361] width 154 height 9
type input "Not one of"
click at [1138, 249] on span at bounding box center [1191, 256] width 164 height 14
click at [1125, 302] on label "Conto attivo" at bounding box center [1199, 301] width 149 height 14
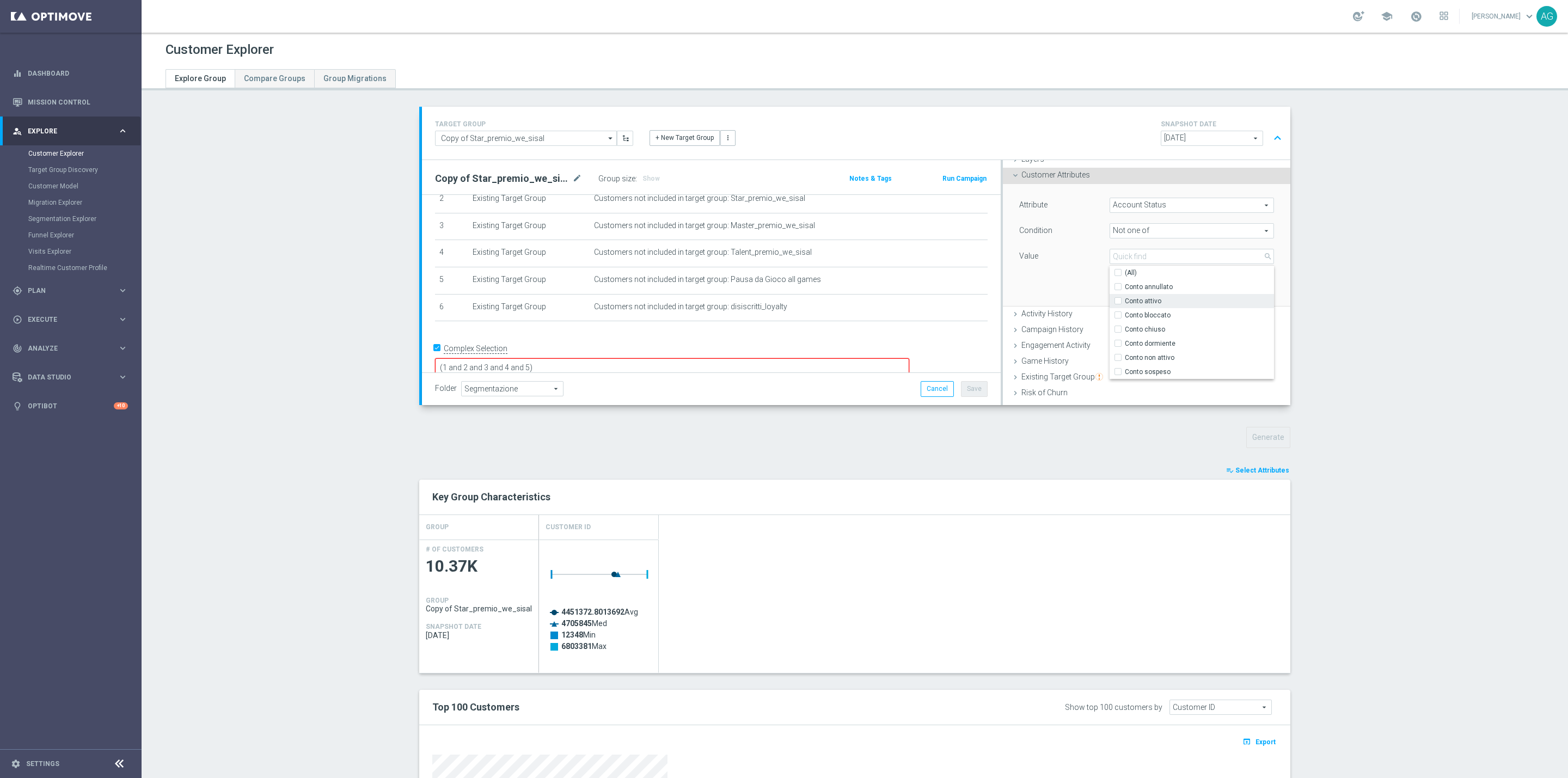
click at [1118, 302] on input "Conto attivo" at bounding box center [1121, 301] width 7 height 7
checkbox input "true"
type input "Conto attivo"
click at [1118, 312] on input "Conto bloccato" at bounding box center [1121, 315] width 7 height 7
checkbox input "true"
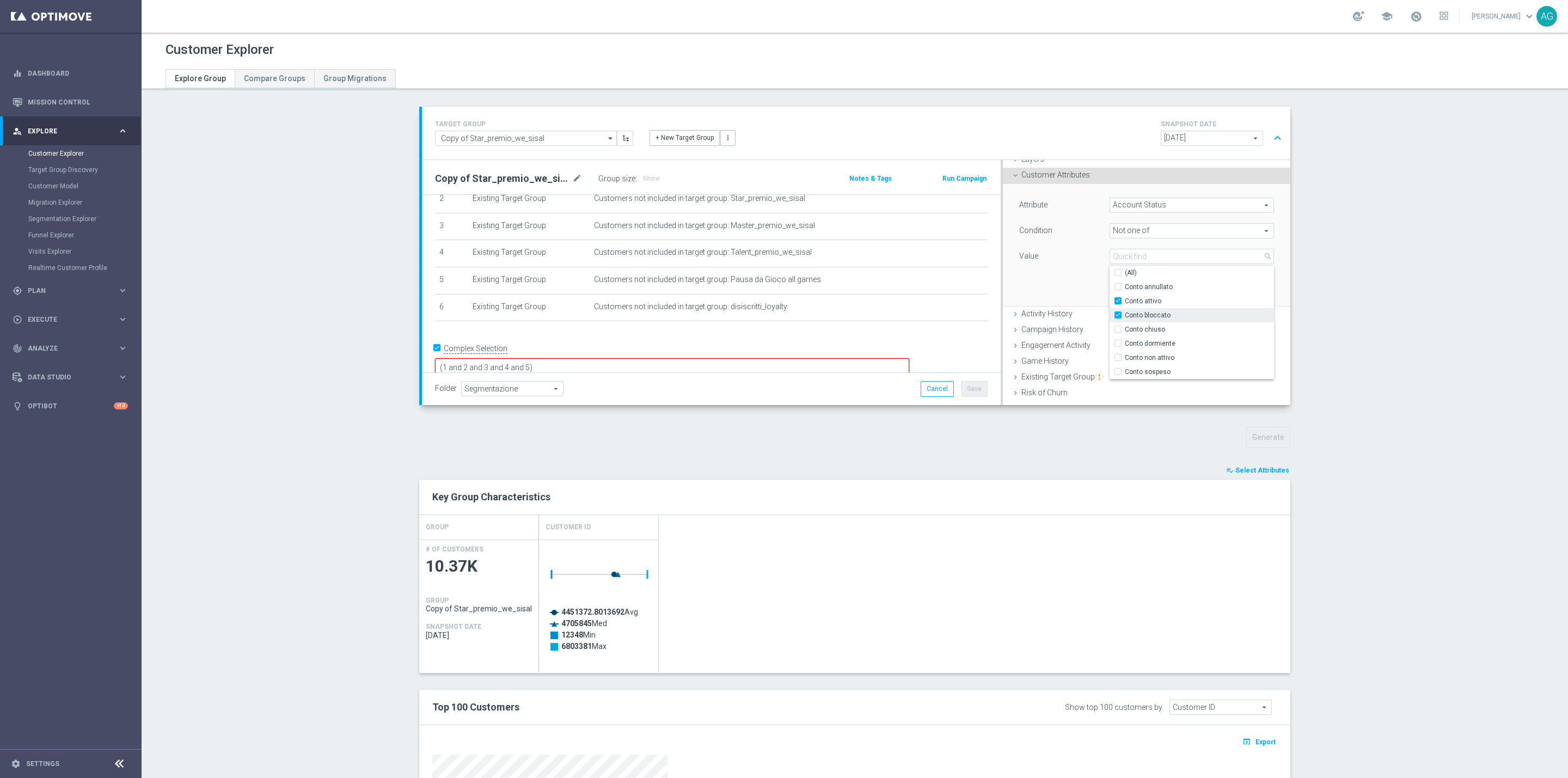
type input "Selected 2 of 7"
click at [1065, 265] on div "Value" at bounding box center [1056, 257] width 90 height 18
click at [1111, 229] on span "Not one of" at bounding box center [1191, 231] width 164 height 14
click at [1124, 373] on span "One of" at bounding box center [1192, 375] width 154 height 9
type input "One of"
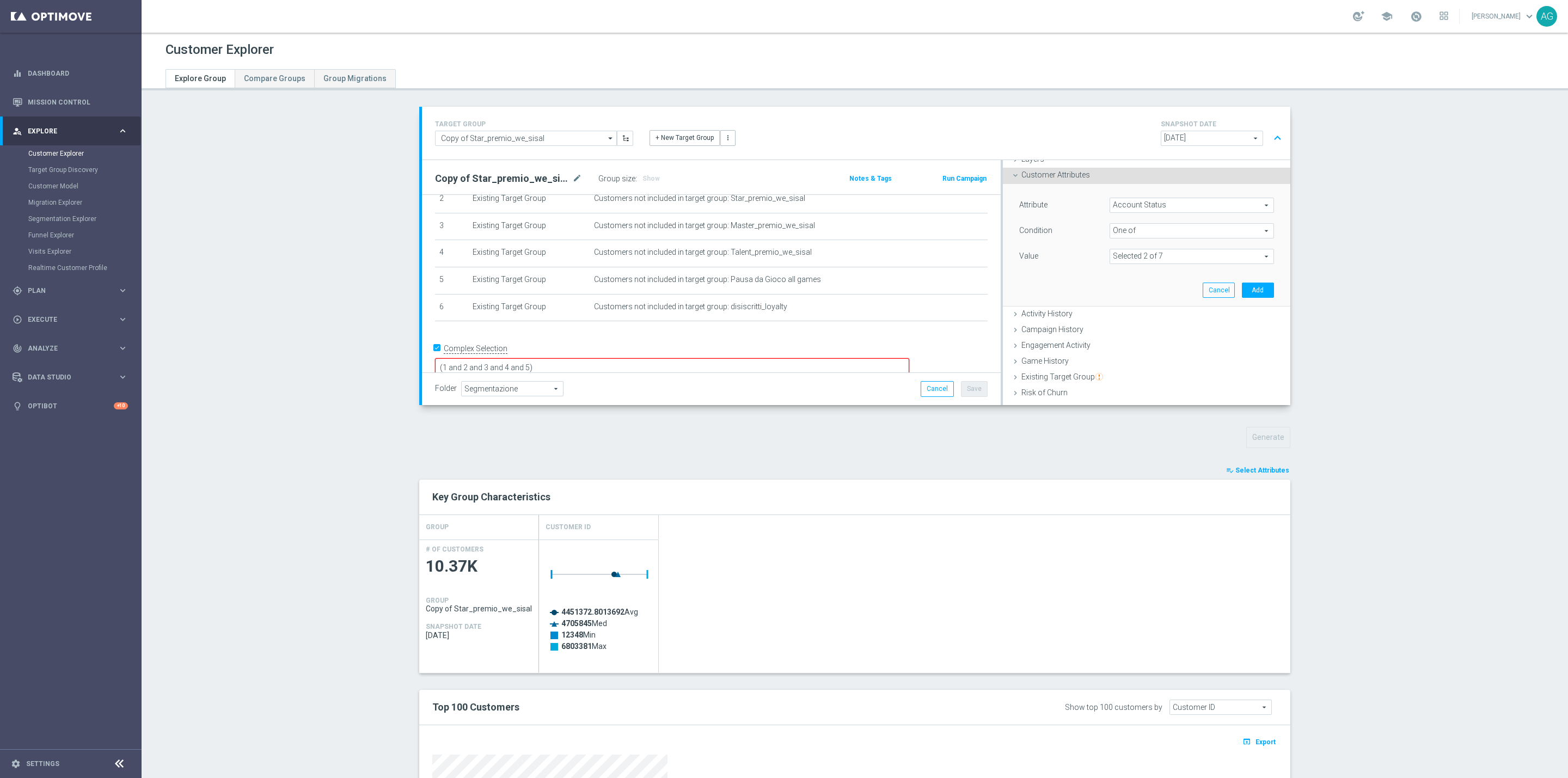
click at [1200, 255] on span at bounding box center [1191, 256] width 164 height 14
click at [1068, 265] on div "Value" at bounding box center [1056, 257] width 90 height 18
click at [1243, 287] on button "Add" at bounding box center [1258, 289] width 32 height 15
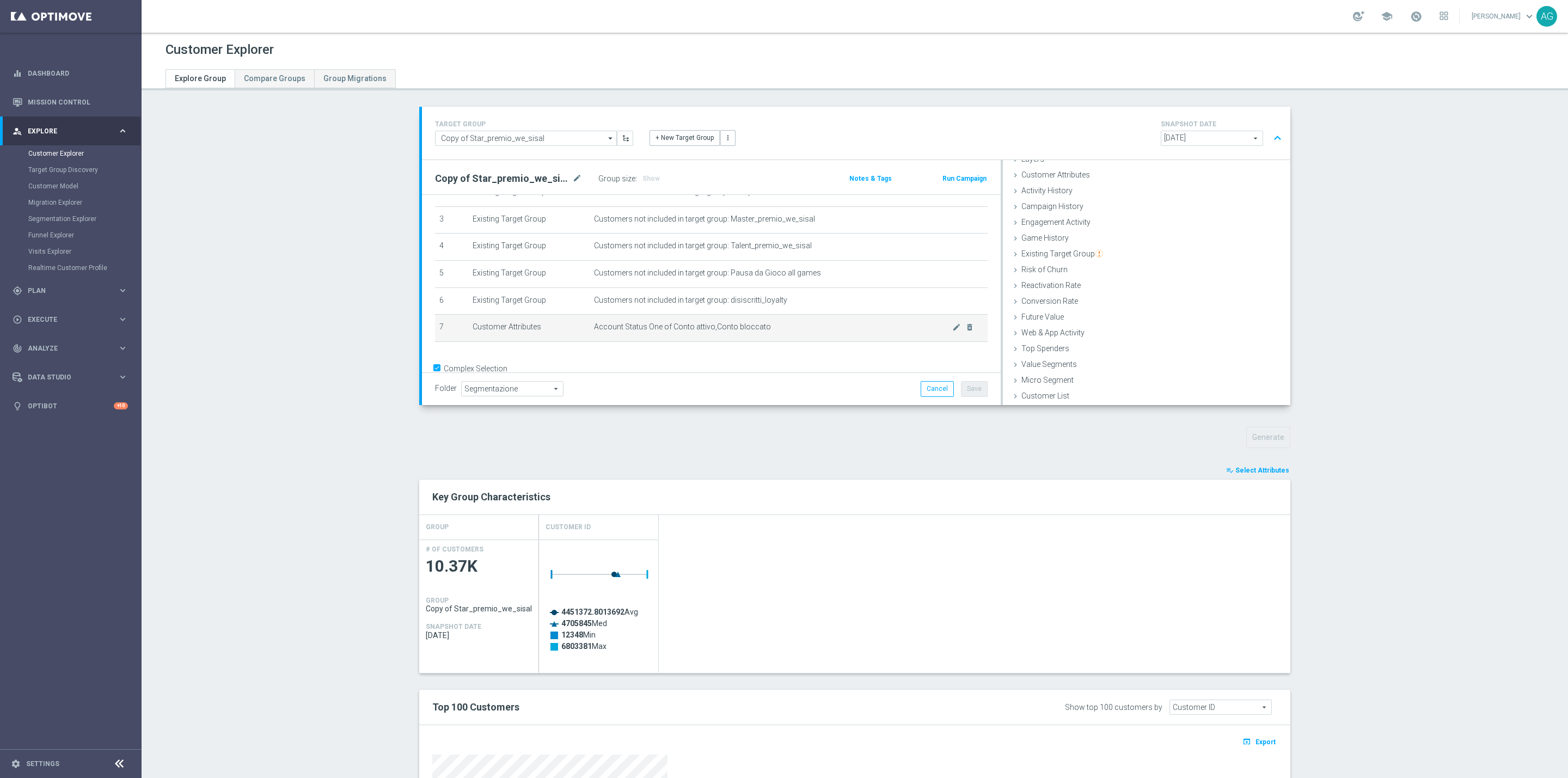
scroll to position [81, 0]
click at [934, 320] on td "Account Status One of Conto attivo,Conto bloccato mode_edit delete_forever" at bounding box center [789, 327] width 398 height 27
click at [952, 322] on icon "mode_edit" at bounding box center [957, 326] width 9 height 9
click at [1147, 258] on span at bounding box center [1191, 256] width 164 height 14
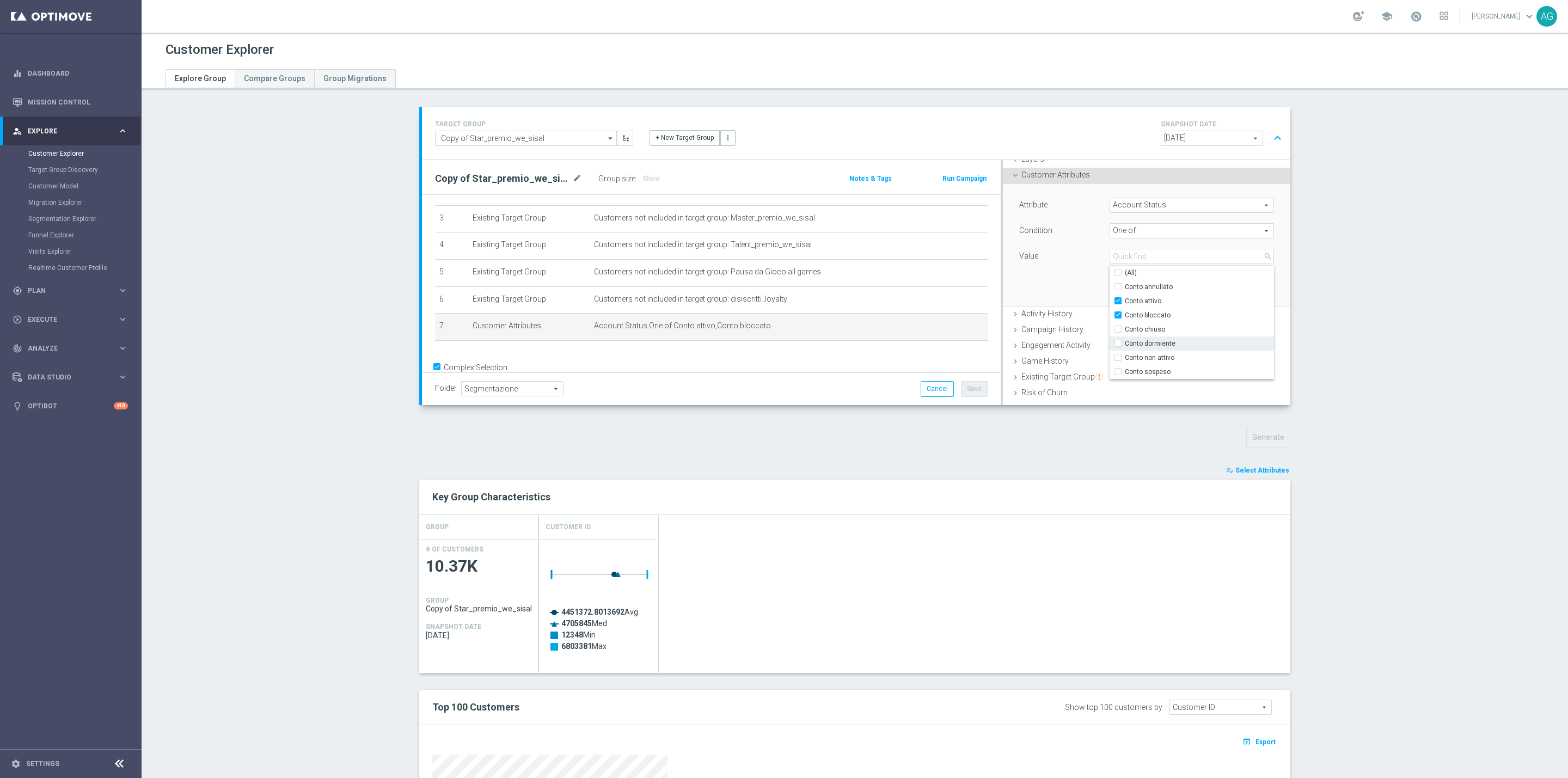
click at [1118, 343] on input "Conto dormiente" at bounding box center [1121, 343] width 7 height 7
checkbox input "true"
type input "Selected 3 of 7"
click at [1071, 282] on div "Attribute Account Status Account Status arrow_drop_down search Condition One of…" at bounding box center [1146, 245] width 272 height 122
click at [1242, 291] on button "Update" at bounding box center [1258, 289] width 32 height 15
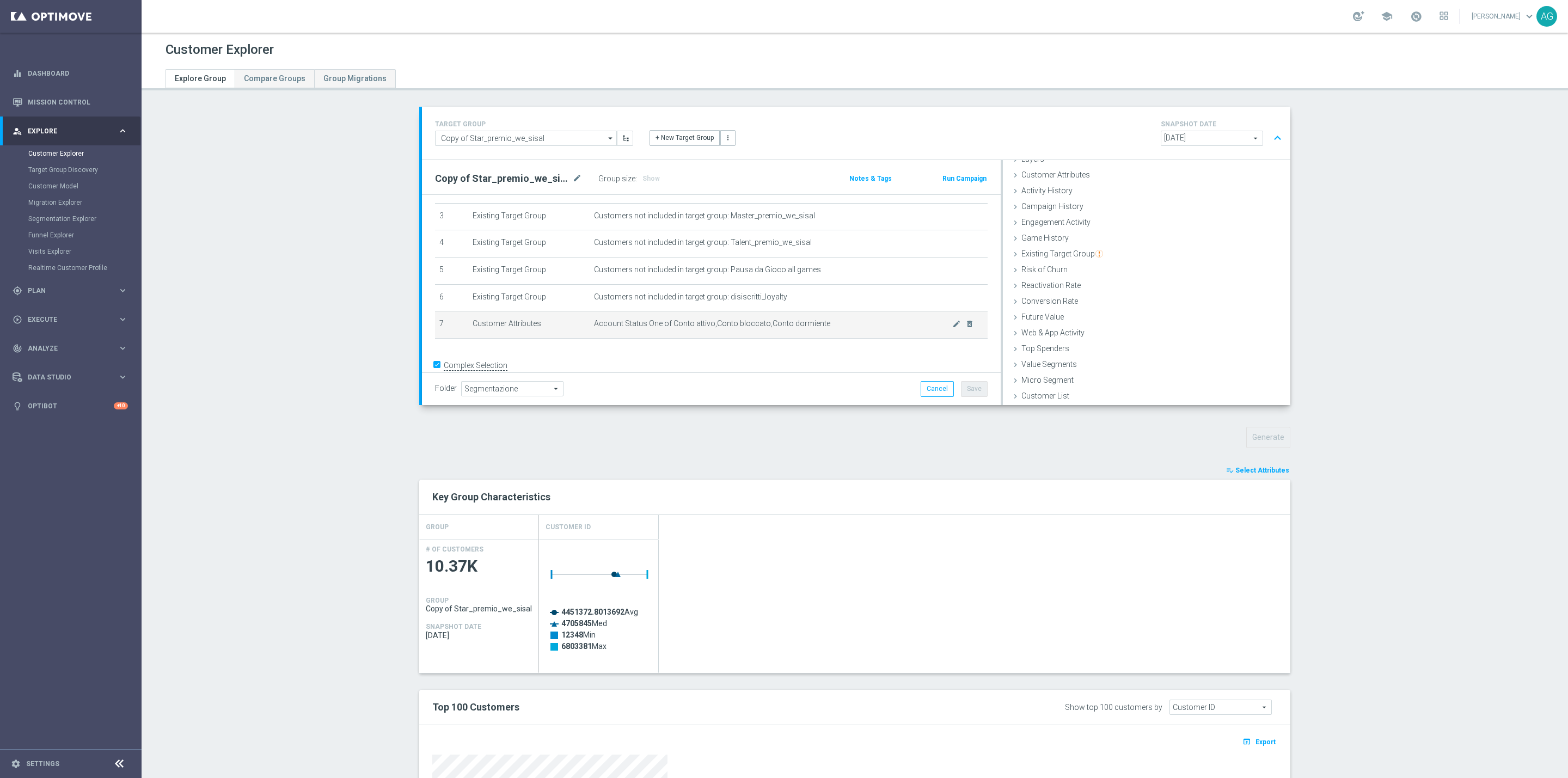
scroll to position [101, 0]
click at [631, 358] on textarea "(1 and 2 and 3 and 4 and 5)" at bounding box center [672, 368] width 474 height 19
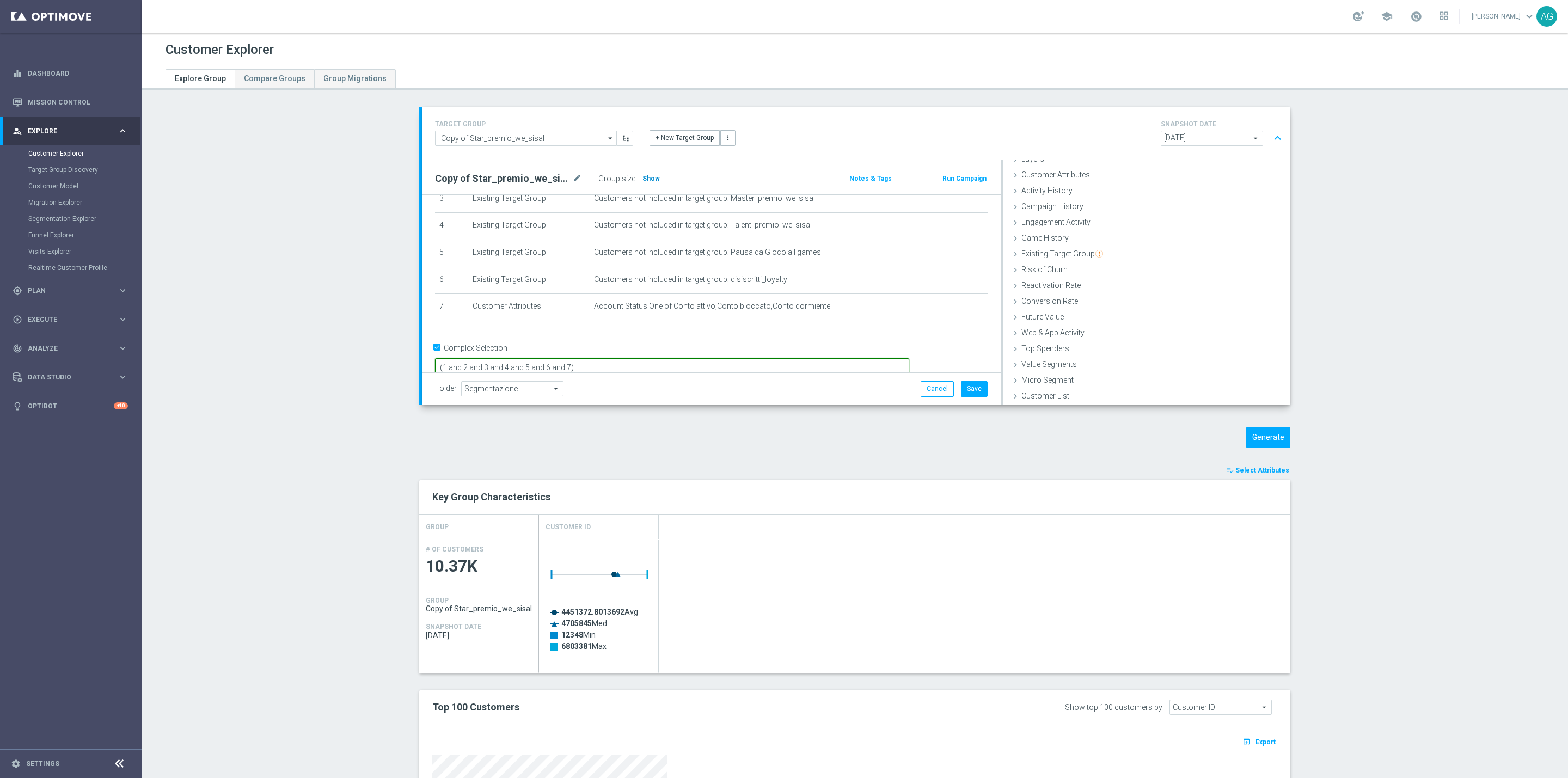
type textarea "(1 and 2 and 3 and 4 and 5 and 6 and 7)"
click at [642, 176] on span "Show" at bounding box center [651, 179] width 18 height 8
click at [723, 335] on div "# Selection Type Criteria delete_forever 1 Customer Attributes COFFICIAL One of…" at bounding box center [711, 225] width 569 height 225
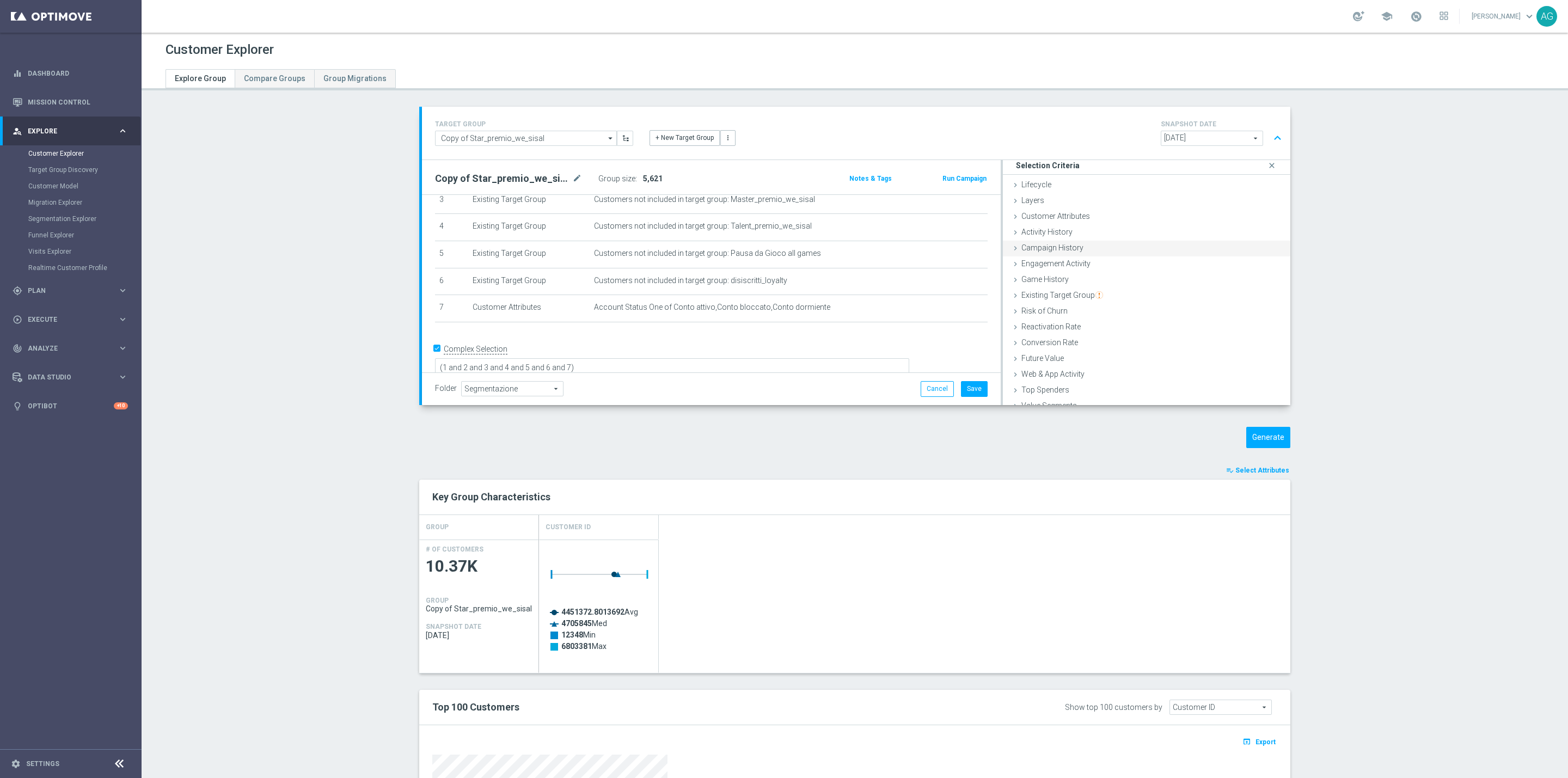
click at [1078, 204] on div "Layers done" at bounding box center [1146, 202] width 287 height 16
click at [1035, 194] on div "Layers done" at bounding box center [1146, 202] width 287 height 16
click at [1059, 217] on span "Customer Attributes" at bounding box center [1056, 216] width 69 height 9
click at [1138, 239] on div "Select arrow_drop_down search" at bounding box center [1192, 246] width 164 height 15
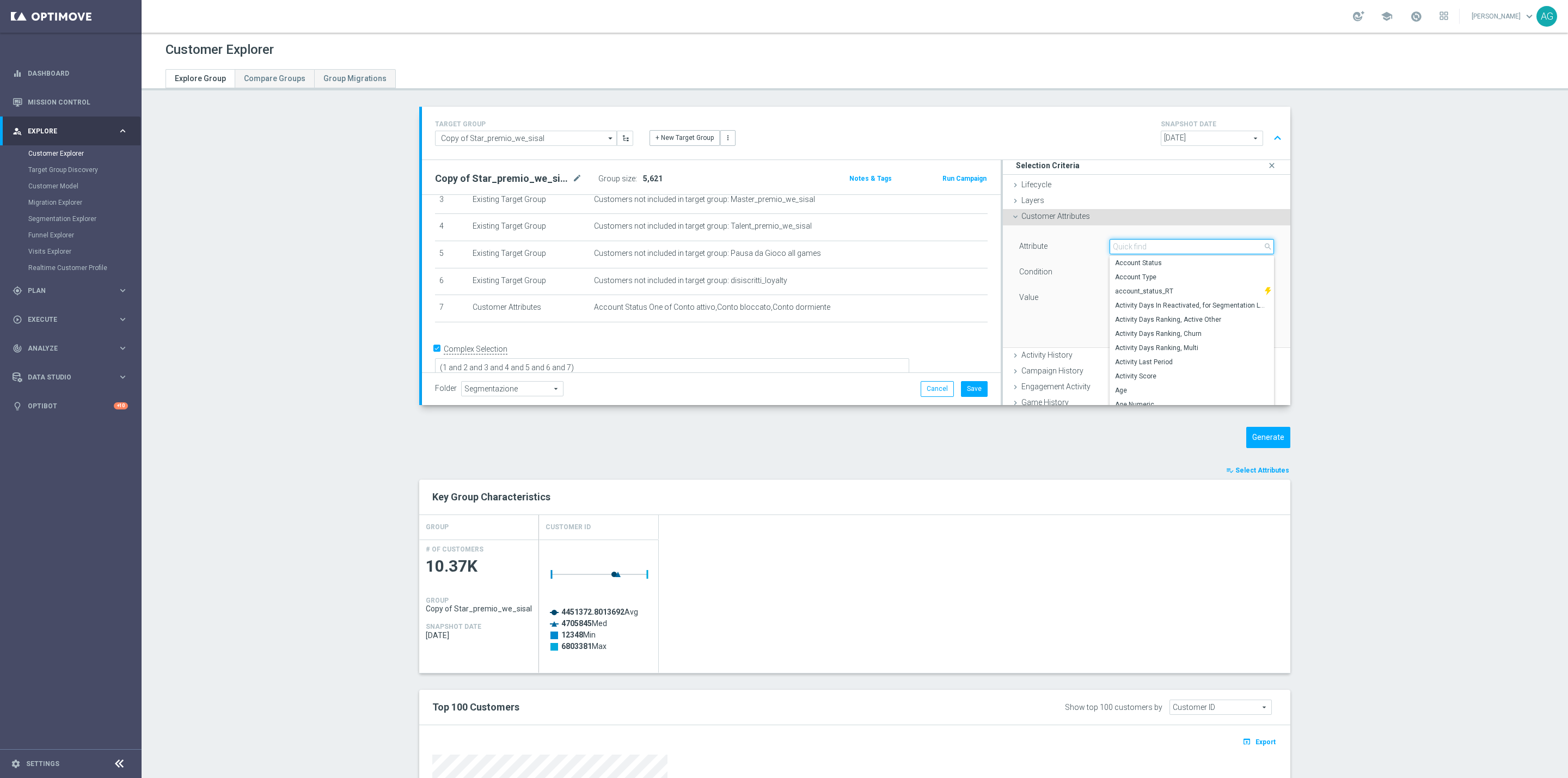
click at [1138, 244] on input "search" at bounding box center [1192, 246] width 164 height 15
type input "opt"
click at [1156, 324] on label "OptiMail Unsubscribed" at bounding box center [1192, 319] width 164 height 14
type input "OptiMail Unsubscribed"
type input "Equals"
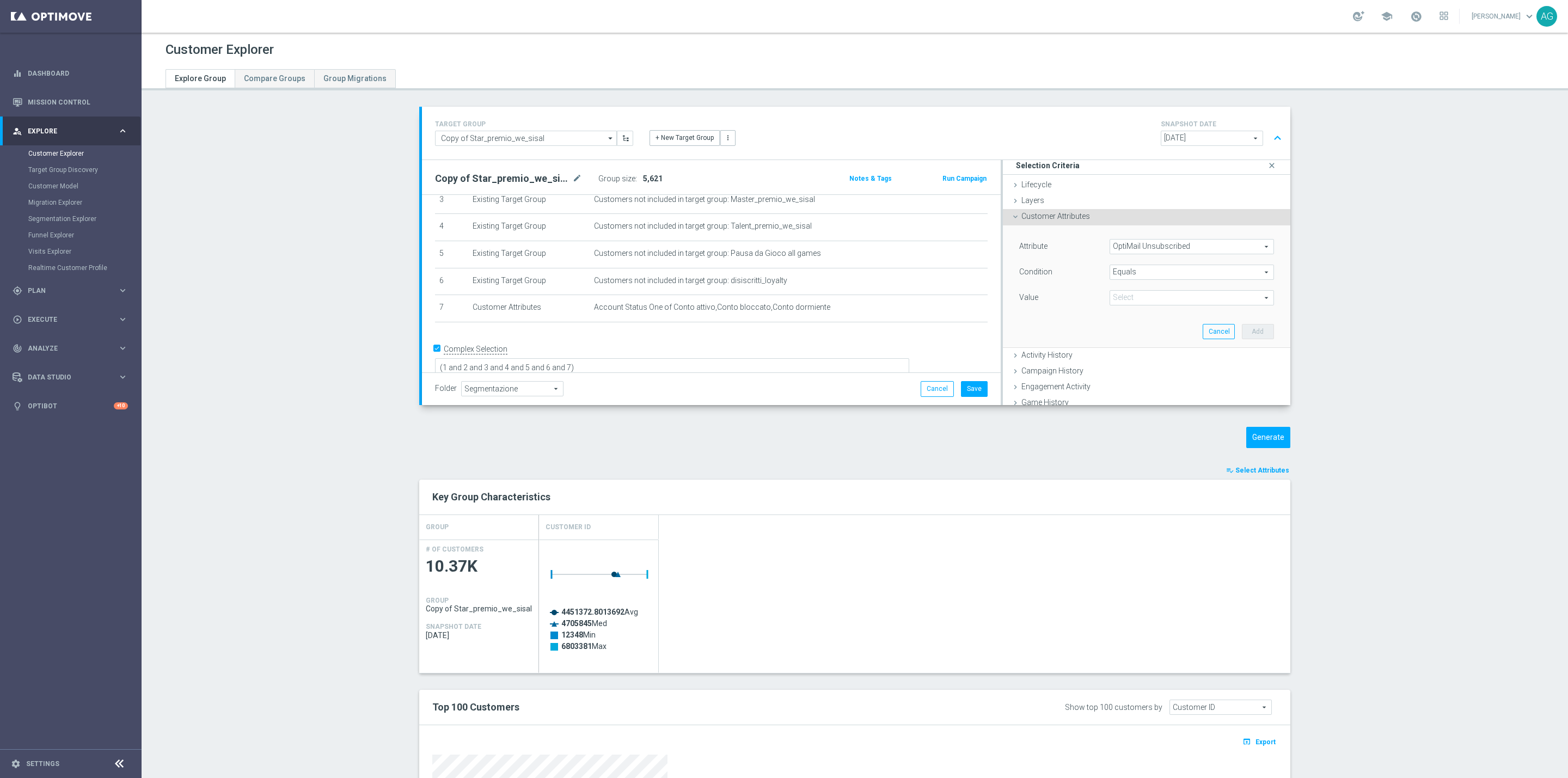
click at [1130, 294] on span at bounding box center [1191, 298] width 164 height 14
click at [1129, 327] on span "Sisal Marketing" at bounding box center [1192, 328] width 154 height 9
type input "Sisal Marketing"
click at [1113, 278] on span "Equals" at bounding box center [1191, 272] width 164 height 14
click at [1128, 336] on label "Does not equal" at bounding box center [1192, 331] width 164 height 14
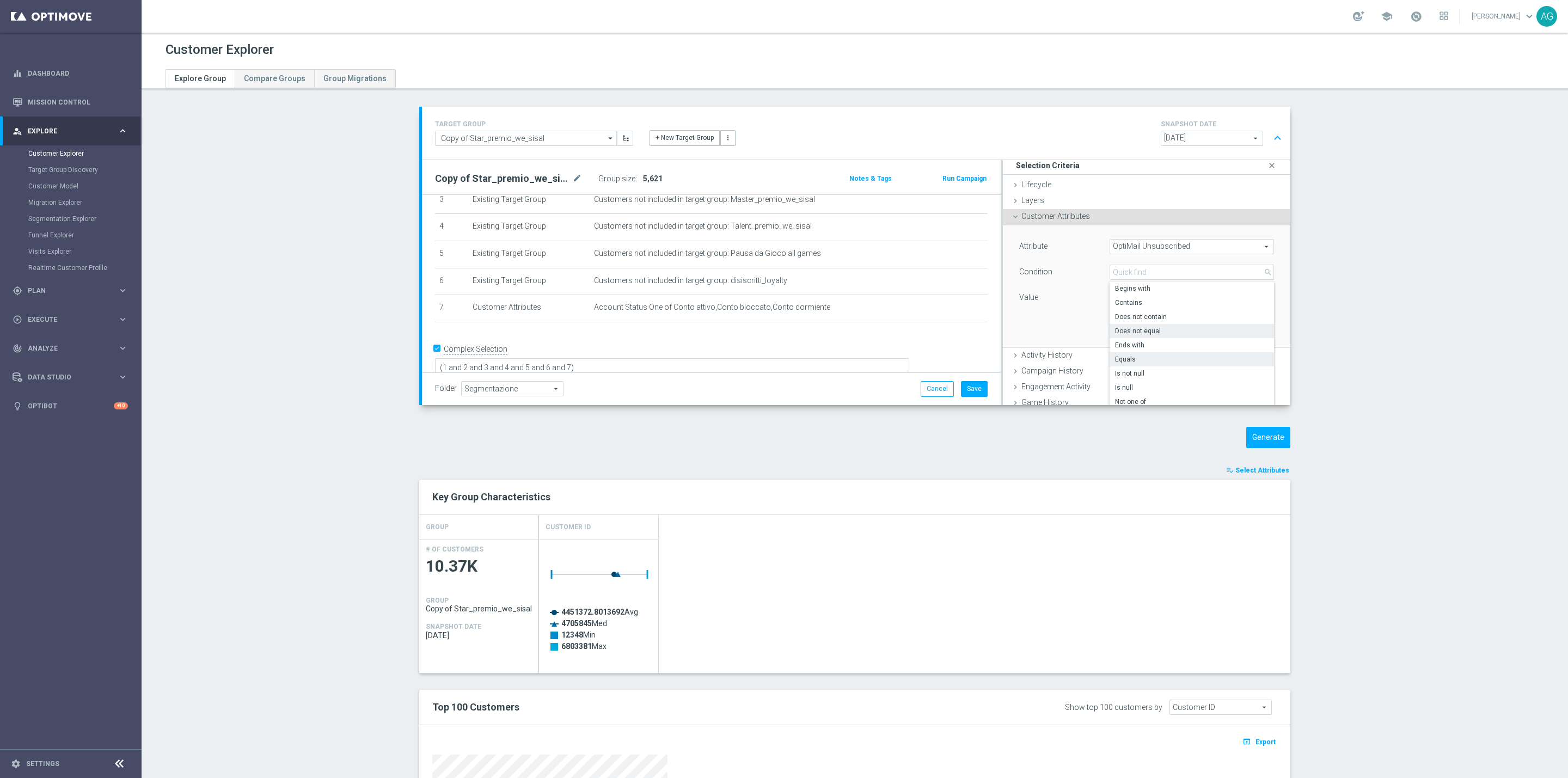
type input "Does not equal"
click at [1121, 295] on span "Sisal Marketing" at bounding box center [1191, 298] width 164 height 14
click at [1121, 325] on span "Sisal Marketing" at bounding box center [1192, 328] width 154 height 9
type input "Sisal Marketing"
click at [1242, 333] on button "Add" at bounding box center [1258, 331] width 32 height 15
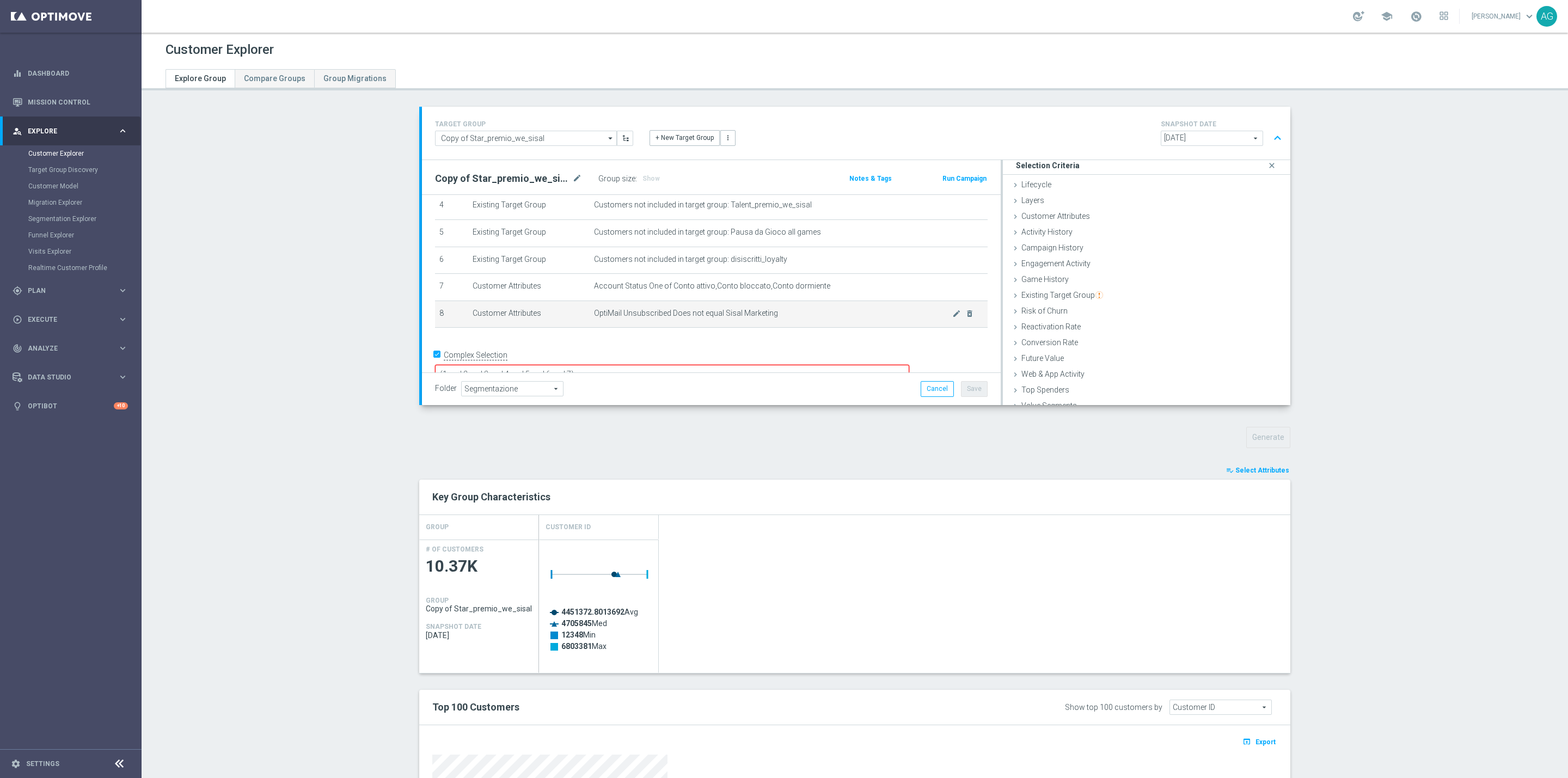
scroll to position [128, 0]
click at [678, 358] on textarea "(1 and 2 and 3 and 4 and 5 and 6 and 7)" at bounding box center [672, 368] width 474 height 19
type textarea "(1 and 2 and 3 and 4 and 5 and 6 and 7 and 8)"
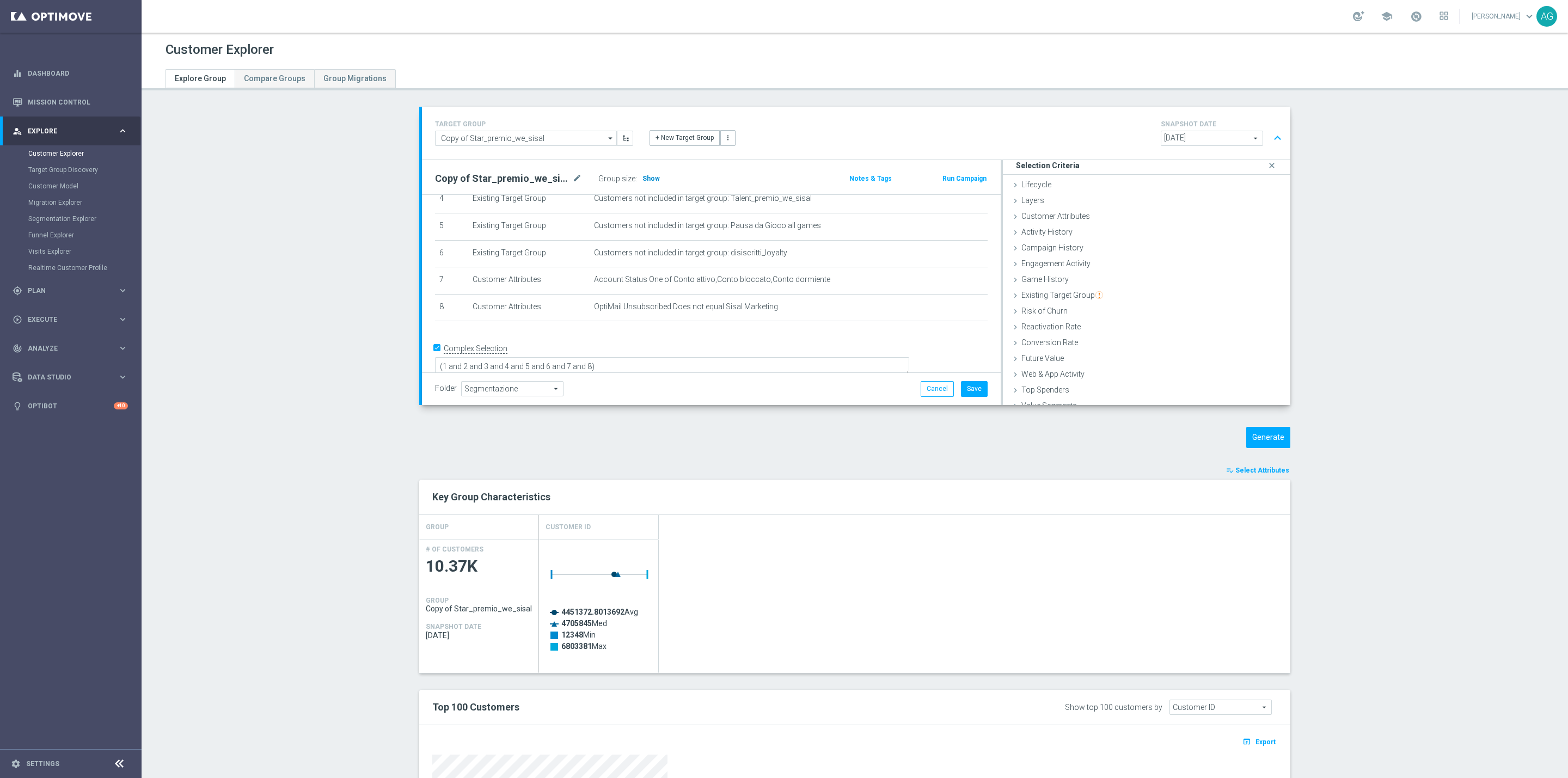
click at [642, 179] on span "Show" at bounding box center [651, 179] width 18 height 8
click at [1038, 217] on span "Customer Attributes" at bounding box center [1056, 216] width 69 height 9
click at [1177, 241] on span at bounding box center [1191, 247] width 164 height 14
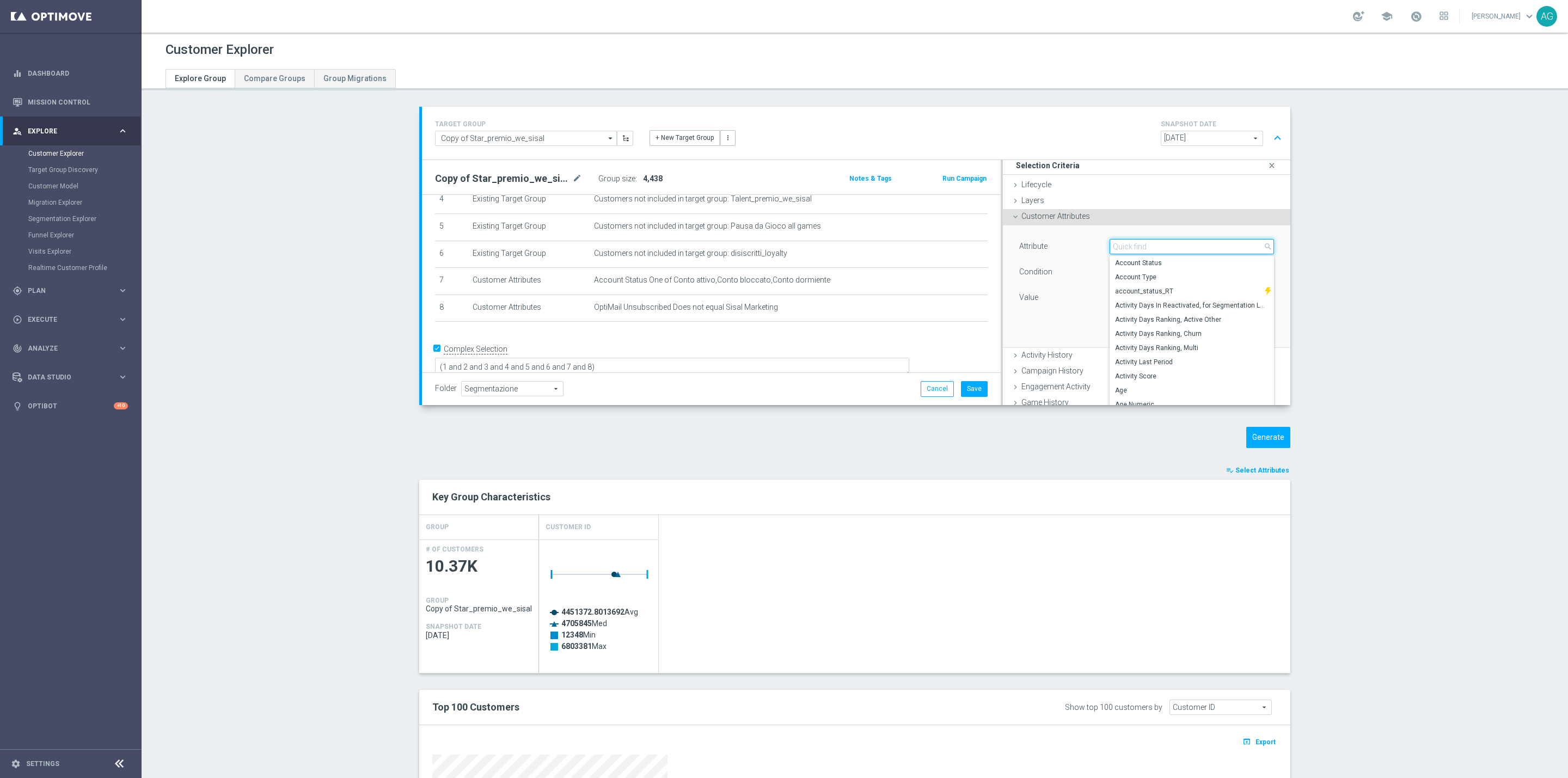
click at [1170, 244] on input "search" at bounding box center [1192, 246] width 164 height 15
type input "fra"
click at [1151, 258] on label "Fraud" at bounding box center [1192, 263] width 164 height 14
type input "Fraud"
type input "="
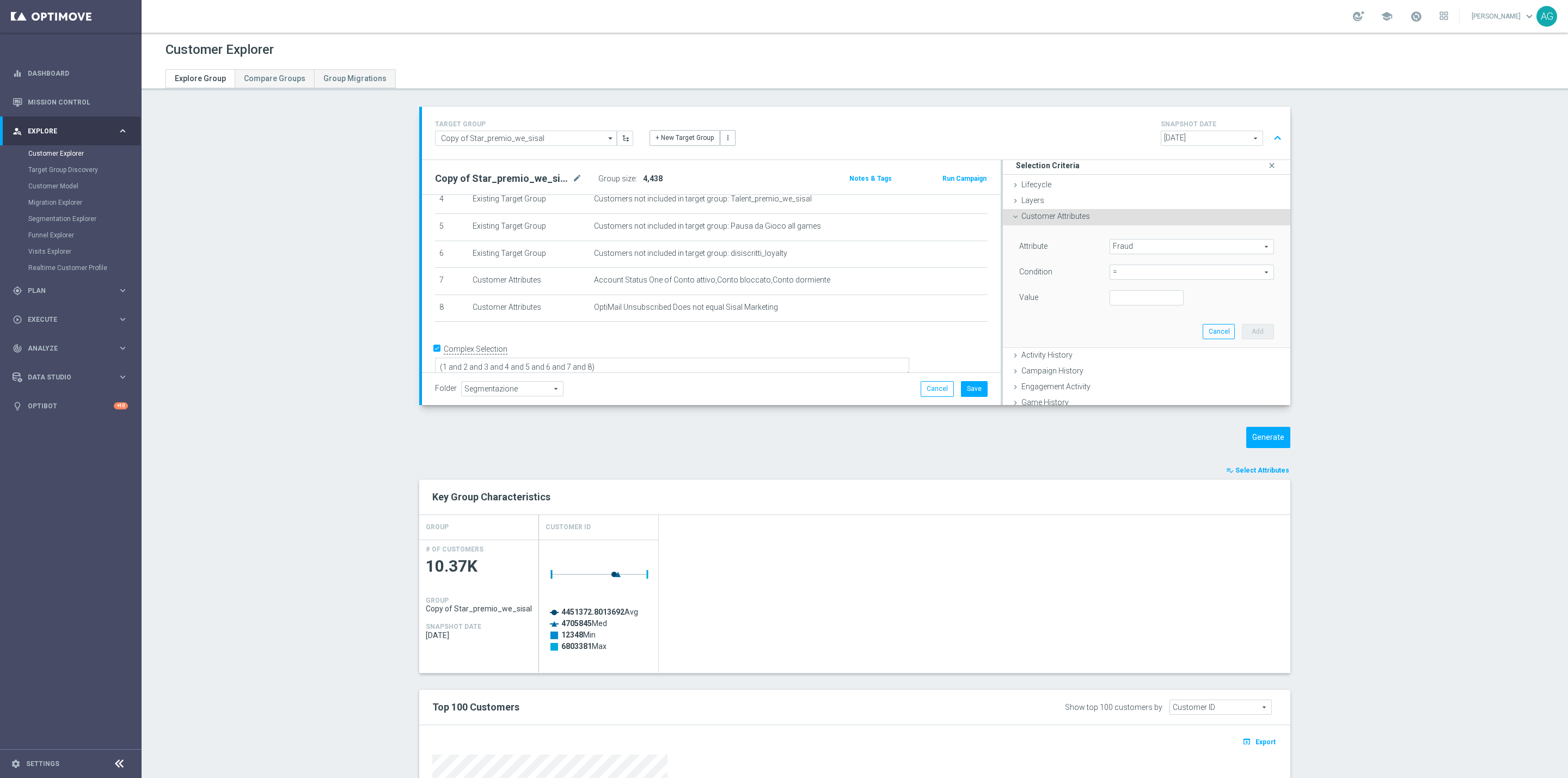
click at [1138, 279] on div "= = arrow_drop_down search" at bounding box center [1192, 271] width 164 height 15
click at [1075, 298] on div "Value" at bounding box center [1056, 299] width 90 height 18
click at [1120, 301] on input "number" at bounding box center [1147, 297] width 74 height 15
type input "0"
click at [1243, 330] on button "Add" at bounding box center [1258, 331] width 32 height 15
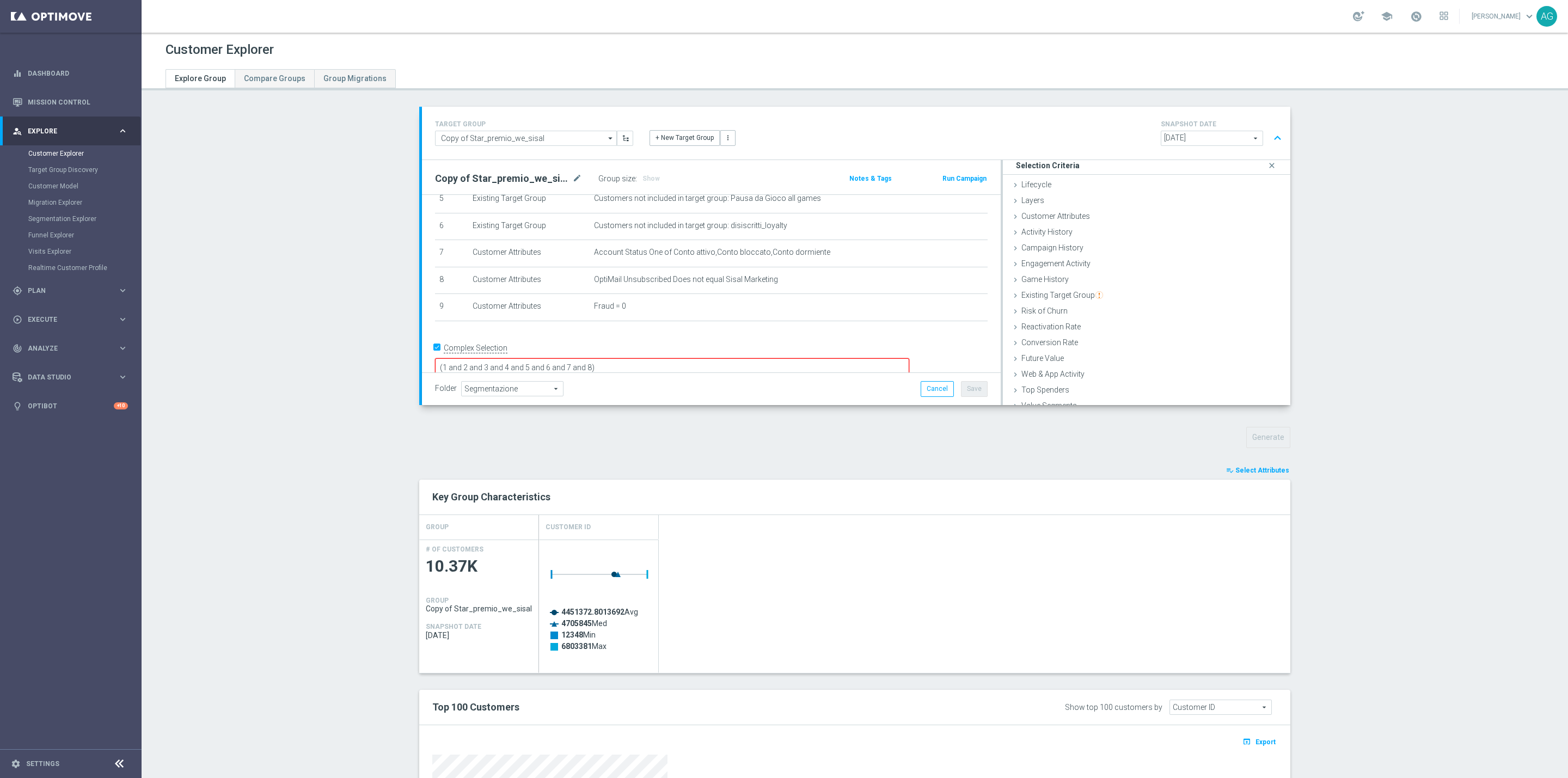
scroll to position [81, 0]
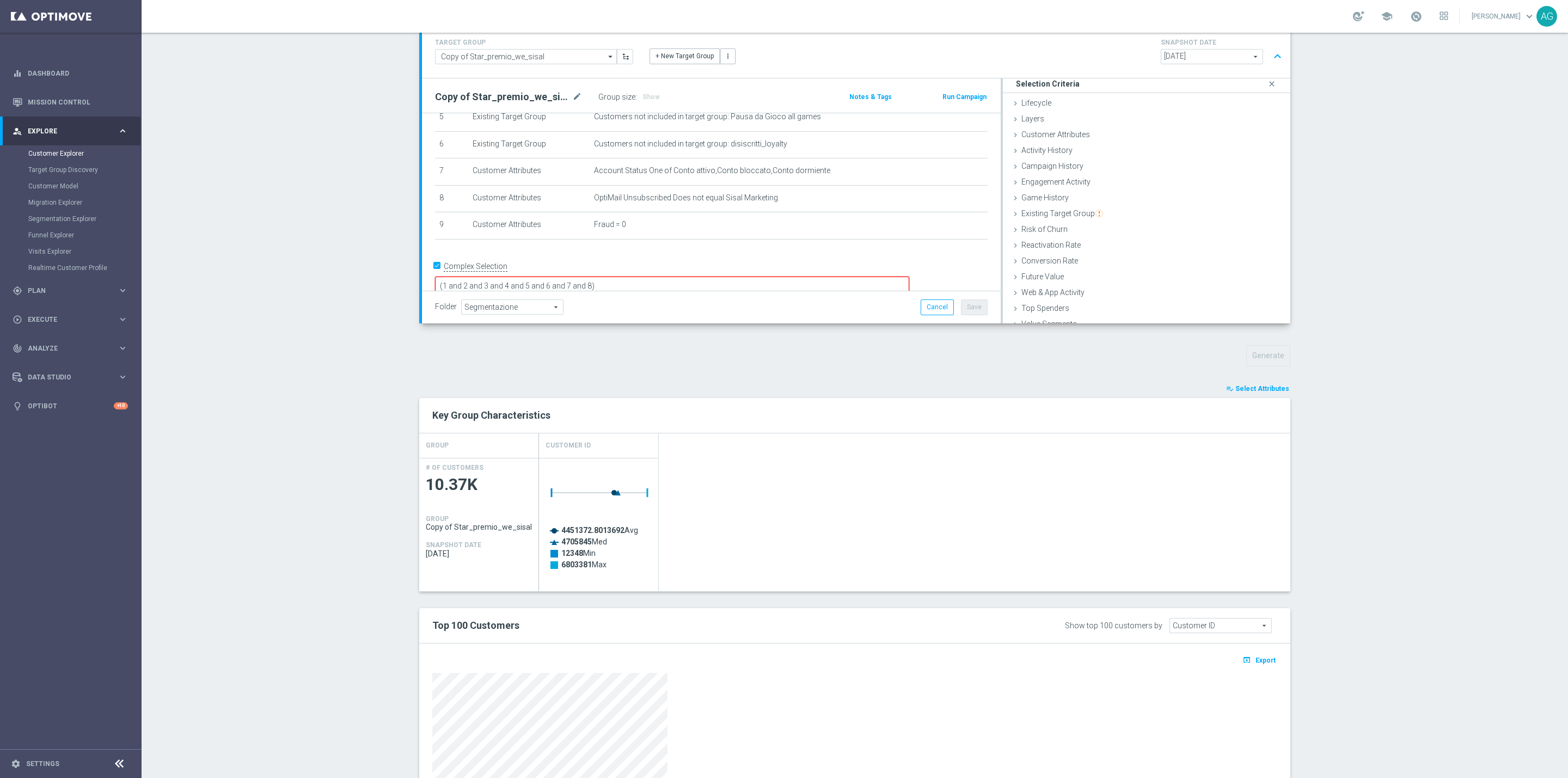
click at [663, 277] on textarea "(1 and 2 and 3 and 4 and 5 and 6 and 7 and 8)" at bounding box center [672, 286] width 474 height 19
type textarea "(1 and 2 and 3 and 4 and 5 and 6 and 7 and 8 and 9)"
click at [641, 103] on h3 "Show" at bounding box center [651, 97] width 19 height 12
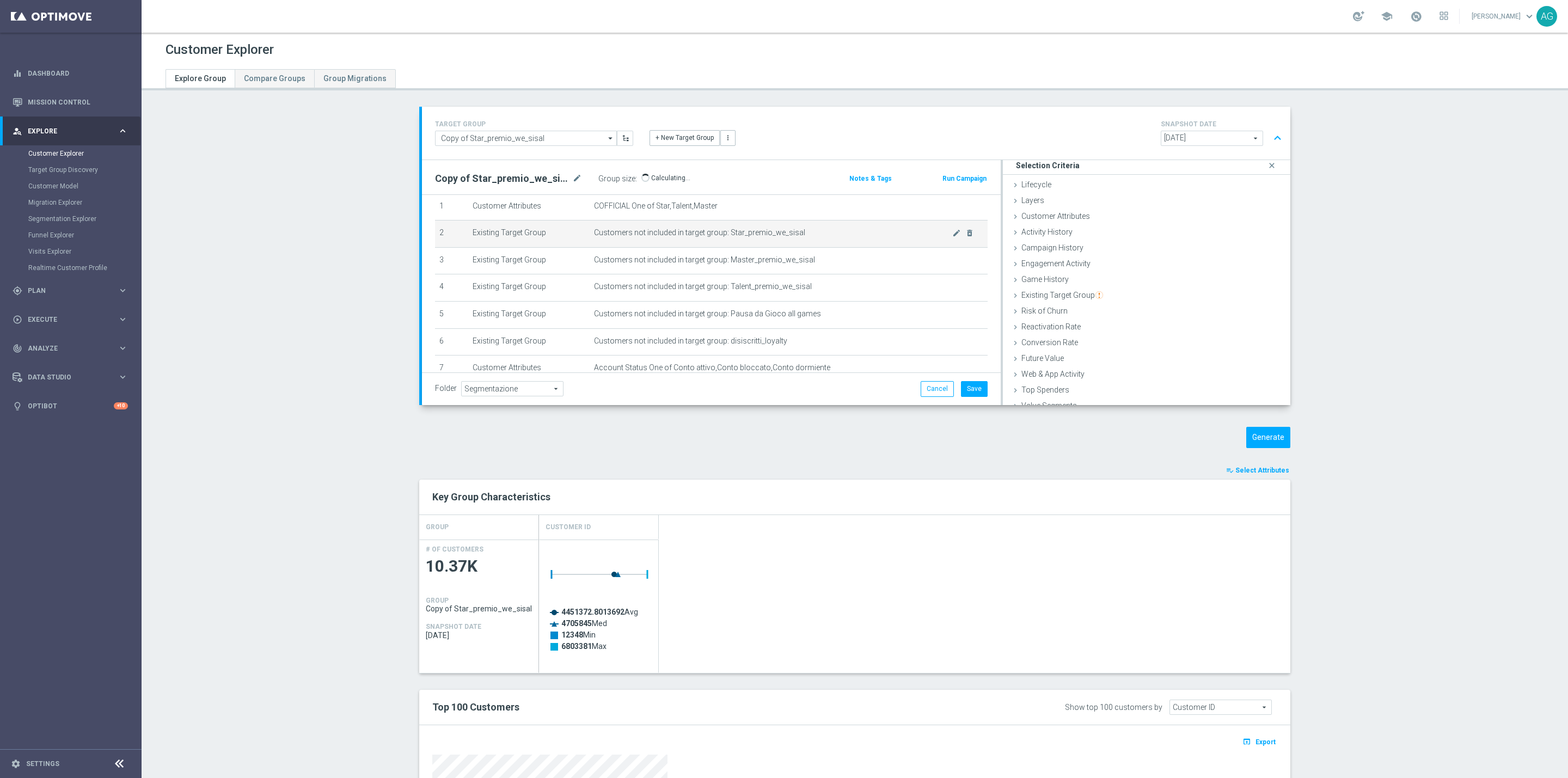
scroll to position [121, 0]
click at [1103, 209] on div "Customer Attributes done selection saved" at bounding box center [1146, 217] width 287 height 16
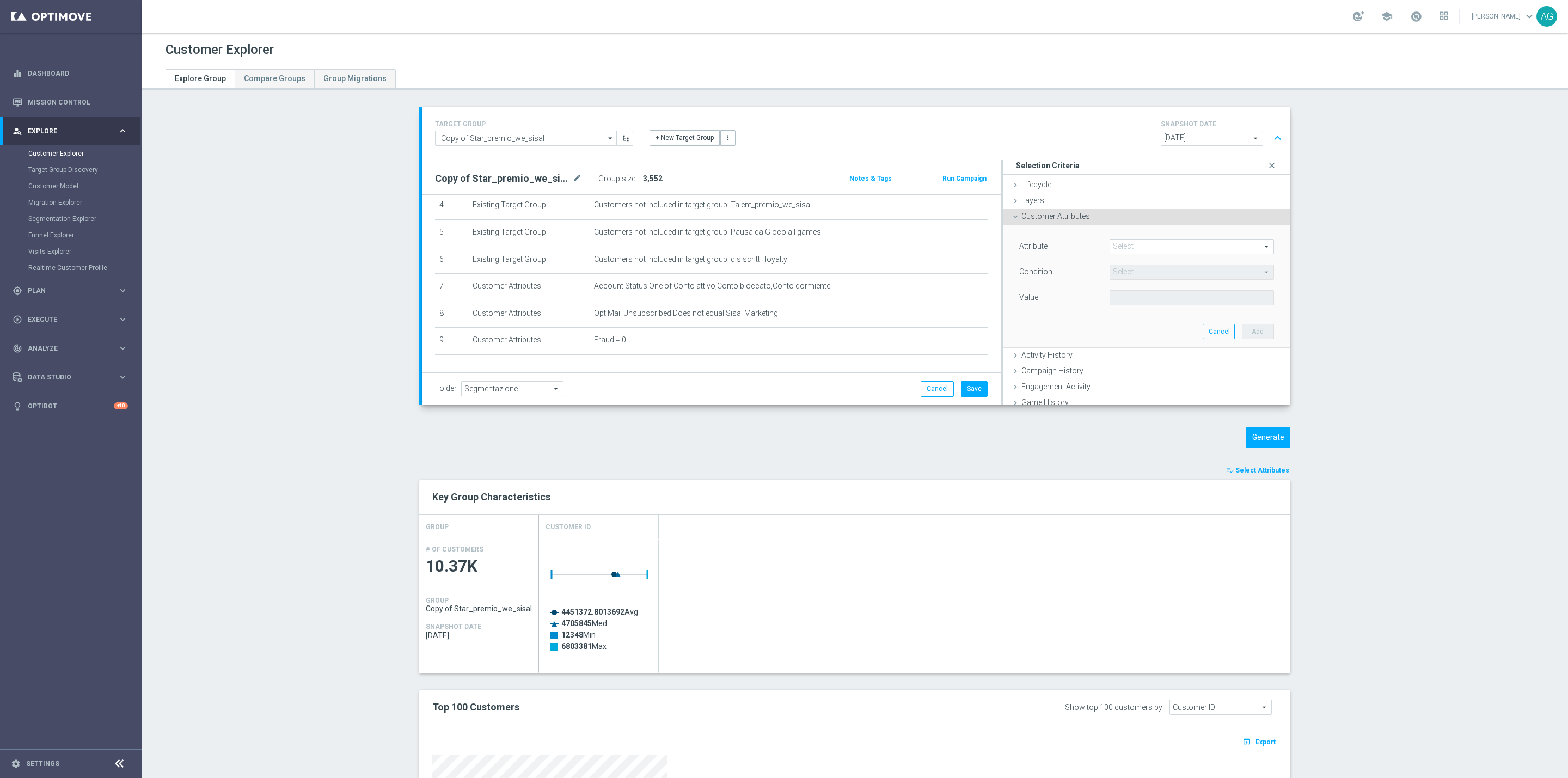
click at [1122, 250] on span at bounding box center [1191, 247] width 164 height 14
click at [1121, 248] on input "search" at bounding box center [1192, 246] width 164 height 15
type input "self"
click at [1124, 270] on label "Self Exclusion" at bounding box center [1192, 263] width 164 height 14
type input "Self Exclusion"
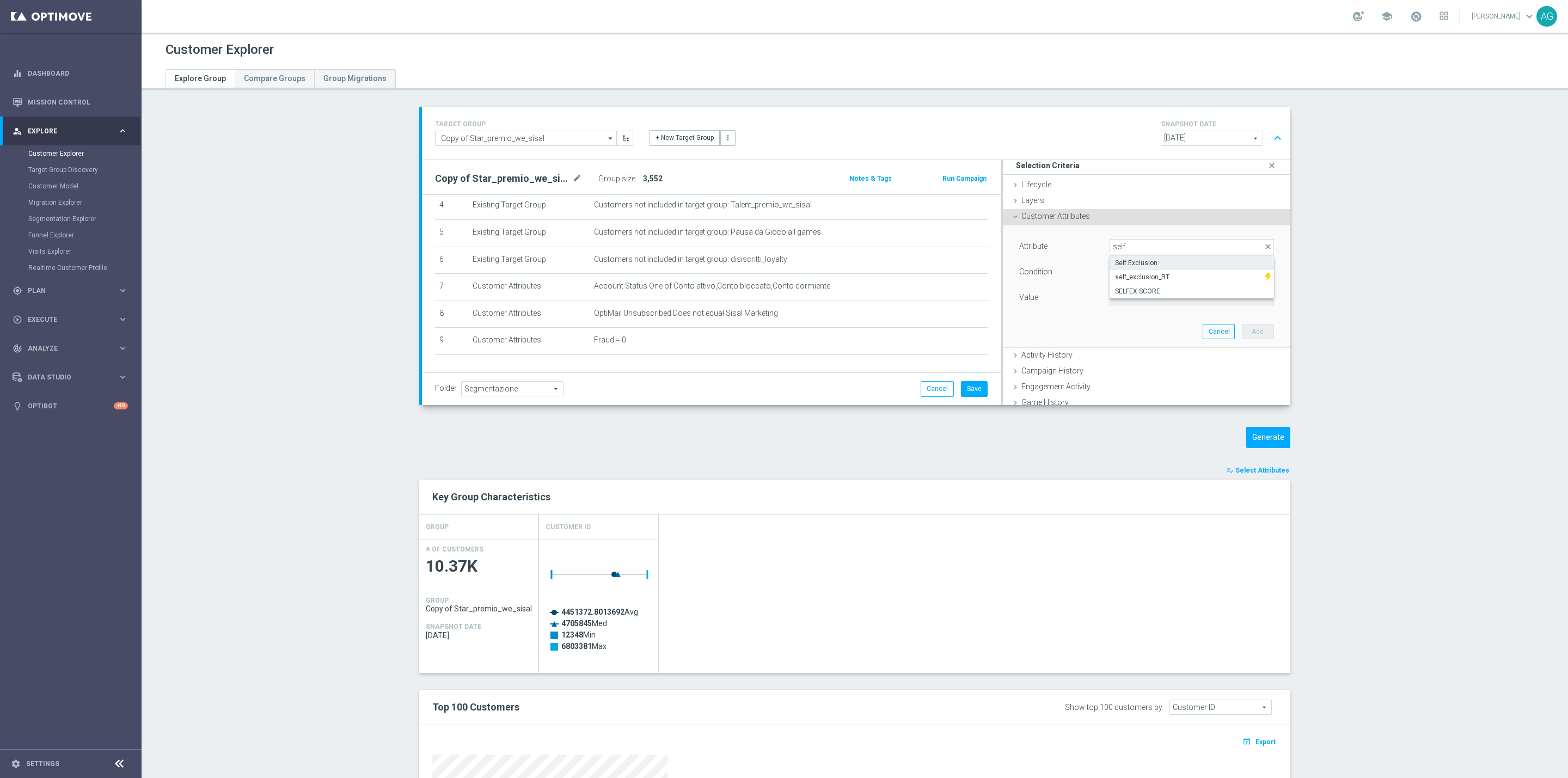
type input "Equals"
click at [1116, 294] on span at bounding box center [1191, 298] width 164 height 14
click at [1124, 314] on span "NO" at bounding box center [1192, 314] width 154 height 9
type input "NO"
click at [1242, 336] on button "Add" at bounding box center [1258, 331] width 32 height 15
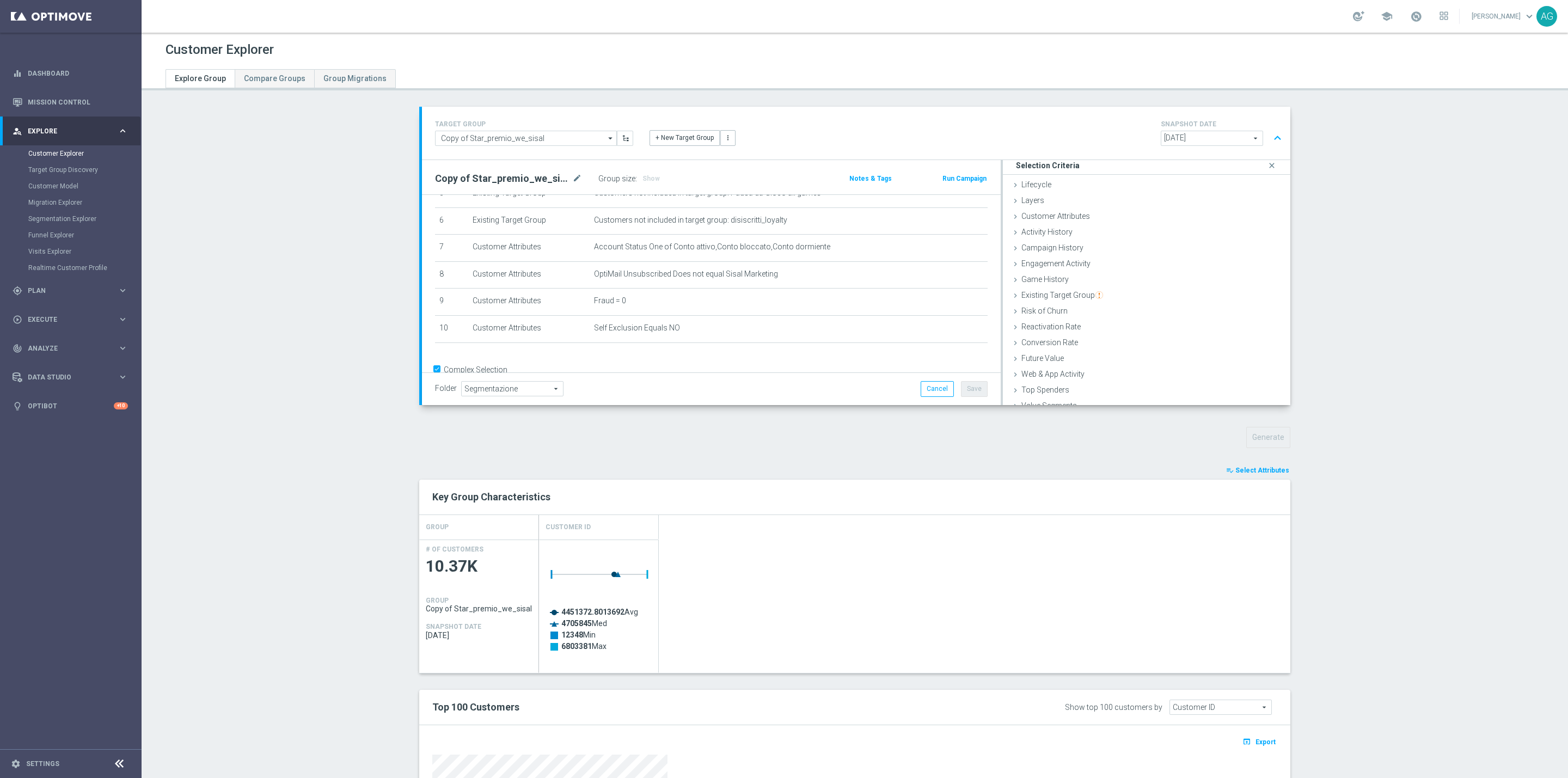
scroll to position [182, 0]
click at [690, 359] on textarea "(1 and 2 and 3 and 4 and 5 and 6 and 7 and 8 and 9)" at bounding box center [672, 369] width 474 height 19
click at [642, 178] on span "Show" at bounding box center [651, 179] width 18 height 8
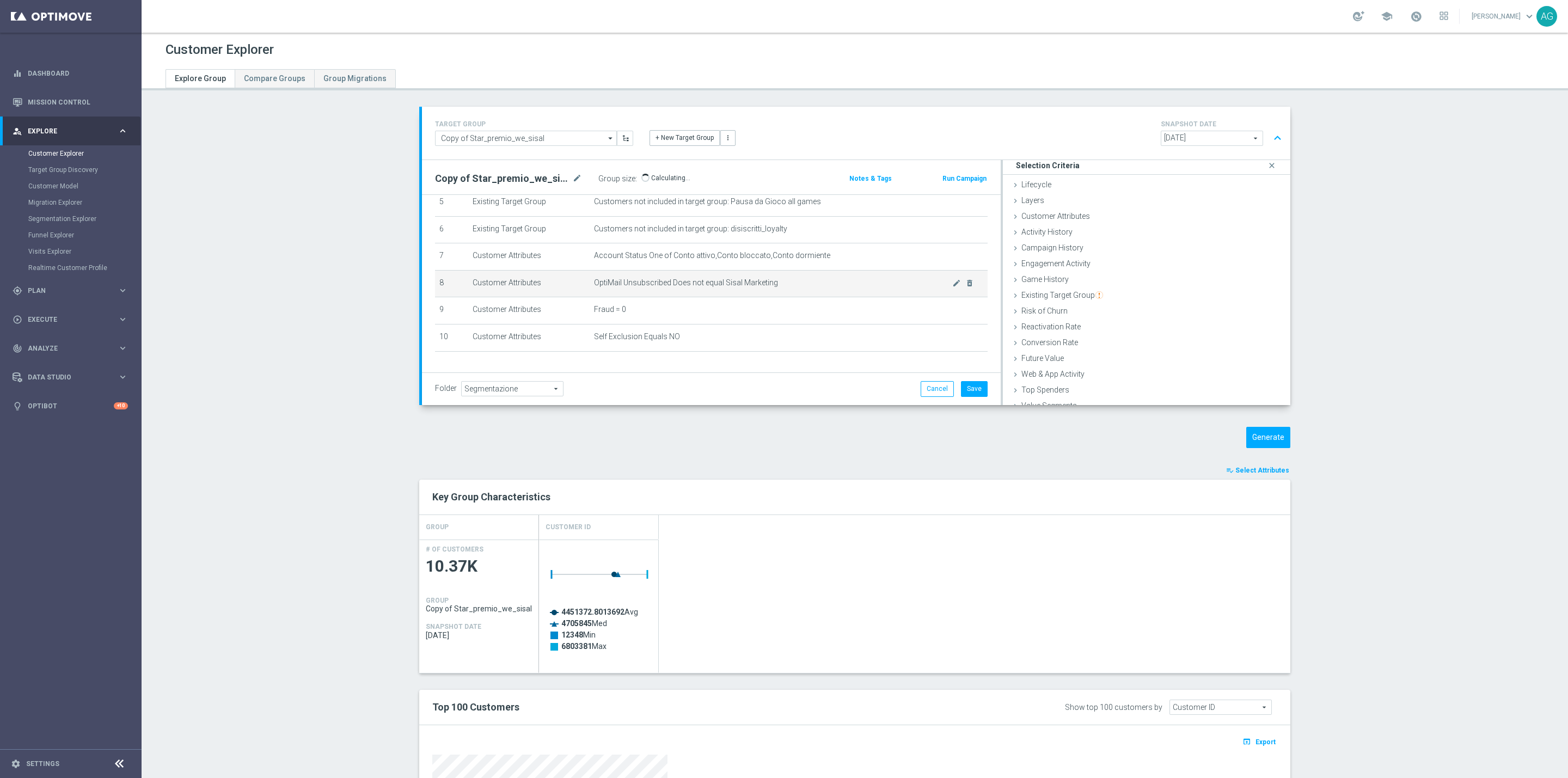
scroll to position [181, 0]
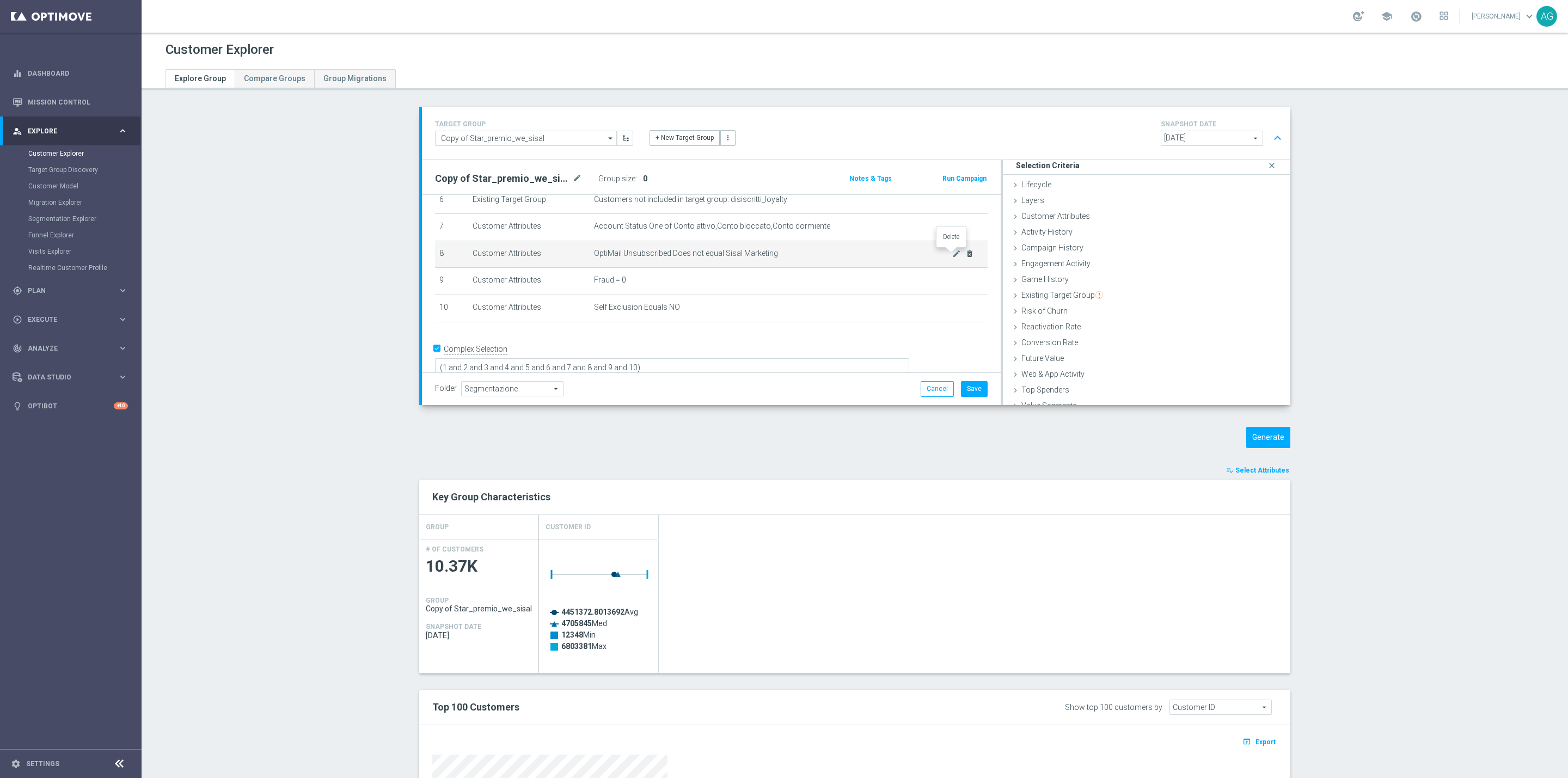
click at [965, 253] on icon "delete_forever" at bounding box center [969, 254] width 9 height 9
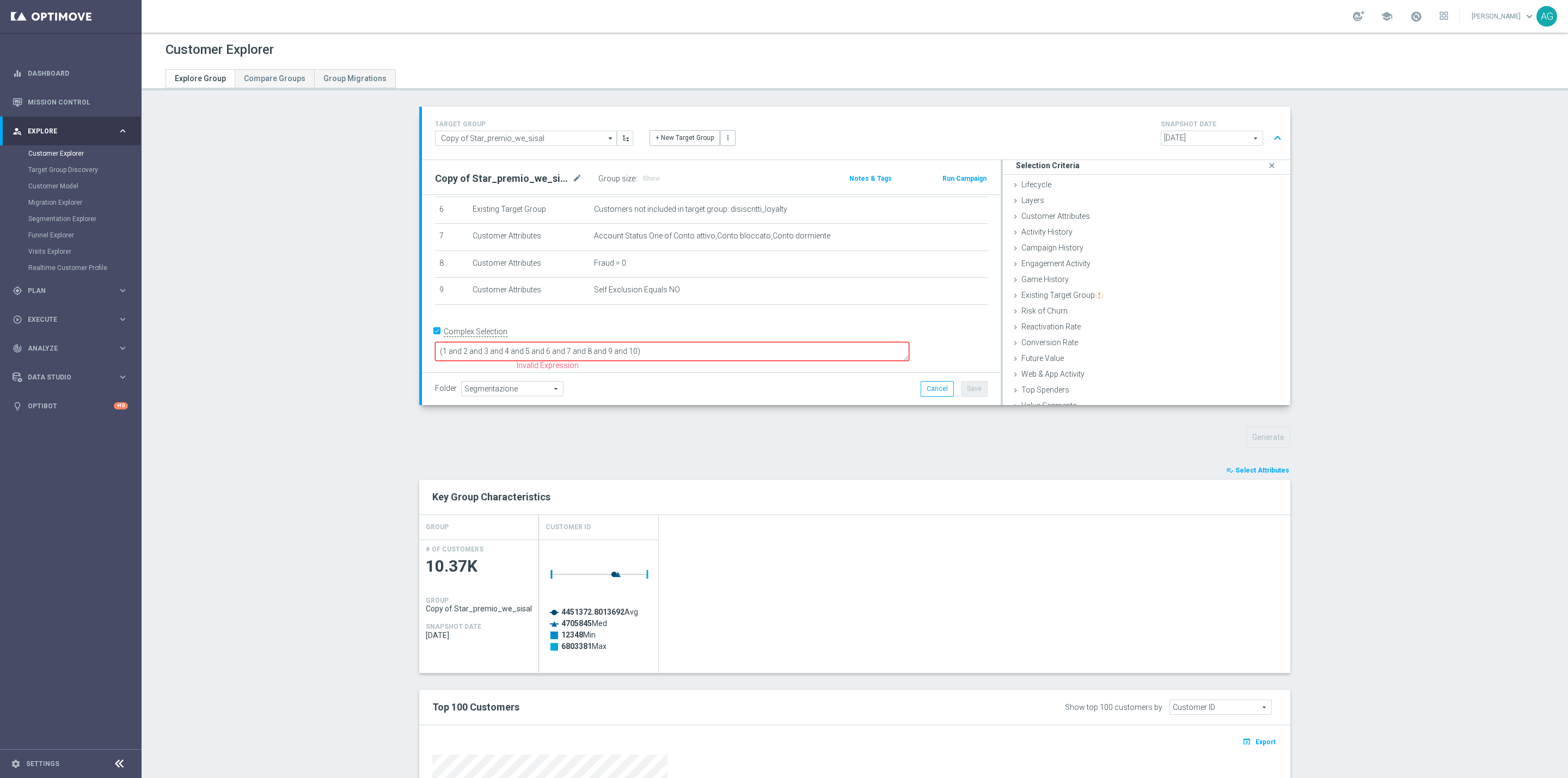
scroll to position [156, 0]
click at [738, 357] on textarea "(1 and 2 and 3 and 4 and 5 and 6 and 7 and 8 and 9 and 10)" at bounding box center [672, 367] width 474 height 19
click at [642, 180] on span "Show" at bounding box center [651, 179] width 18 height 8
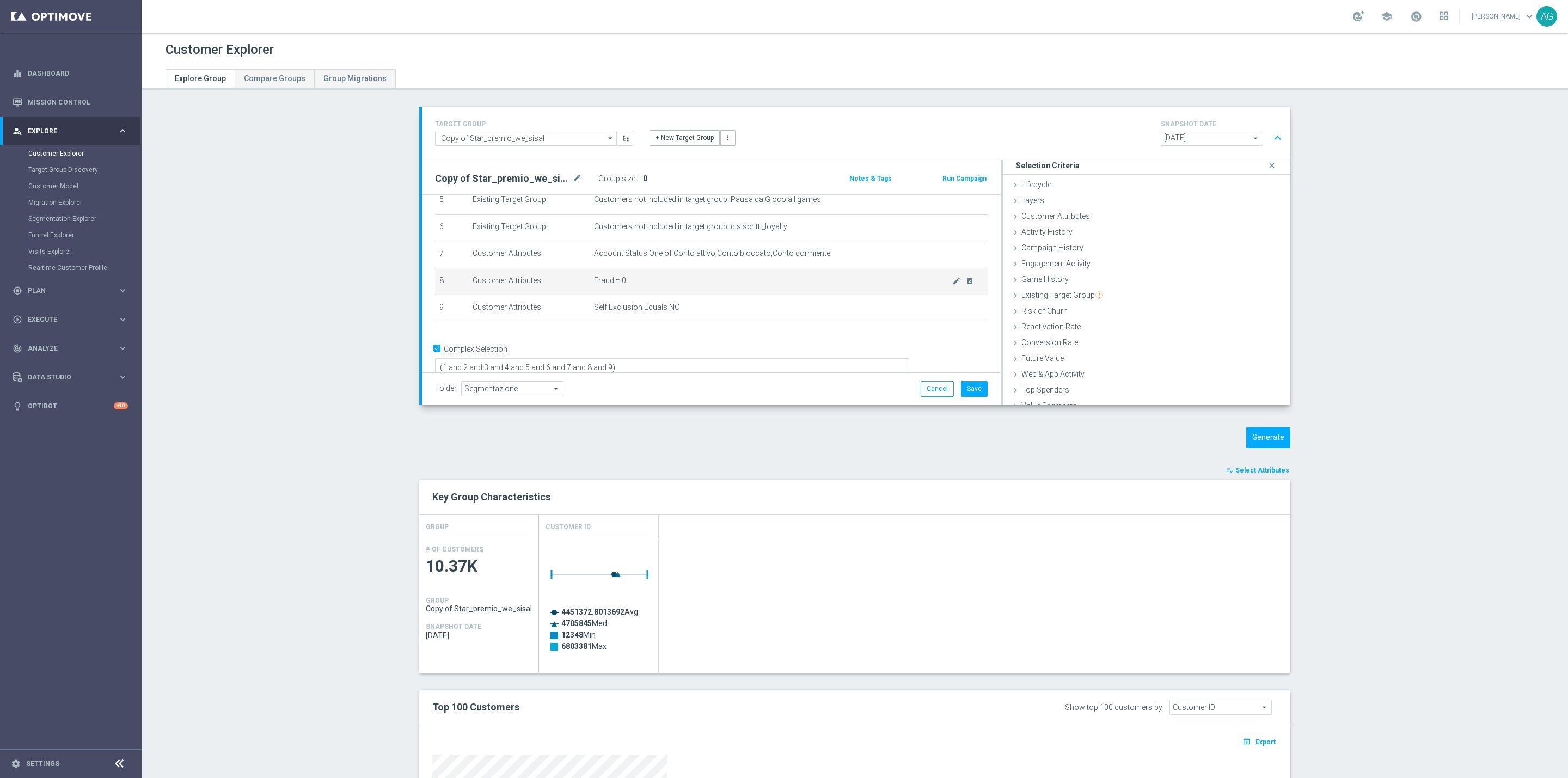
scroll to position [72, 0]
click at [965, 310] on icon "delete_forever" at bounding box center [969, 308] width 9 height 9
click at [687, 358] on textarea "(1 and 2 and 3 and 4 and 5 and 6 and 7 and 8 and 9)" at bounding box center [672, 368] width 474 height 19
click at [642, 178] on span "Show" at bounding box center [651, 179] width 18 height 8
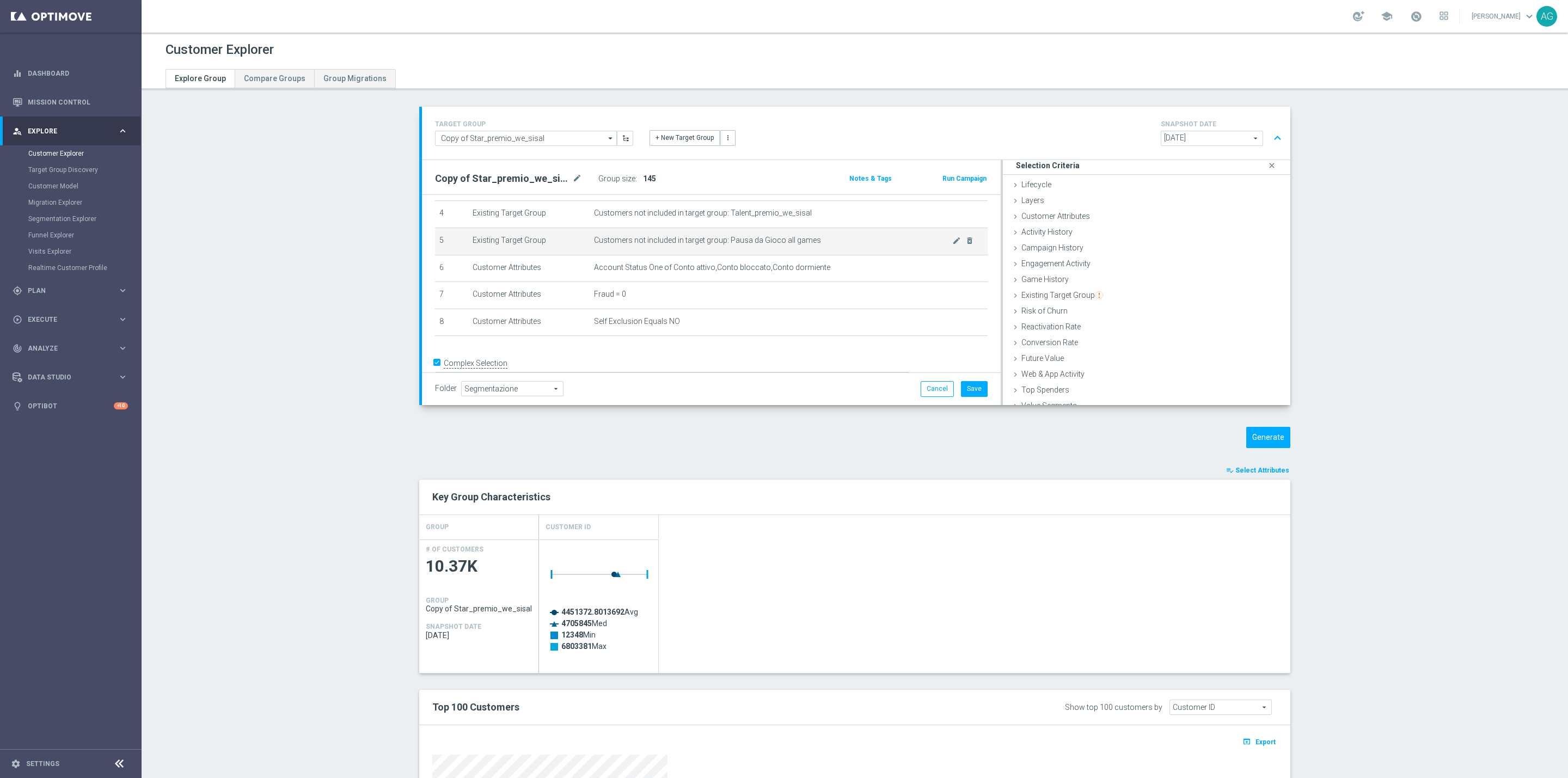
scroll to position [127, 0]
click at [965, 252] on icon "delete_forever" at bounding box center [969, 253] width 9 height 9
click at [677, 357] on textarea "(1 and 2 and 3 and 4 and 5 and 6 and 7 and 8)" at bounding box center [672, 367] width 474 height 19
type textarea "(1 and 2 and 3 and 4 and 5 and 6 and 7)"
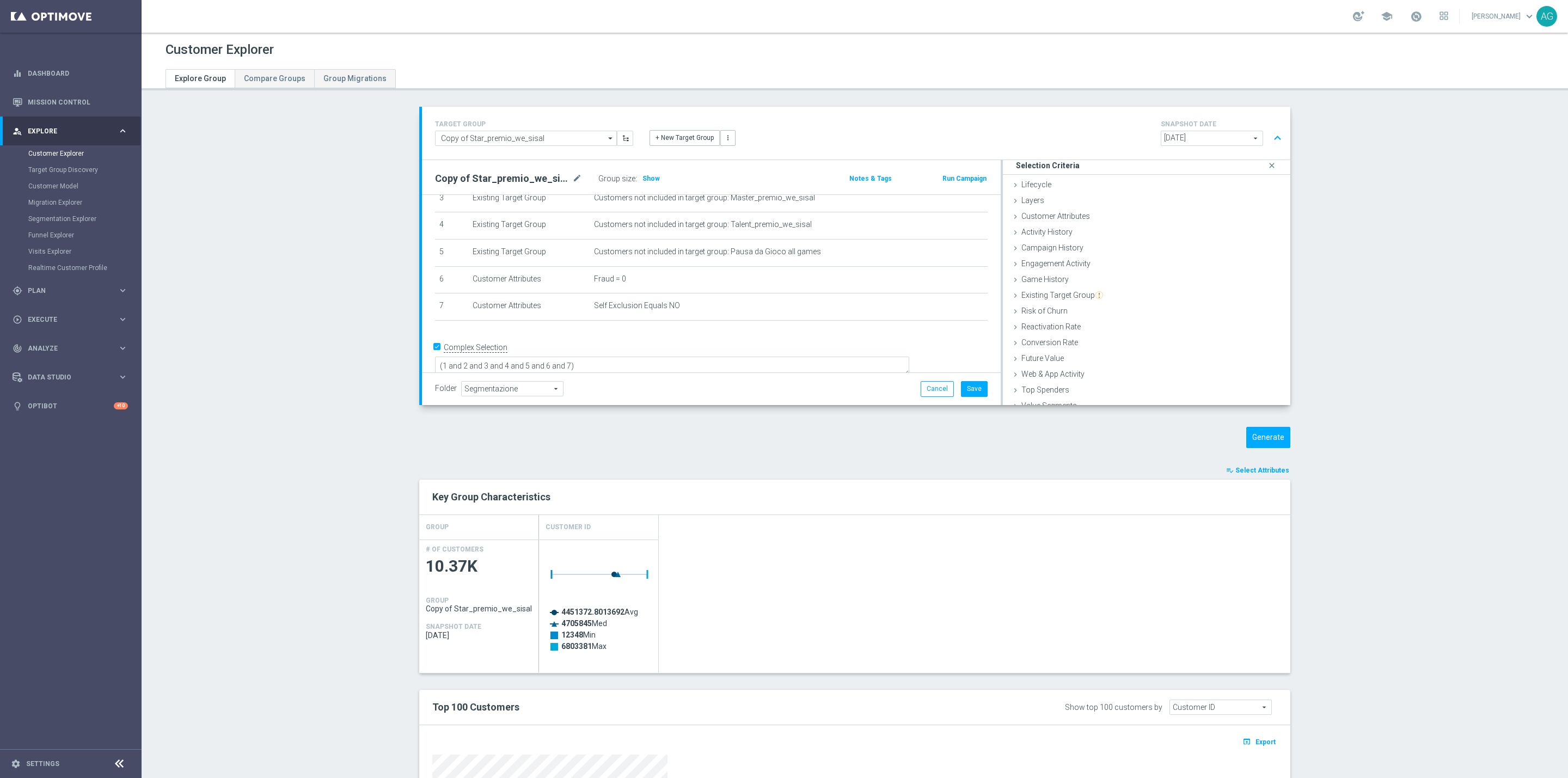
click at [629, 170] on div "Copy of Star_premio_we_sisal mode_edit Group size : Show Notes & Tags Run Campa…" at bounding box center [711, 177] width 578 height 34
click at [642, 175] on span "Show" at bounding box center [651, 179] width 18 height 8
click at [1056, 208] on div "Layers done" at bounding box center [1146, 202] width 287 height 16
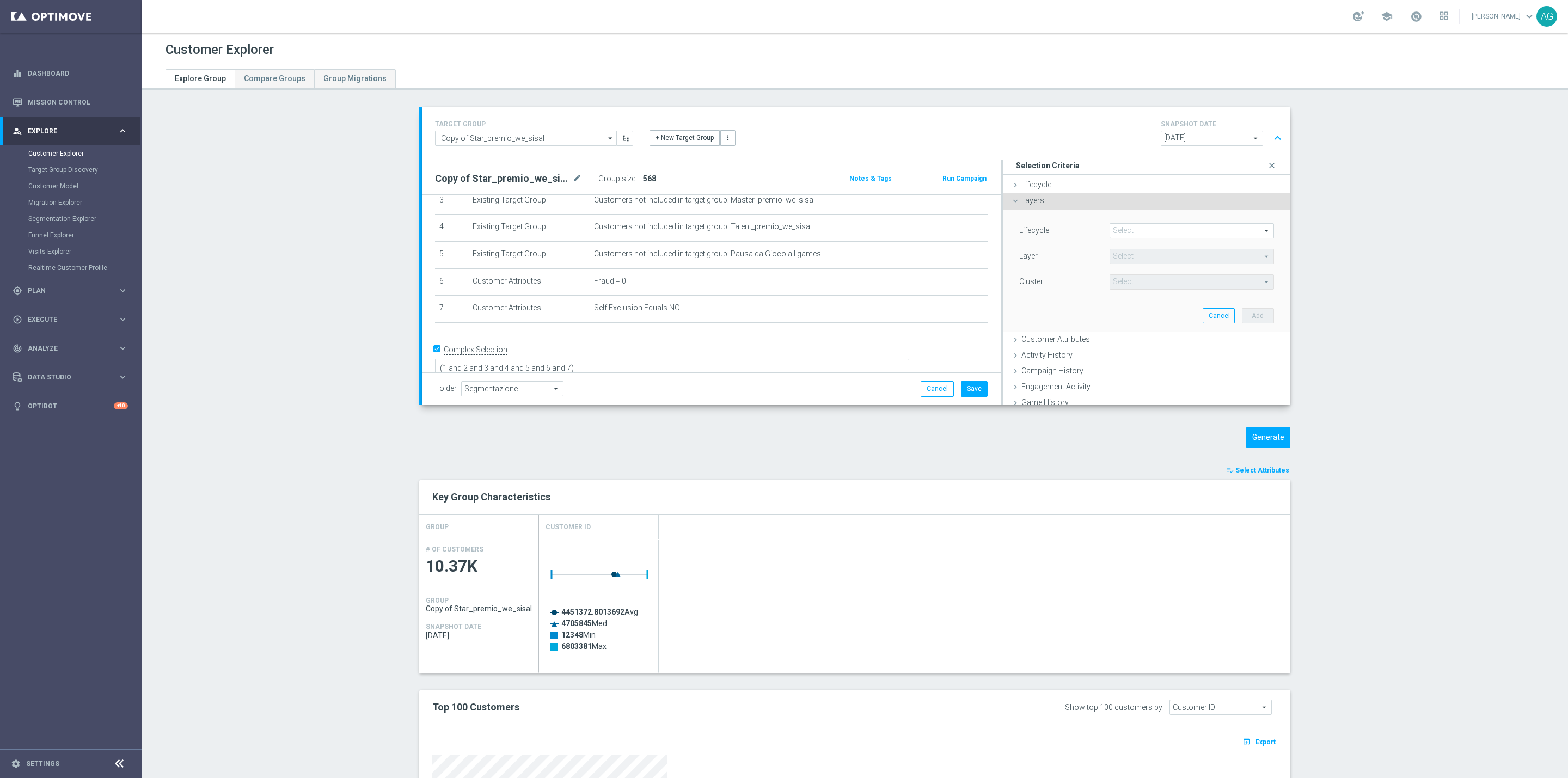
click at [1075, 202] on div "Layers done" at bounding box center [1146, 202] width 287 height 16
click at [1093, 219] on div "Customer Attributes done selection saved" at bounding box center [1146, 217] width 287 height 16
click at [1110, 242] on span at bounding box center [1191, 247] width 164 height 14
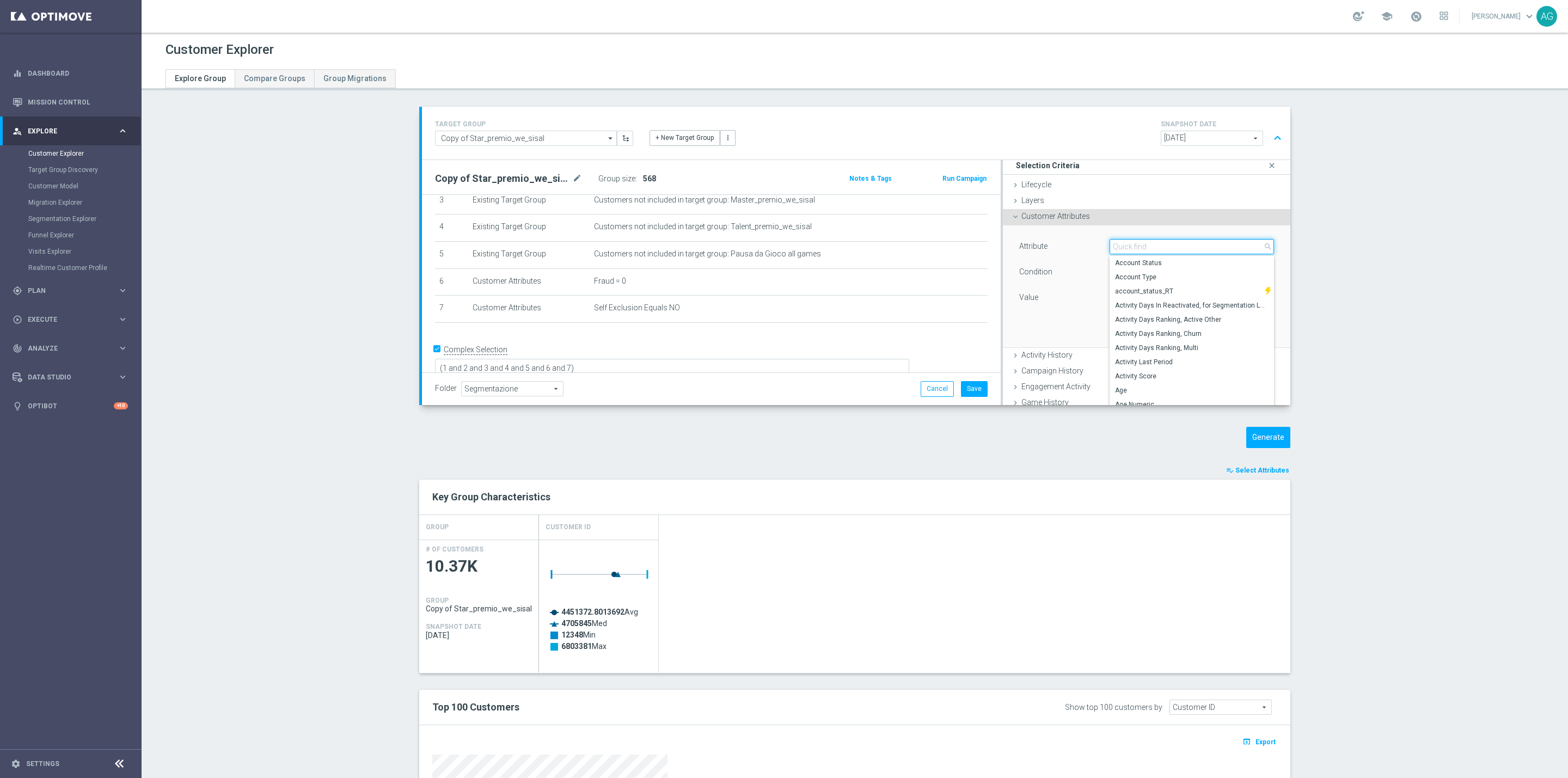
click at [1110, 247] on input "search" at bounding box center [1192, 246] width 164 height 15
type input "sta"
click at [1033, 332] on div "Attribute Select arrow_drop_down sta close Account Status account_status_RT Doc…" at bounding box center [1146, 286] width 272 height 122
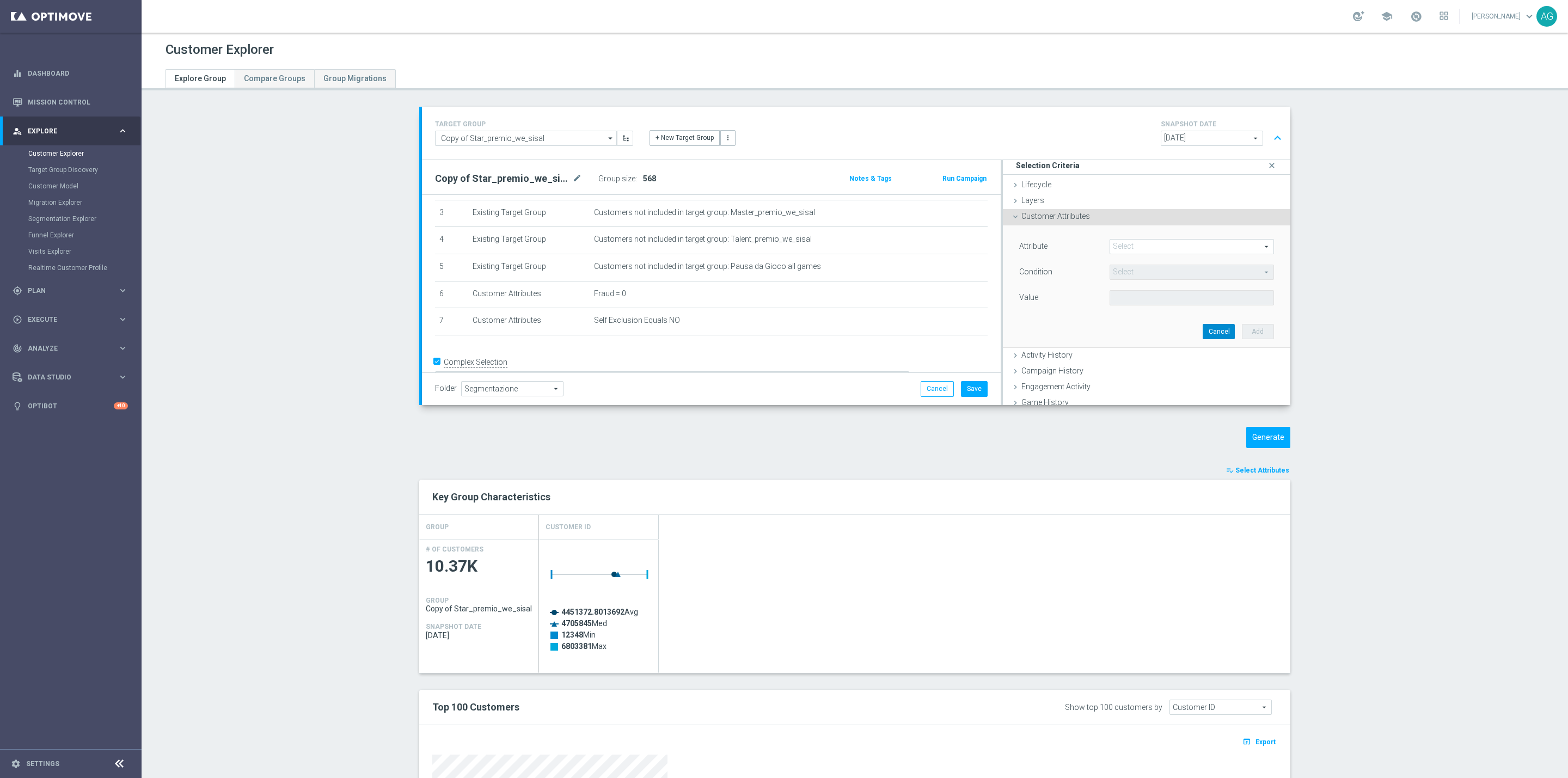
click at [1203, 332] on button "Cancel" at bounding box center [1219, 331] width 32 height 15
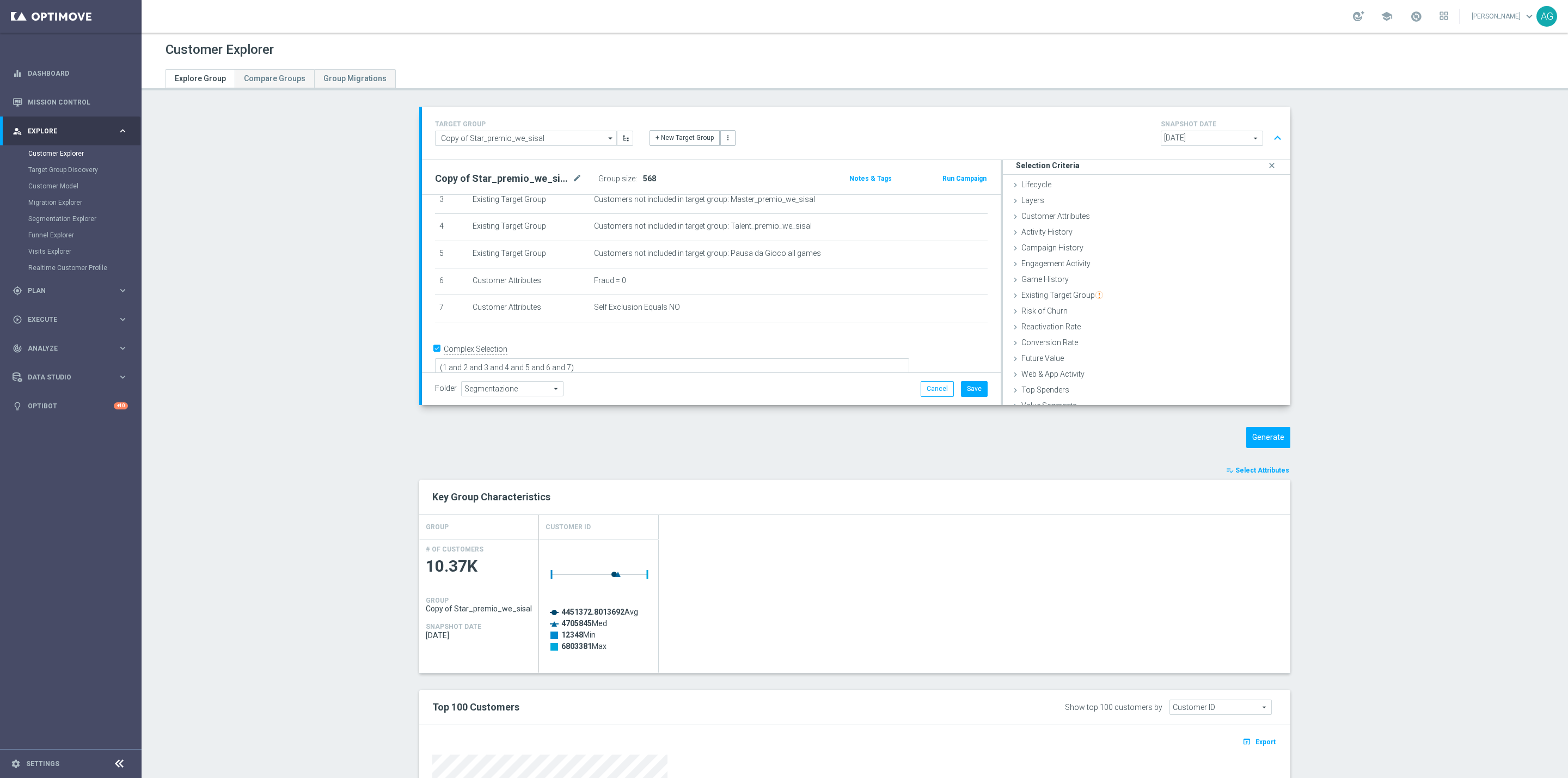
scroll to position [0, 0]
click at [1075, 216] on span "Customer Attributes" at bounding box center [1056, 216] width 69 height 9
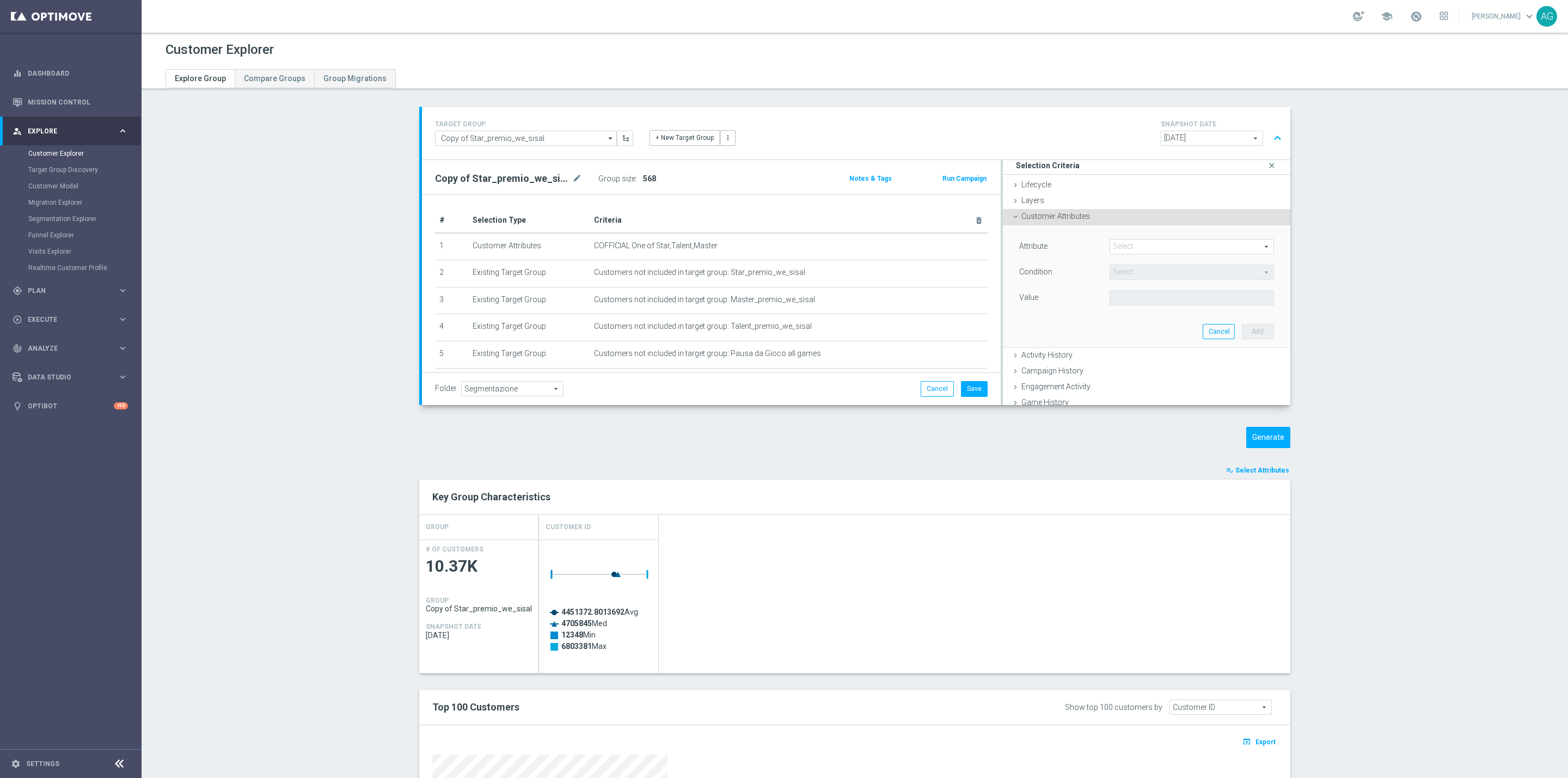
click at [1136, 240] on span at bounding box center [1191, 247] width 164 height 14
click at [1134, 241] on input "search" at bounding box center [1192, 246] width 164 height 15
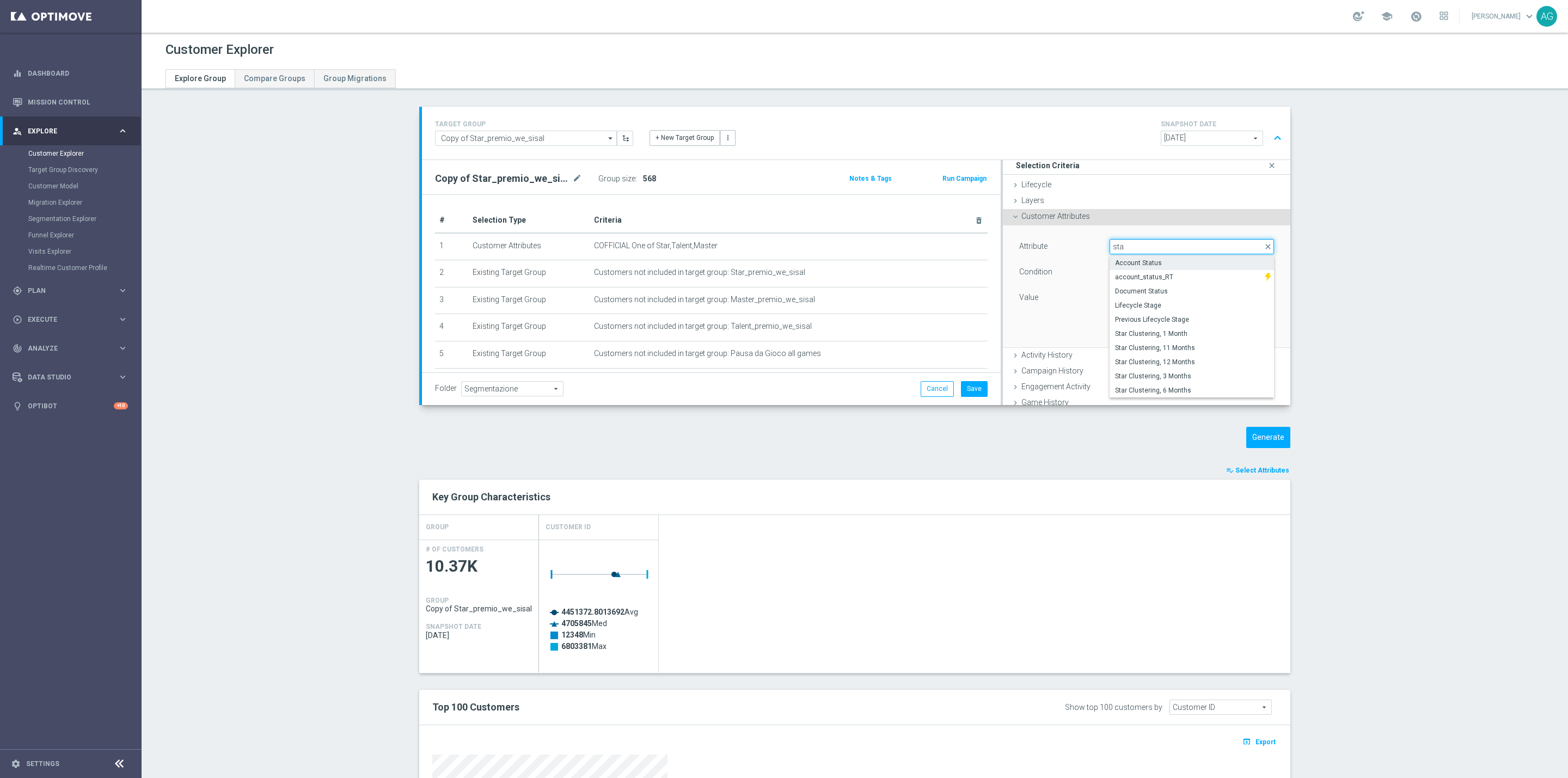
type input "sta"
click at [1134, 263] on span "Account Status" at bounding box center [1192, 263] width 154 height 9
type input "Account Status"
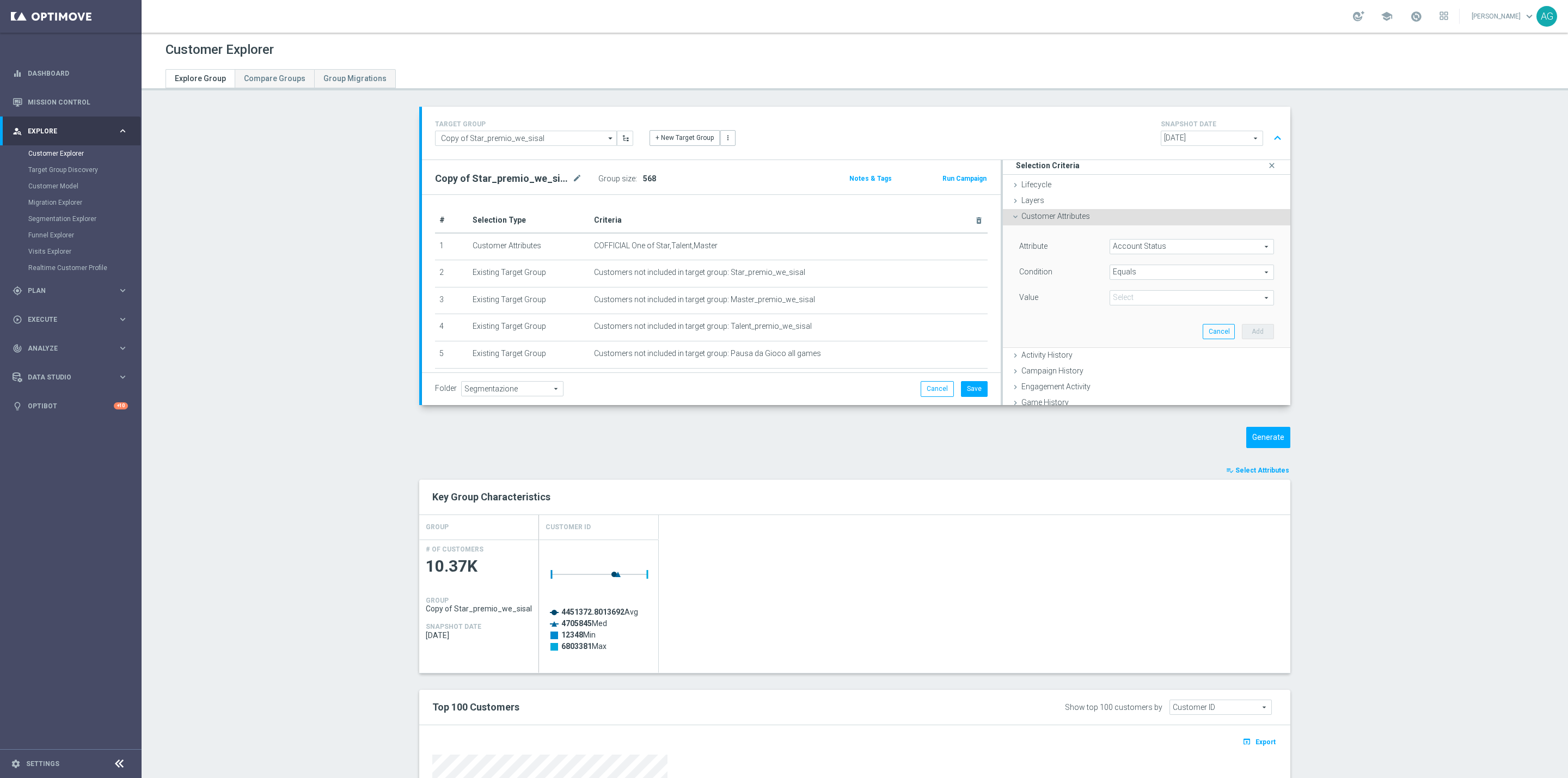
click at [1139, 275] on span "Equals" at bounding box center [1191, 272] width 164 height 14
click at [1121, 326] on label "Not one of" at bounding box center [1192, 320] width 164 height 14
click at [1128, 194] on span "Not one of" at bounding box center [1191, 190] width 164 height 14
click at [1127, 333] on span "One of" at bounding box center [1192, 334] width 154 height 9
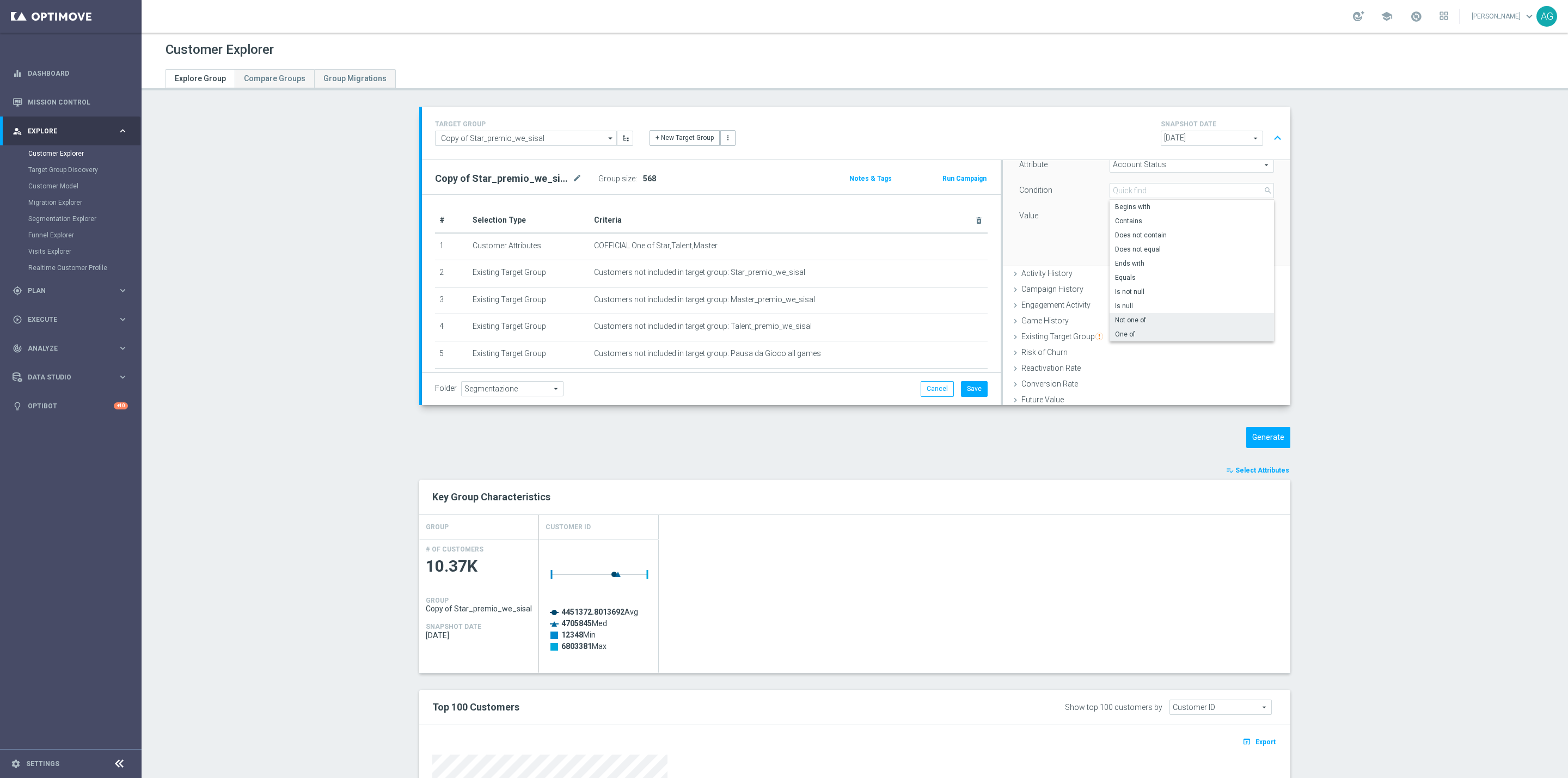
type input "One of"
click at [1135, 216] on span at bounding box center [1191, 216] width 164 height 14
click at [1118, 260] on input "Conto attivo" at bounding box center [1121, 261] width 7 height 7
checkbox input "true"
type input "Conto attivo"
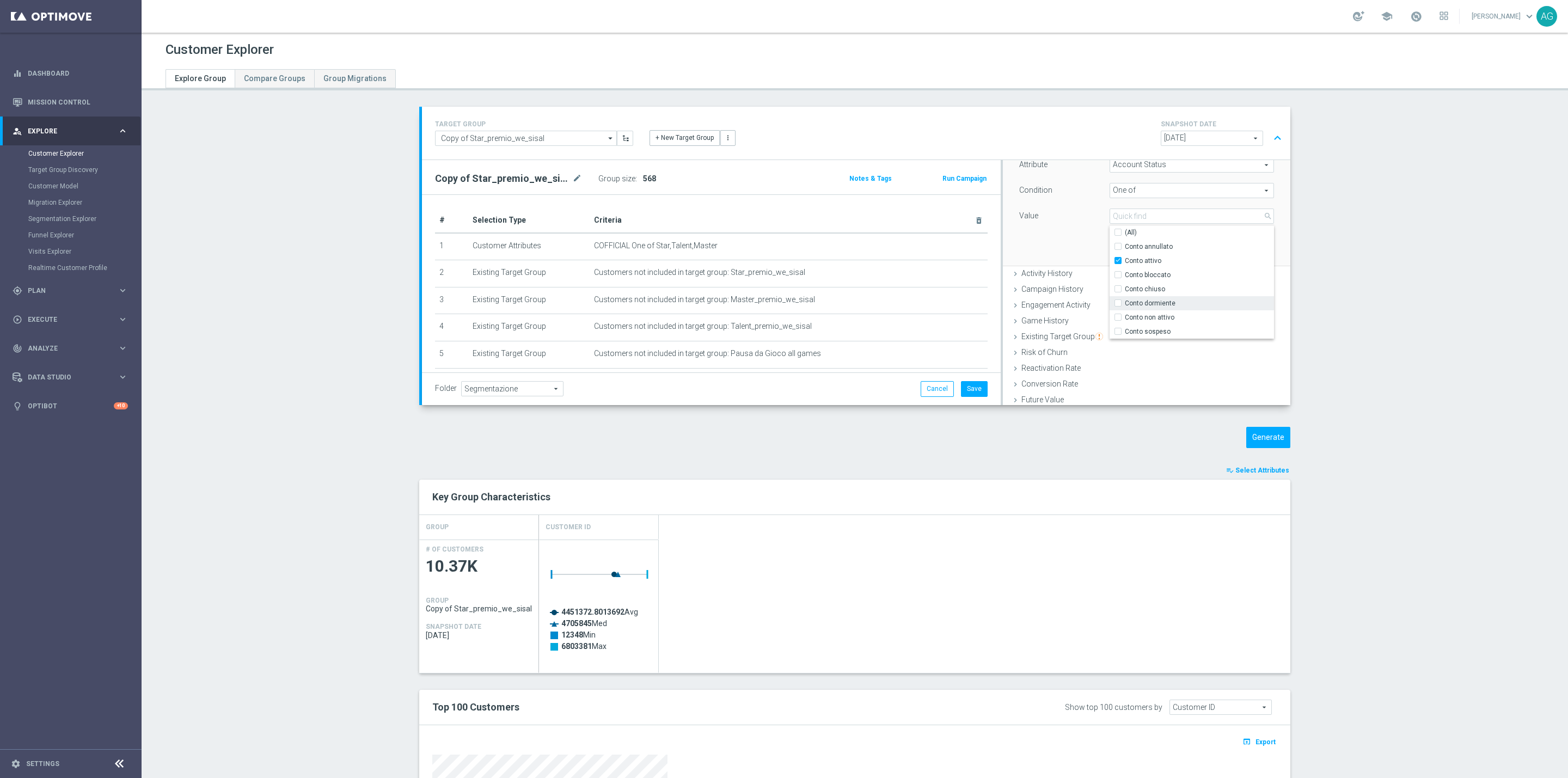
click at [1118, 302] on input "Conto dormiente" at bounding box center [1121, 303] width 7 height 7
checkbox input "true"
type input "Selected 2 of 7"
click at [1118, 278] on input "Conto bloccato" at bounding box center [1121, 275] width 7 height 7
checkbox input "true"
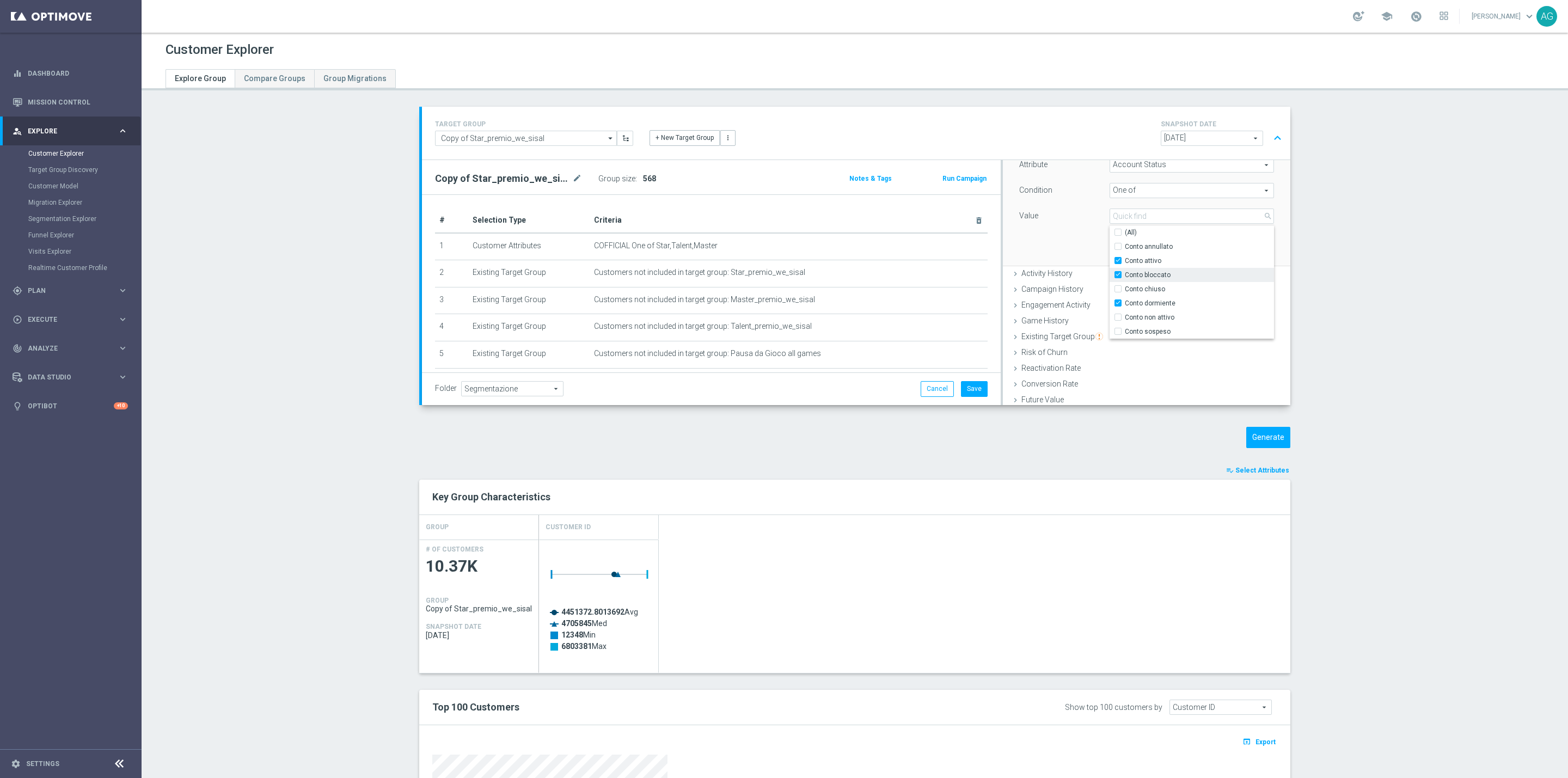
type input "Selected 3 of 7"
click at [1078, 252] on div "Attribute Account Status Account Status arrow_drop_down search Condition One of…" at bounding box center [1146, 205] width 272 height 122
click at [1242, 247] on button "Add" at bounding box center [1258, 249] width 32 height 15
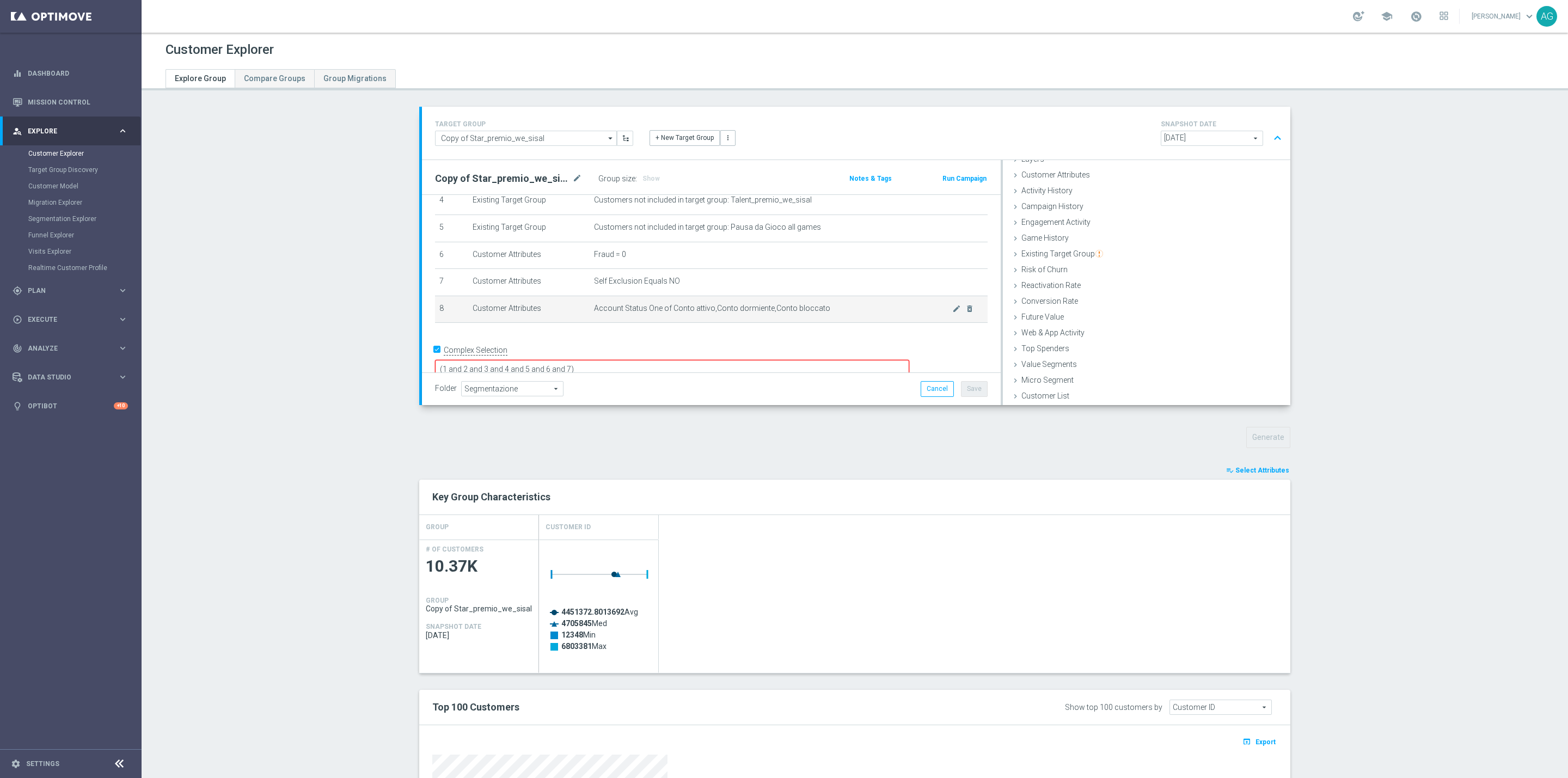
scroll to position [128, 0]
click at [684, 358] on textarea "(1 and 2 and 3 and 4 and 5 and 6 and 7)" at bounding box center [672, 368] width 474 height 19
type textarea "(1 and 2 and 3 and 4 and 5 and 6 and 7 and 8)"
click at [642, 175] on span "Show" at bounding box center [651, 179] width 18 height 8
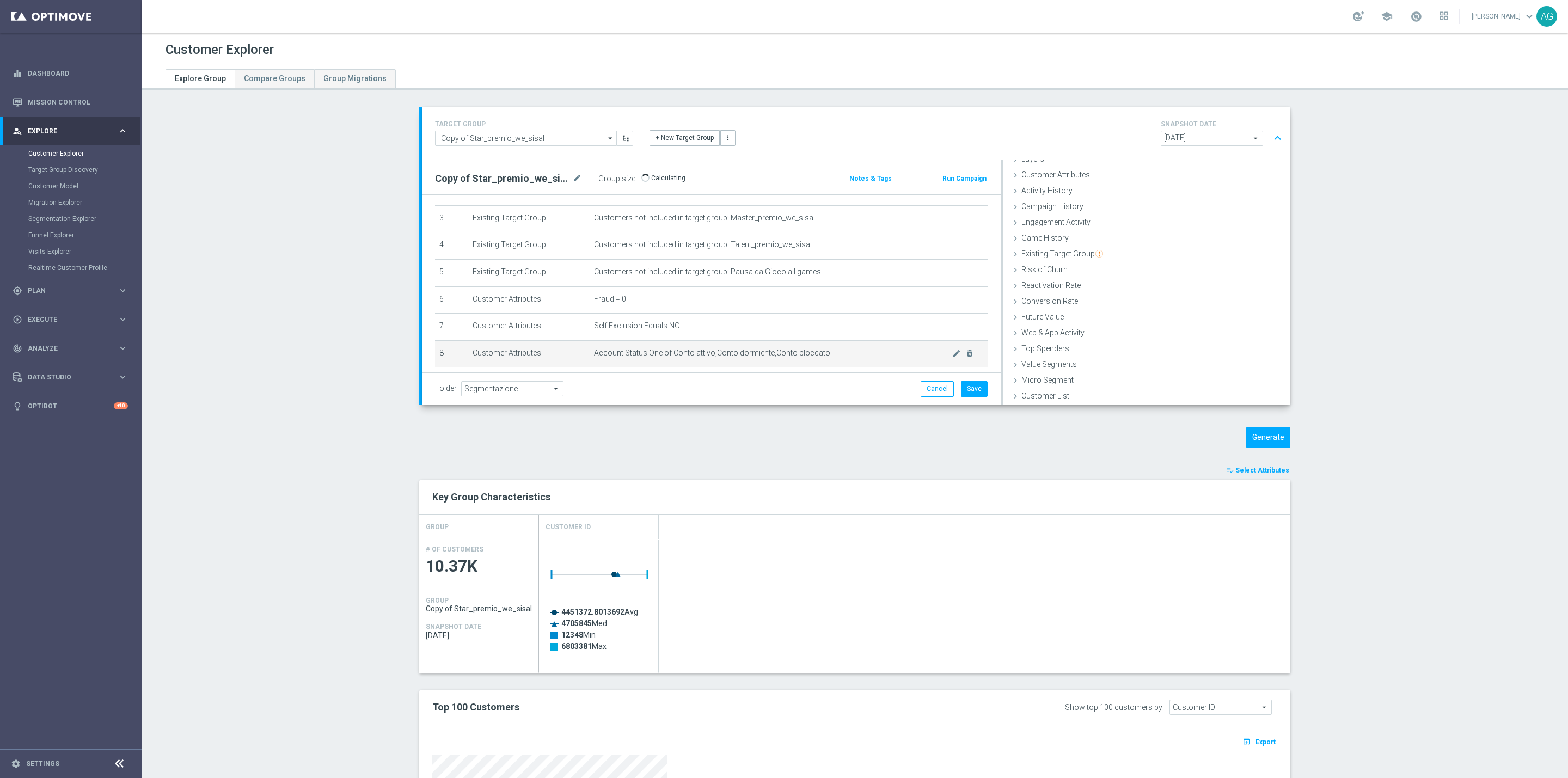
scroll to position [127, 0]
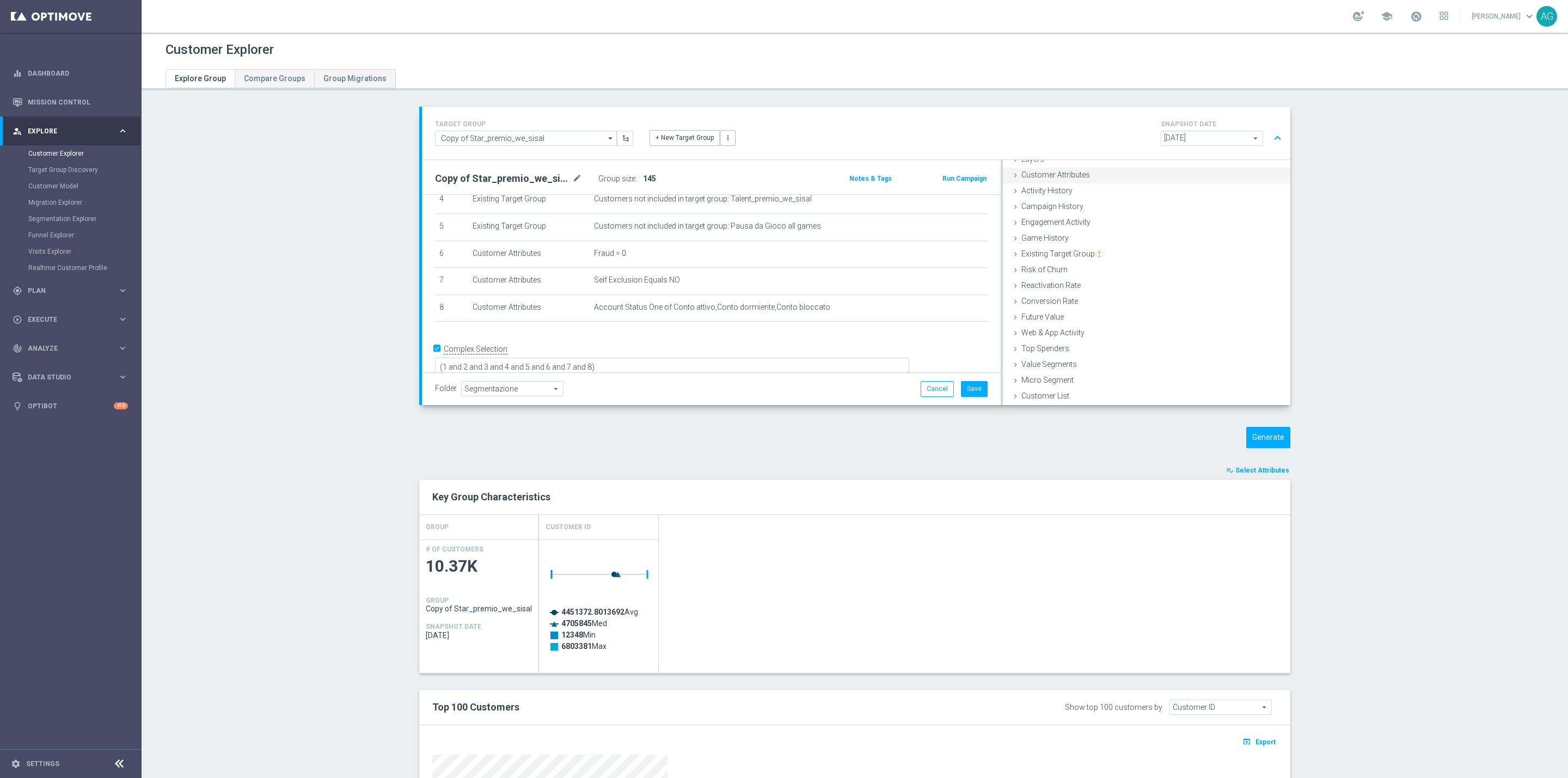
click at [1053, 178] on span "Customer Attributes" at bounding box center [1056, 175] width 69 height 9
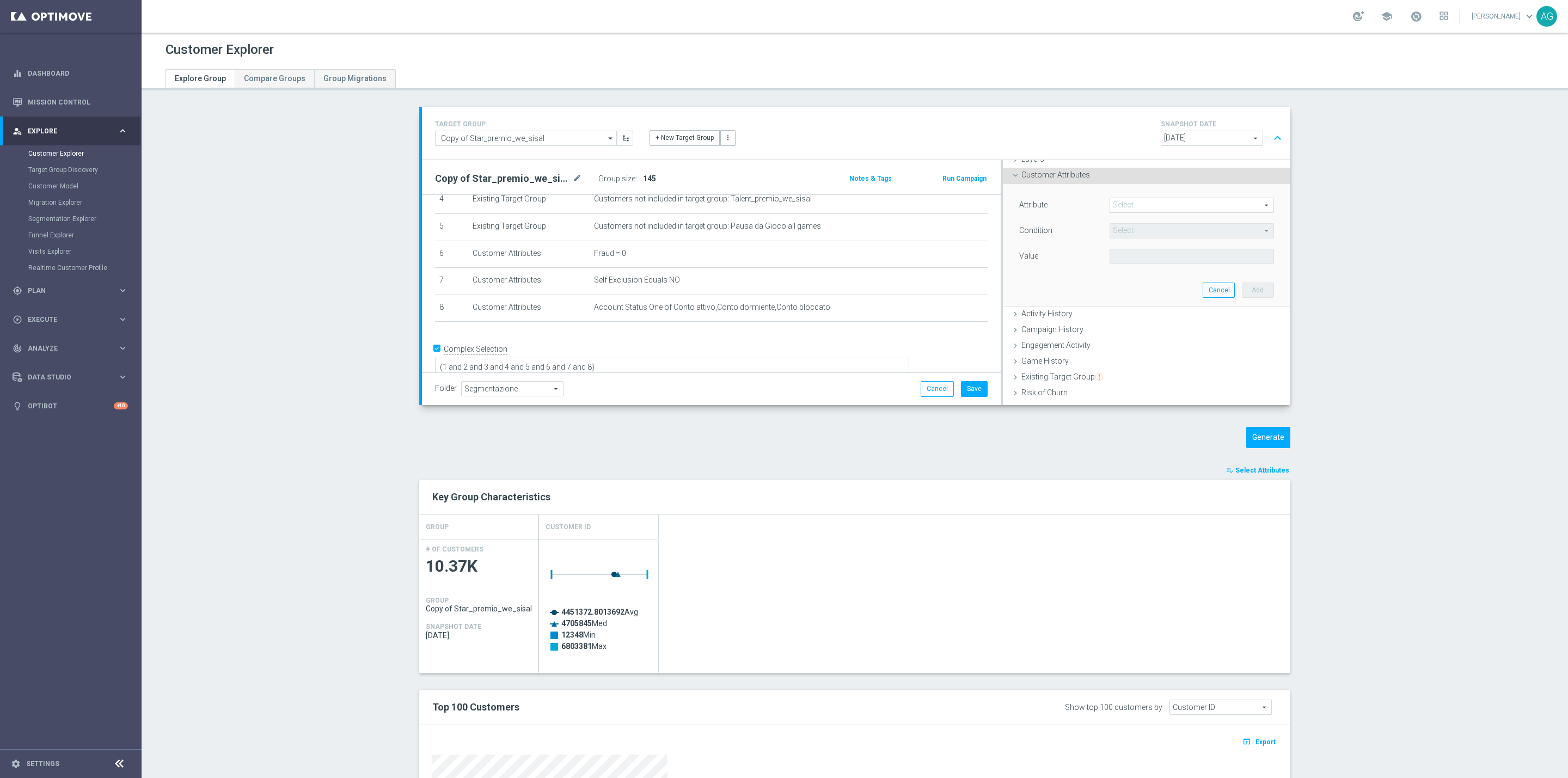
click at [1135, 202] on span at bounding box center [1191, 205] width 164 height 14
click at [1135, 208] on input "search" at bounding box center [1192, 204] width 164 height 15
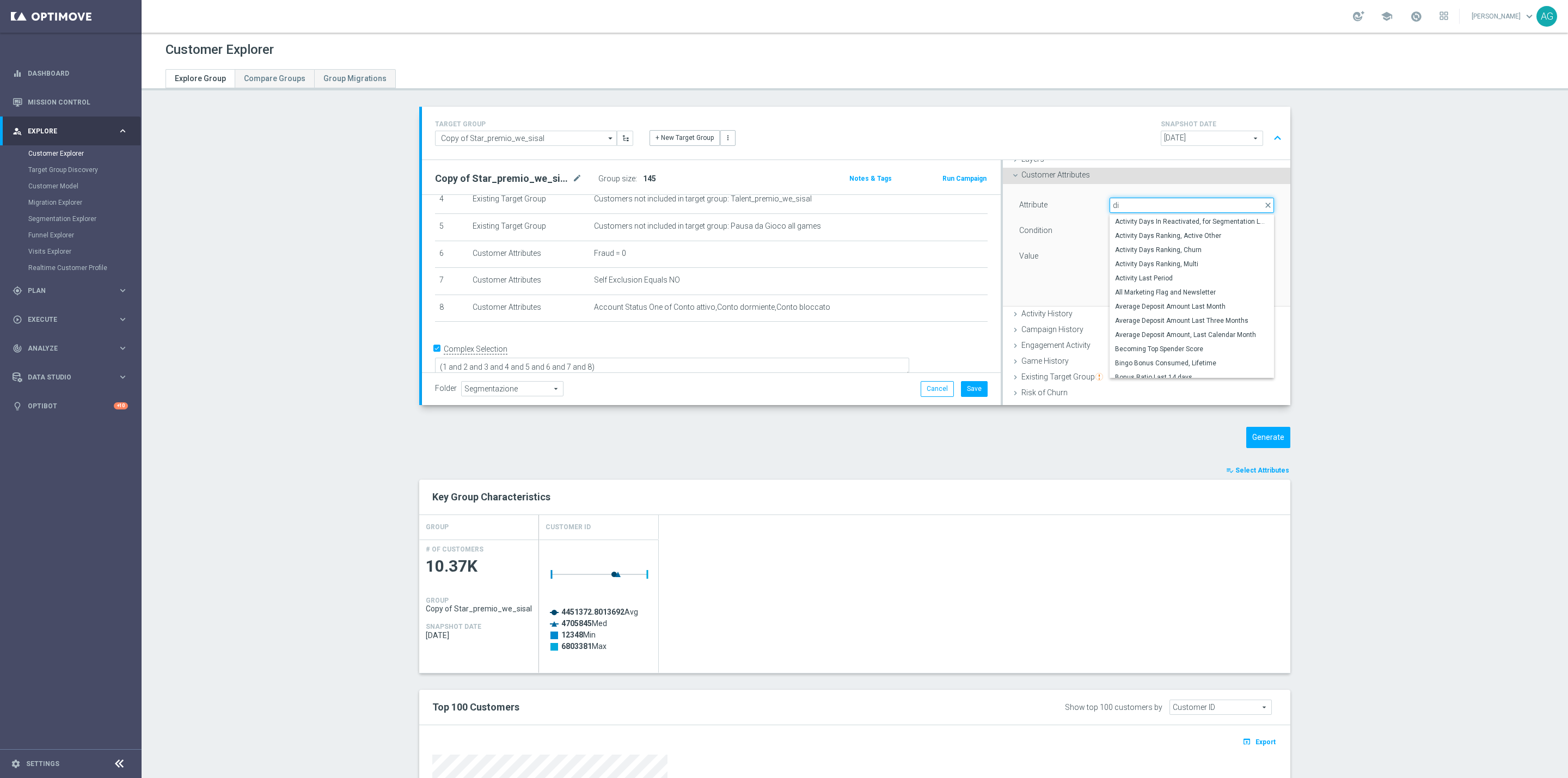
type input "d"
click at [1398, 314] on section "TARGET GROUP Copy of Star_premio_we_sisal Copy of Star_premio_we_sisal arrow_dr…" at bounding box center [854, 557] width 1426 height 900
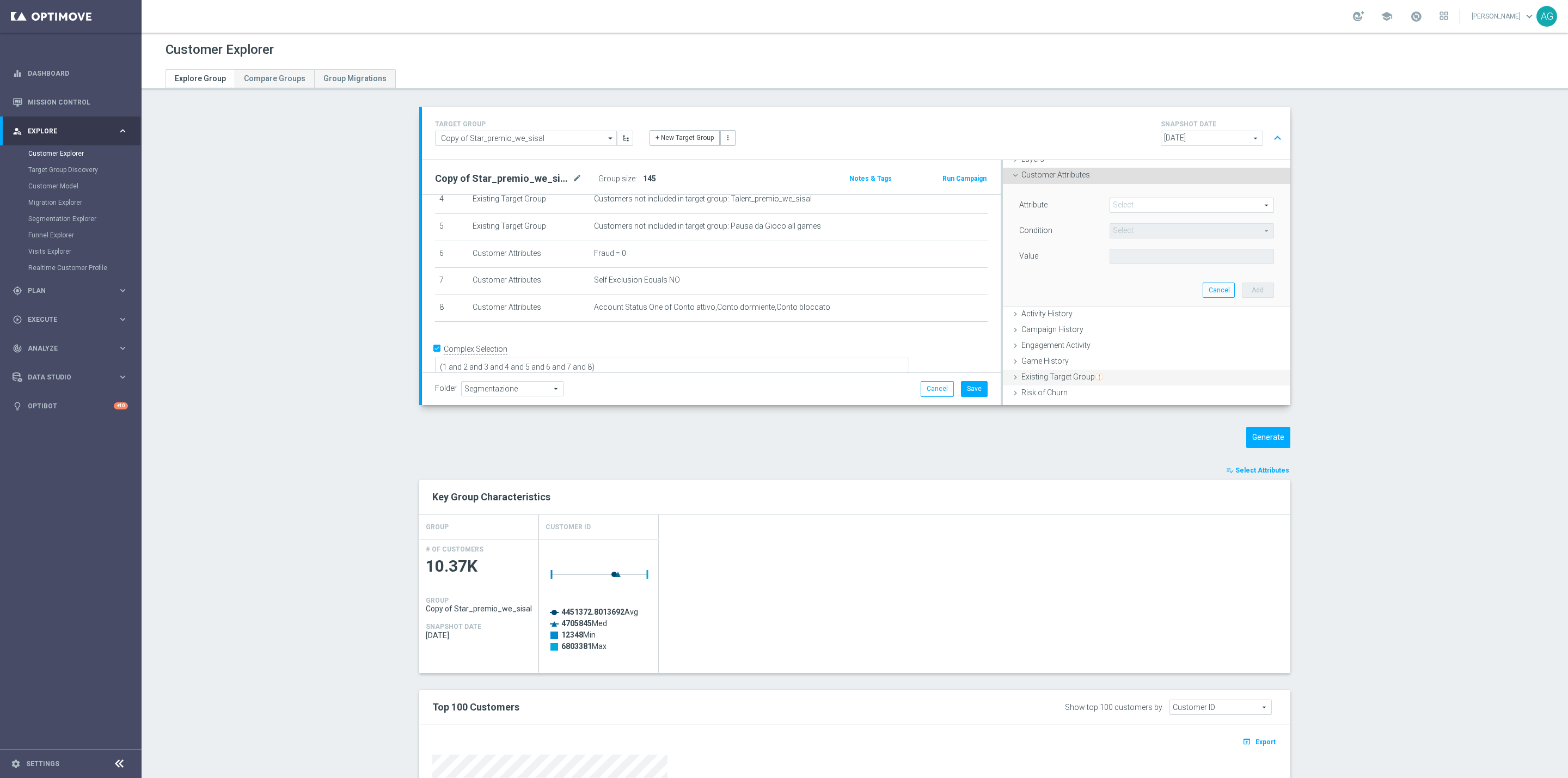
click at [1141, 379] on div "Existing Target Group done selection saved" at bounding box center [1146, 378] width 287 height 16
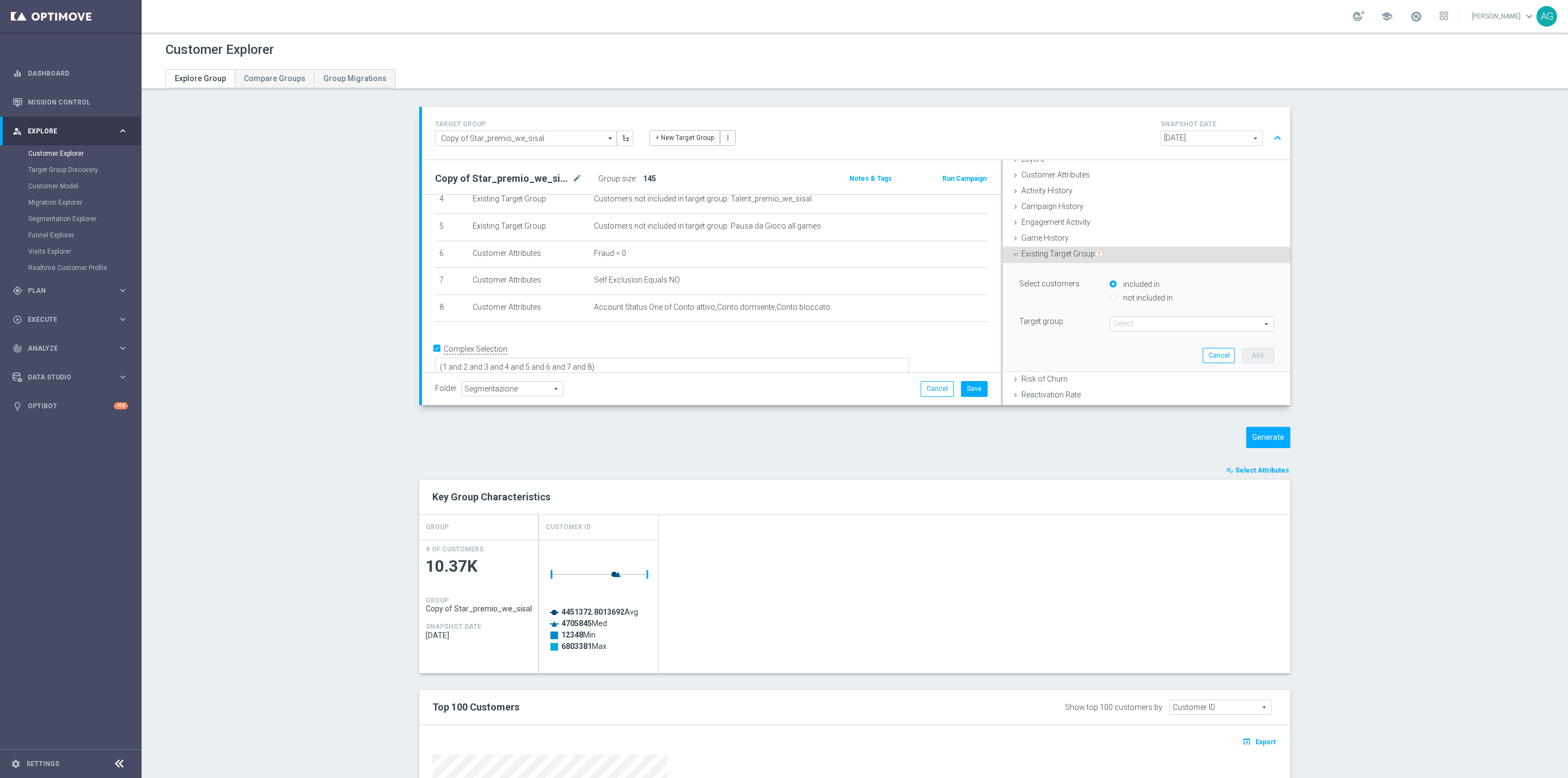
click at [1118, 324] on span at bounding box center [1191, 324] width 164 height 14
click at [1116, 324] on input "search" at bounding box center [1192, 324] width 164 height 15
type input "disi"
click at [1132, 342] on span "disiscritti_loyalty" at bounding box center [1192, 340] width 154 height 9
type input "disiscritti_loyalty"
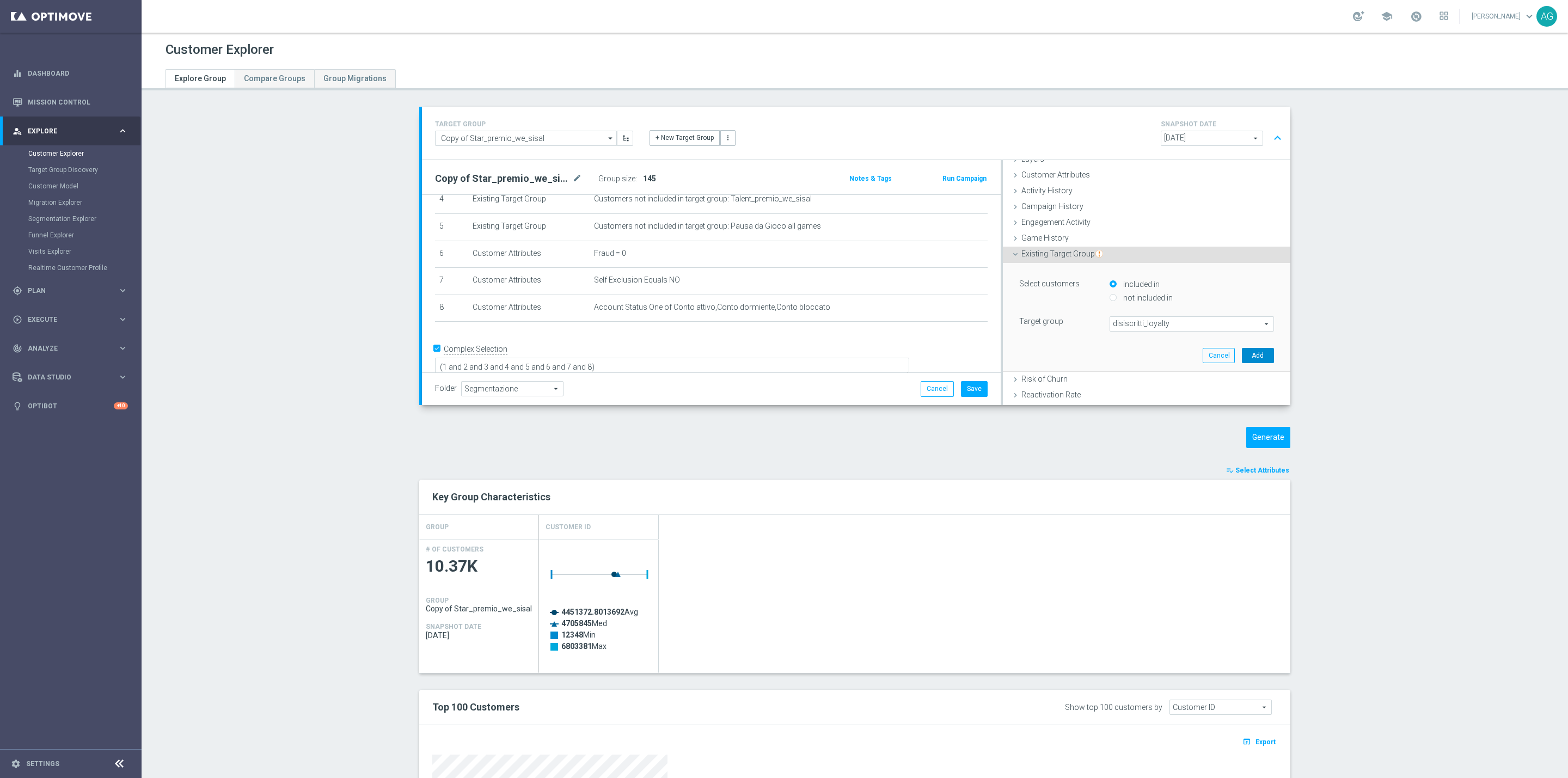
click at [1248, 356] on button "Add" at bounding box center [1258, 355] width 32 height 15
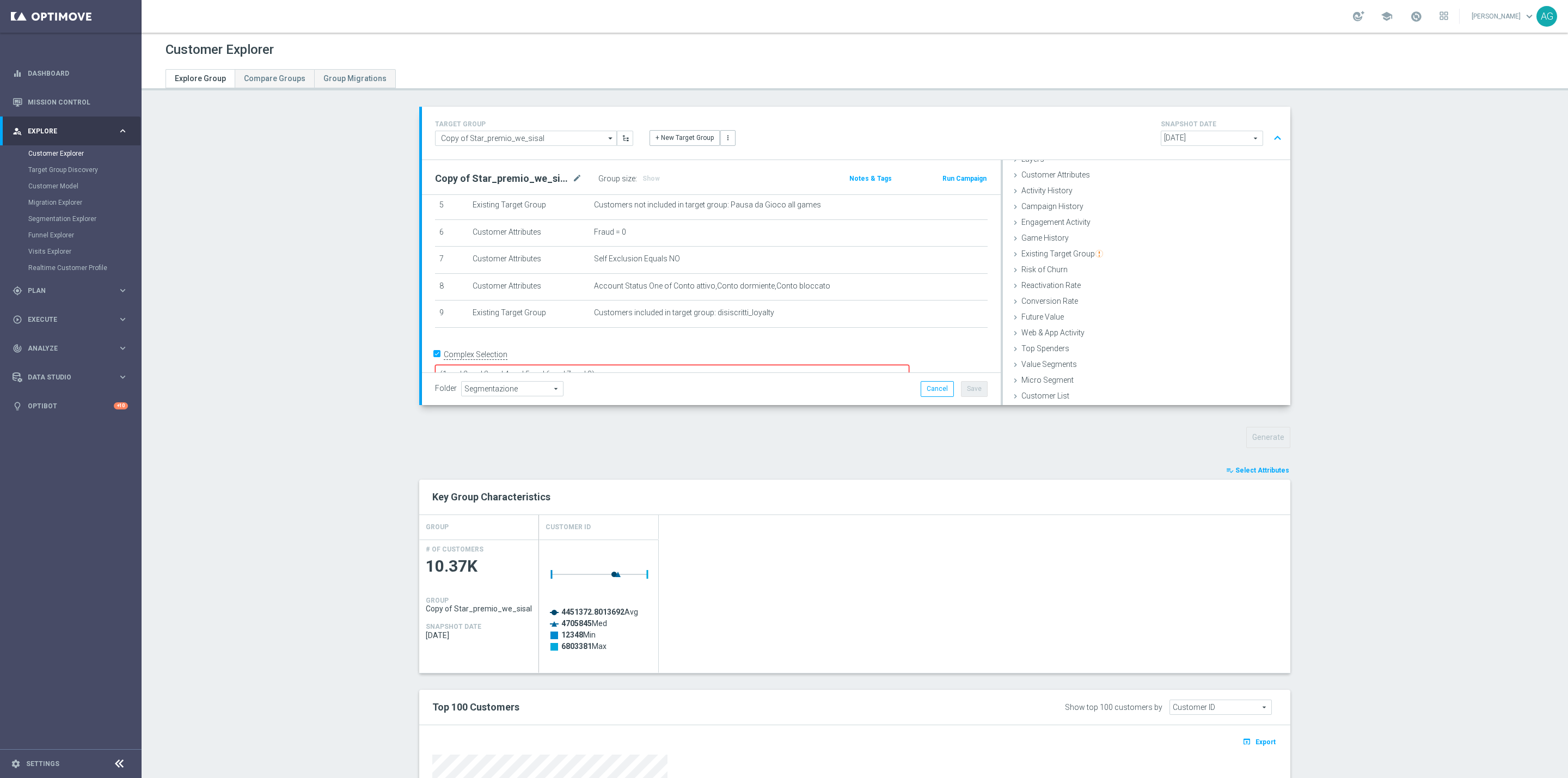
scroll to position [155, 0]
click at [688, 358] on textarea "(1 and 2 and 3 and 4 and 5 and 6 and 7 and 8)" at bounding box center [672, 368] width 474 height 19
type textarea "(1 and 2 and 3 and 4 and 5 and 6 and 7 and 8 and 9)"
click at [641, 173] on h3 "Show" at bounding box center [651, 179] width 19 height 12
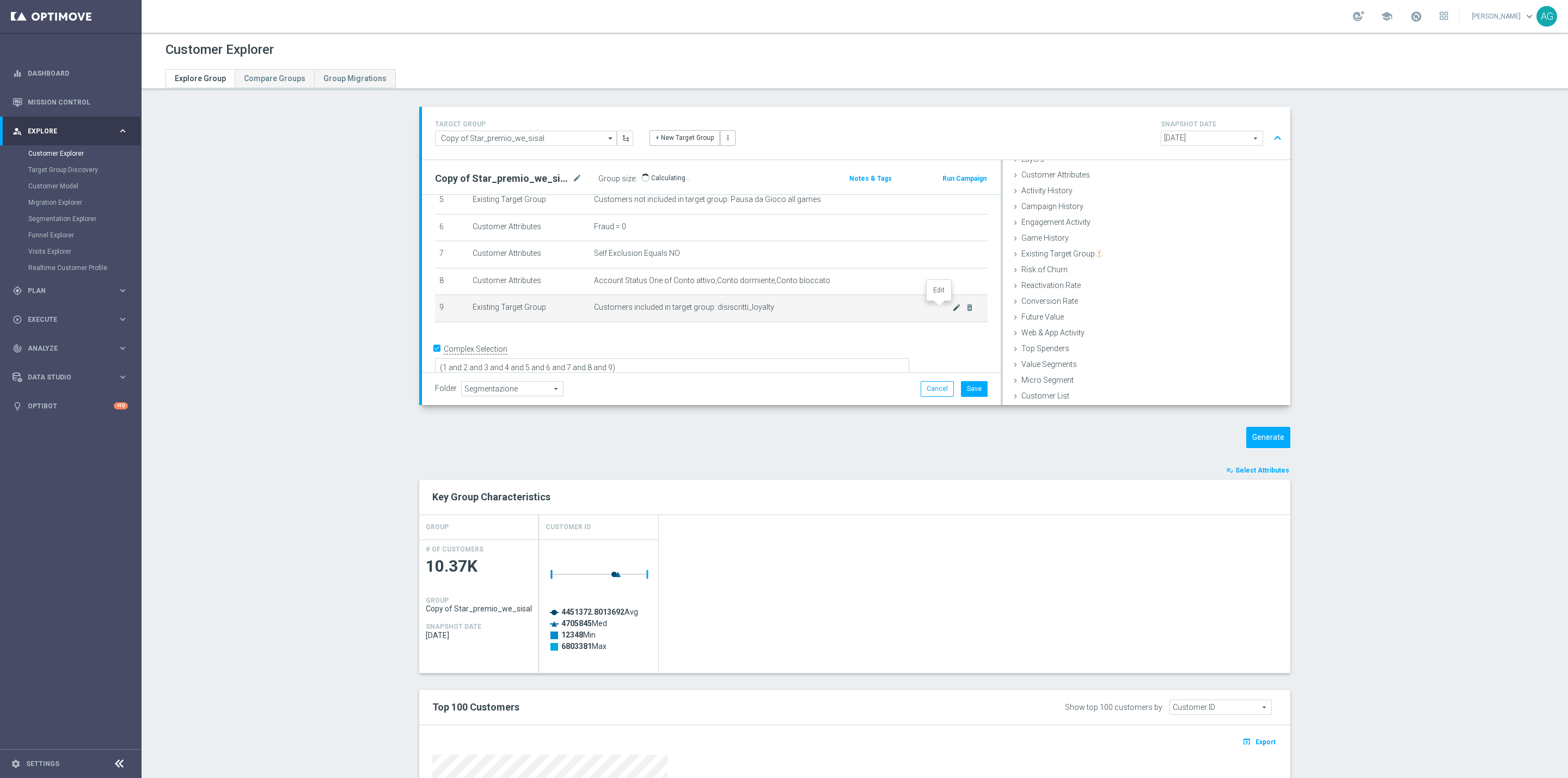
click at [952, 309] on icon "mode_edit" at bounding box center [957, 308] width 9 height 9
click at [1110, 293] on div "not included in" at bounding box center [1192, 299] width 164 height 13
click at [1110, 294] on input "not included in" at bounding box center [1113, 298] width 7 height 7
radio input "true"
click at [1242, 350] on button "Update" at bounding box center [1258, 355] width 32 height 15
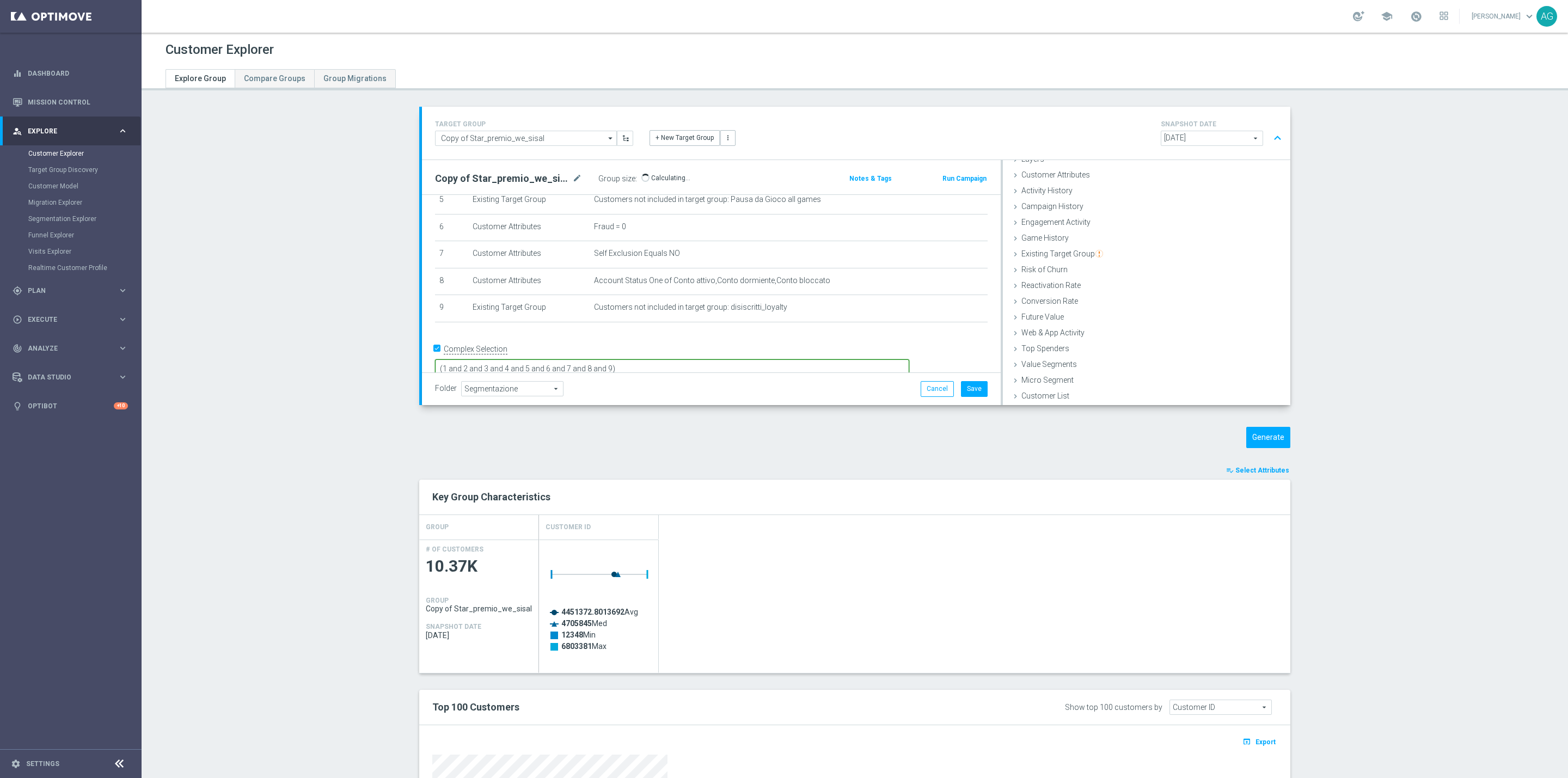
click at [694, 359] on textarea "(1 and 2 and 3 and 4 and 5 and 6 and 7 and 8 and 9)" at bounding box center [672, 369] width 474 height 19
click at [736, 173] on div "Copy of Star_premio_we_sisal mode_edit Group size : Show Calculating…" at bounding box center [616, 178] width 379 height 15
click at [965, 308] on icon "delete_forever" at bounding box center [969, 308] width 9 height 9
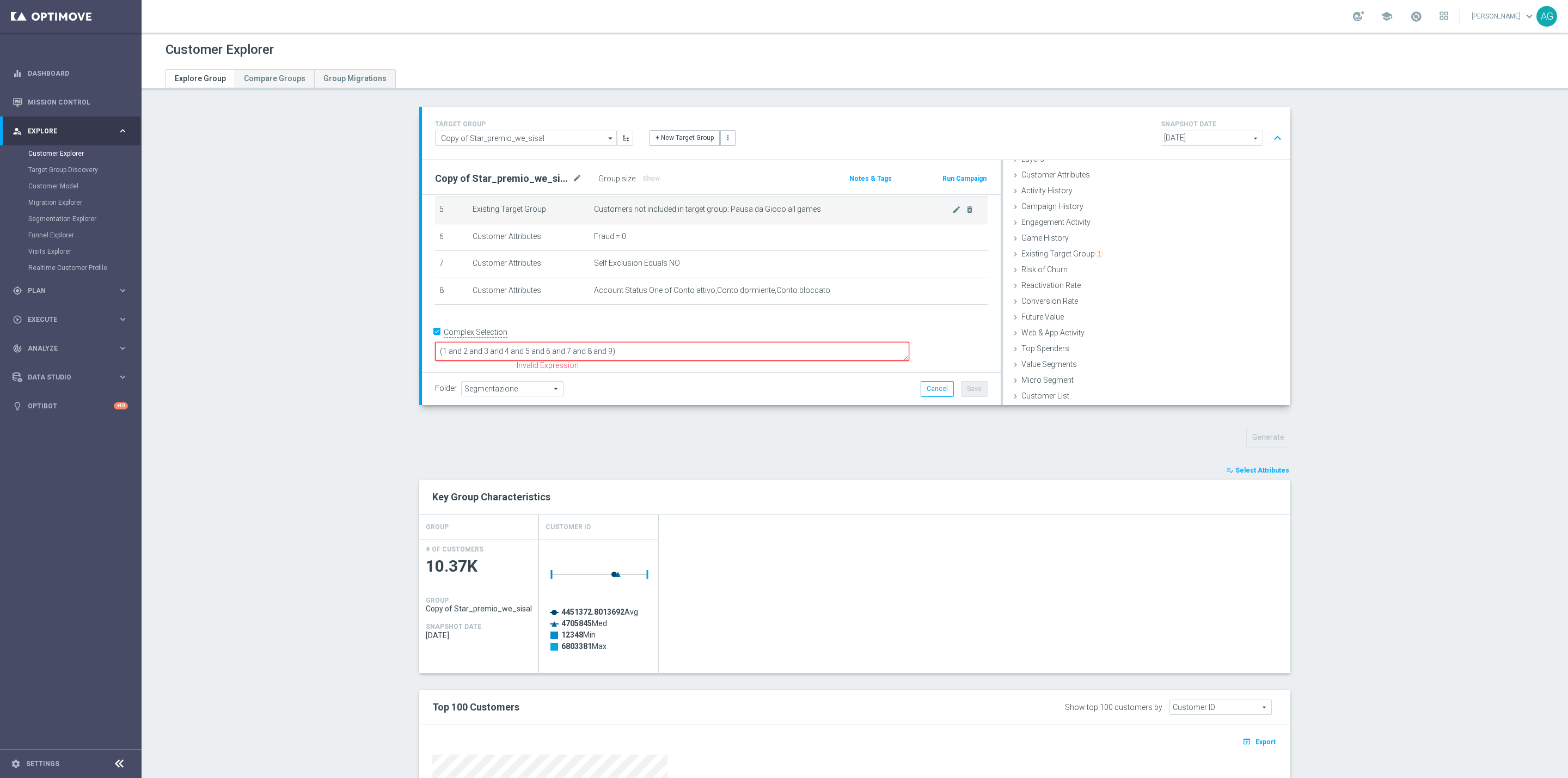
scroll to position [129, 0]
click at [698, 357] on textarea "(1 and 2 and 3 and 4 and 5 and 6 and 7 and 8 and 9)" at bounding box center [672, 367] width 474 height 19
click at [646, 175] on span "Show" at bounding box center [651, 179] width 18 height 8
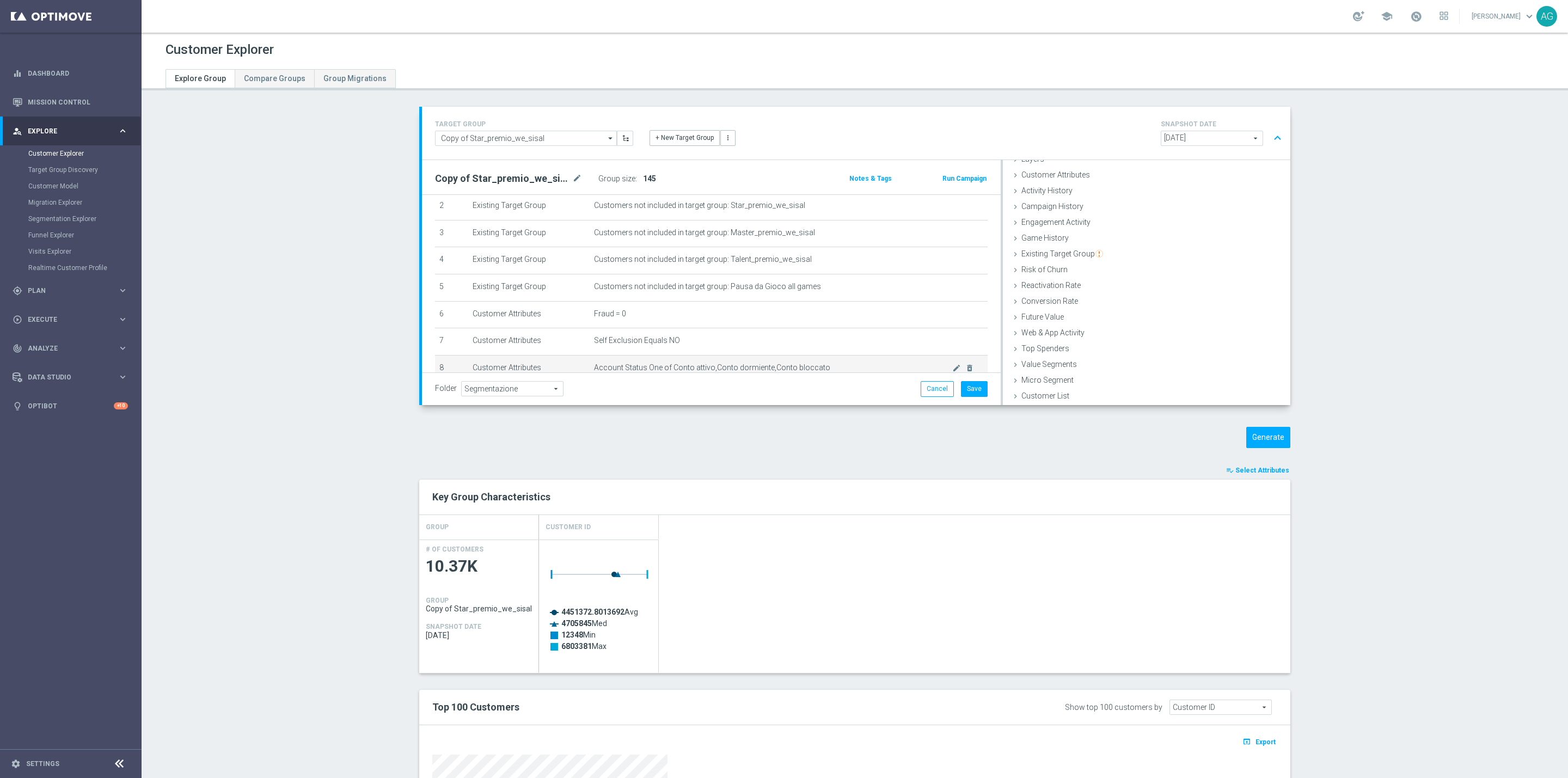
scroll to position [0, 0]
click at [921, 389] on button "Cancel" at bounding box center [937, 388] width 34 height 15
type textarea "(1 and 2 and 3 and 4 and 5 and 6) or (7)"
